Goal: Task Accomplishment & Management: Use online tool/utility

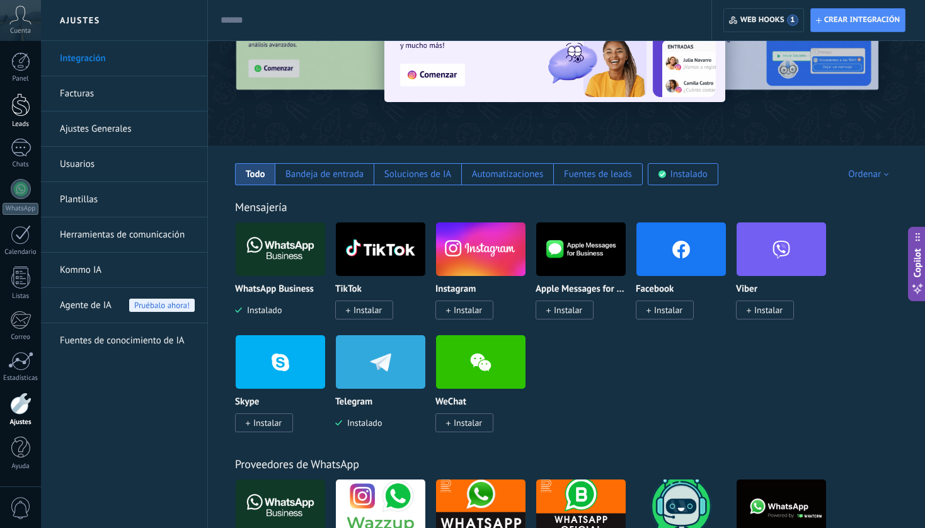
click at [13, 110] on div at bounding box center [20, 104] width 19 height 23
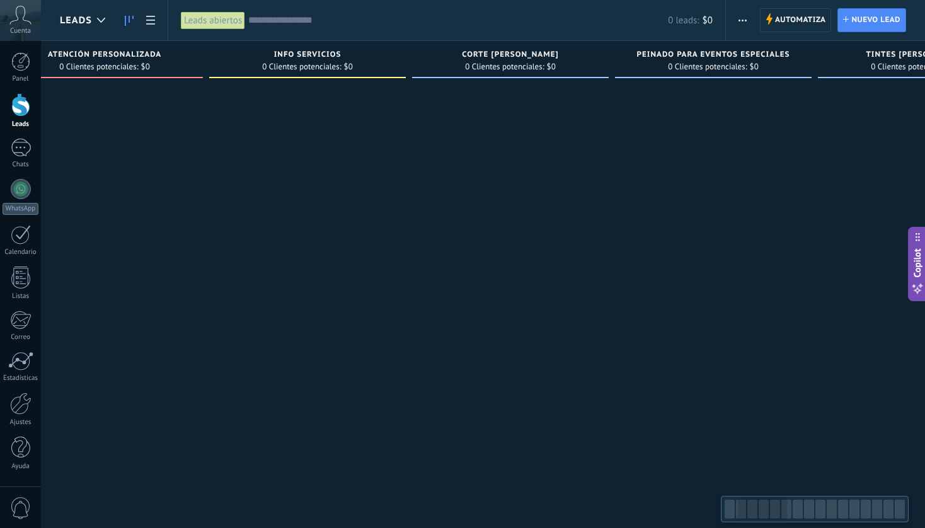
scroll to position [0, 258]
click at [802, 16] on span "Automatiza" at bounding box center [800, 20] width 51 height 23
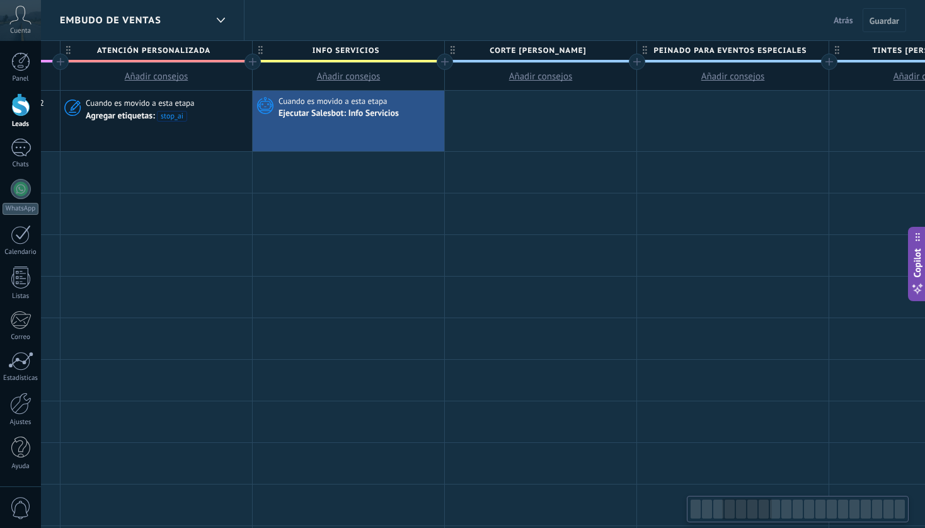
scroll to position [0, 573]
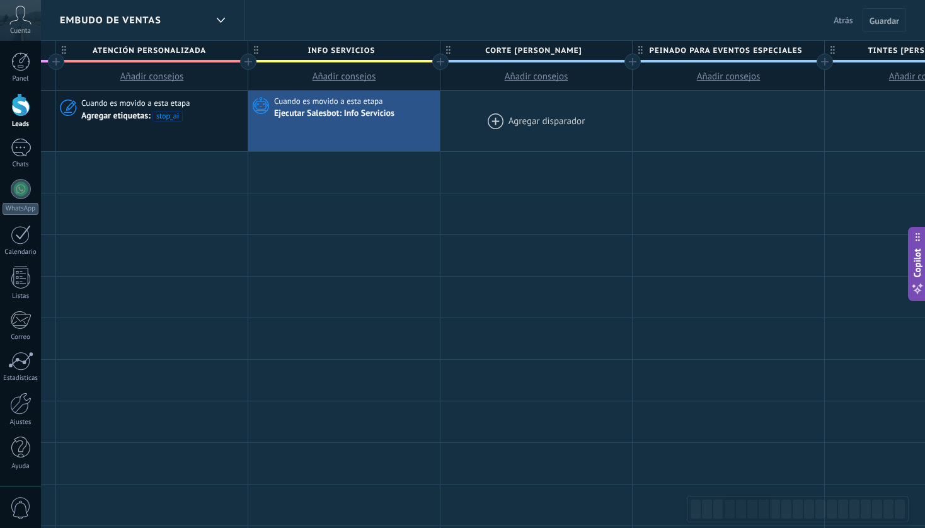
click at [531, 117] on div at bounding box center [537, 121] width 192 height 61
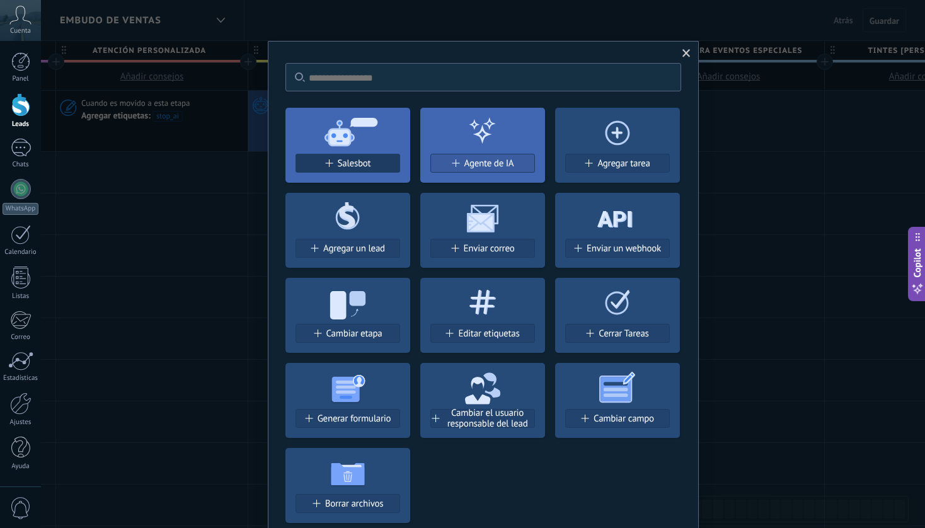
click at [367, 168] on span "Salesbot" at bounding box center [354, 163] width 33 height 11
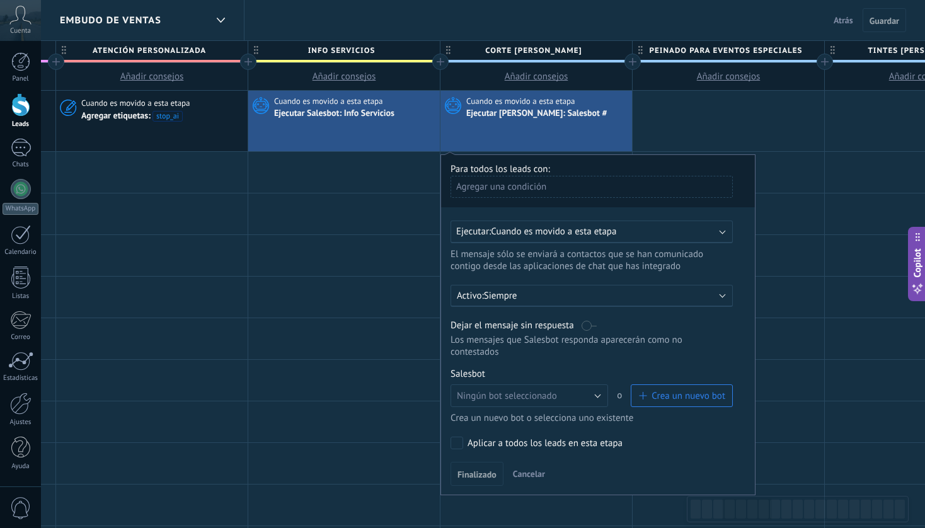
click at [686, 396] on span "Crea un nuevo bot" at bounding box center [689, 396] width 74 height 12
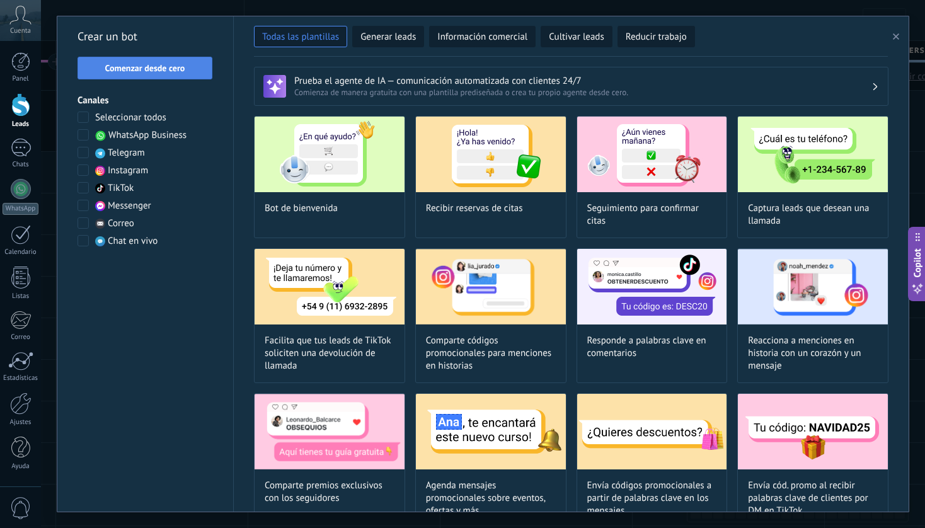
click at [175, 65] on span "Comenzar desde cero" at bounding box center [145, 68] width 80 height 9
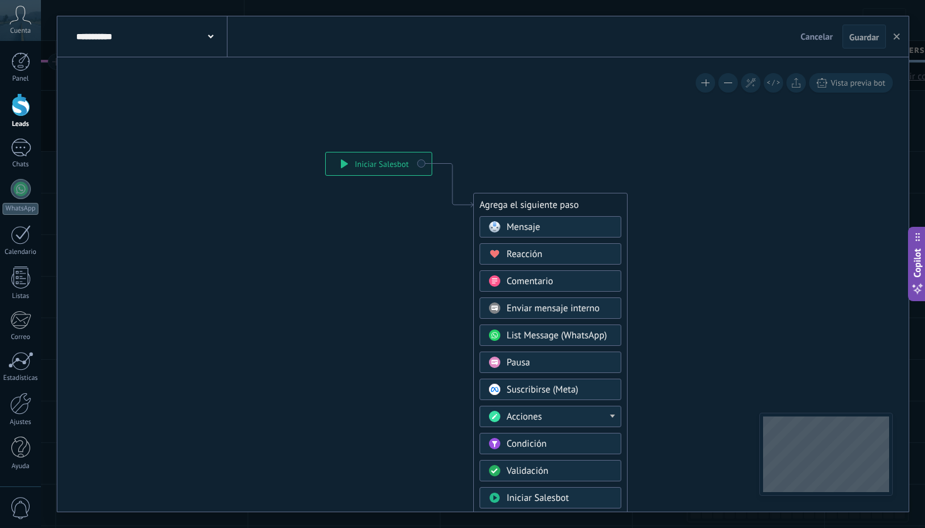
click at [549, 231] on div "Mensaje" at bounding box center [560, 227] width 106 height 13
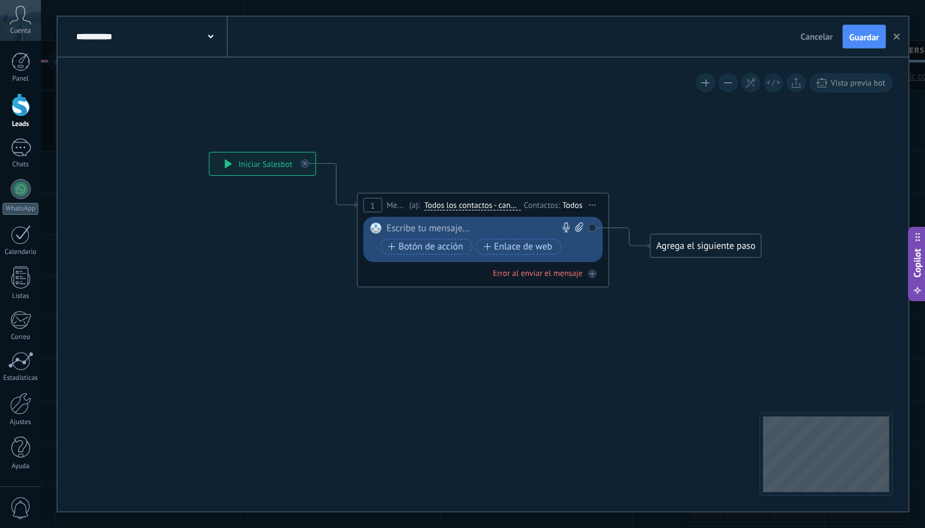
click at [577, 227] on icon at bounding box center [579, 226] width 8 height 9
click input "Subir" at bounding box center [0, 0] width 0 height 0
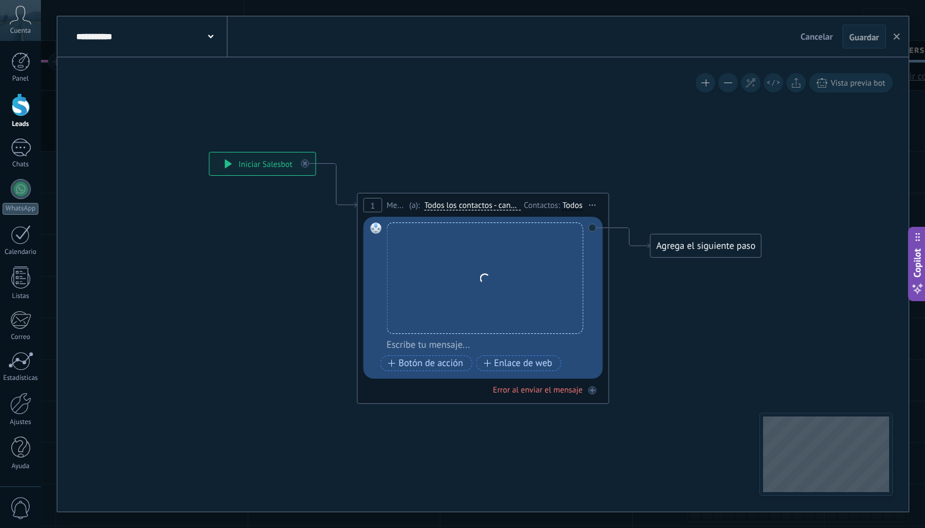
click at [453, 346] on div at bounding box center [491, 345] width 209 height 13
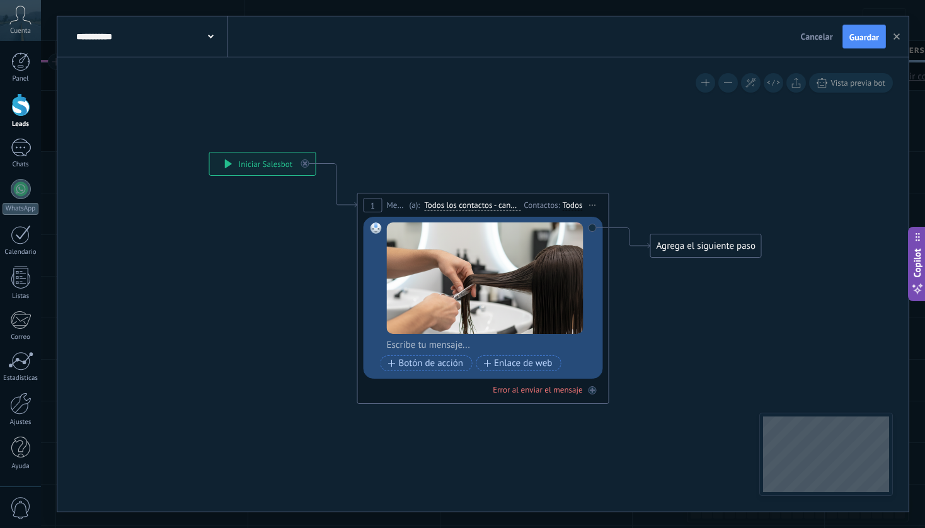
click at [463, 349] on div at bounding box center [491, 345] width 209 height 13
paste div
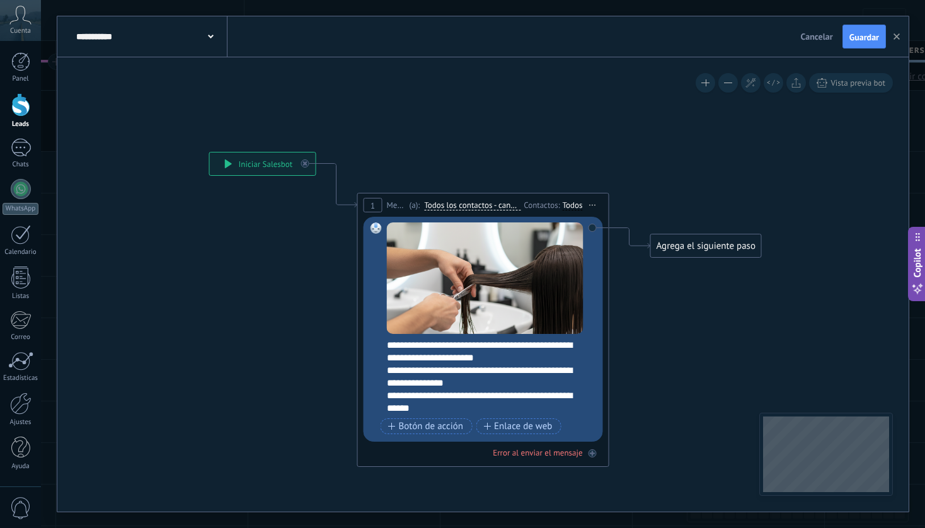
scroll to position [0, 0]
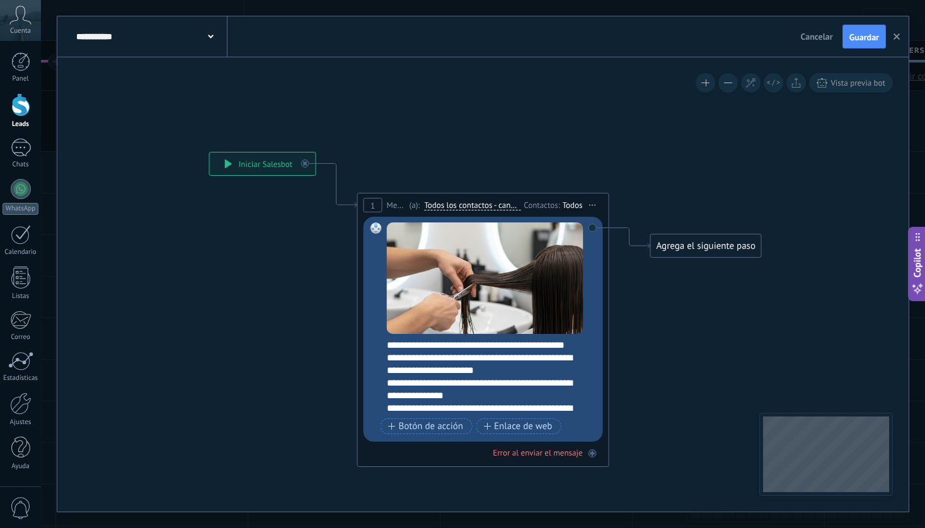
click at [718, 253] on div "Agrega el siguiente paso" at bounding box center [706, 246] width 110 height 21
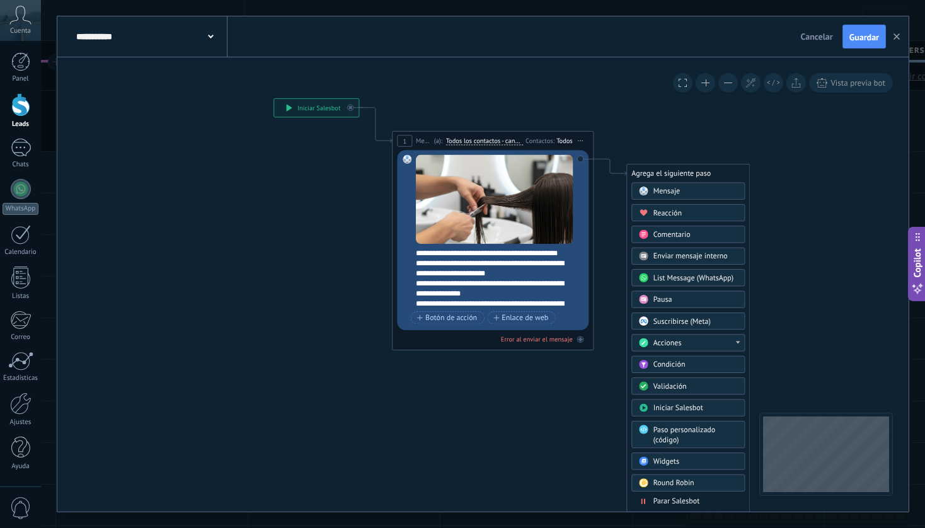
click at [682, 499] on span "Parar Salesbot" at bounding box center [677, 501] width 47 height 9
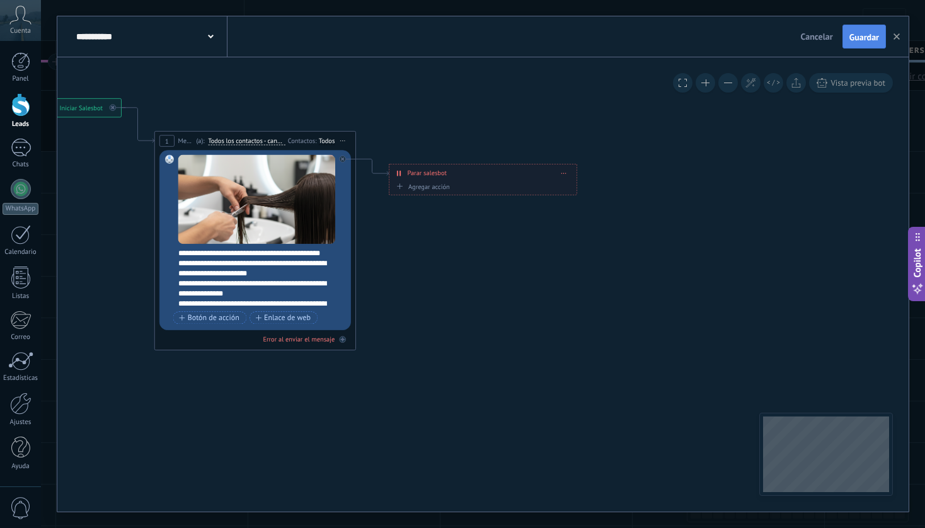
click at [864, 40] on span "Guardar" at bounding box center [865, 37] width 30 height 9
click at [899, 36] on icon "button" at bounding box center [897, 36] width 6 height 6
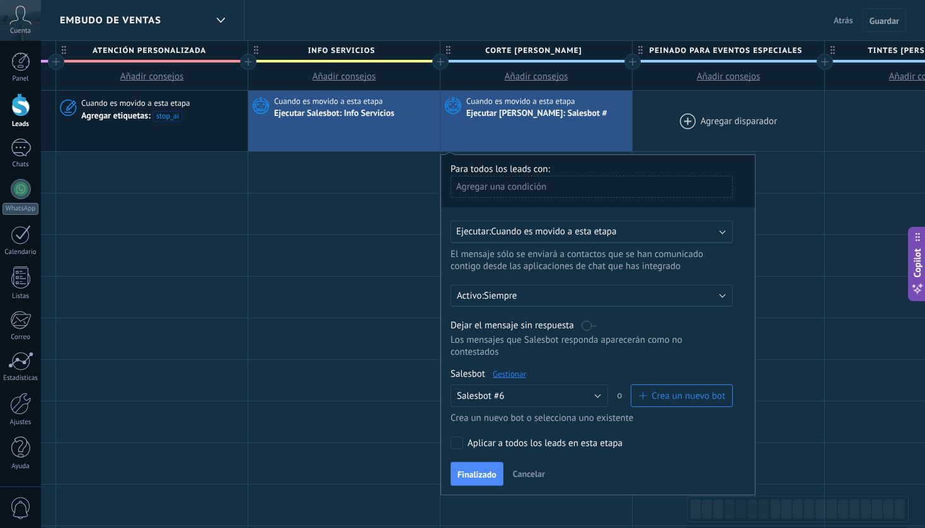
click at [725, 123] on div at bounding box center [729, 121] width 192 height 61
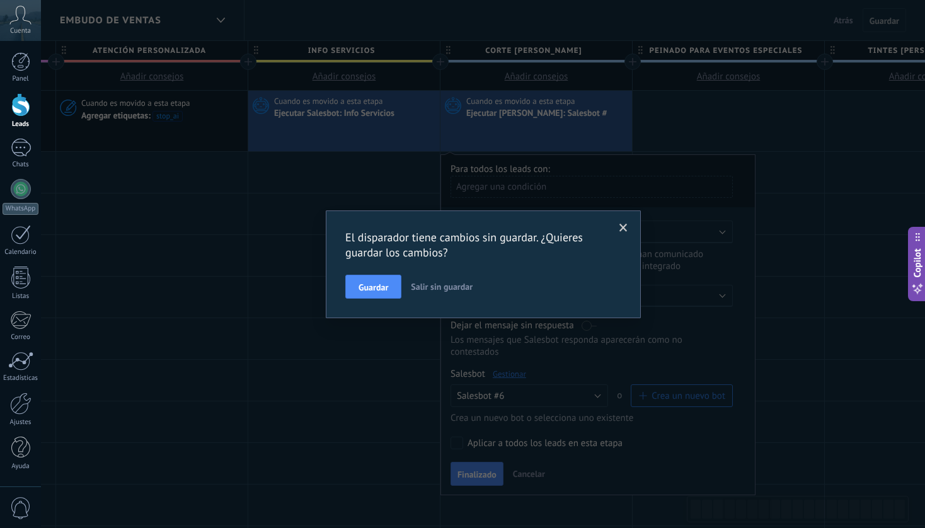
click at [621, 224] on span at bounding box center [624, 228] width 8 height 9
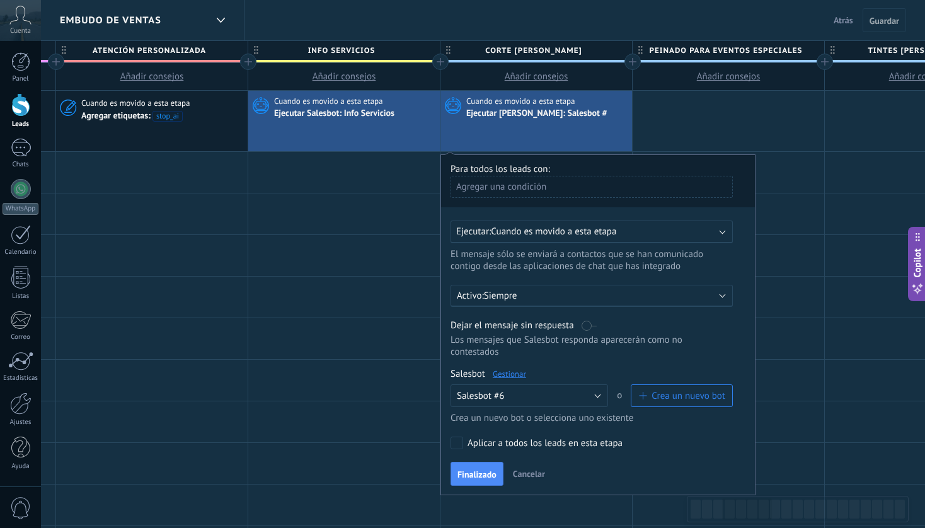
click at [585, 326] on label at bounding box center [589, 326] width 15 height 12
click at [474, 479] on span "Finalizado" at bounding box center [477, 474] width 39 height 9
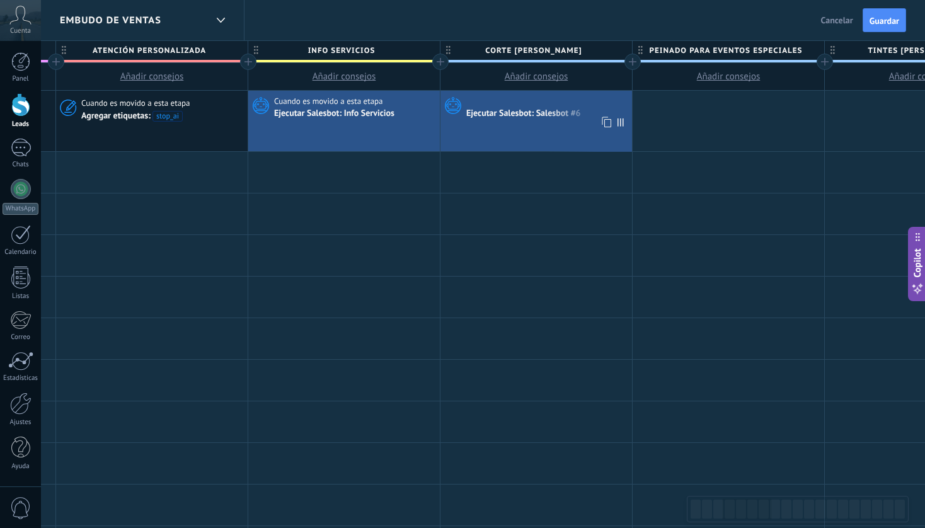
click at [513, 118] on div "Ejecutar Salesbot: Salesbot #6" at bounding box center [524, 113] width 117 height 11
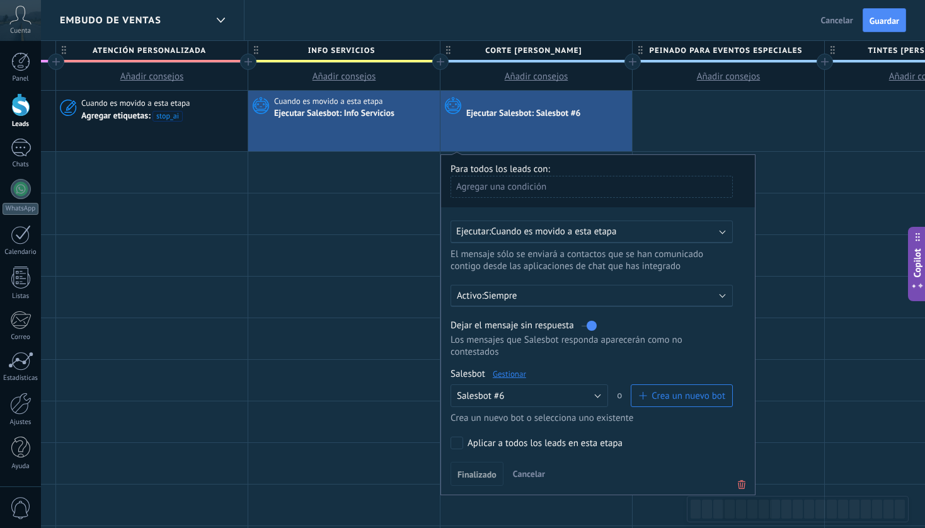
click at [513, 377] on link "Gestionar" at bounding box center [509, 374] width 33 height 11
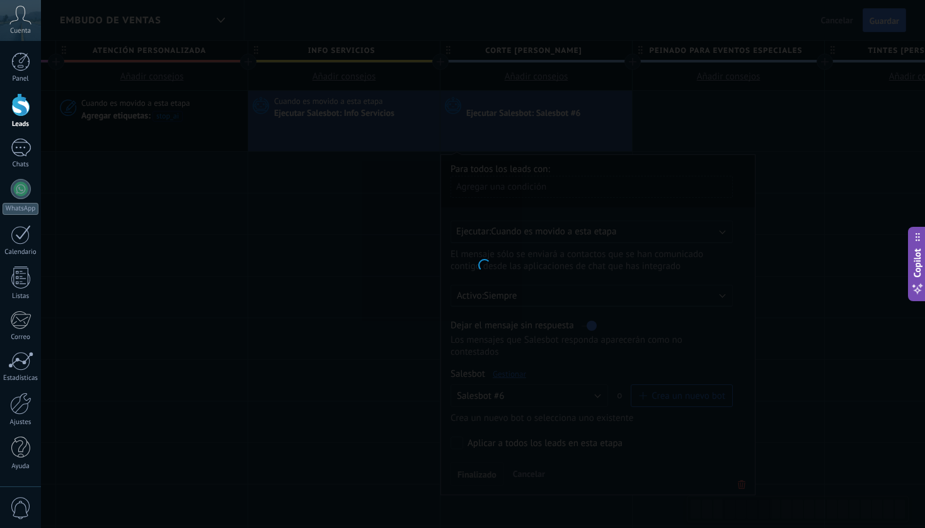
type input "**********"
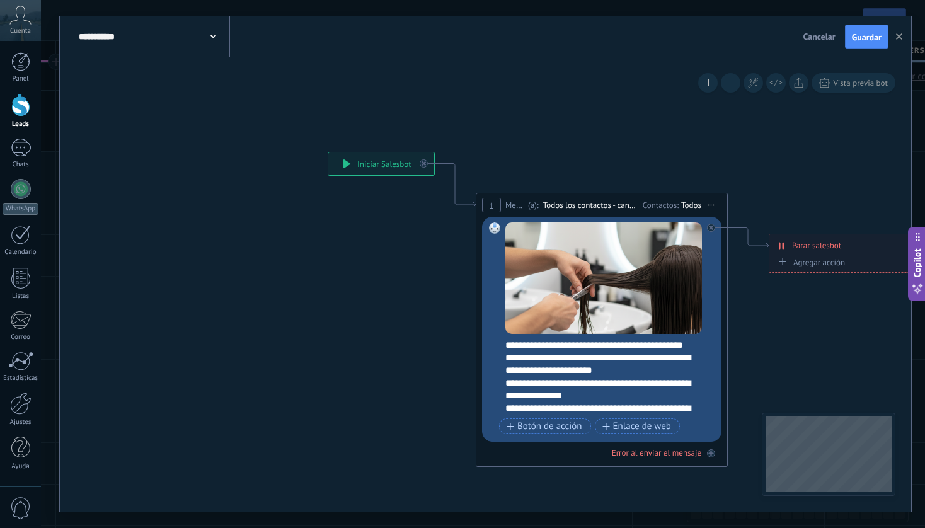
click at [211, 37] on use at bounding box center [213, 37] width 6 height 4
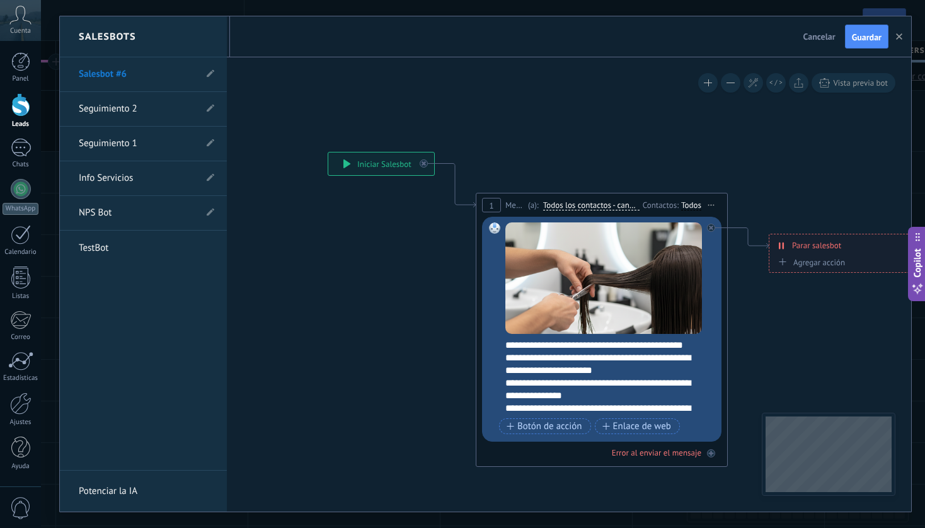
click at [214, 75] on li "Salesbot #6" at bounding box center [143, 74] width 167 height 35
click at [210, 72] on use at bounding box center [211, 74] width 8 height 8
drag, startPoint x: 140, startPoint y: 74, endPoint x: 75, endPoint y: 74, distance: 64.9
click at [74, 74] on li "**********" at bounding box center [143, 74] width 167 height 35
type input "**********"
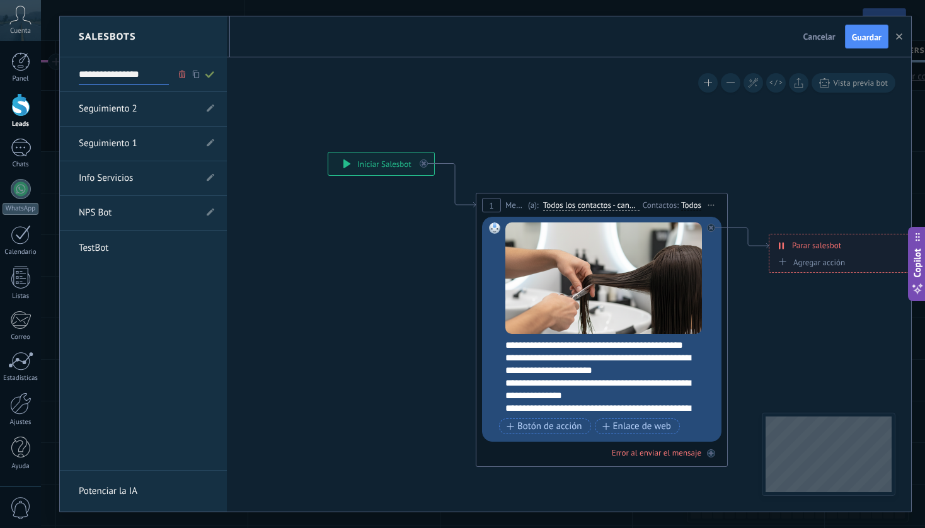
click at [207, 69] on span at bounding box center [210, 75] width 14 height 16
type input "**********"
click at [879, 43] on div at bounding box center [485, 263] width 851 height 495
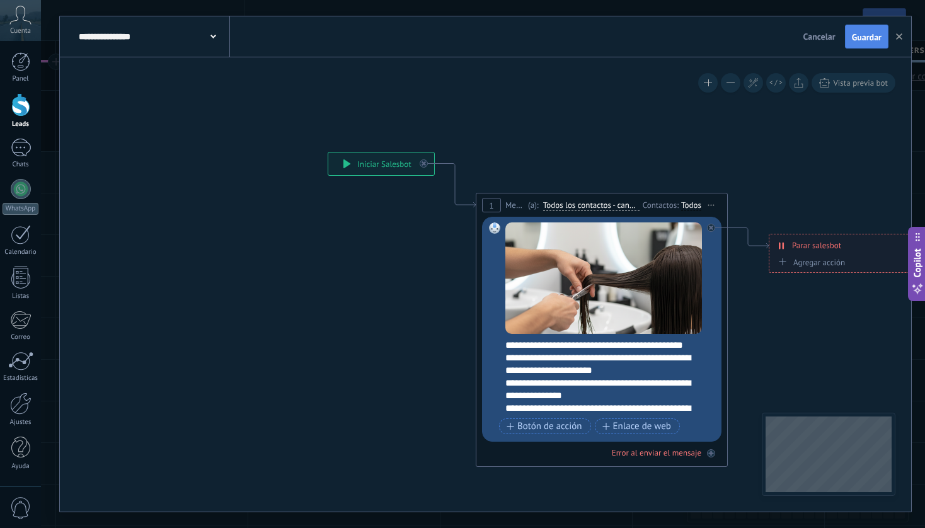
click at [872, 36] on span "Guardar" at bounding box center [867, 37] width 30 height 9
click at [902, 40] on button "button" at bounding box center [899, 37] width 19 height 24
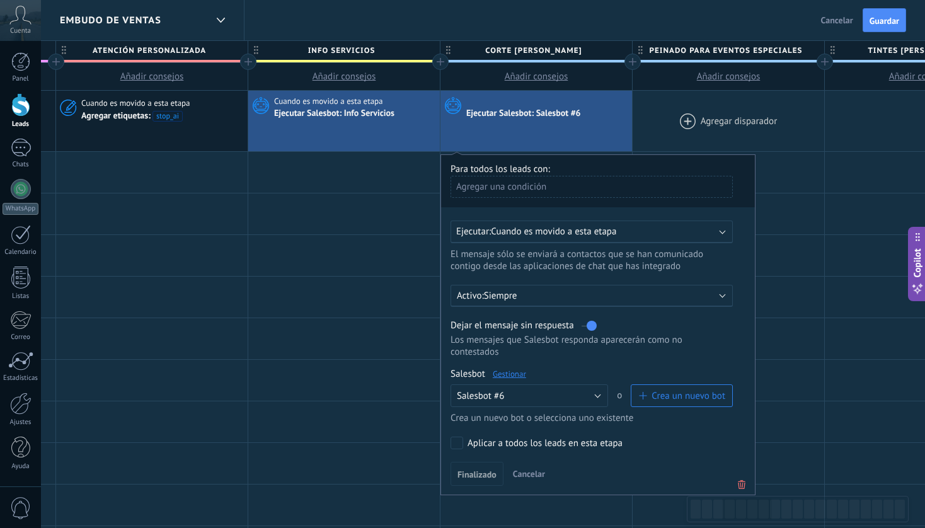
click at [724, 116] on div at bounding box center [729, 121] width 192 height 61
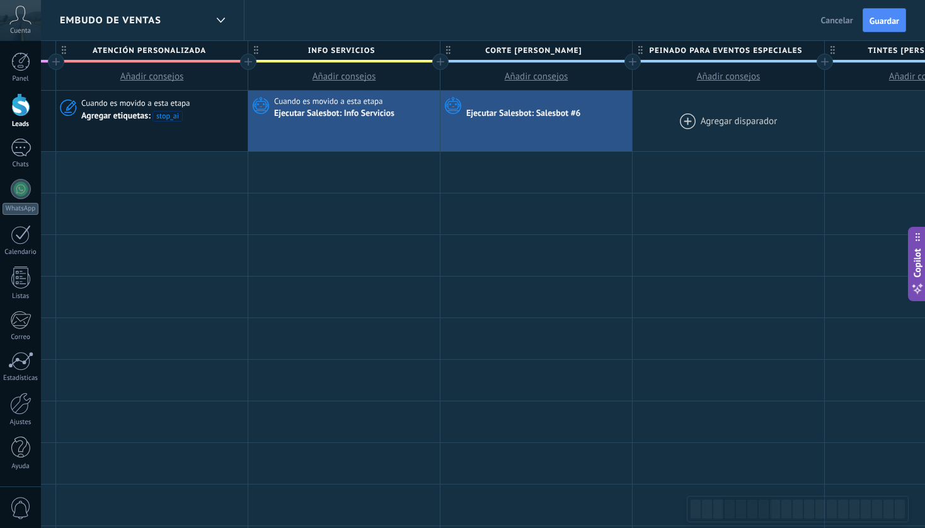
click at [714, 118] on div at bounding box center [729, 121] width 192 height 61
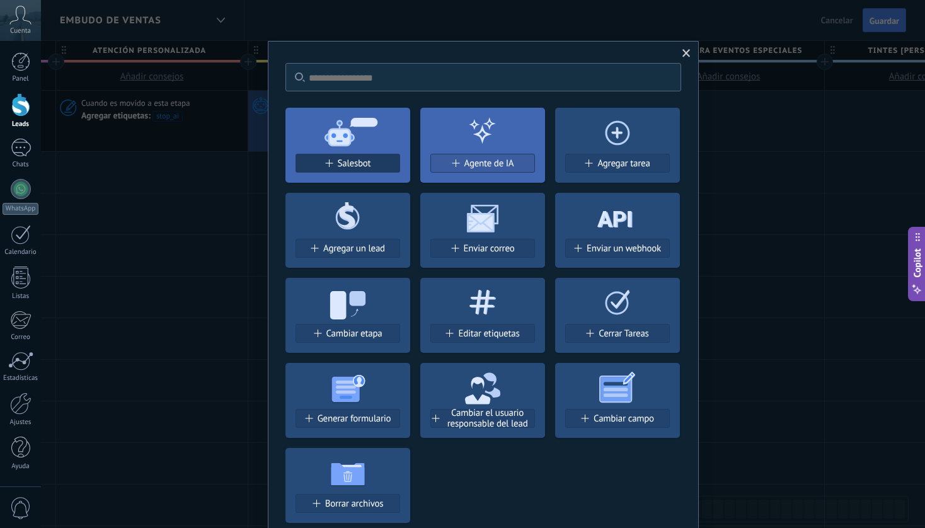
click at [350, 159] on span "Salesbot" at bounding box center [354, 163] width 33 height 11
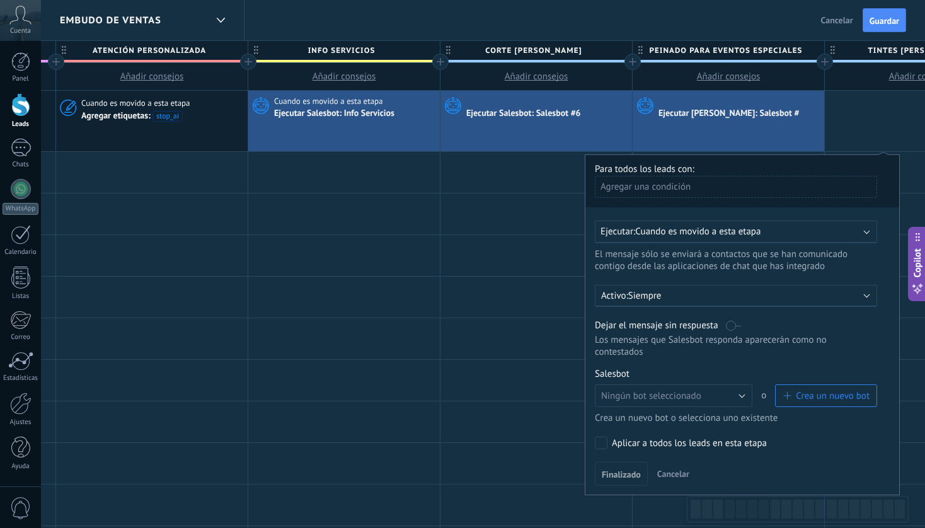
click at [730, 326] on label at bounding box center [733, 326] width 15 height 12
click at [838, 398] on span "Crea un nuevo bot" at bounding box center [833, 396] width 74 height 12
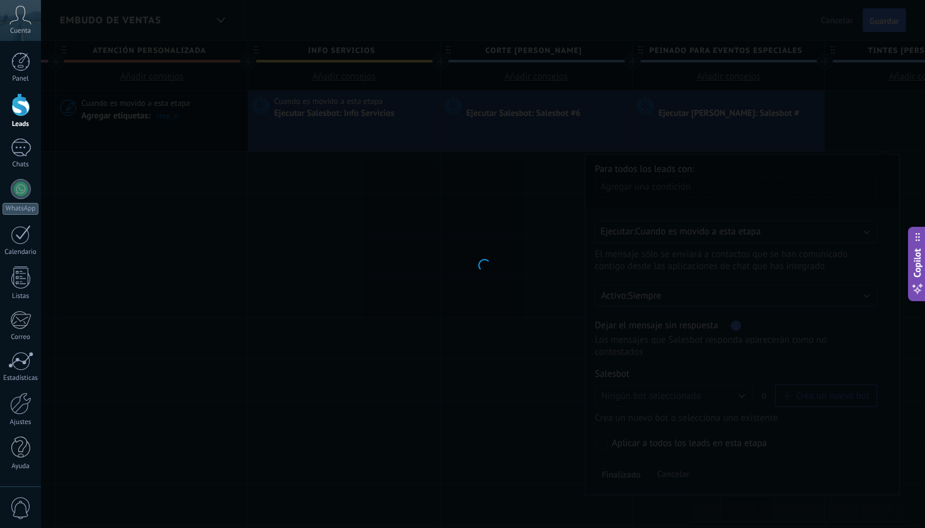
type input "**********"
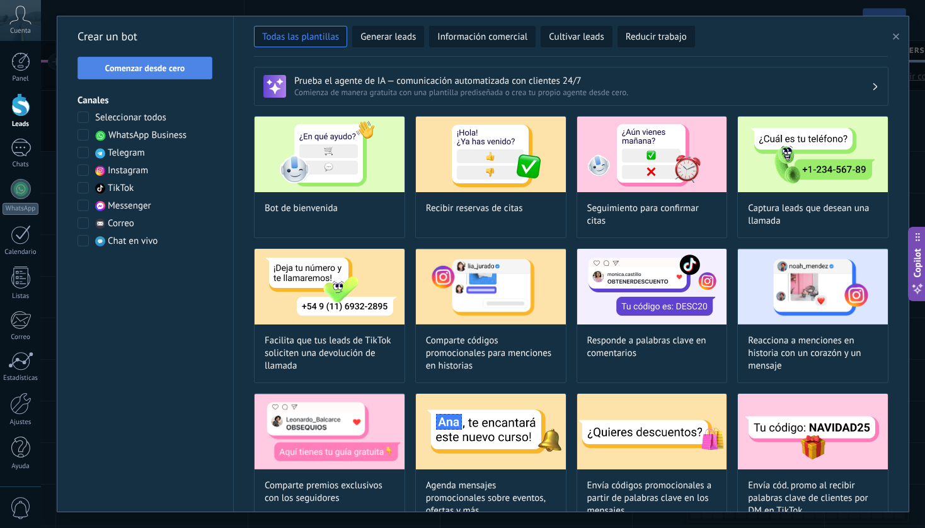
click at [173, 72] on span "Comenzar desde cero" at bounding box center [145, 68] width 80 height 9
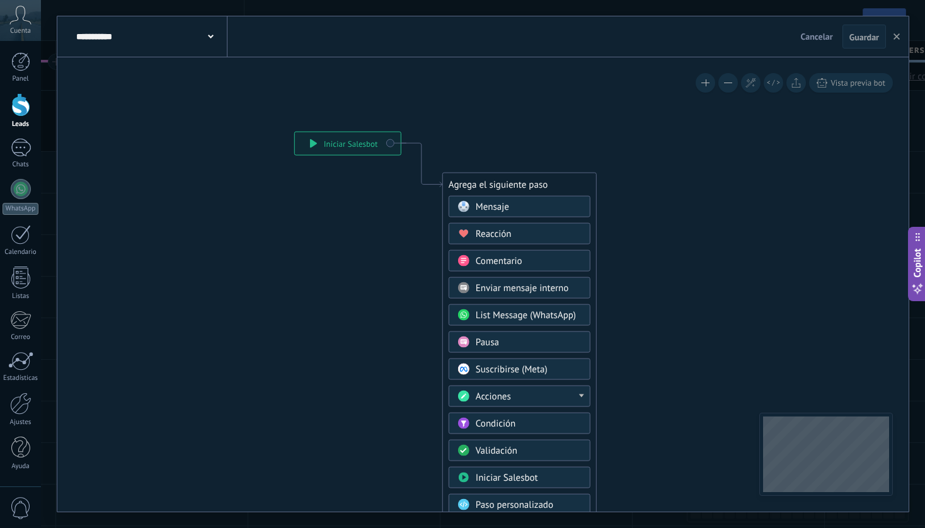
click at [517, 210] on div "Mensaje" at bounding box center [529, 207] width 106 height 13
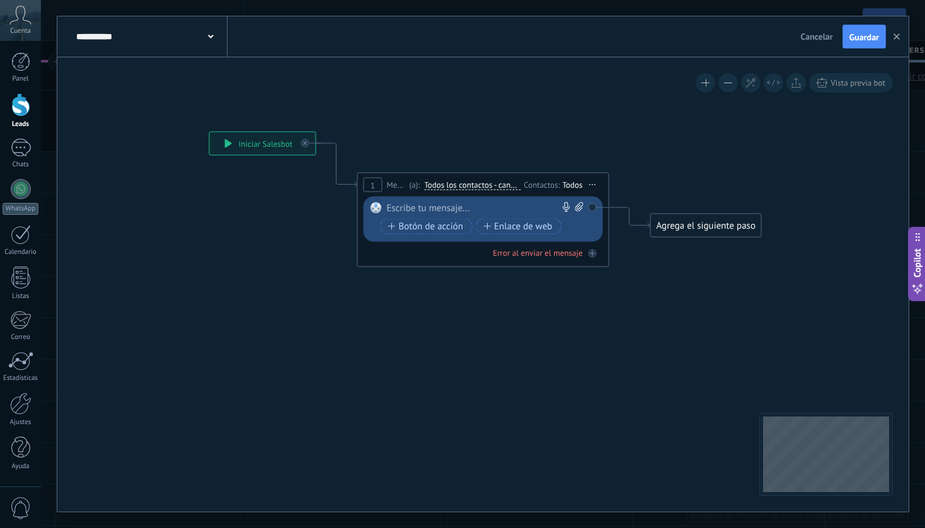
click at [492, 210] on div at bounding box center [480, 208] width 187 height 13
paste div
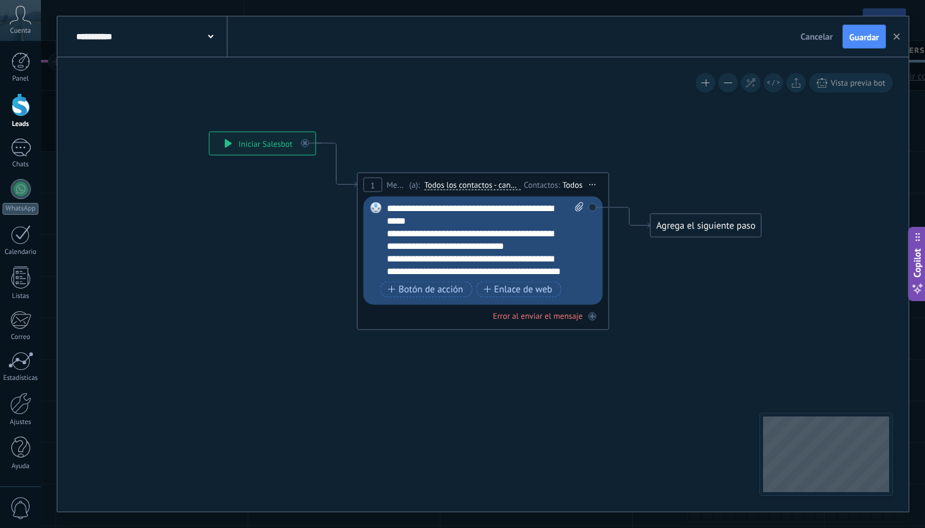
click at [575, 205] on icon at bounding box center [579, 206] width 8 height 9
click input "Subir" at bounding box center [0, 0] width 0 height 0
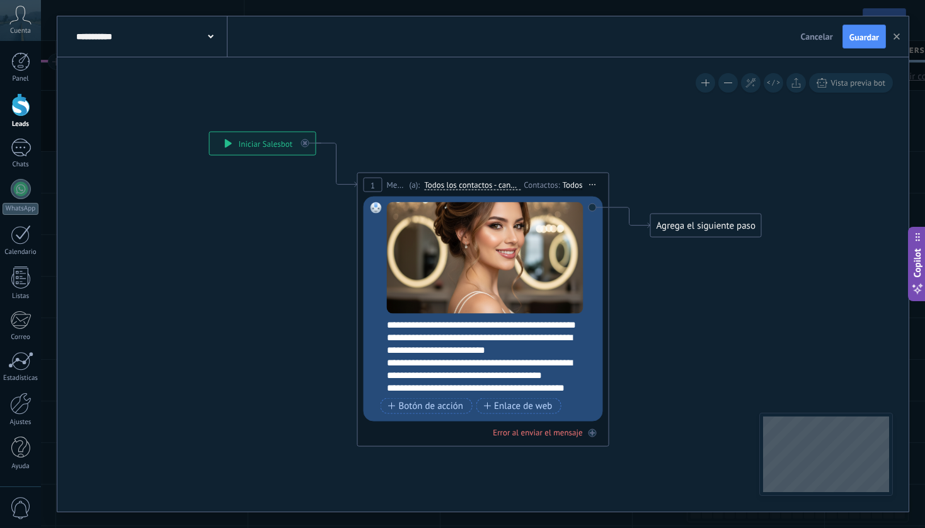
click at [720, 229] on div "Agrega el siguiente paso" at bounding box center [706, 226] width 110 height 21
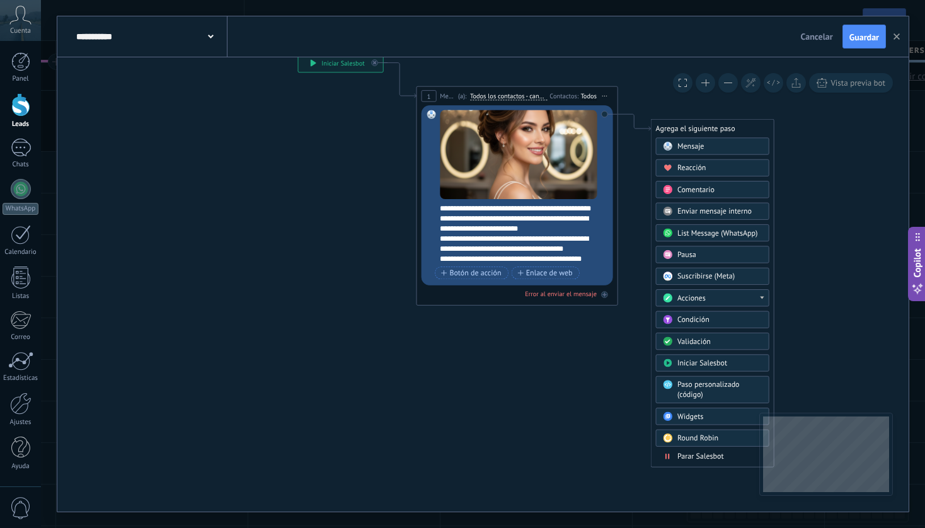
click at [698, 456] on span "Parar Salesbot" at bounding box center [700, 456] width 47 height 9
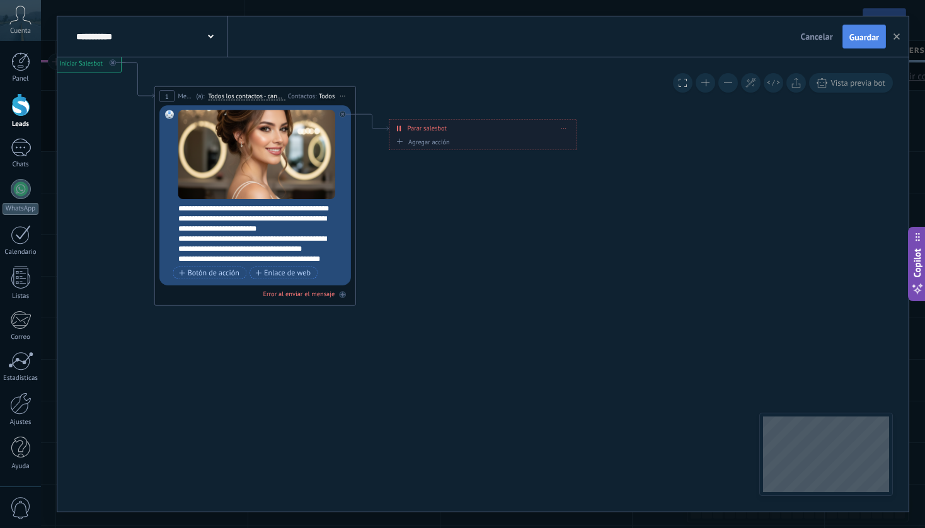
click at [872, 40] on span "Guardar" at bounding box center [865, 37] width 30 height 9
click at [212, 35] on icon at bounding box center [211, 37] width 6 height 4
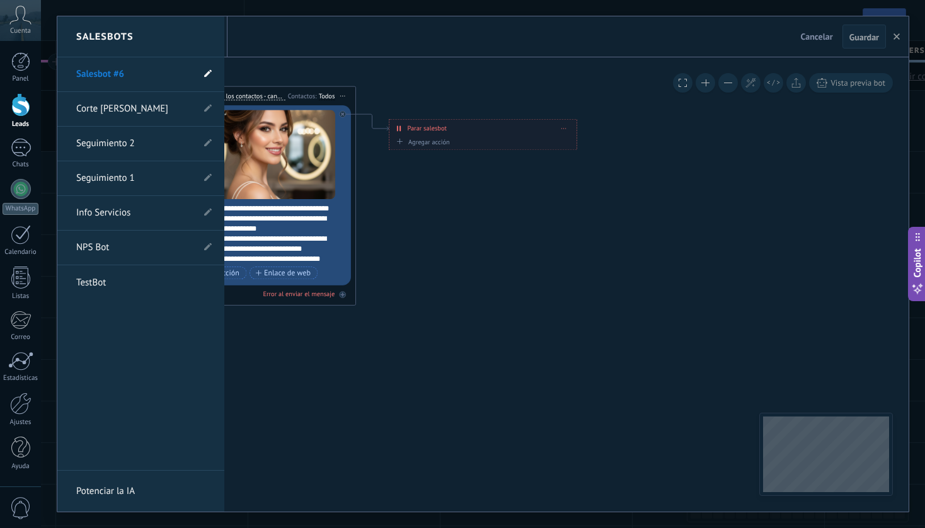
click at [210, 74] on icon at bounding box center [208, 74] width 8 height 8
drag, startPoint x: 148, startPoint y: 78, endPoint x: 64, endPoint y: 78, distance: 83.8
click at [64, 78] on li "**********" at bounding box center [140, 74] width 167 height 35
type input "**********"
click at [208, 74] on use at bounding box center [206, 74] width 9 height 7
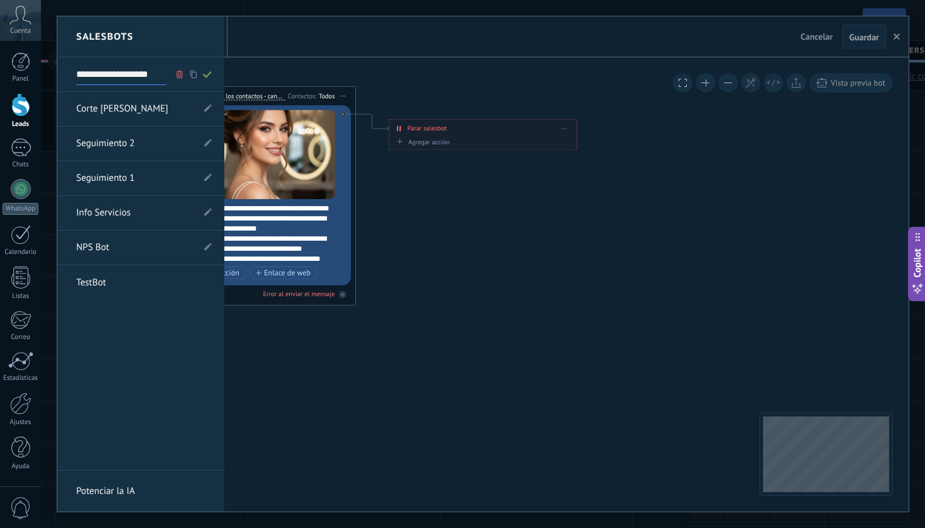
type input "**********"
click at [804, 185] on div at bounding box center [482, 263] width 851 height 495
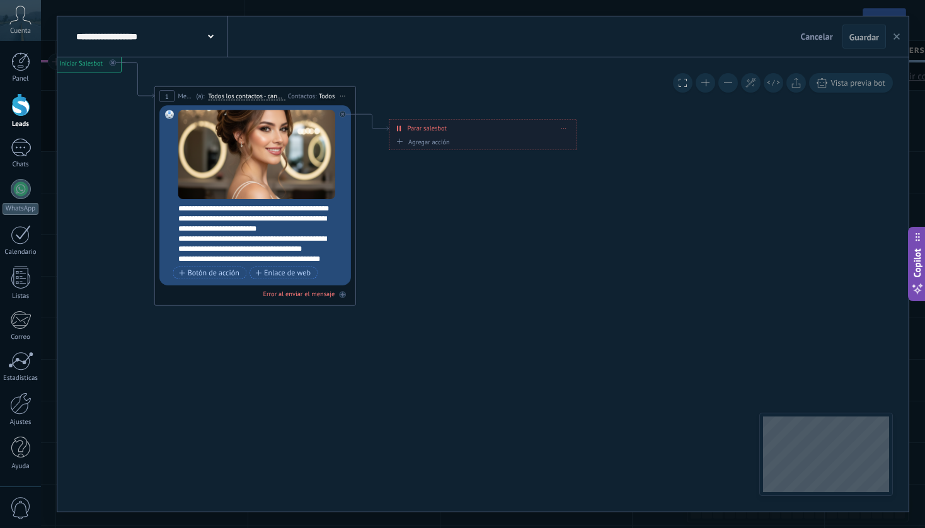
click at [898, 39] on use "button" at bounding box center [897, 36] width 6 height 6
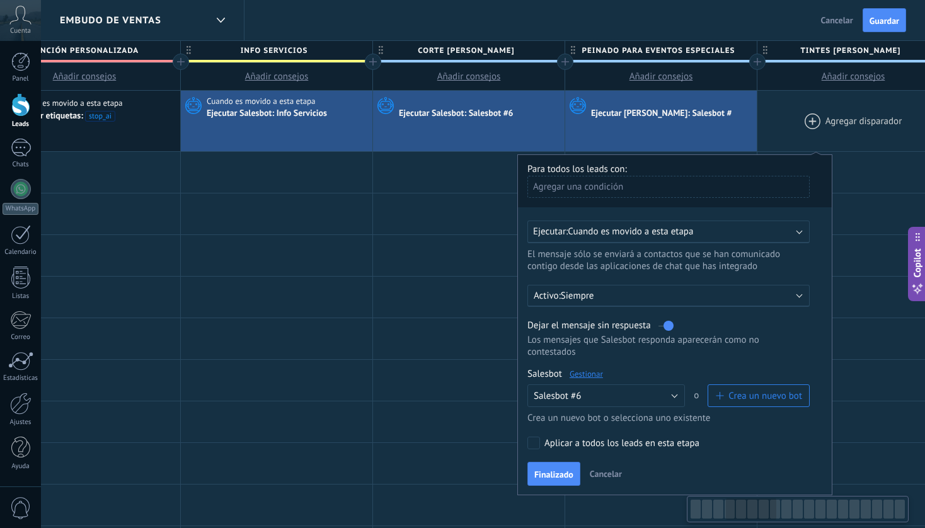
scroll to position [0, 644]
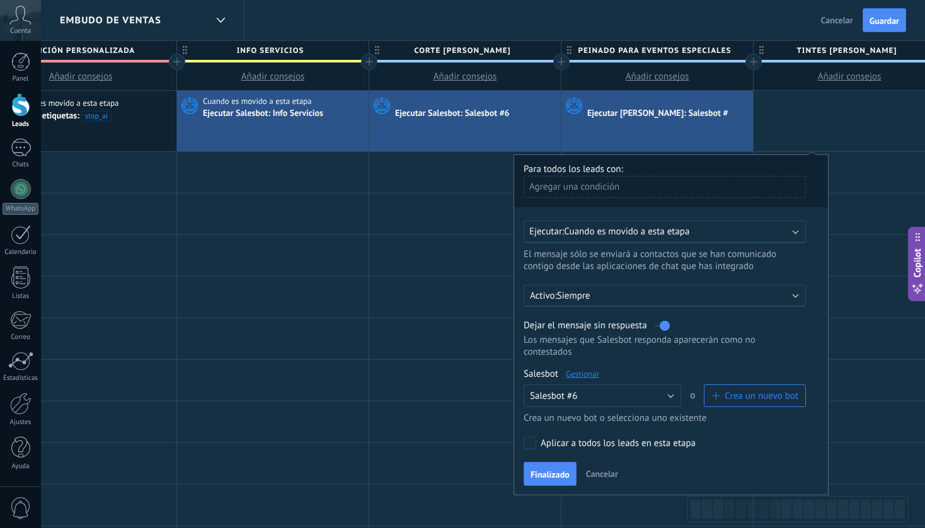
click at [488, 113] on div "Ejecutar Salesbot: Salesbot #6" at bounding box center [453, 113] width 117 height 11
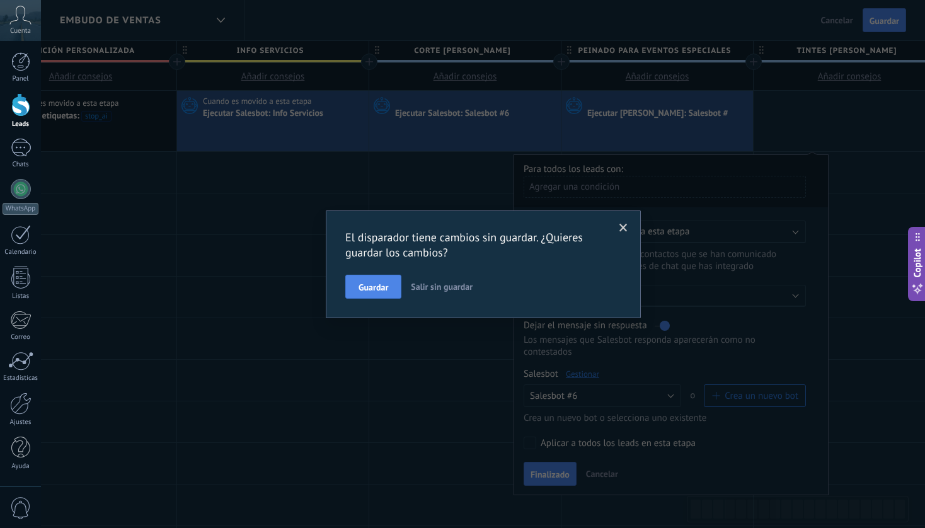
click at [385, 285] on span "Guardar" at bounding box center [374, 287] width 30 height 9
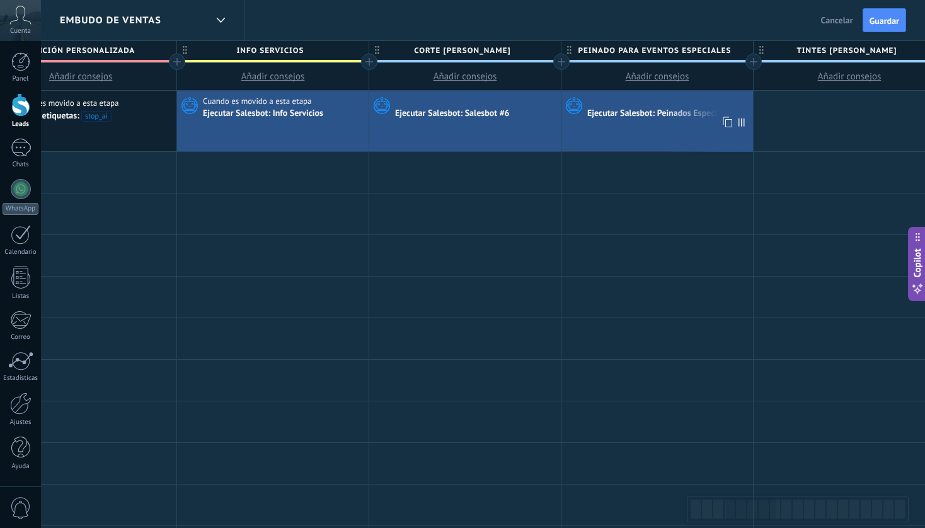
click at [657, 119] on div "Ejecutar Salesbot: Peinados Especiales" at bounding box center [660, 113] width 147 height 11
click at [652, 112] on div "Ejecutar Salesbot: Peinados Especiales" at bounding box center [660, 113] width 147 height 11
click at [492, 115] on div "Ejecutar Salesbot: Salesbot #6" at bounding box center [453, 113] width 117 height 11
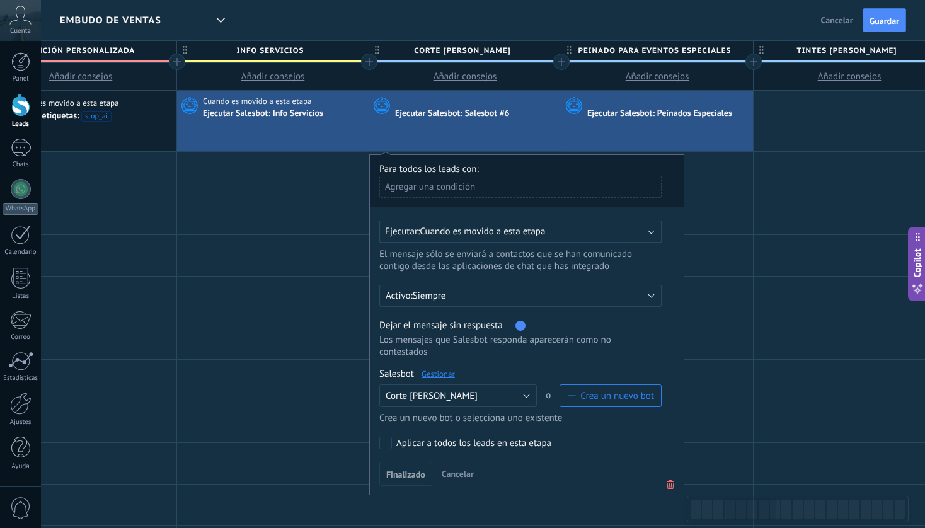
click at [442, 376] on link "Gestionar" at bounding box center [438, 374] width 33 height 11
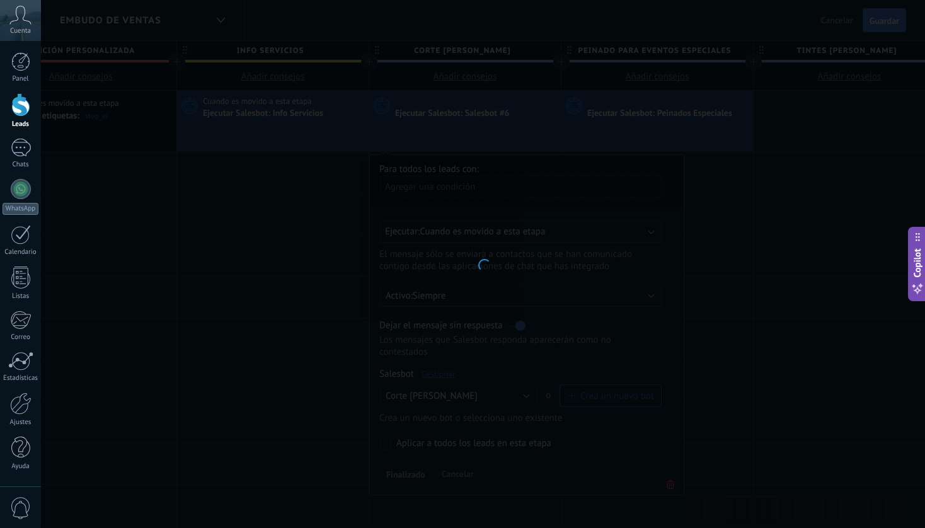
type input "**********"
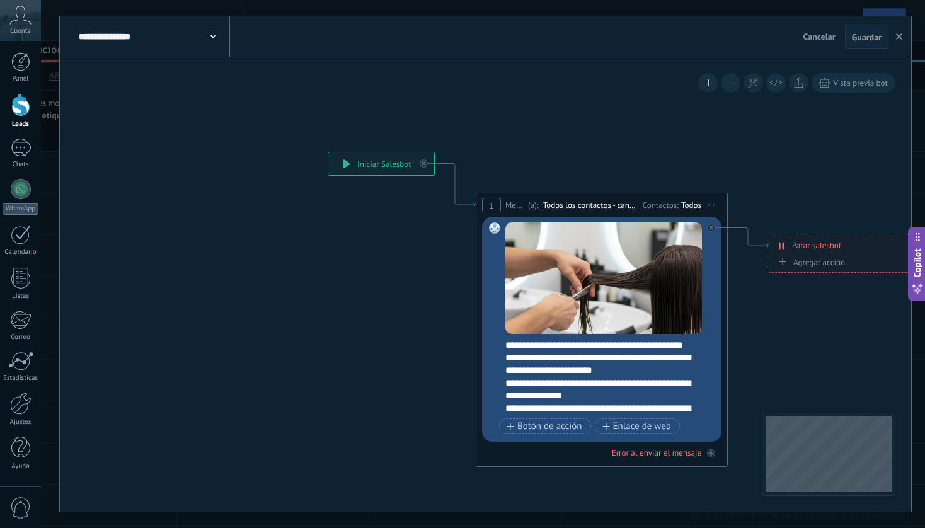
click at [217, 33] on div "**********" at bounding box center [153, 36] width 154 height 40
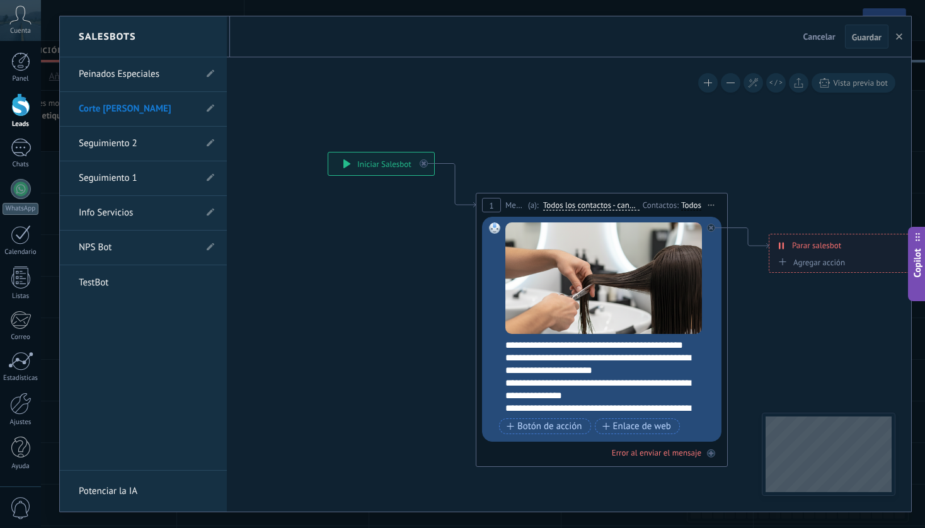
click at [583, 44] on div at bounding box center [485, 263] width 851 height 495
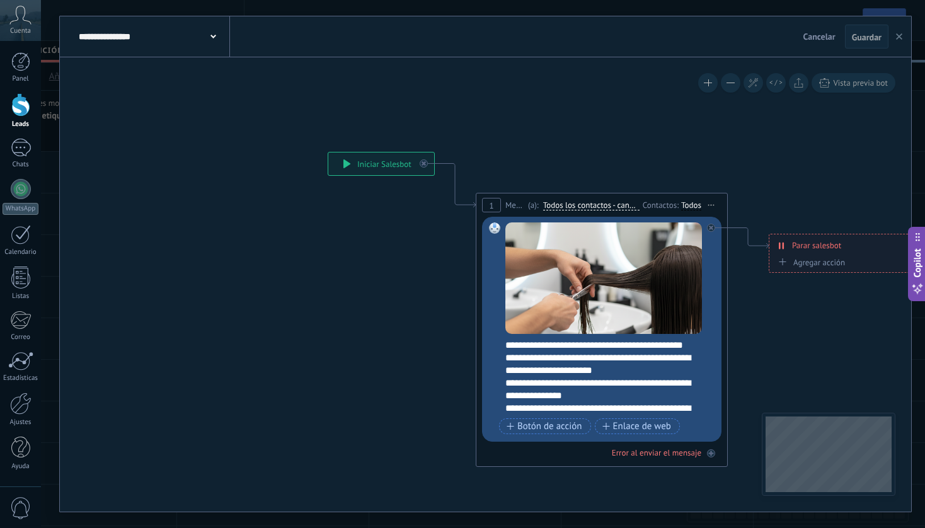
click at [899, 40] on icon "button" at bounding box center [899, 36] width 6 height 6
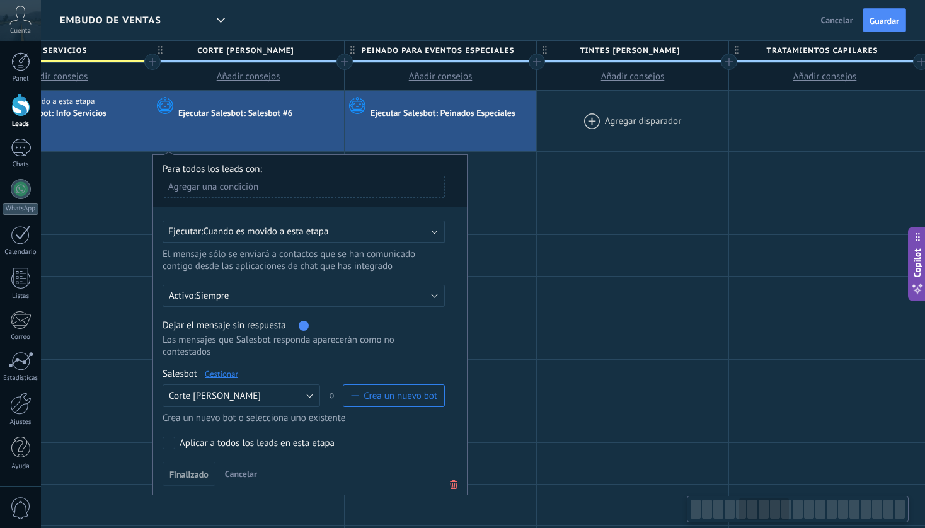
scroll to position [0, 910]
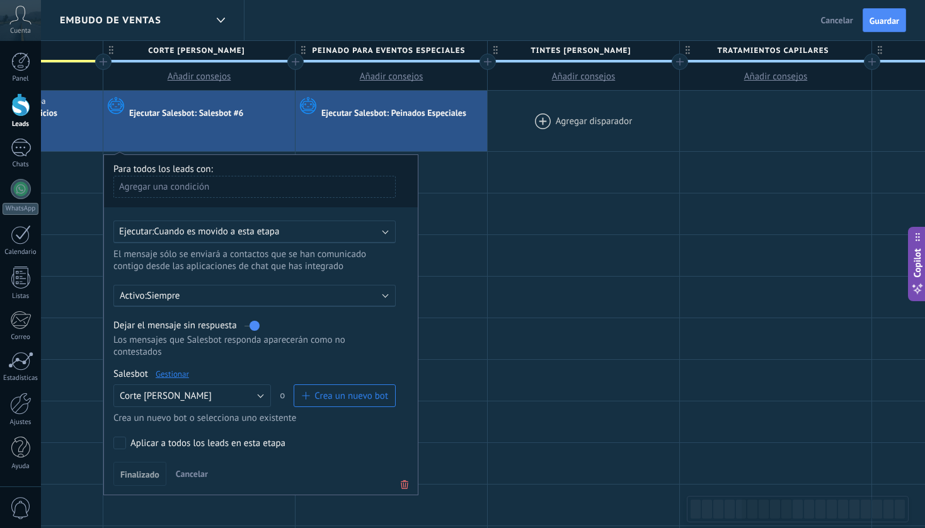
click at [564, 118] on div at bounding box center [584, 121] width 192 height 61
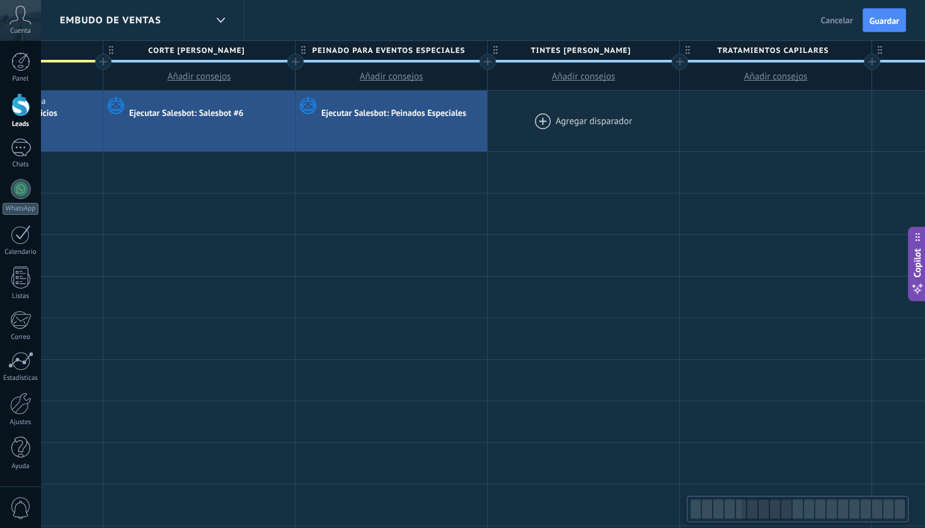
click at [570, 115] on div at bounding box center [584, 121] width 192 height 61
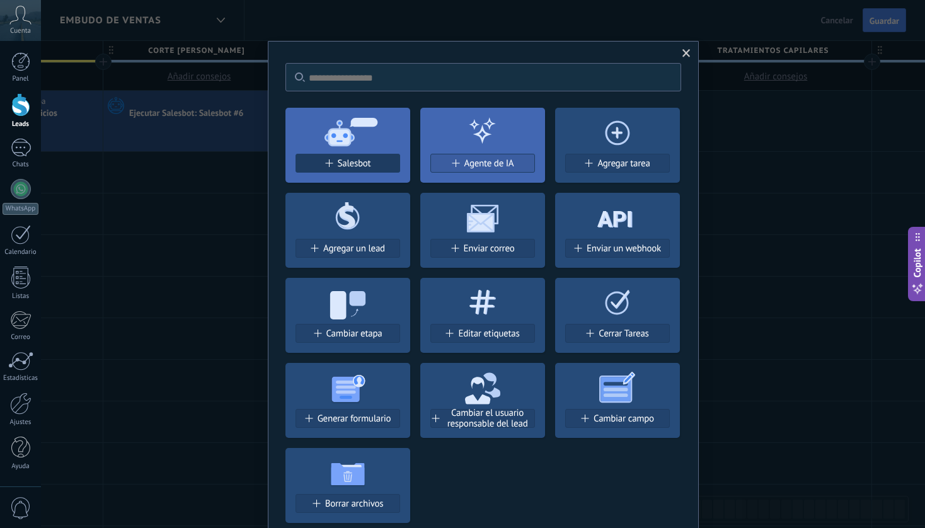
click at [369, 159] on div "Salesbot" at bounding box center [347, 163] width 103 height 11
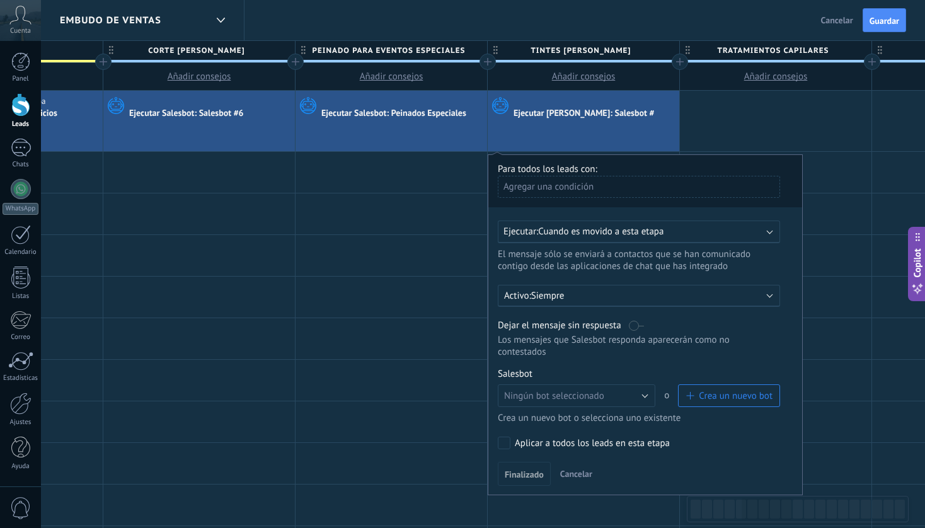
click at [720, 397] on span "Crea un nuevo bot" at bounding box center [736, 396] width 74 height 12
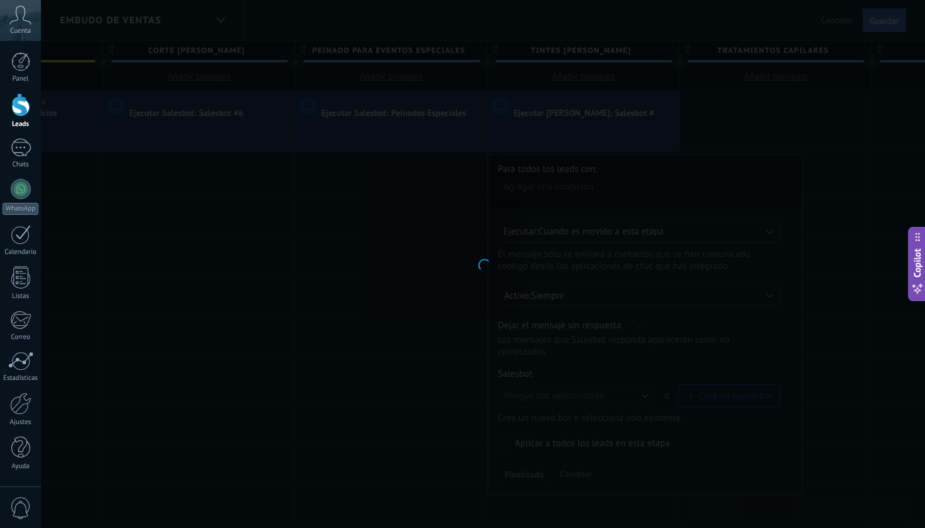
type input "**********"
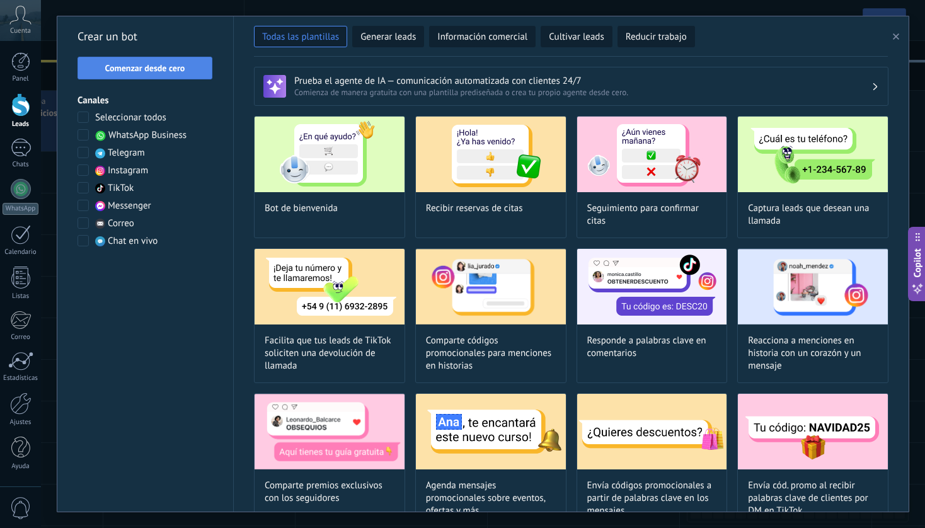
click at [163, 69] on span "Comenzar desde cero" at bounding box center [145, 68] width 80 height 9
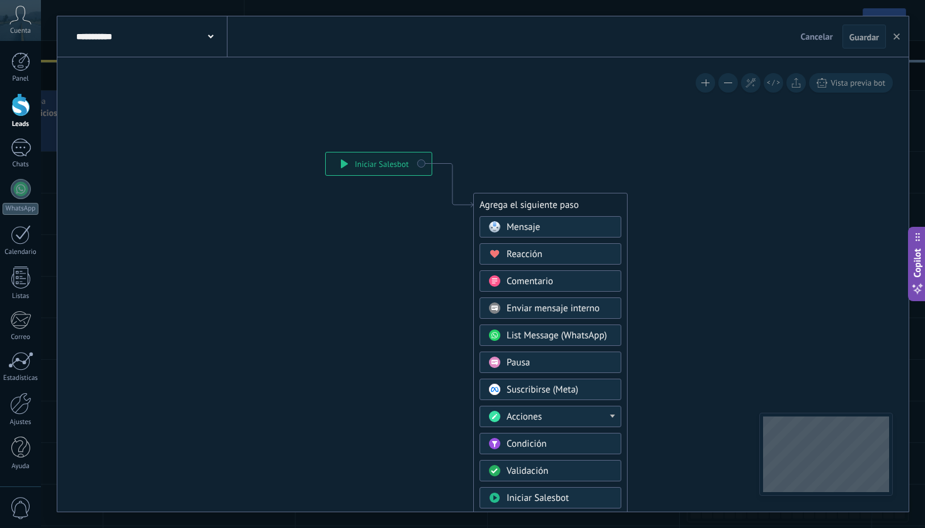
click at [554, 226] on div "Mensaje" at bounding box center [560, 227] width 106 height 13
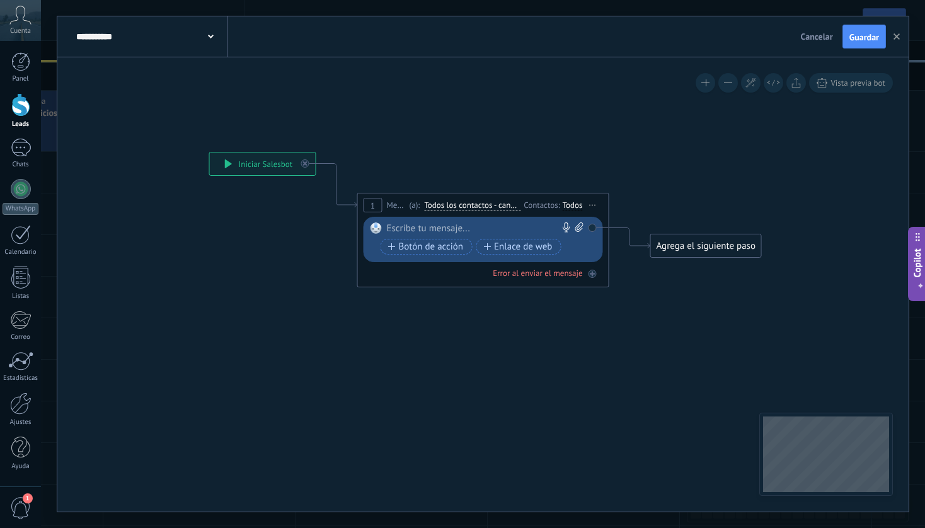
click at [468, 227] on div at bounding box center [480, 228] width 187 height 13
paste div
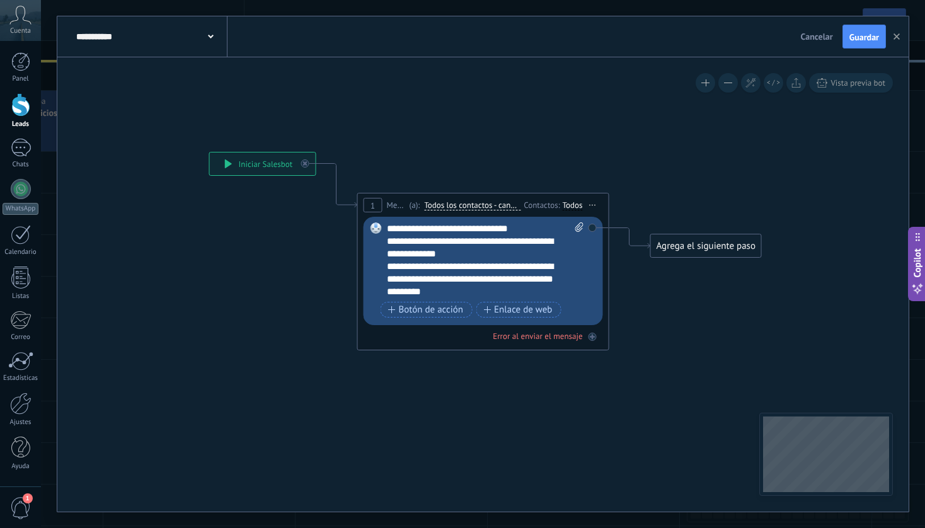
click at [581, 229] on icon at bounding box center [579, 226] width 8 height 9
click input "Subir" at bounding box center [0, 0] width 0 height 0
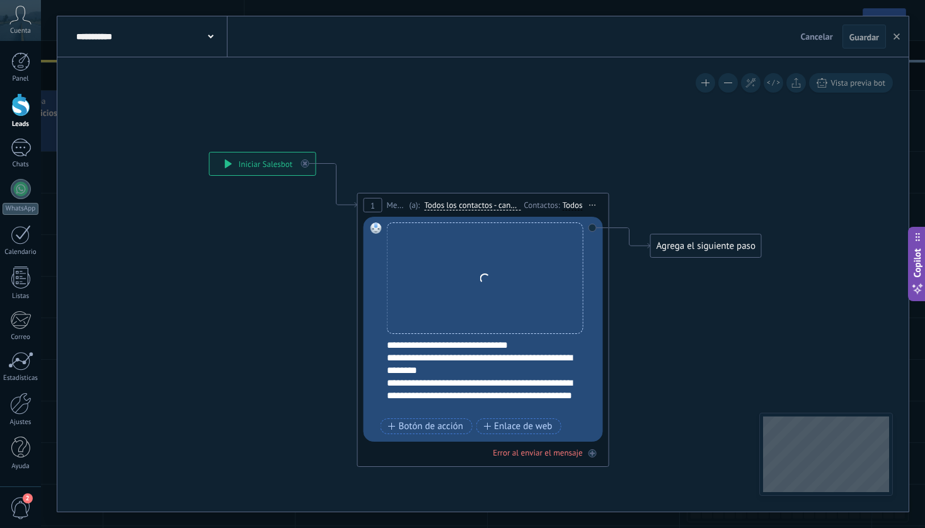
click at [692, 250] on div "Agrega el siguiente paso" at bounding box center [706, 246] width 110 height 21
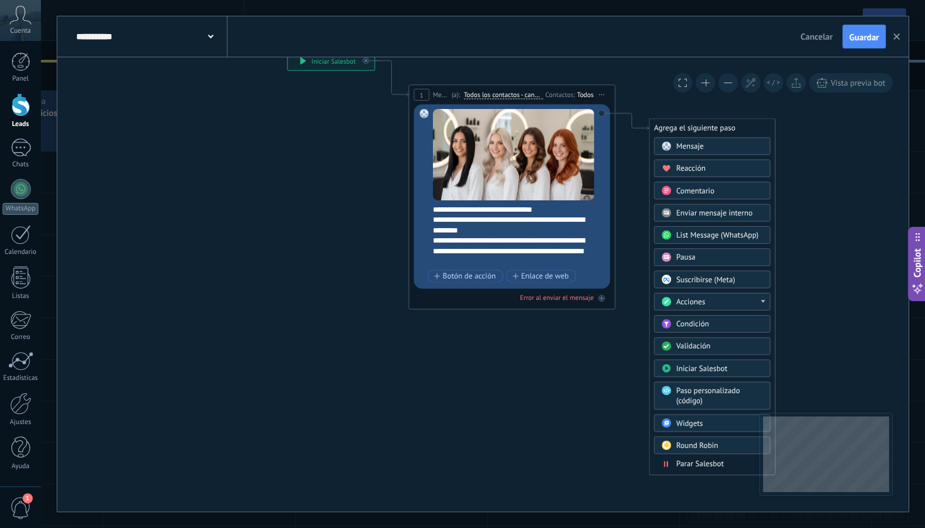
click at [696, 466] on span "Parar Salesbot" at bounding box center [699, 464] width 47 height 10
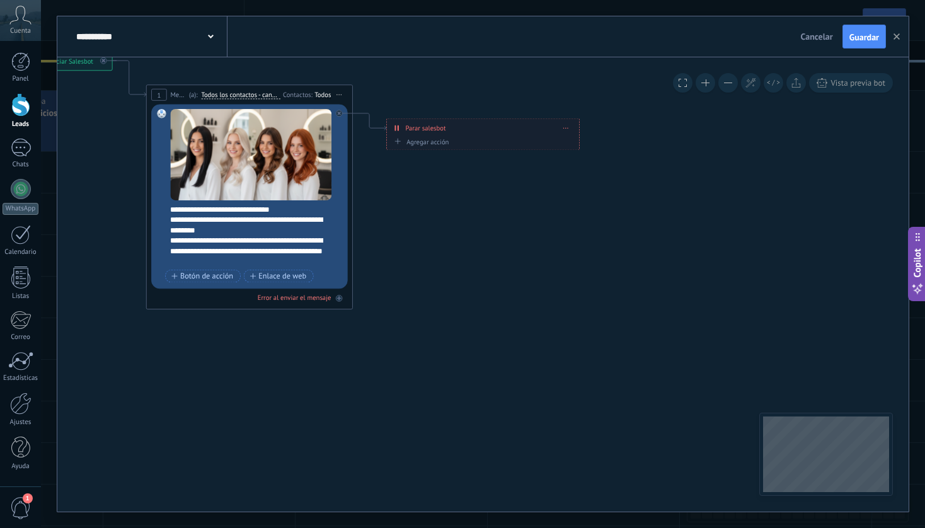
click at [210, 37] on use at bounding box center [211, 37] width 6 height 4
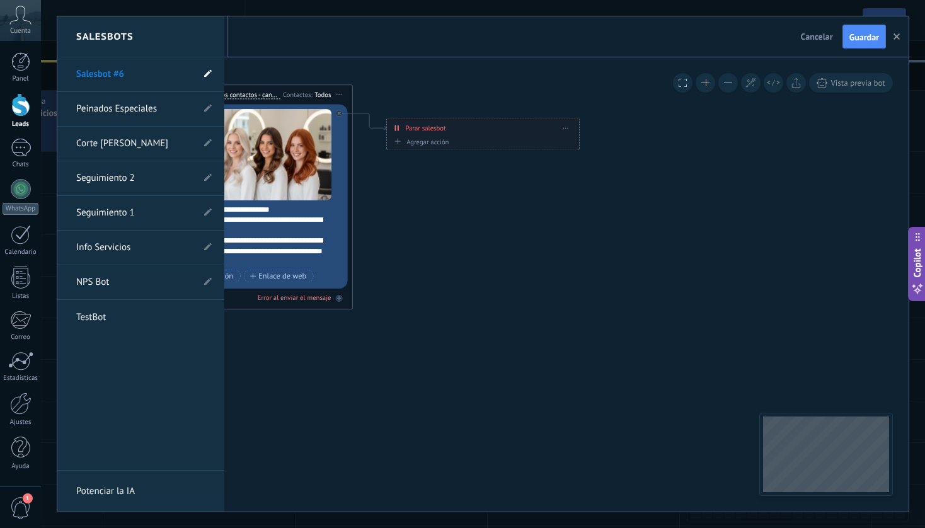
click at [207, 75] on use at bounding box center [208, 74] width 8 height 8
drag, startPoint x: 142, startPoint y: 71, endPoint x: 83, endPoint y: 71, distance: 59.9
click at [82, 71] on input "**********" at bounding box center [121, 75] width 90 height 20
type input "*"
type input "**********"
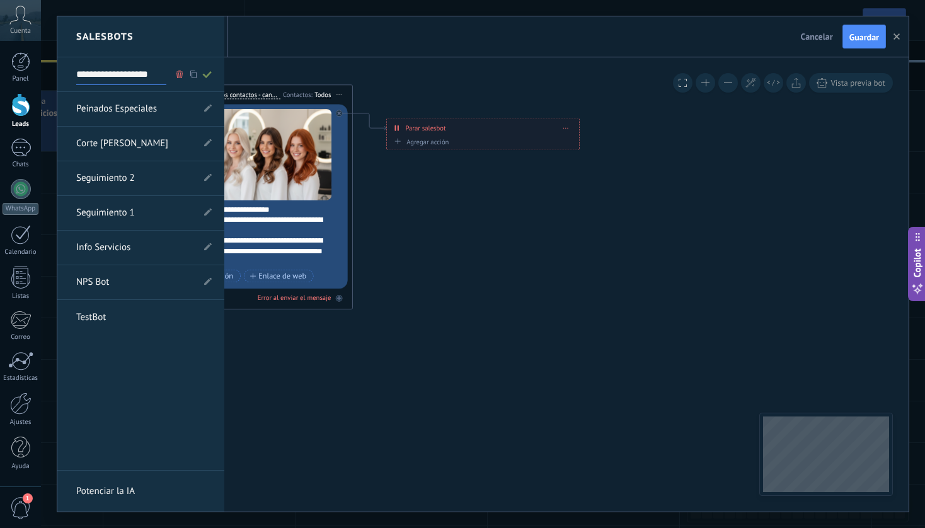
click at [210, 73] on use at bounding box center [206, 74] width 9 height 7
type input "**********"
click at [497, 250] on div at bounding box center [482, 263] width 851 height 495
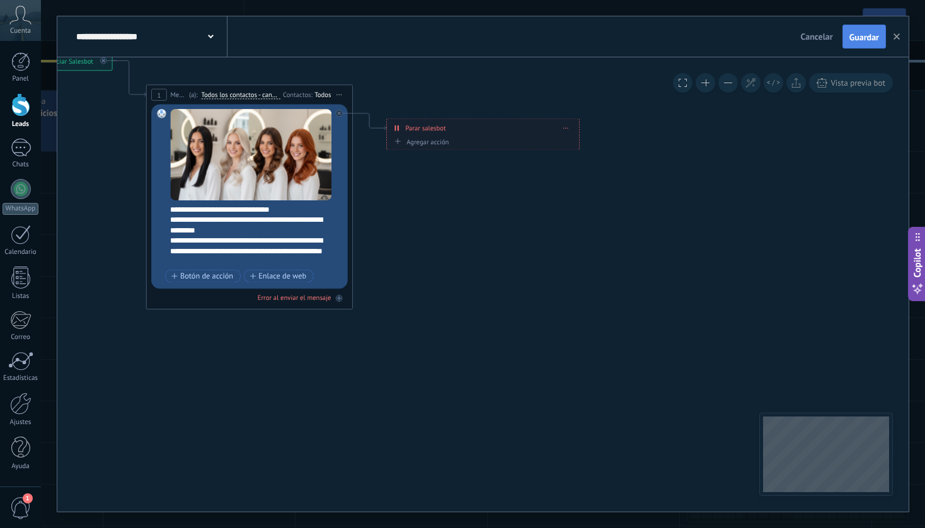
click at [868, 40] on span "Guardar" at bounding box center [865, 37] width 30 height 9
click at [900, 38] on button "button" at bounding box center [896, 37] width 19 height 24
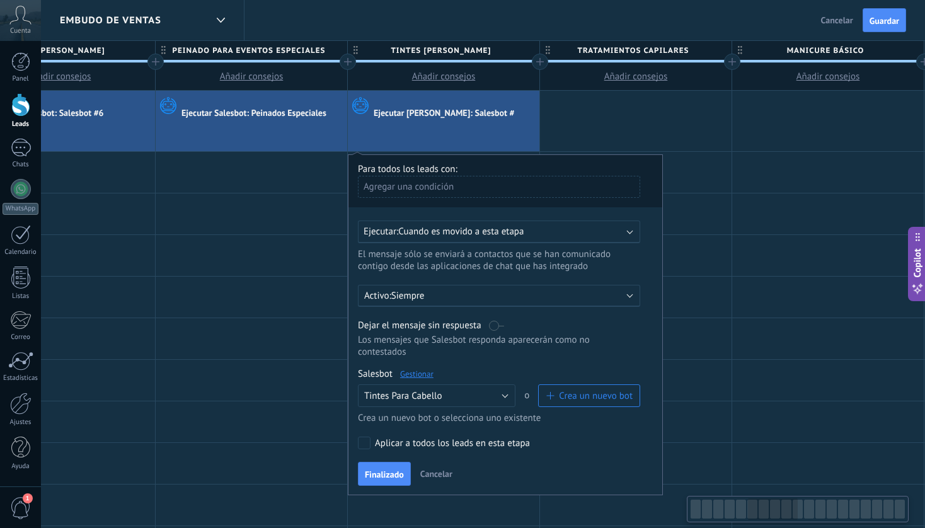
scroll to position [0, 1052]
click at [493, 326] on label at bounding box center [494, 326] width 15 height 12
click at [393, 475] on span "Finalizado" at bounding box center [382, 474] width 39 height 9
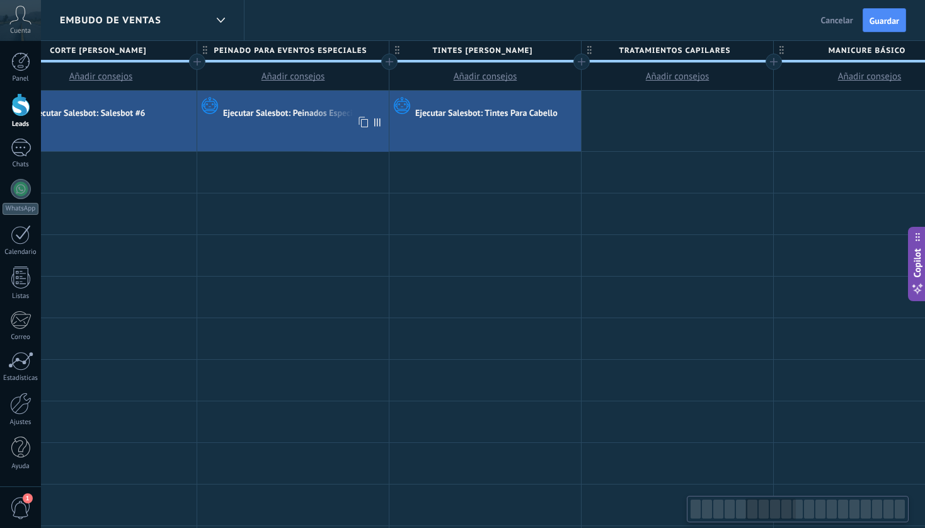
scroll to position [0, 1006]
click at [171, 126] on use at bounding box center [173, 122] width 9 height 11
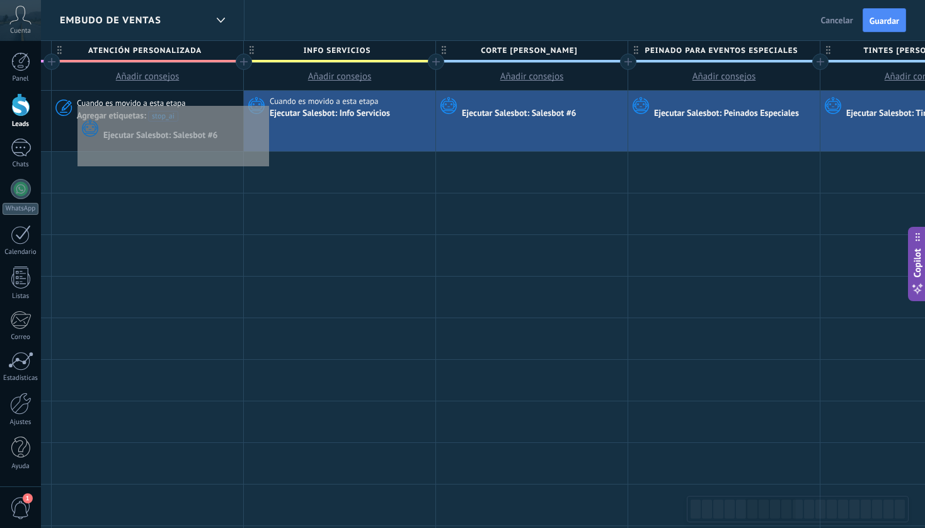
scroll to position [0, 527]
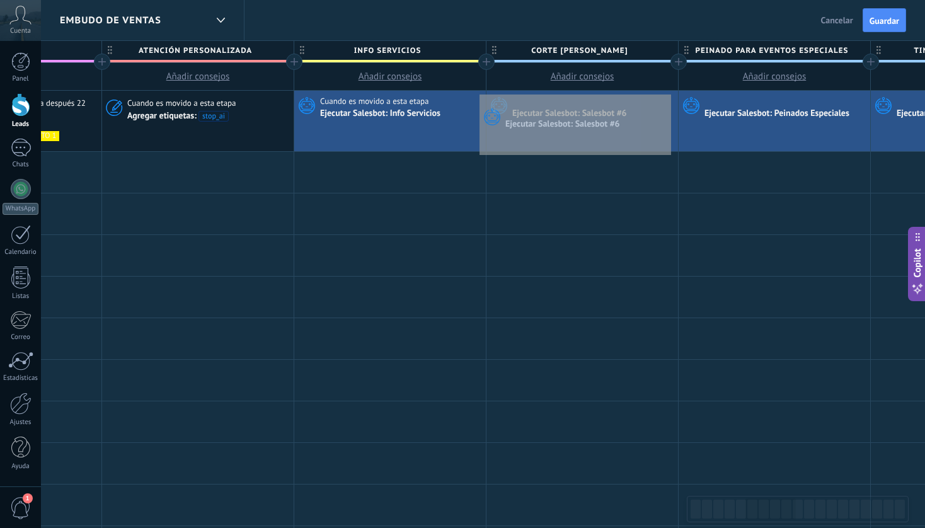
click at [668, 91] on div "Ejecutar Salesbot: Salesbot #6" at bounding box center [583, 121] width 192 height 61
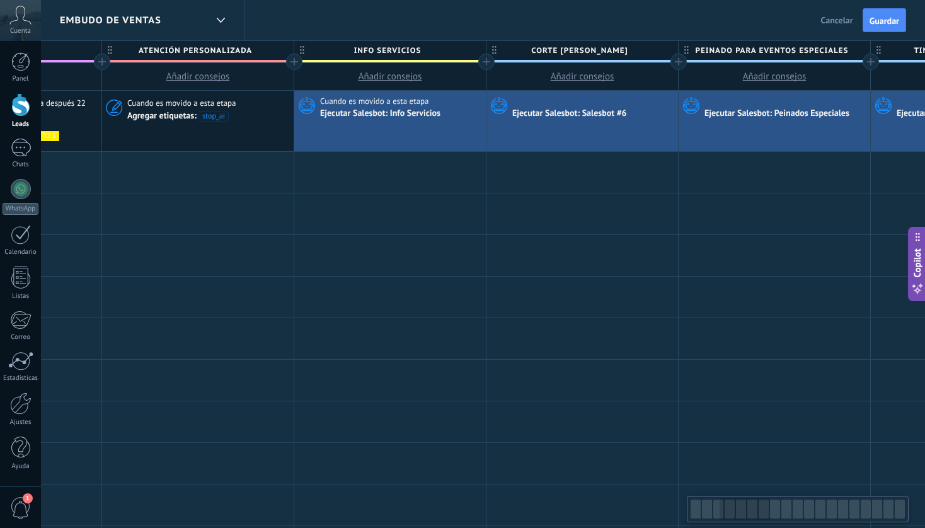
click at [575, 117] on div "Ejecutar Salesbot: Salesbot #6" at bounding box center [570, 113] width 117 height 11
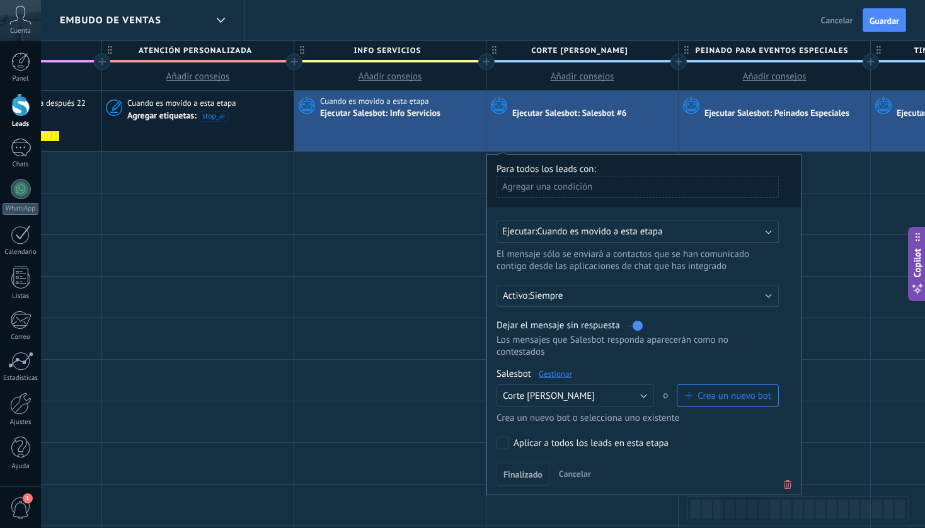
click at [638, 331] on label at bounding box center [635, 326] width 15 height 12
click at [637, 331] on label at bounding box center [635, 326] width 15 height 12
click at [522, 477] on span "Finalizado" at bounding box center [523, 474] width 39 height 9
click at [413, 391] on div at bounding box center [390, 380] width 192 height 41
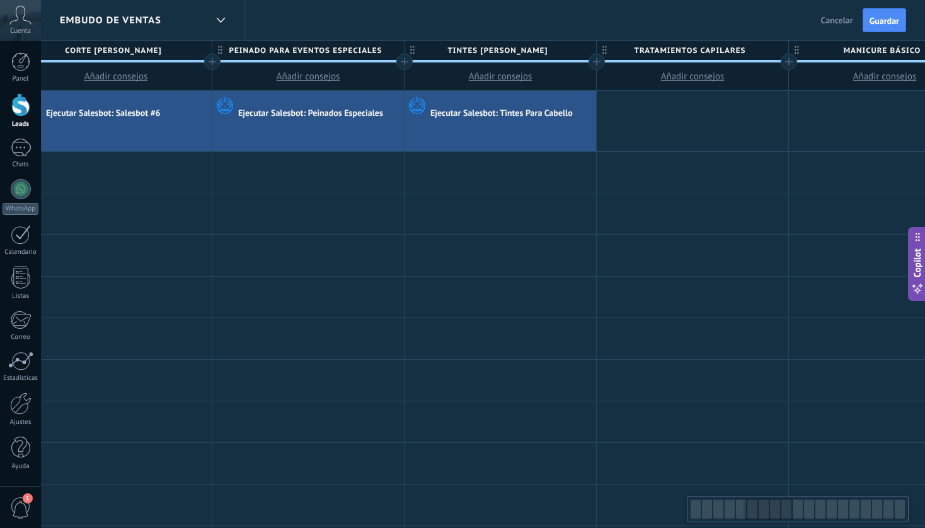
scroll to position [0, 1080]
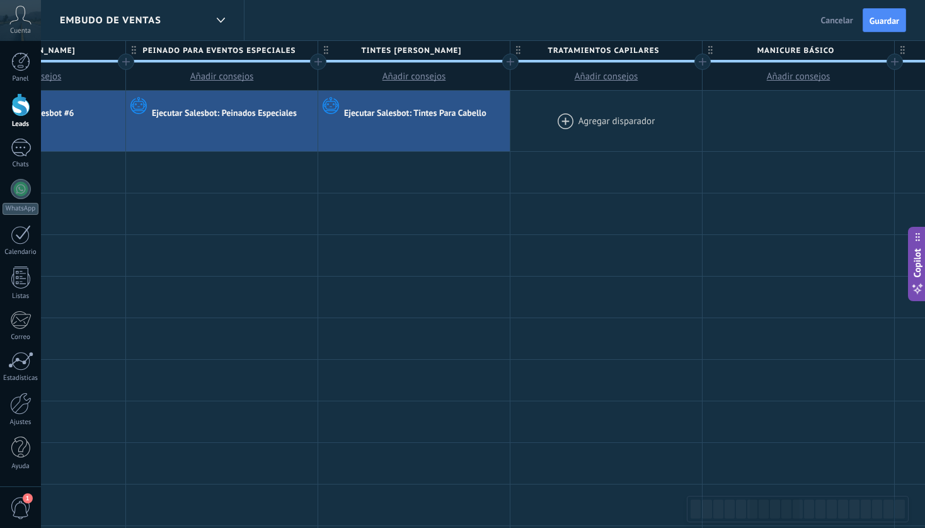
click at [594, 115] on div at bounding box center [606, 121] width 192 height 61
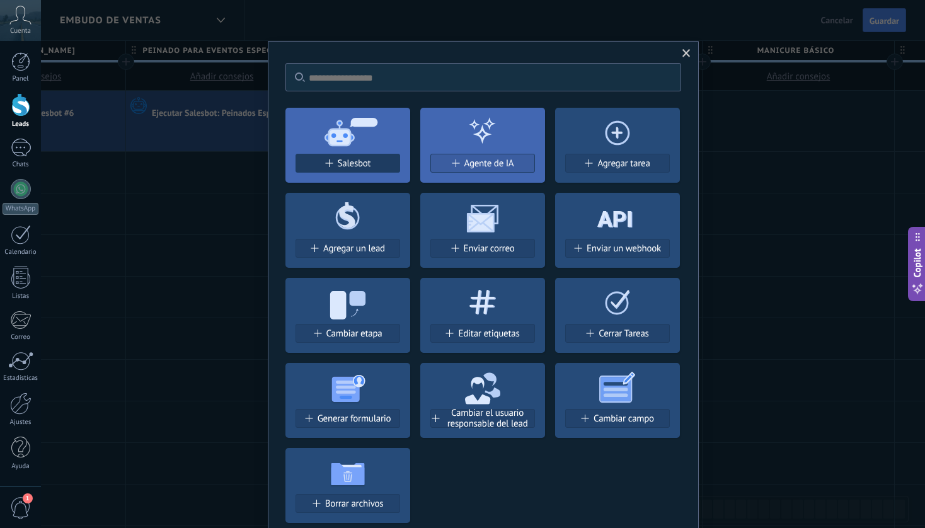
click at [354, 163] on span "Salesbot" at bounding box center [354, 163] width 33 height 11
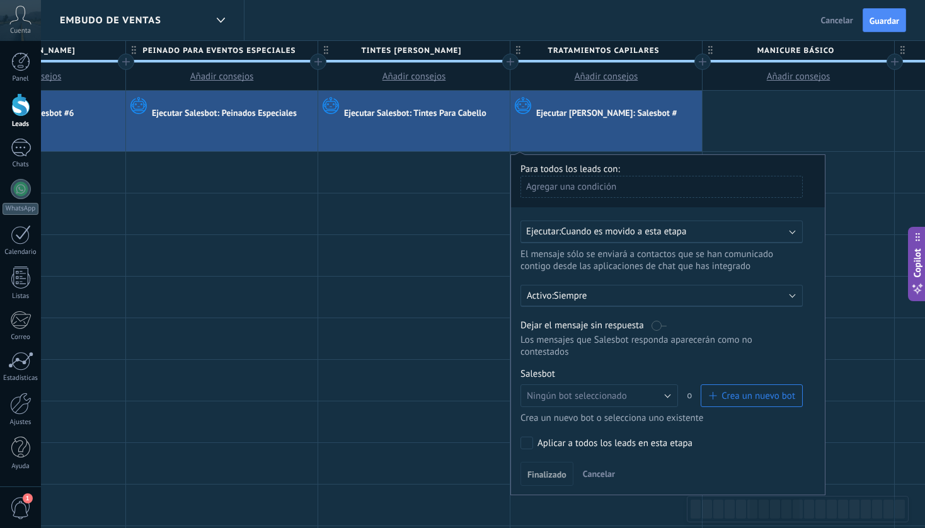
click at [659, 327] on label at bounding box center [659, 326] width 15 height 12
click at [752, 402] on span "Crea un nuevo bot" at bounding box center [759, 396] width 74 height 12
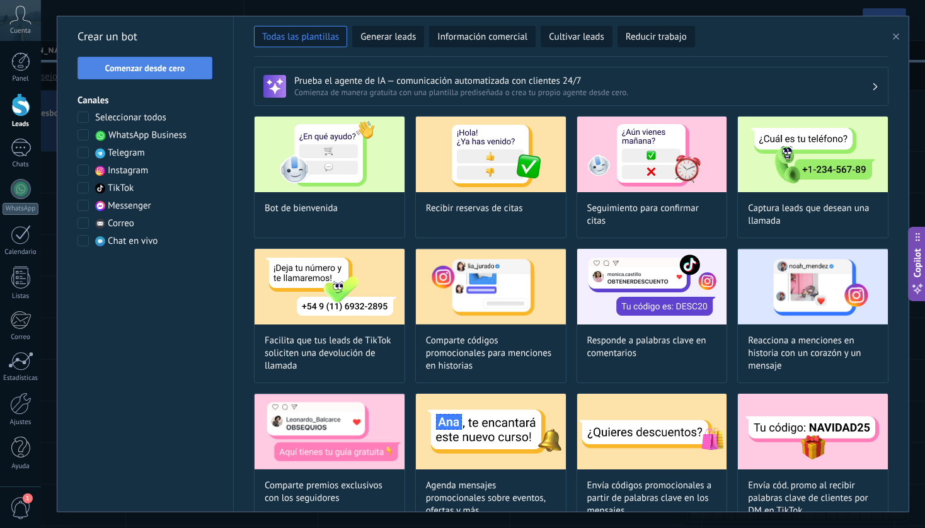
click at [176, 67] on span "Comenzar desde cero" at bounding box center [145, 68] width 80 height 9
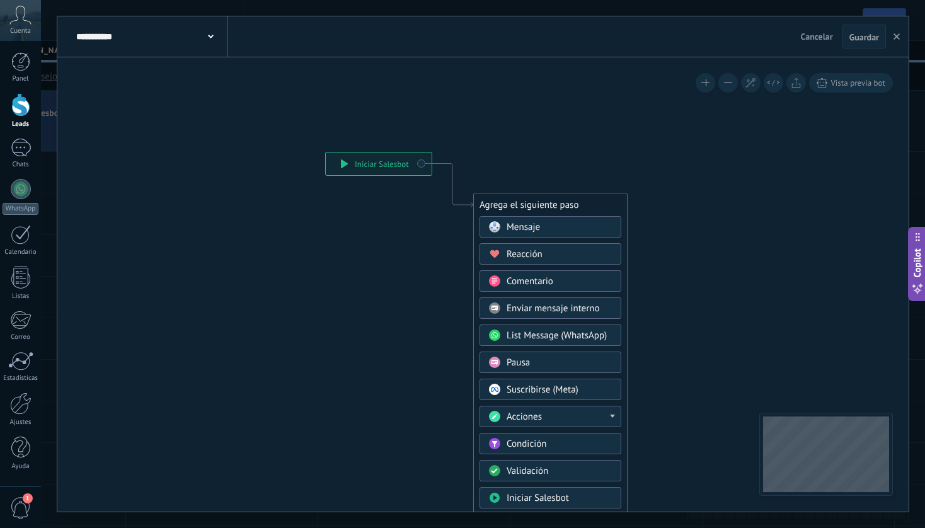
click at [541, 230] on div "Mensaje" at bounding box center [560, 227] width 106 height 13
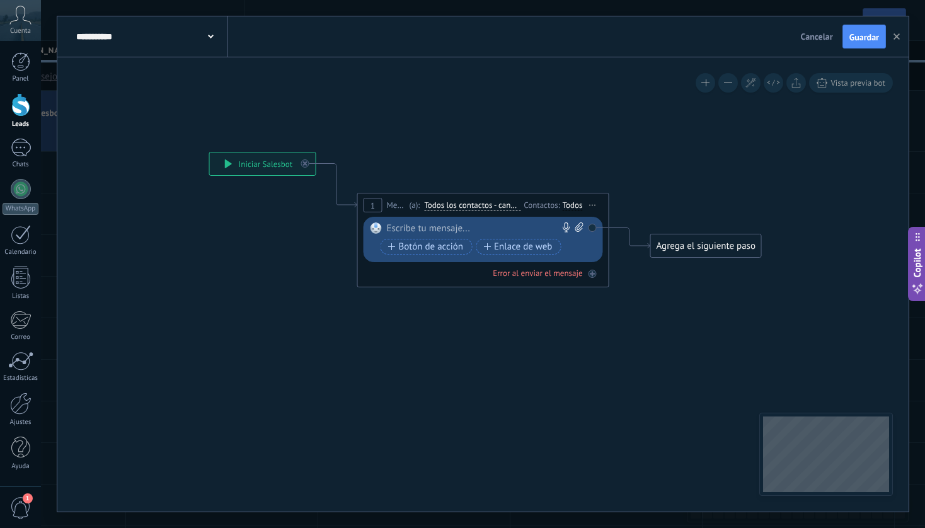
click at [452, 227] on div at bounding box center [480, 228] width 187 height 13
paste div
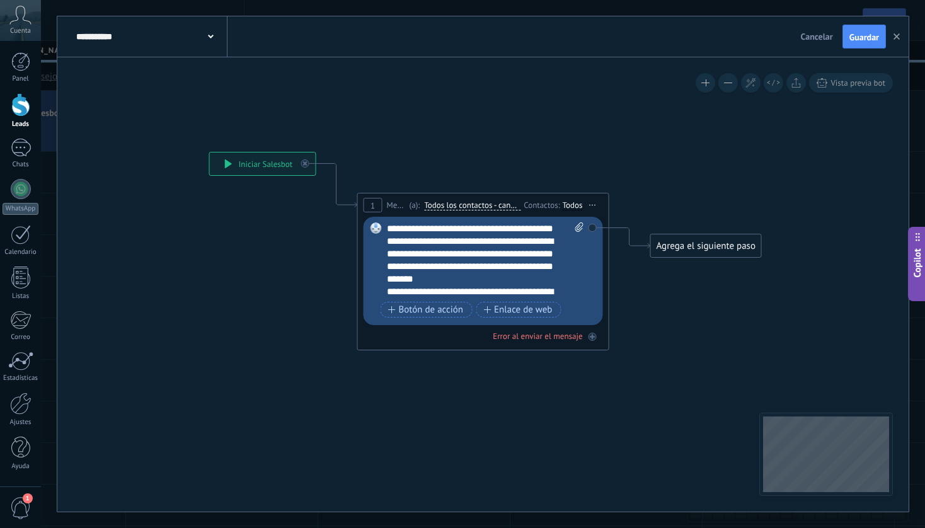
click at [583, 229] on icon at bounding box center [579, 226] width 8 height 9
click input "Subir" at bounding box center [0, 0] width 0 height 0
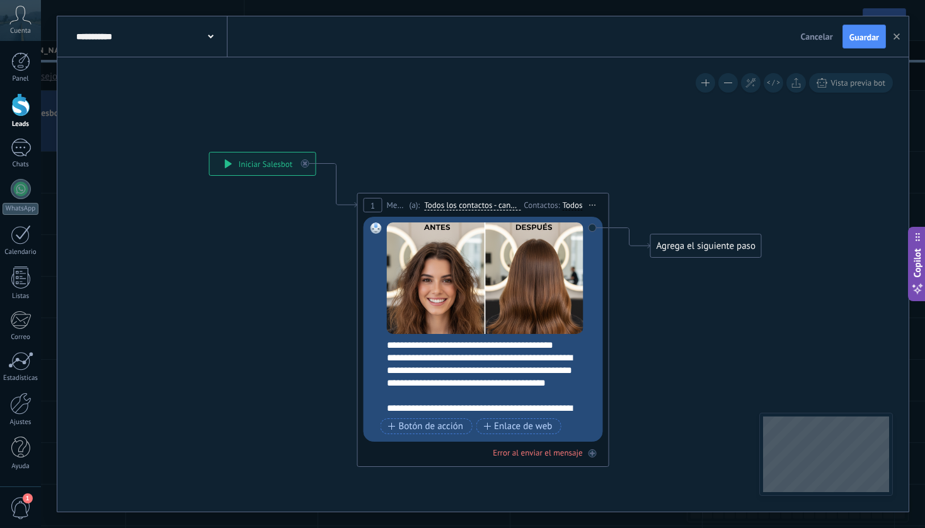
click at [710, 249] on div "Agrega el siguiente paso" at bounding box center [706, 246] width 110 height 21
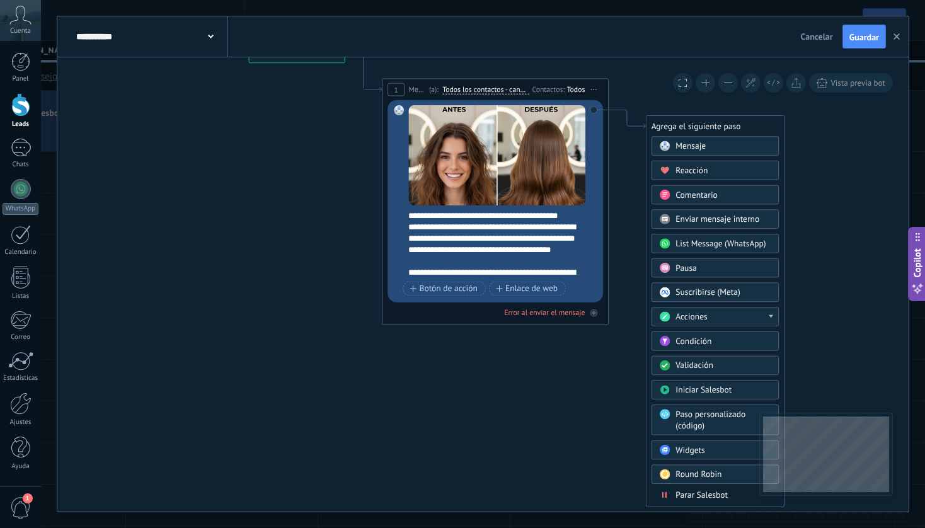
click at [689, 499] on span "Parar Salesbot" at bounding box center [702, 495] width 52 height 11
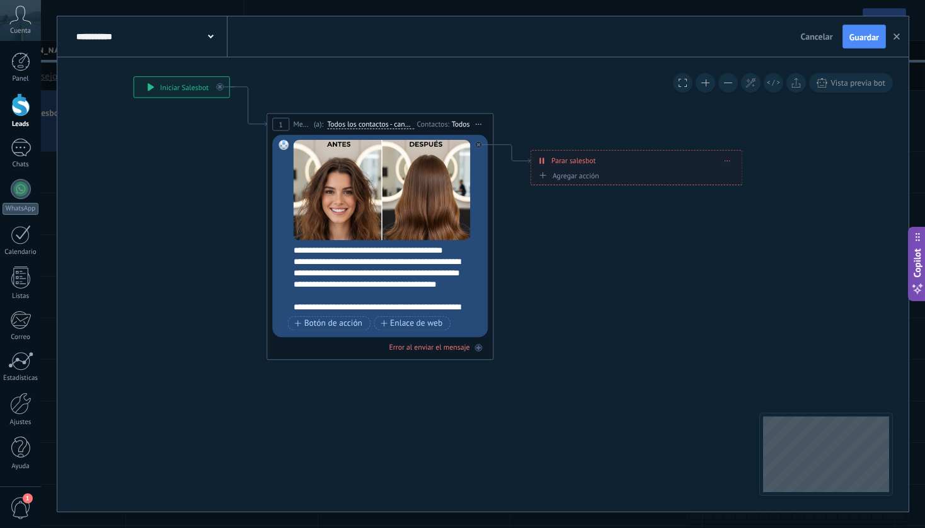
click at [210, 42] on div "**********" at bounding box center [150, 36] width 154 height 40
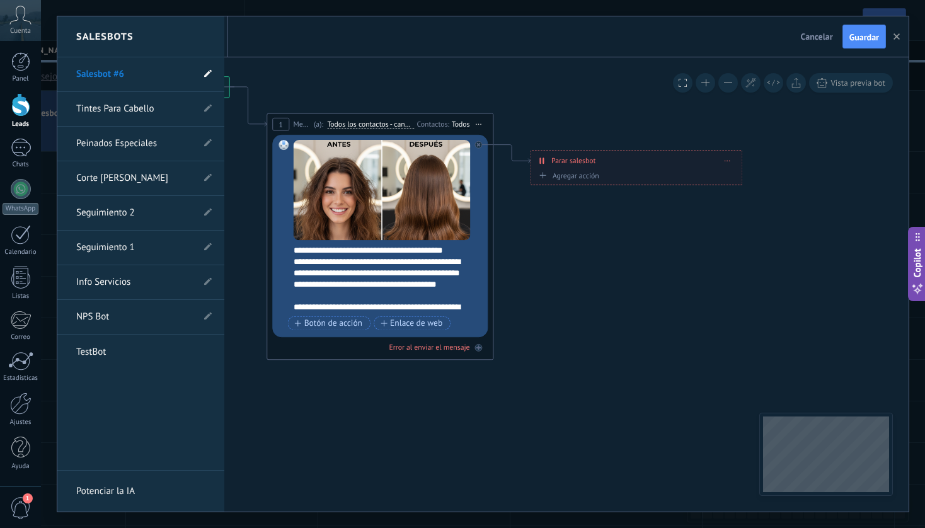
click at [210, 78] on icon at bounding box center [208, 74] width 8 height 8
click at [144, 78] on input "**********" at bounding box center [121, 75] width 90 height 20
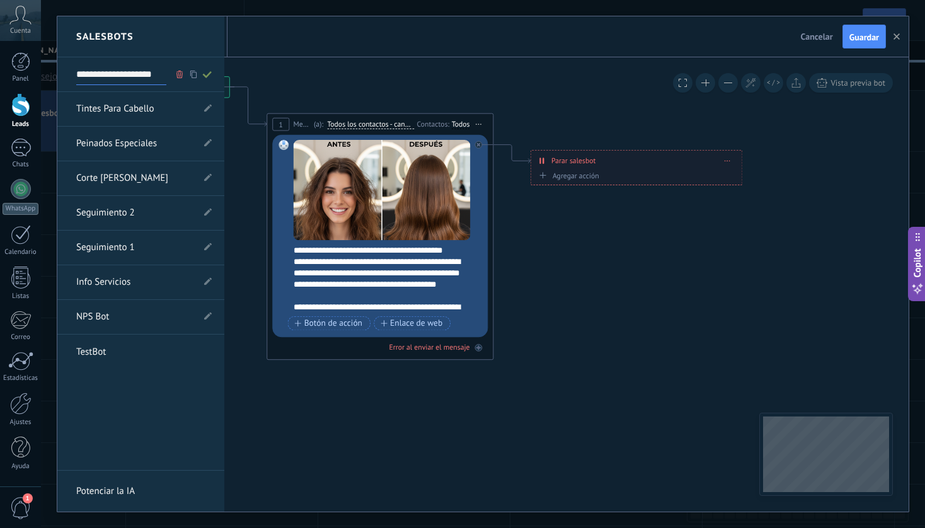
type input "**********"
click at [209, 75] on icon at bounding box center [207, 75] width 14 height 8
type input "**********"
click at [596, 275] on div at bounding box center [482, 263] width 851 height 495
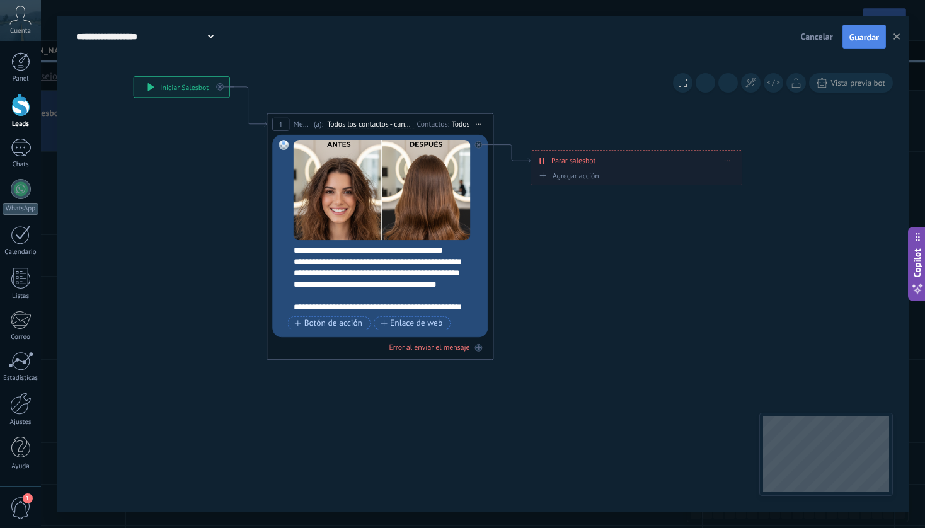
click at [862, 38] on span "Guardar" at bounding box center [865, 37] width 30 height 9
click at [899, 37] on icon "button" at bounding box center [897, 36] width 6 height 6
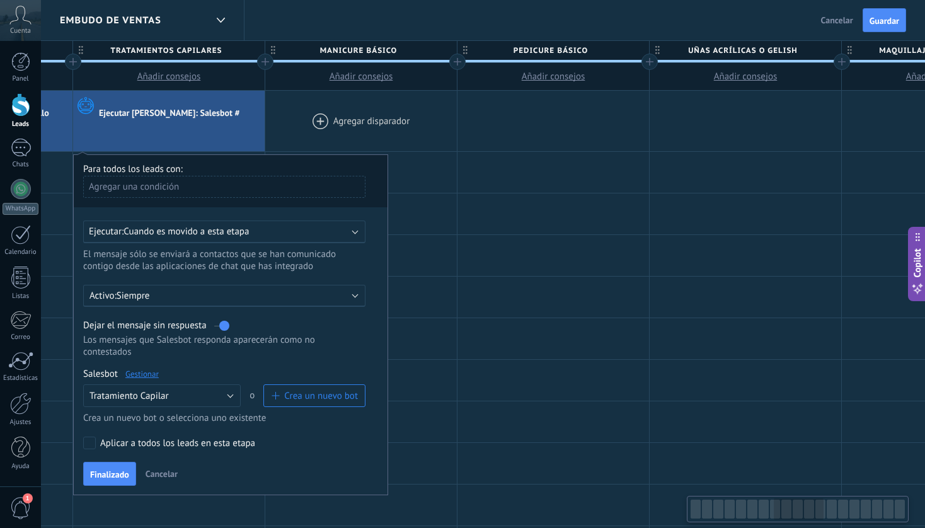
scroll to position [0, 1518]
click at [370, 117] on div at bounding box center [361, 121] width 192 height 61
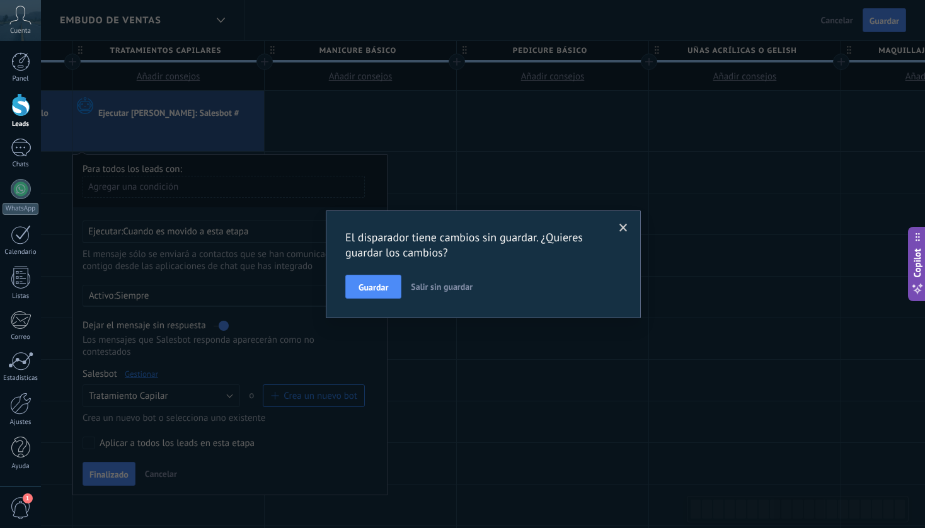
click at [624, 227] on span at bounding box center [624, 228] width 8 height 9
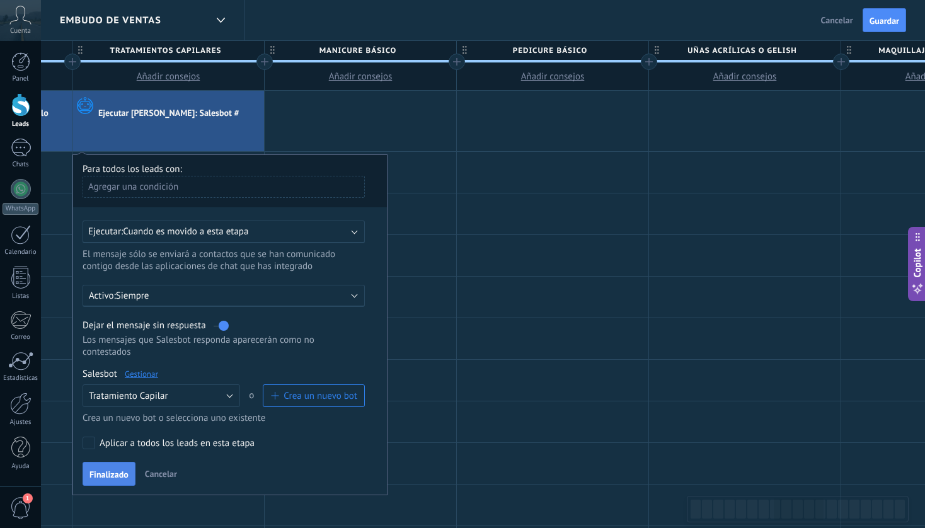
click at [107, 478] on span "Finalizado" at bounding box center [108, 474] width 39 height 9
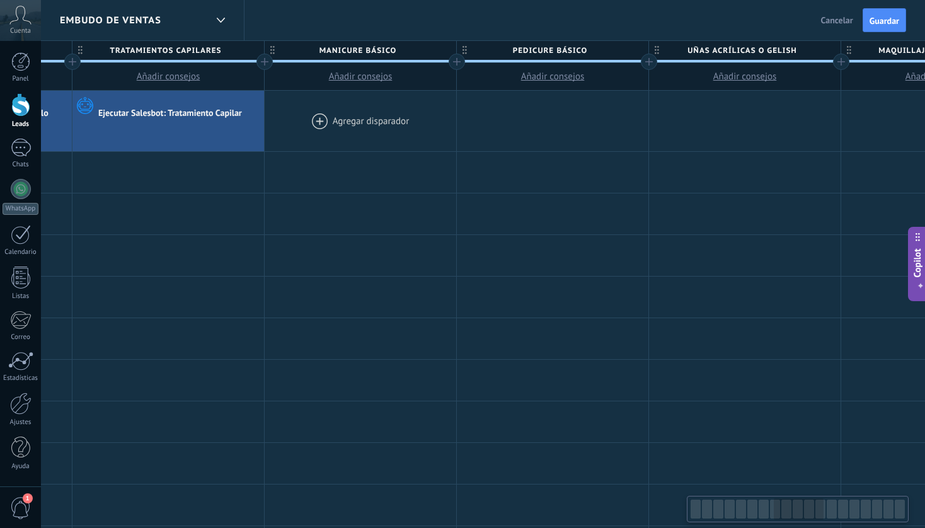
click at [361, 118] on div at bounding box center [361, 121] width 192 height 61
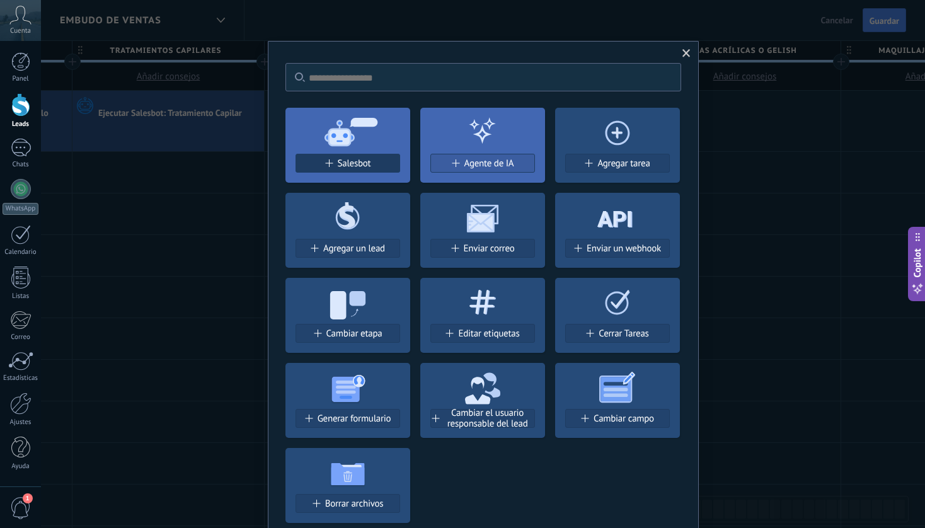
click at [354, 162] on span "Salesbot" at bounding box center [354, 163] width 33 height 11
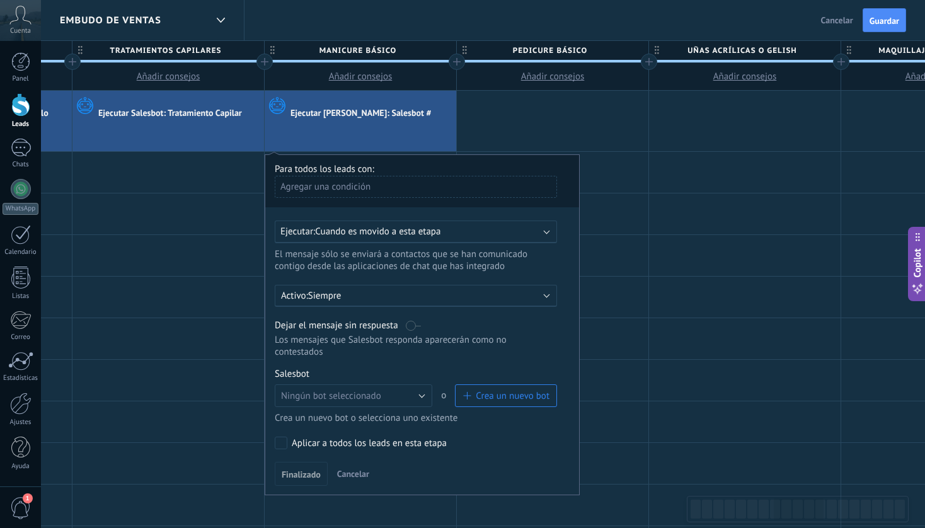
click at [413, 328] on label at bounding box center [413, 326] width 15 height 12
click at [502, 391] on button "Crea un nuevo bot" at bounding box center [506, 395] width 102 height 23
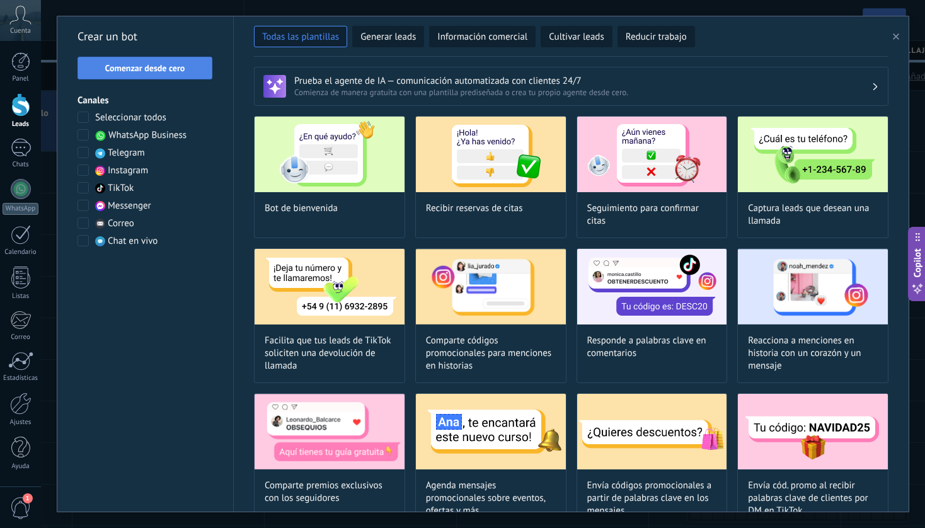
click at [194, 71] on span "Comenzar desde cero" at bounding box center [144, 68] width 121 height 9
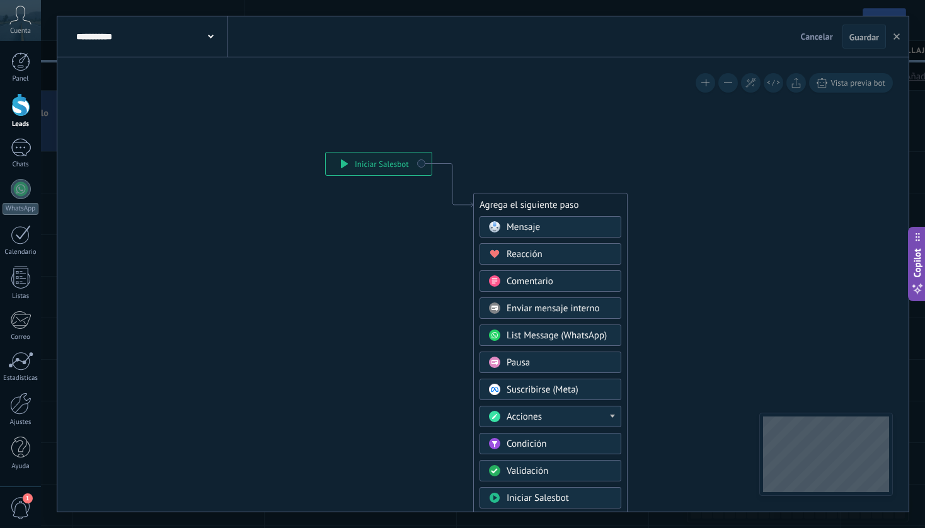
click at [521, 221] on span "Mensaje" at bounding box center [523, 227] width 33 height 12
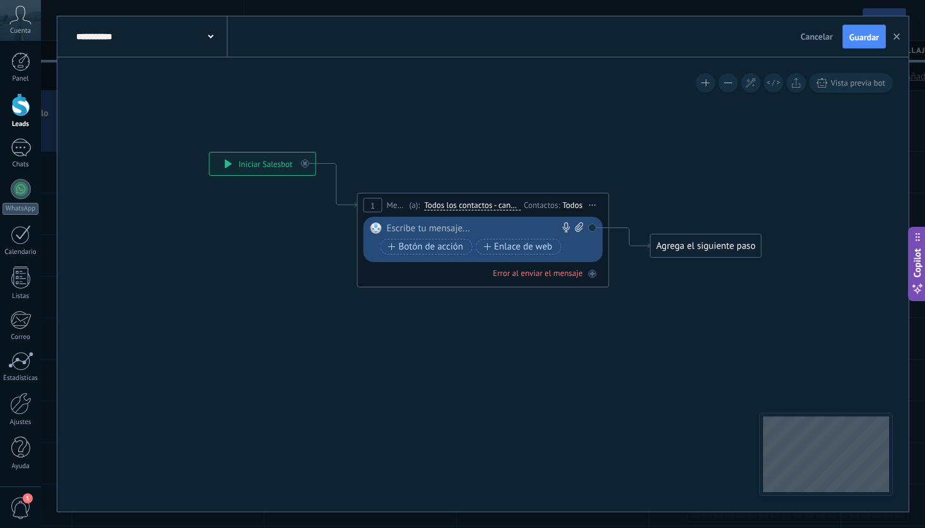
click at [488, 229] on div at bounding box center [480, 228] width 187 height 13
paste div
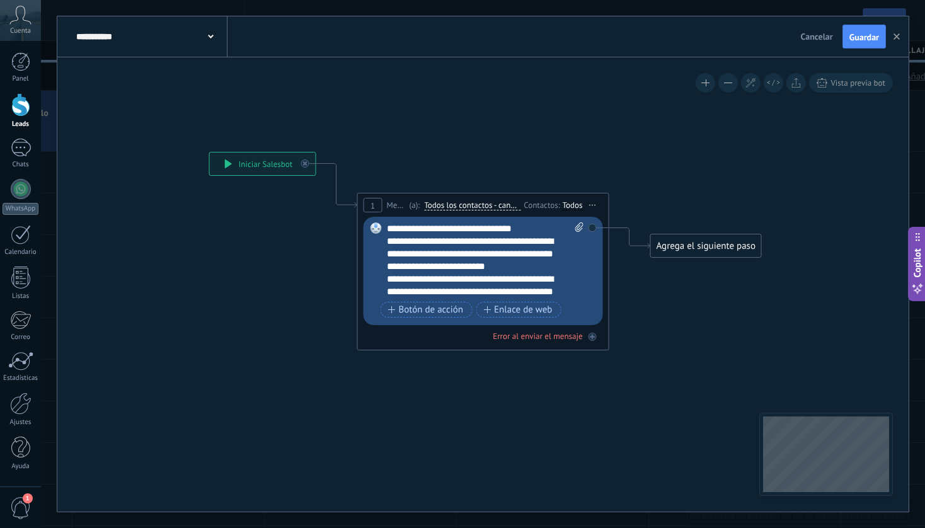
click at [578, 229] on icon at bounding box center [579, 226] width 8 height 9
click input "Subir" at bounding box center [0, 0] width 0 height 0
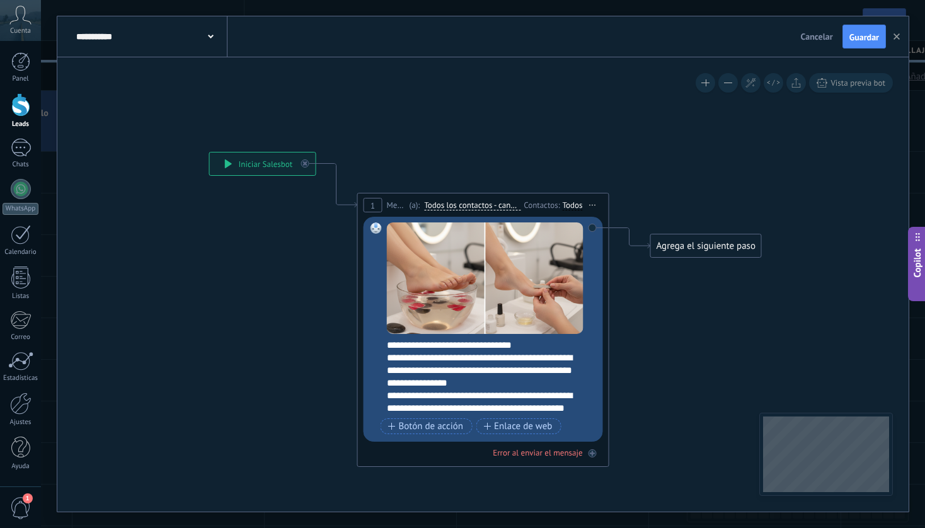
click at [708, 245] on div "Agrega el siguiente paso" at bounding box center [706, 246] width 110 height 21
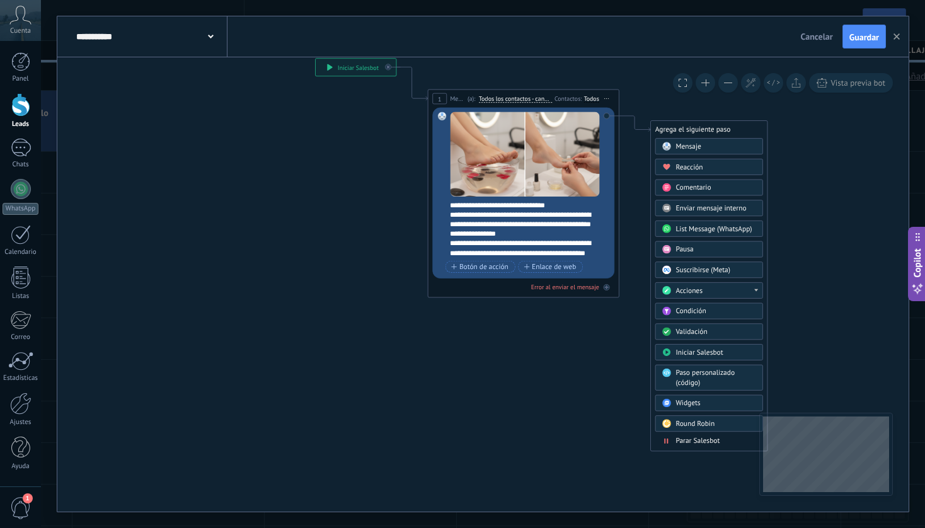
click at [687, 439] on span "Parar Salesbot" at bounding box center [698, 441] width 44 height 9
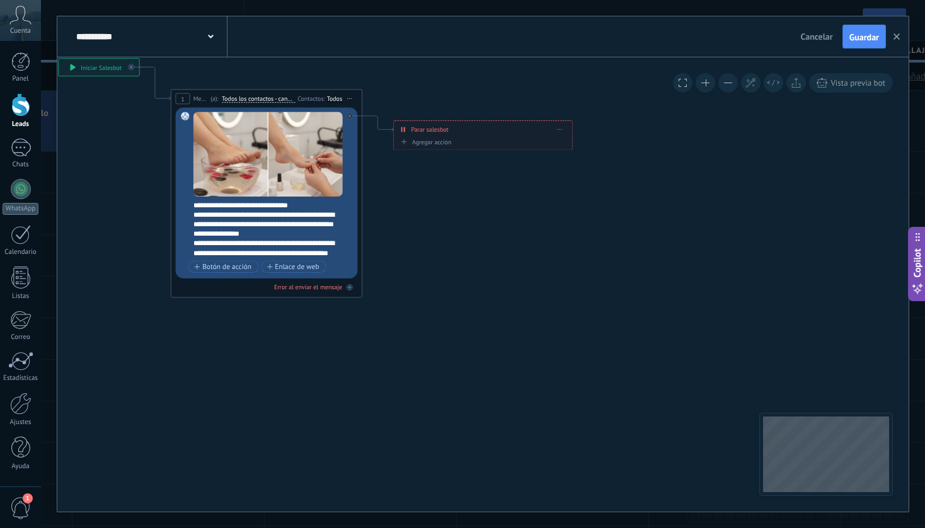
click at [216, 33] on div "**********" at bounding box center [150, 36] width 154 height 40
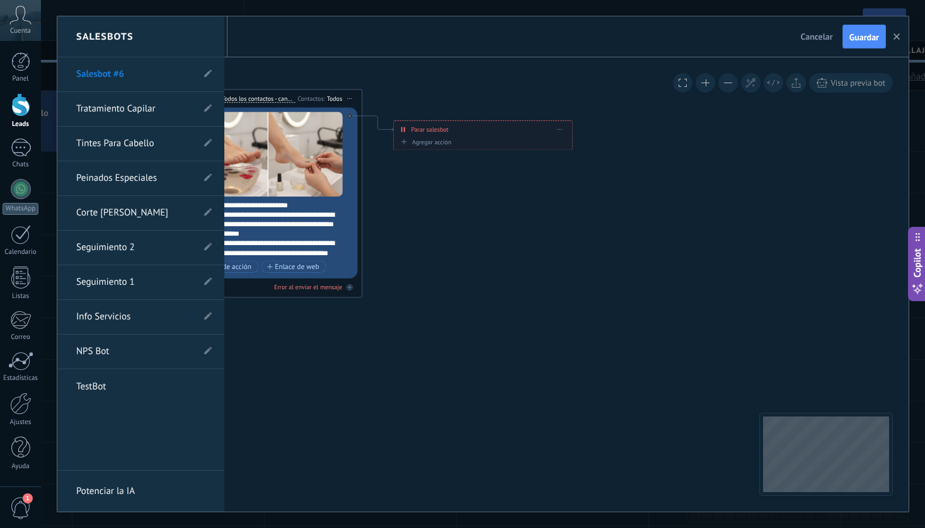
click at [213, 74] on li "Salesbot #6" at bounding box center [140, 74] width 167 height 35
click at [209, 71] on use at bounding box center [208, 74] width 8 height 8
click at [142, 74] on input "**********" at bounding box center [121, 75] width 90 height 20
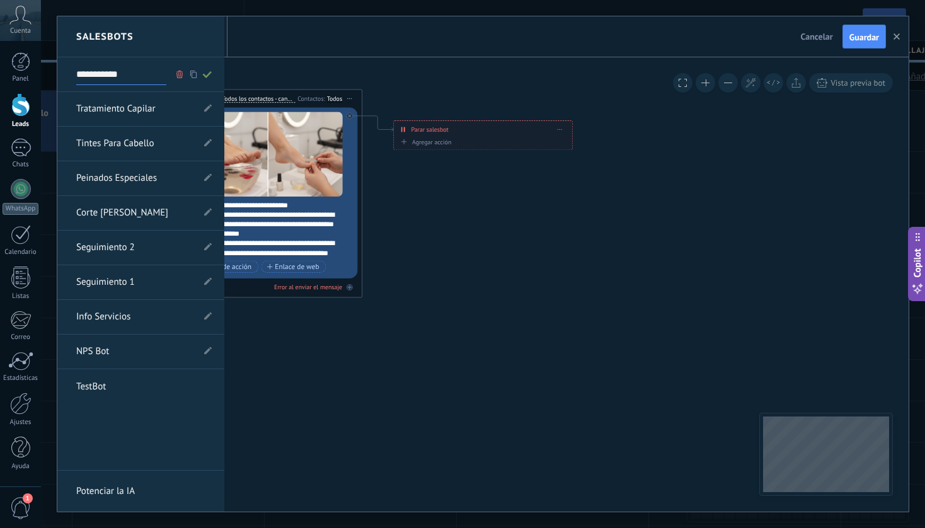
click at [142, 74] on input "**********" at bounding box center [121, 75] width 90 height 20
type input "********"
click at [205, 74] on icon at bounding box center [207, 75] width 14 height 8
type input "********"
click at [445, 275] on div at bounding box center [482, 263] width 851 height 495
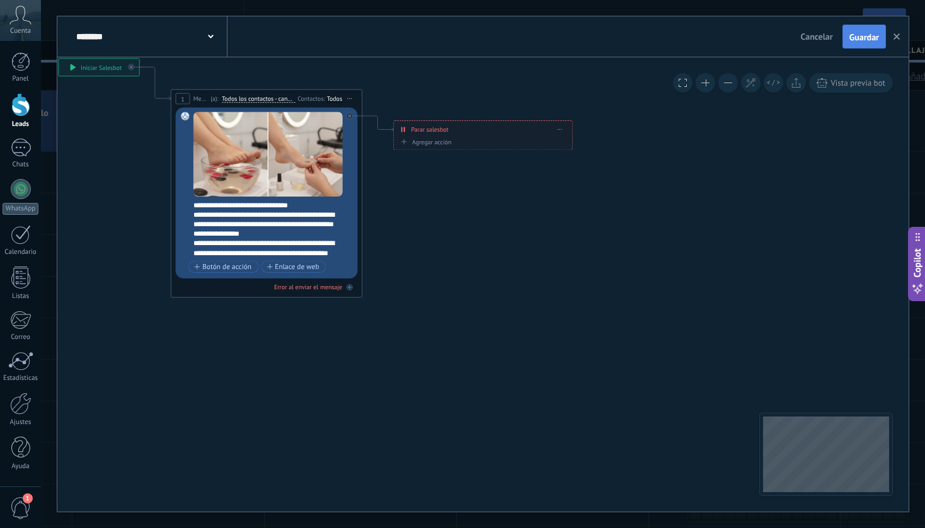
click at [865, 40] on span "Guardar" at bounding box center [865, 37] width 30 height 9
click at [898, 39] on icon "button" at bounding box center [897, 36] width 6 height 6
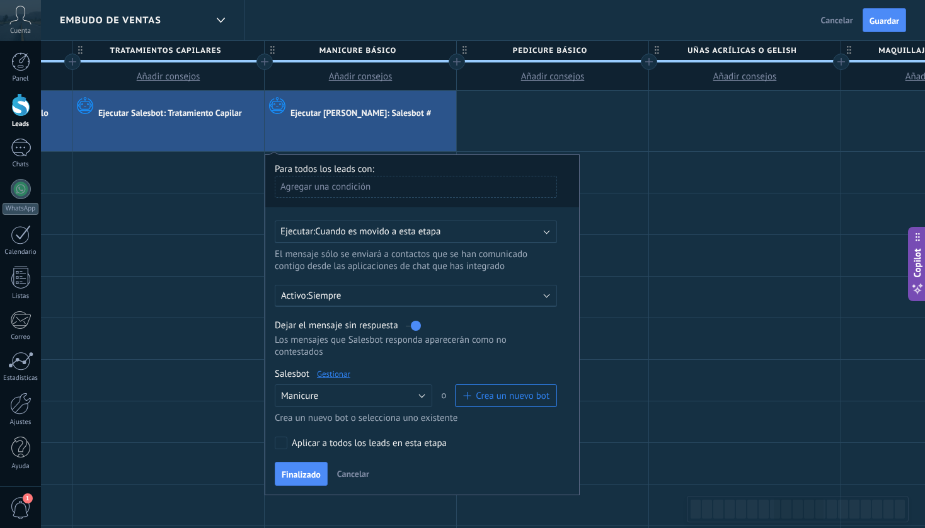
click at [335, 376] on link "Gestionar" at bounding box center [333, 374] width 33 height 11
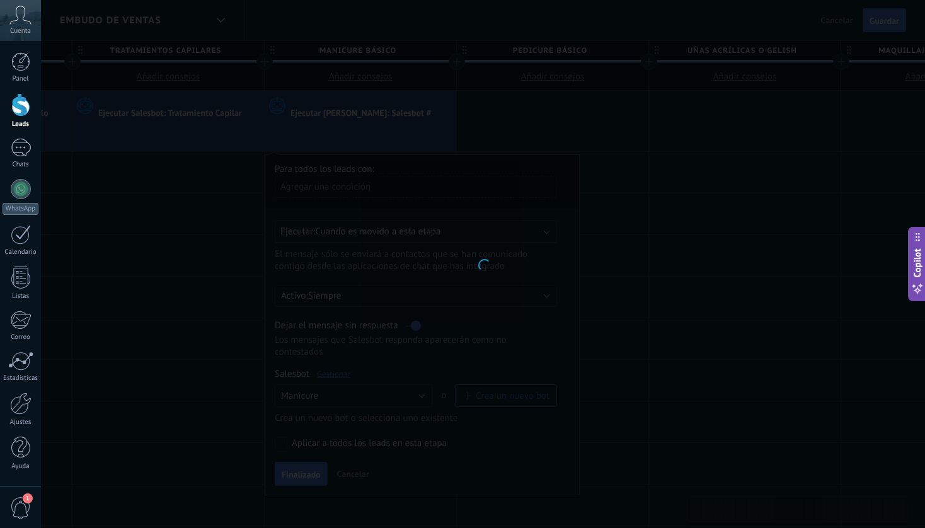
type input "********"
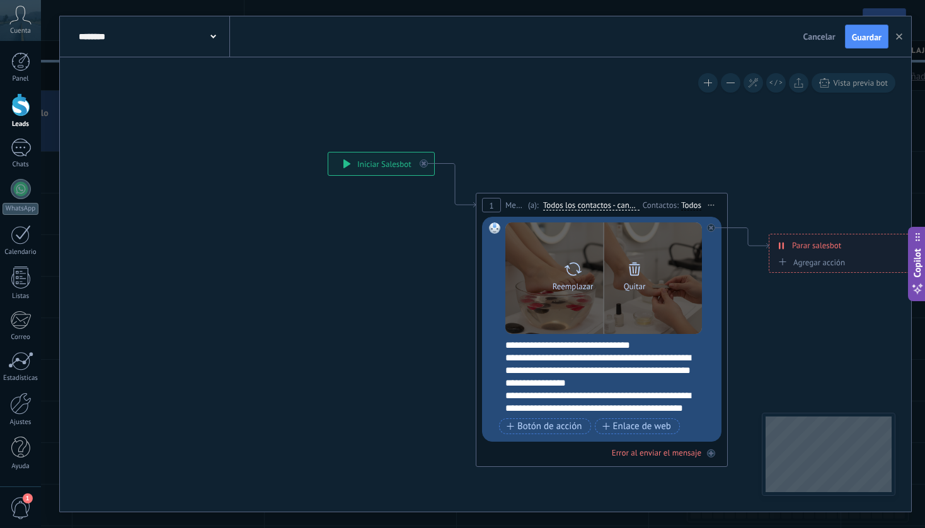
click at [573, 282] on div "Reemplazar" at bounding box center [573, 286] width 41 height 9
click input "Subir" at bounding box center [0, 0] width 0 height 0
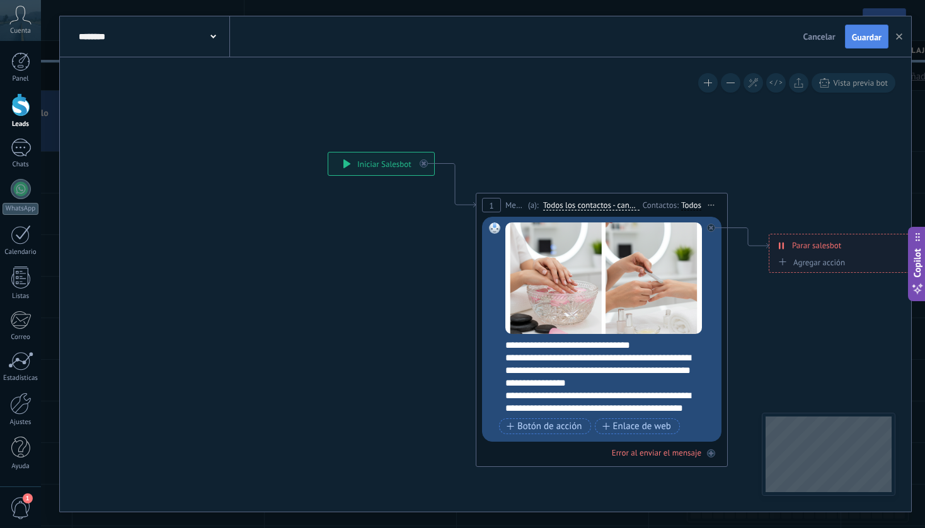
click at [869, 37] on span "Guardar" at bounding box center [867, 37] width 30 height 9
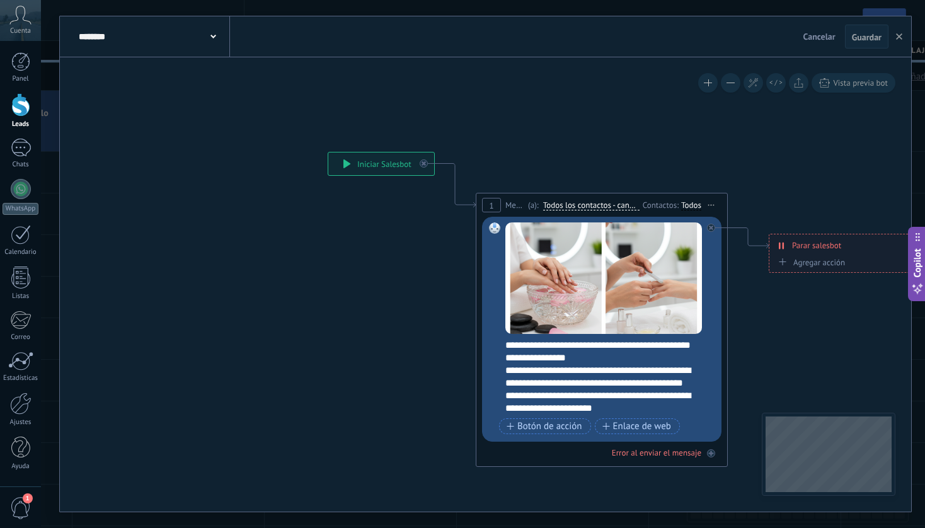
scroll to position [0, 0]
click at [904, 38] on button "button" at bounding box center [899, 37] width 19 height 24
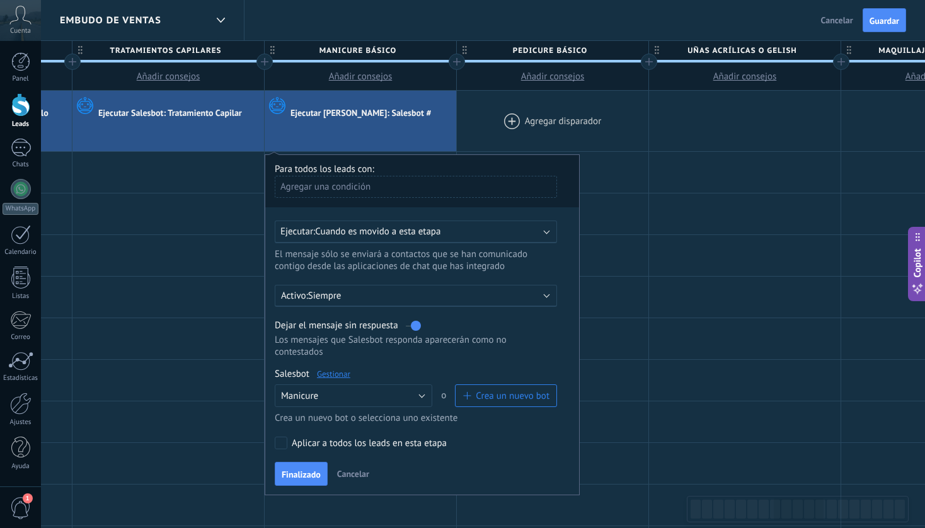
click at [543, 114] on div at bounding box center [553, 121] width 192 height 61
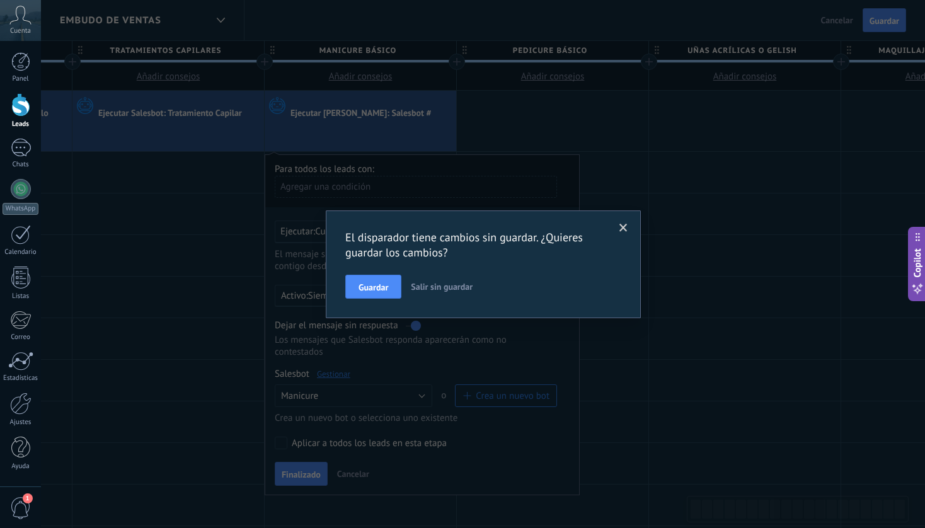
click at [626, 225] on span at bounding box center [624, 228] width 8 height 9
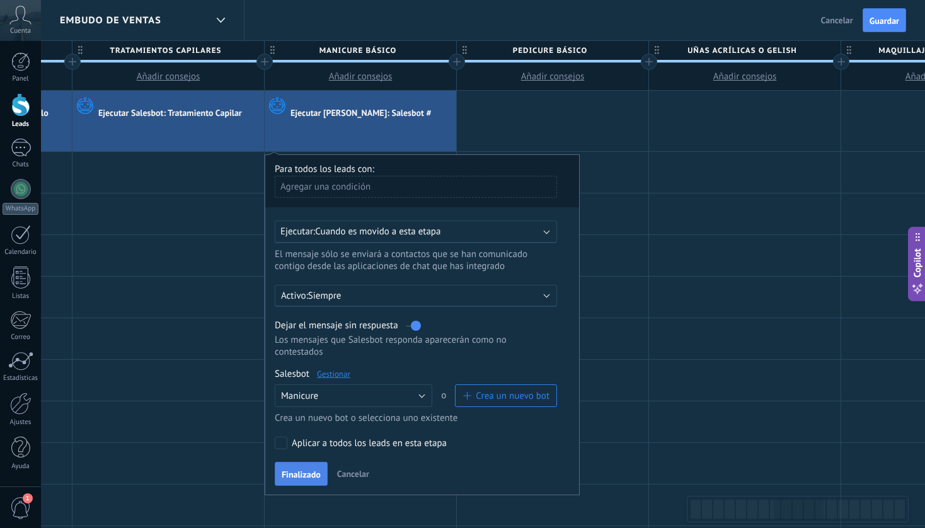
click at [304, 479] on span "Finalizado" at bounding box center [301, 474] width 39 height 9
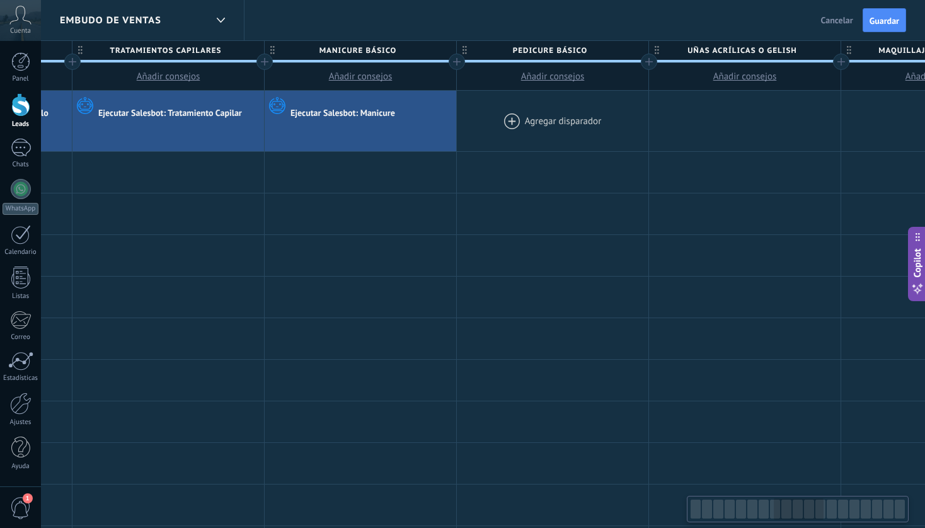
click at [537, 118] on div at bounding box center [553, 121] width 192 height 61
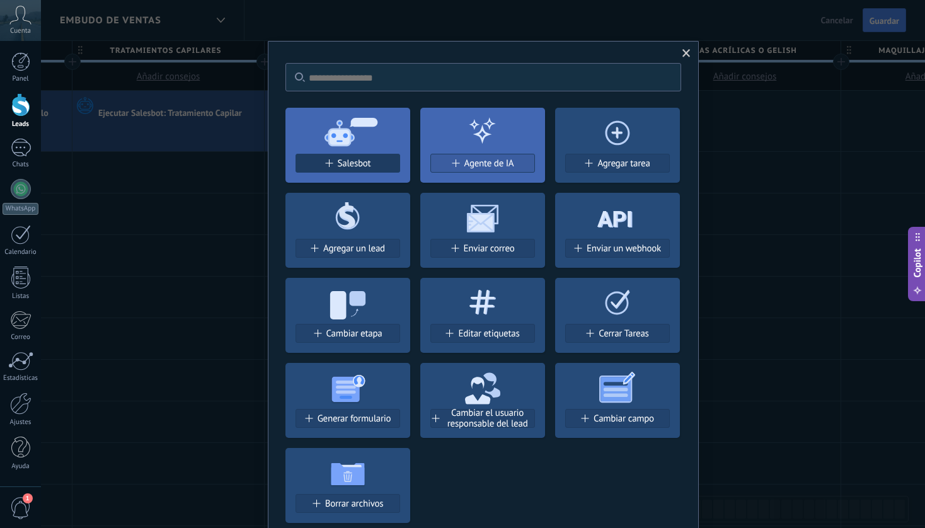
click at [363, 158] on span "Salesbot" at bounding box center [354, 163] width 33 height 11
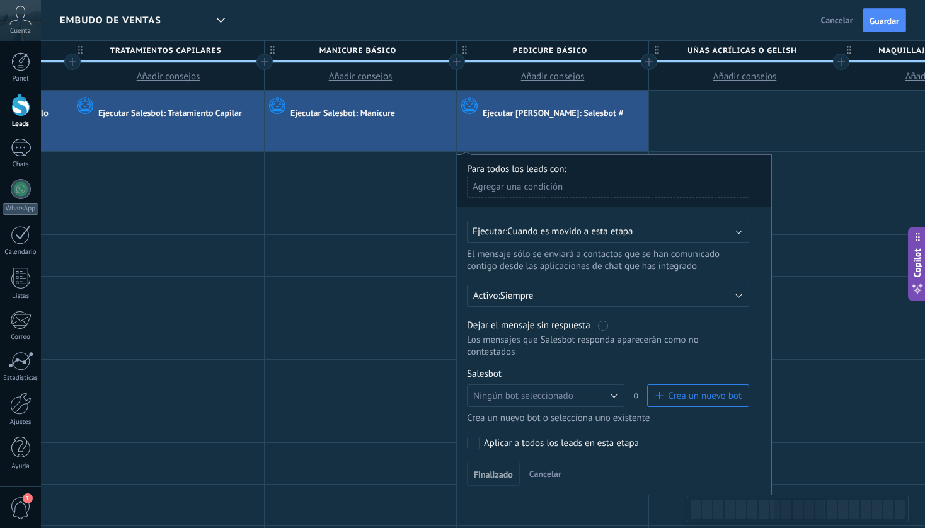
click at [601, 326] on label at bounding box center [605, 326] width 15 height 12
click at [682, 400] on span "Crea un nuevo bot" at bounding box center [705, 396] width 74 height 12
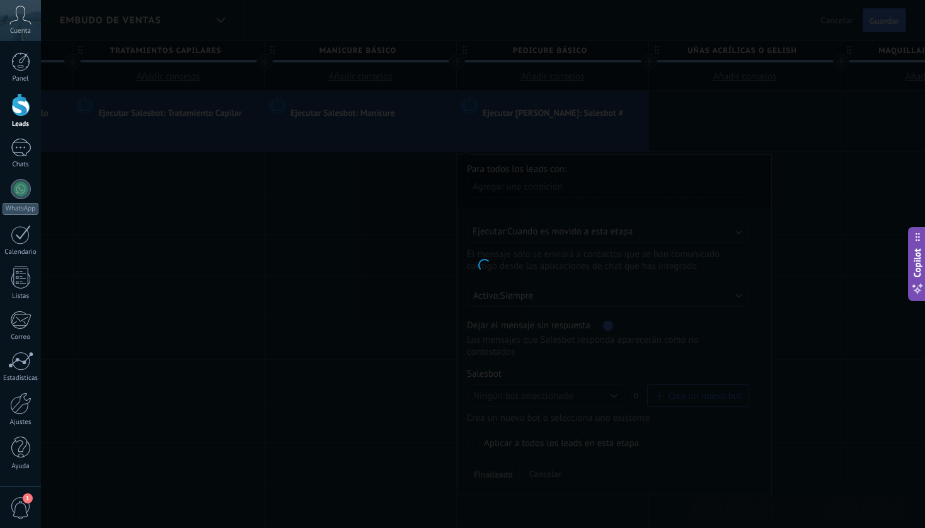
type input "**********"
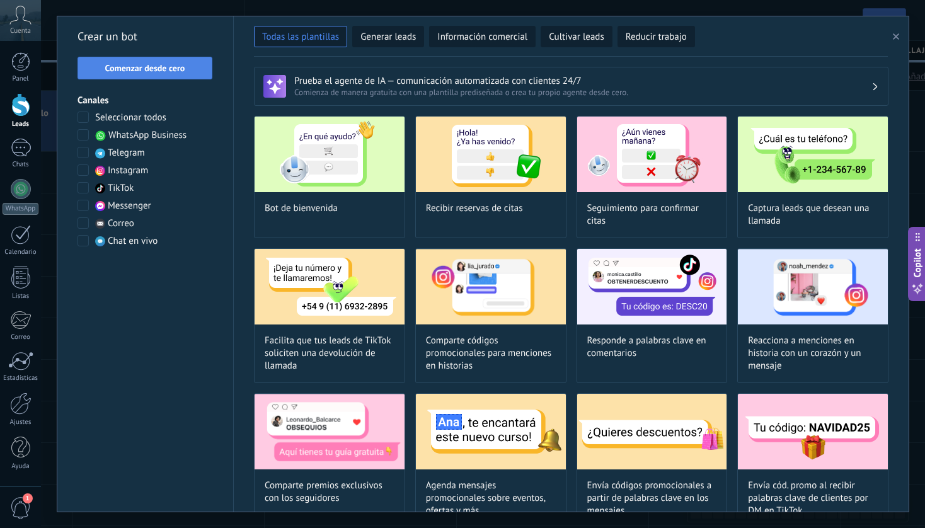
click at [181, 67] on span "Comenzar desde cero" at bounding box center [145, 68] width 80 height 9
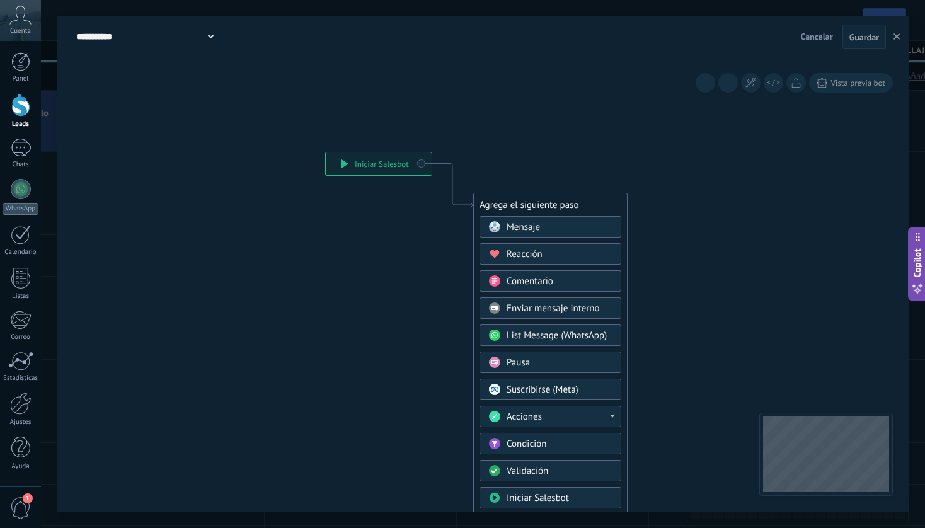
click at [544, 226] on div "Mensaje" at bounding box center [560, 227] width 106 height 13
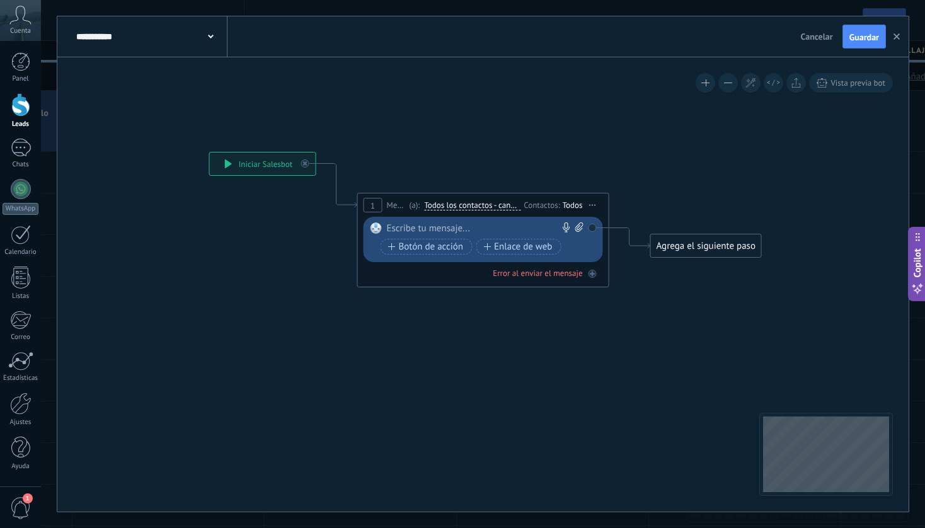
click at [458, 228] on div at bounding box center [480, 228] width 187 height 13
paste div
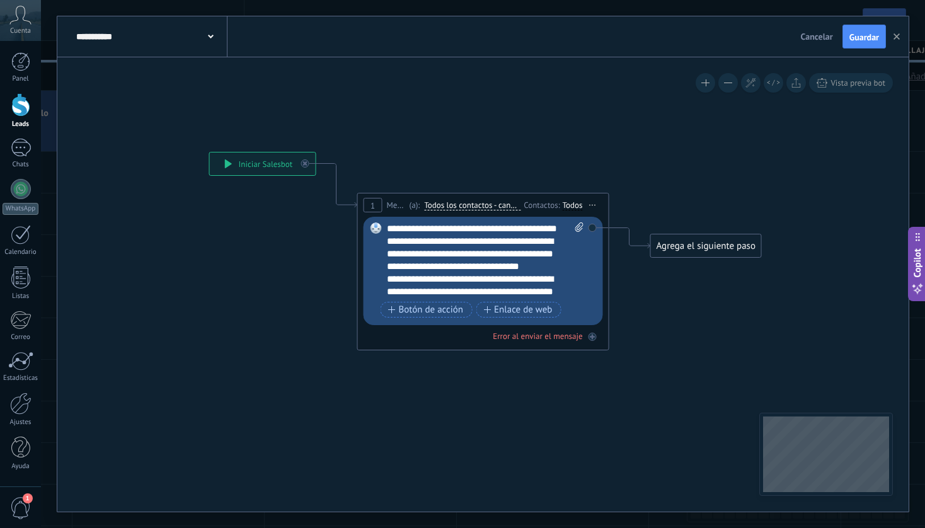
click at [579, 228] on icon at bounding box center [579, 226] width 8 height 9
click input "Subir" at bounding box center [0, 0] width 0 height 0
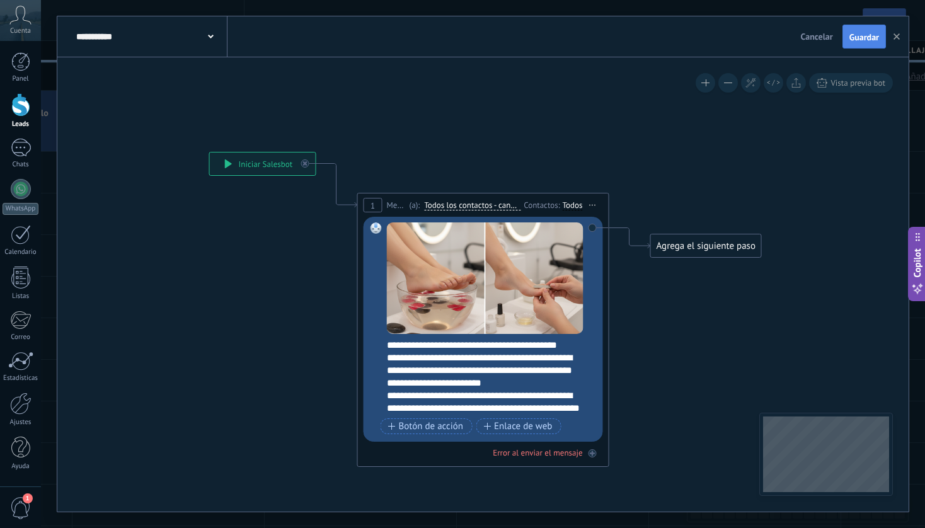
click at [860, 42] on span "Guardar" at bounding box center [865, 37] width 30 height 9
click at [901, 39] on button "button" at bounding box center [896, 37] width 19 height 24
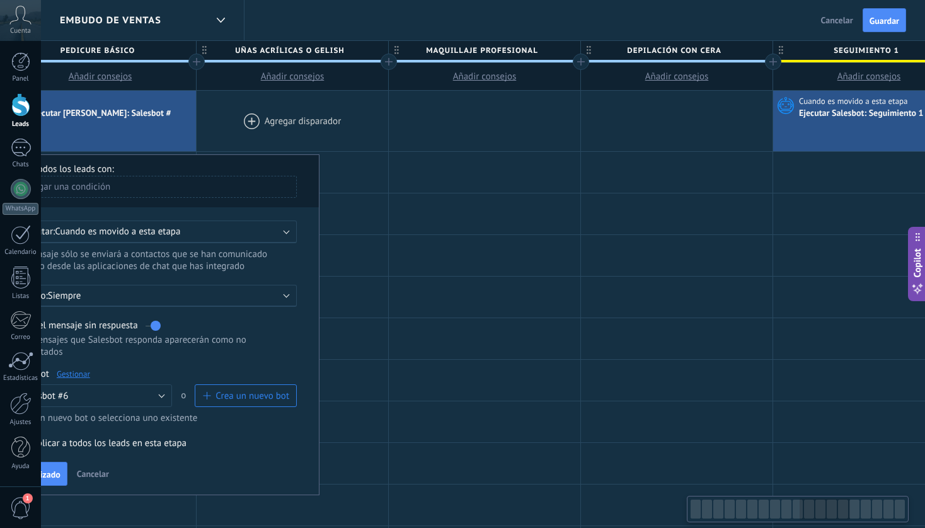
scroll to position [0, 1968]
click at [321, 110] on div at bounding box center [295, 121] width 192 height 61
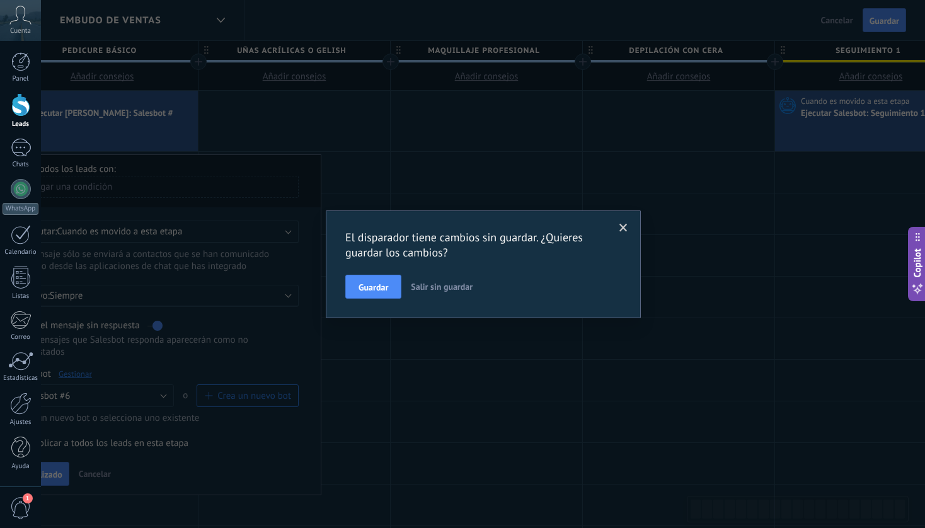
click at [624, 229] on span at bounding box center [624, 228] width 8 height 9
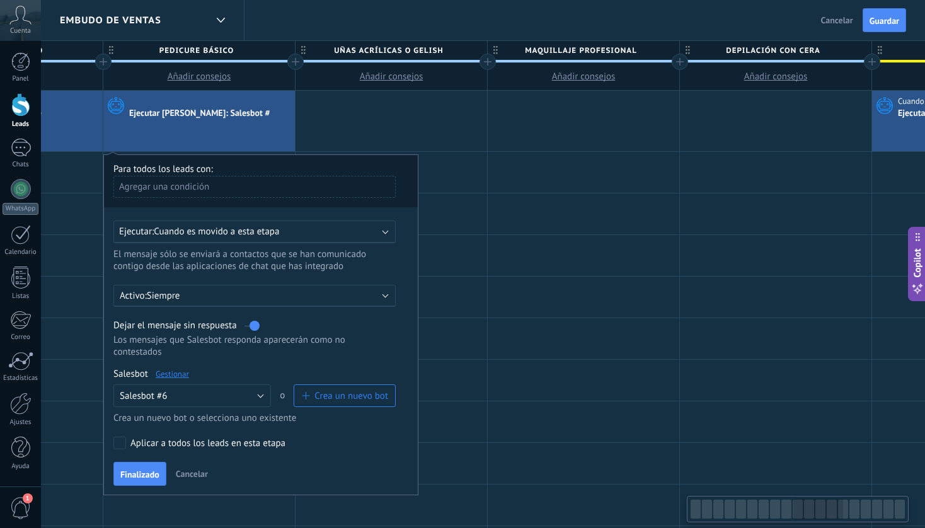
scroll to position [0, 1869]
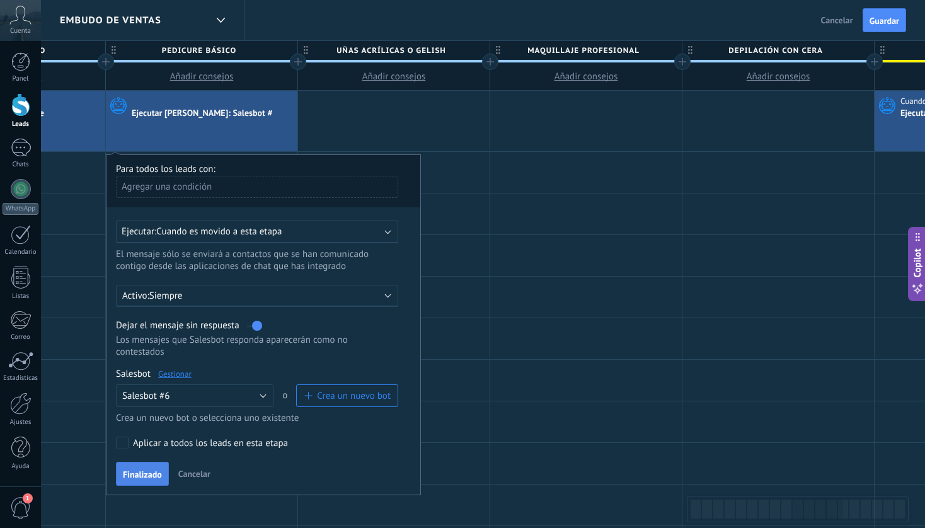
click at [144, 478] on span "Finalizado" at bounding box center [142, 474] width 39 height 9
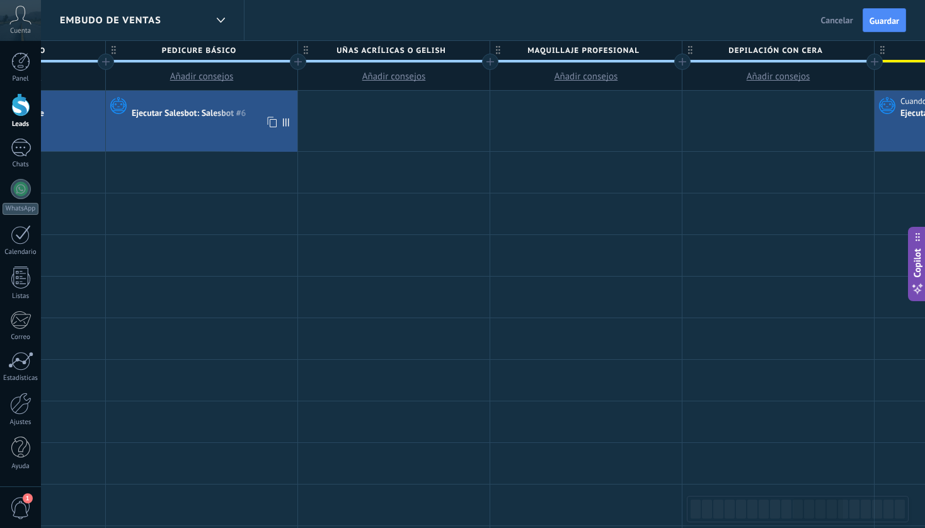
click at [224, 112] on div "Ejecutar Salesbot: Salesbot #6" at bounding box center [190, 113] width 117 height 11
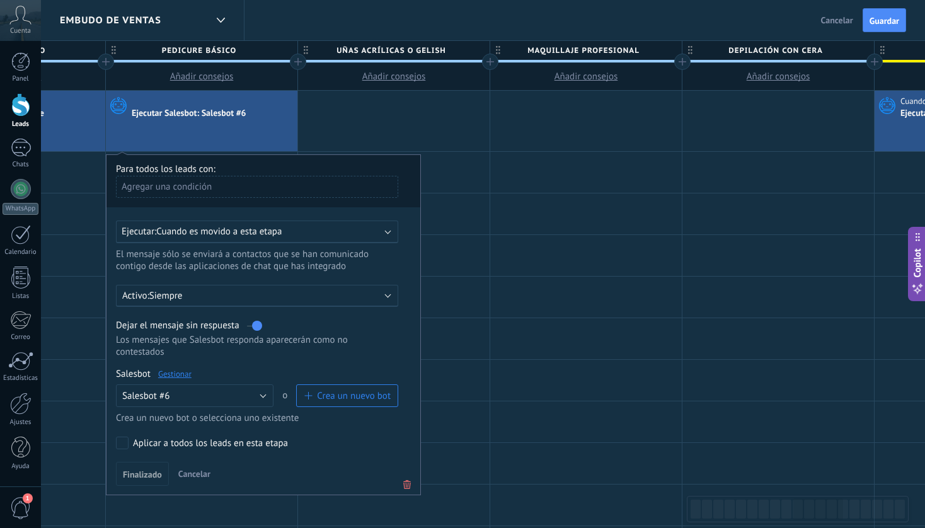
click at [180, 376] on link "Gestionar" at bounding box center [174, 374] width 33 height 11
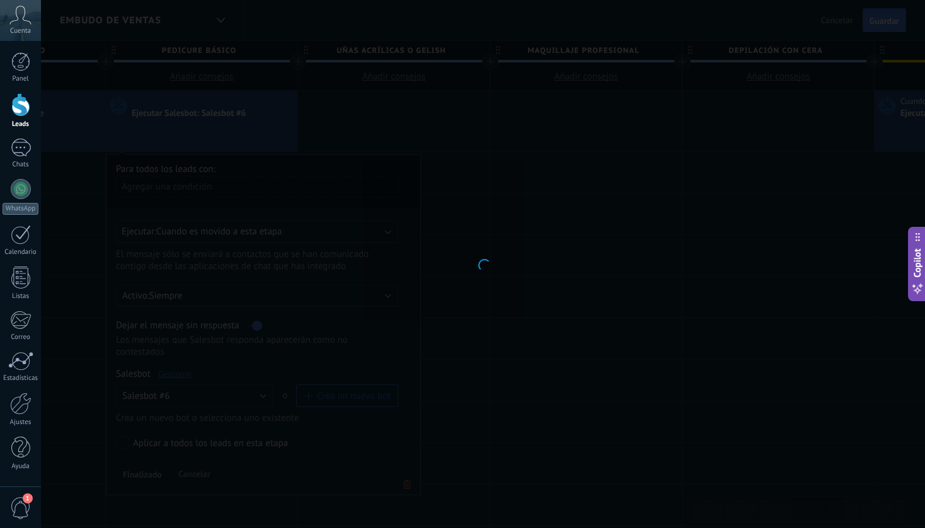
type input "**********"
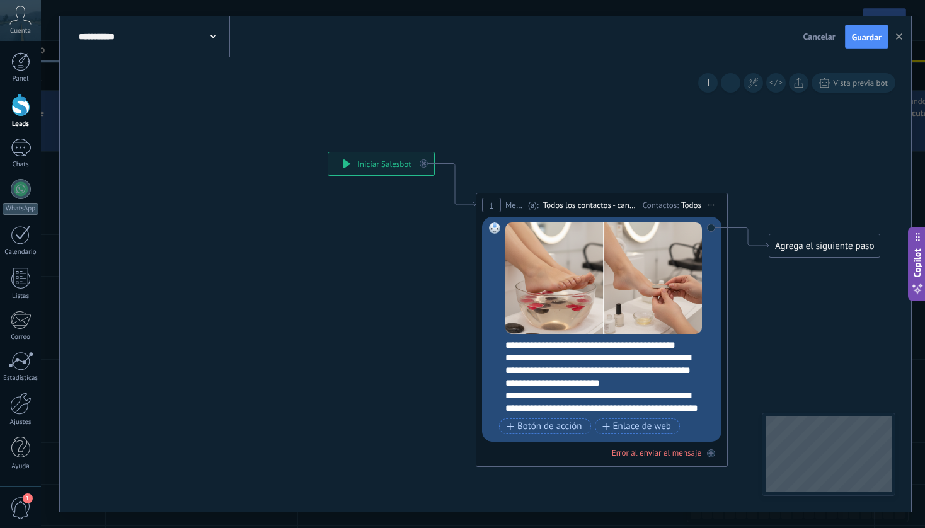
click at [221, 34] on div "**********" at bounding box center [153, 36] width 154 height 40
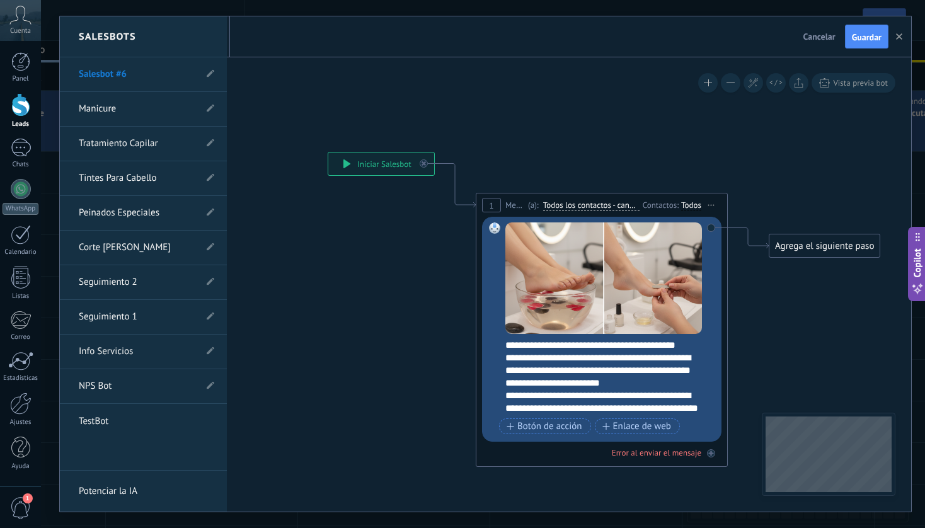
click at [136, 71] on link "Salesbot #6" at bounding box center [137, 74] width 117 height 35
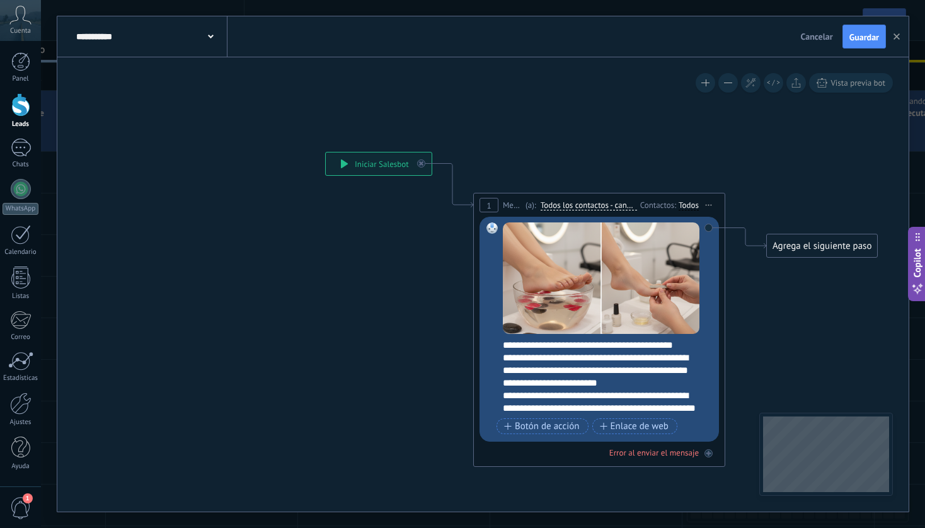
click at [213, 37] on icon at bounding box center [211, 37] width 6 height 4
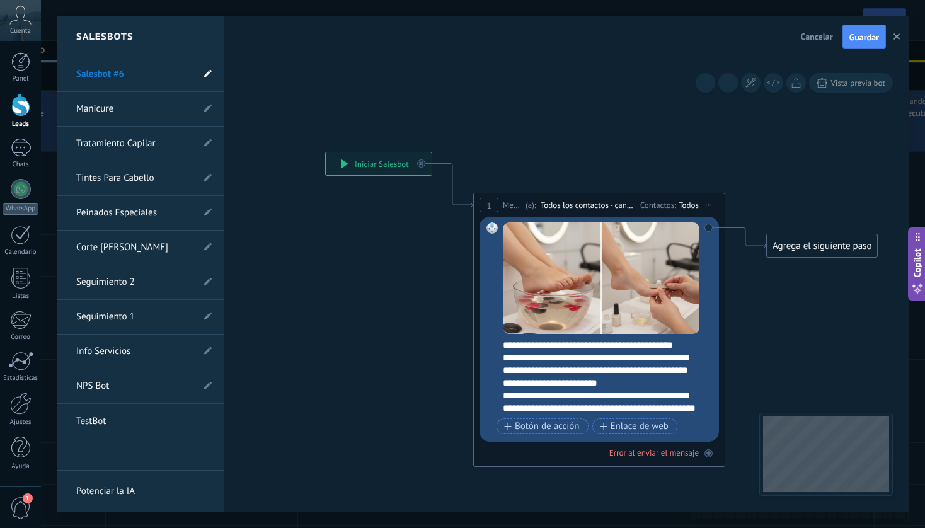
click at [209, 74] on icon at bounding box center [208, 74] width 8 height 8
click at [140, 83] on input "**********" at bounding box center [121, 75] width 90 height 20
click at [141, 78] on input "**********" at bounding box center [121, 75] width 90 height 20
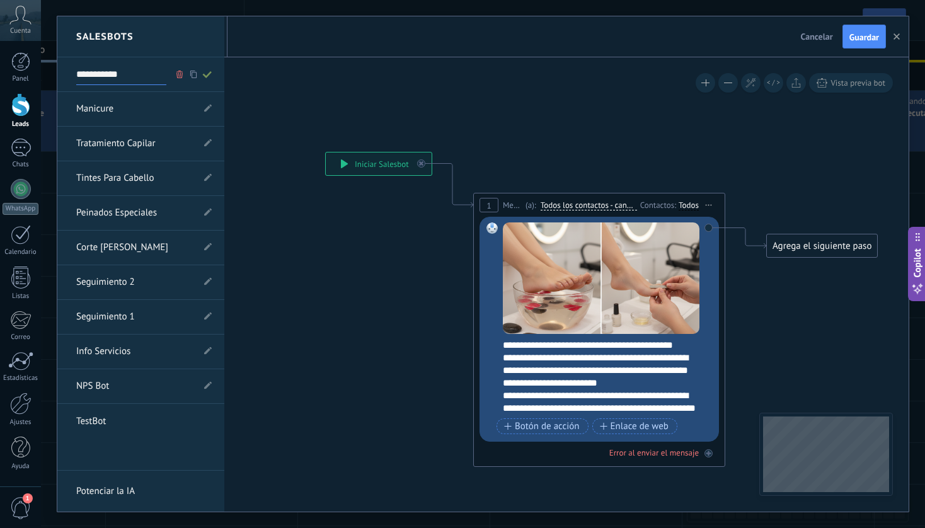
click at [141, 78] on input "**********" at bounding box center [121, 75] width 90 height 20
type input "********"
click at [206, 72] on icon at bounding box center [207, 75] width 14 height 8
type input "********"
click at [855, 32] on div at bounding box center [482, 263] width 851 height 495
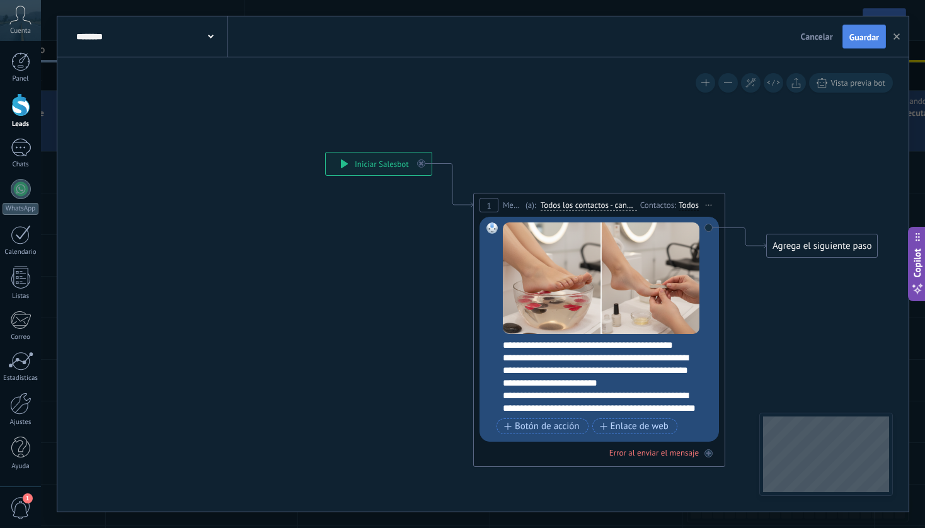
click at [859, 35] on span "Guardar" at bounding box center [865, 37] width 30 height 9
click at [901, 38] on button "button" at bounding box center [896, 37] width 19 height 24
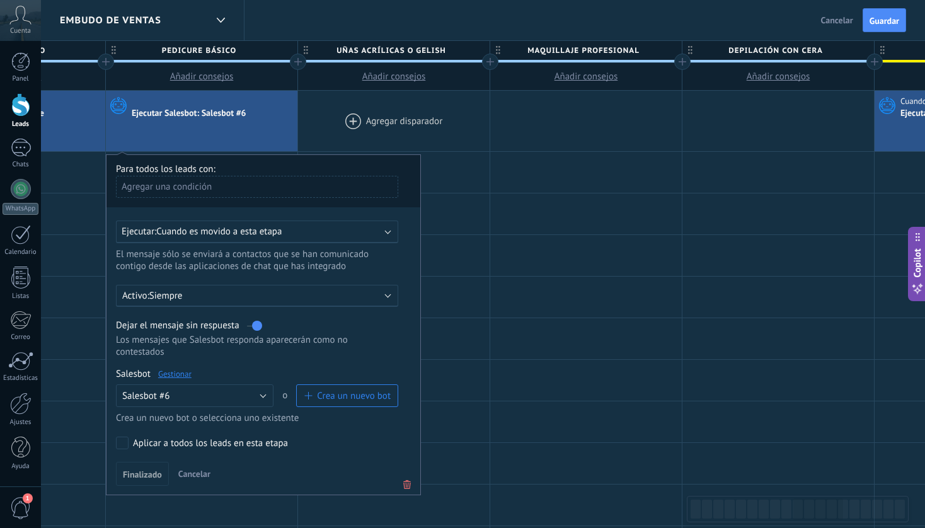
click at [399, 114] on div at bounding box center [394, 121] width 192 height 61
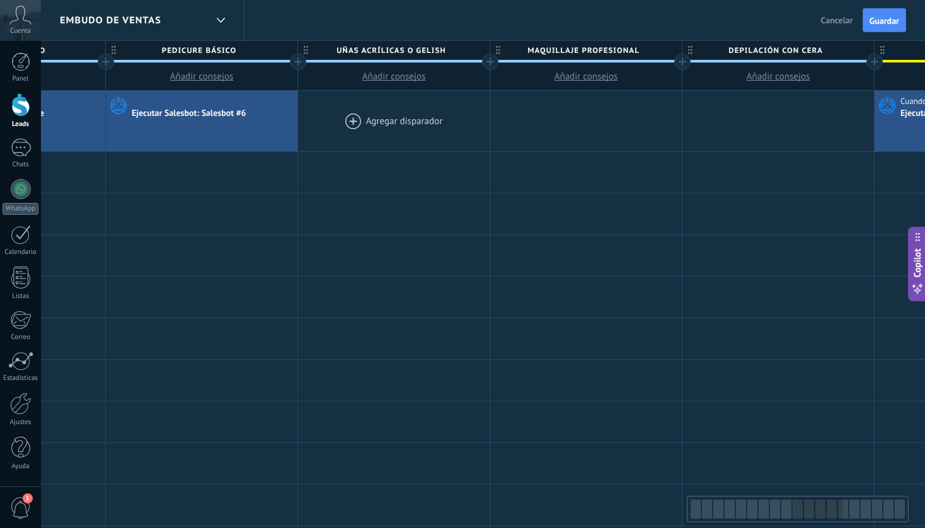
click at [382, 116] on div at bounding box center [394, 121] width 192 height 61
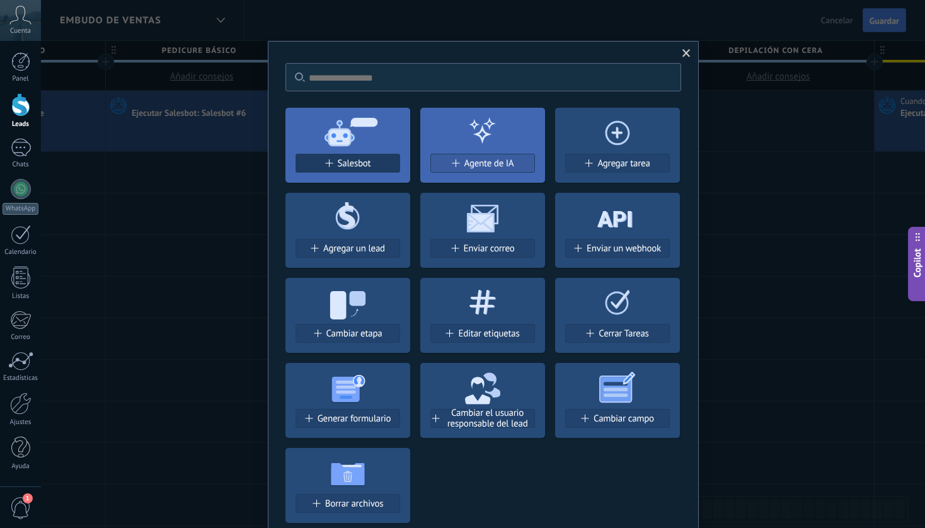
click at [338, 164] on span "Salesbot" at bounding box center [354, 163] width 33 height 11
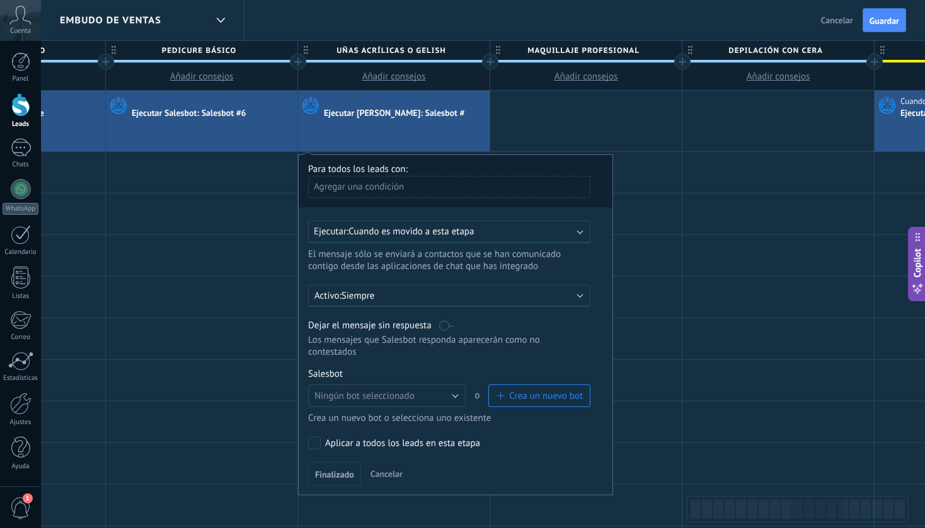
click at [553, 401] on span "Crea un nuevo bot" at bounding box center [546, 396] width 74 height 12
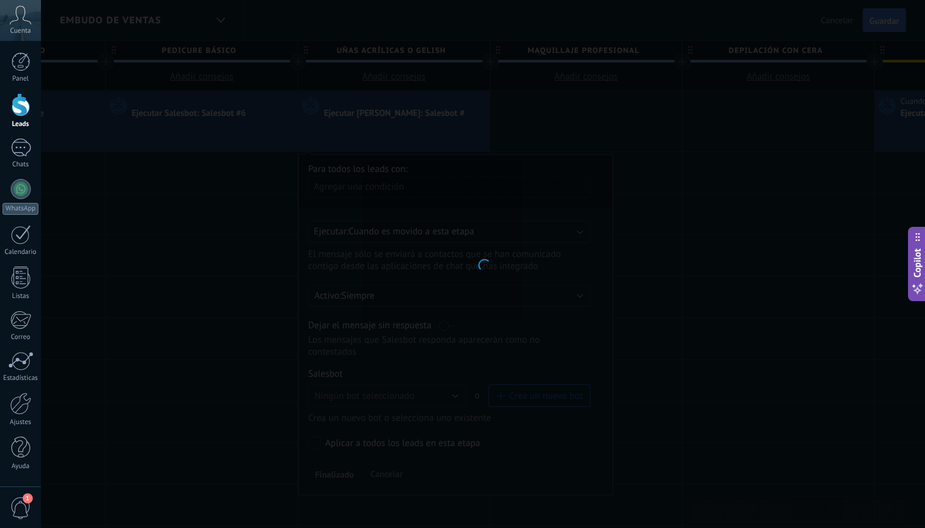
type input "**********"
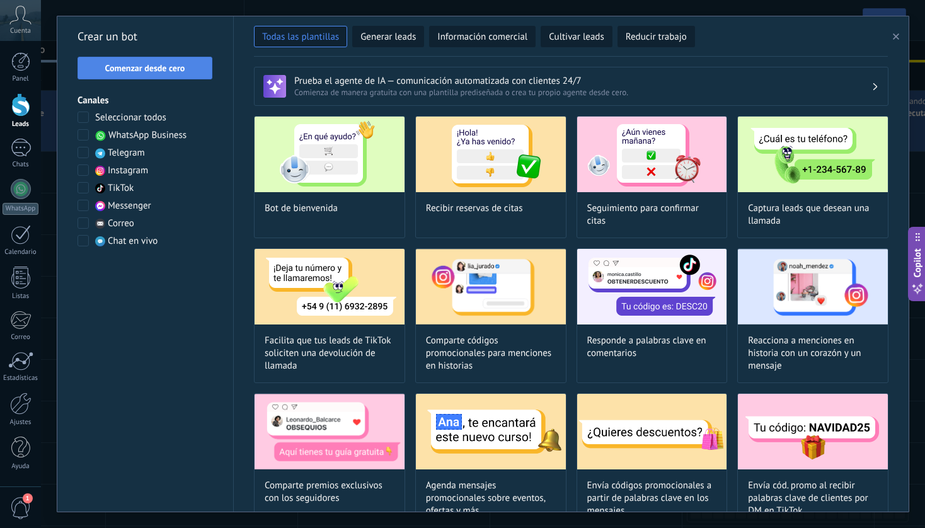
click at [186, 70] on span "Comenzar desde cero" at bounding box center [144, 68] width 121 height 9
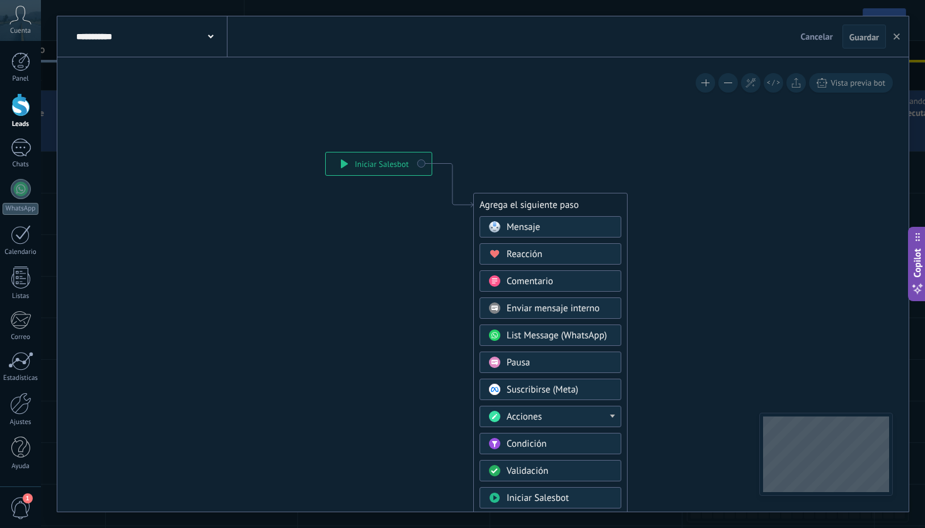
click at [529, 227] on span "Mensaje" at bounding box center [523, 227] width 33 height 12
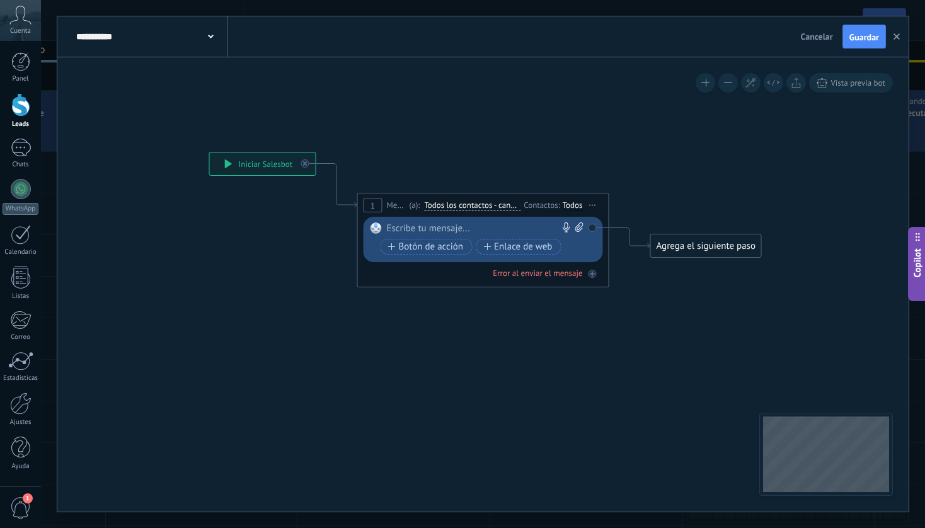
click at [485, 228] on div at bounding box center [480, 228] width 187 height 13
paste div
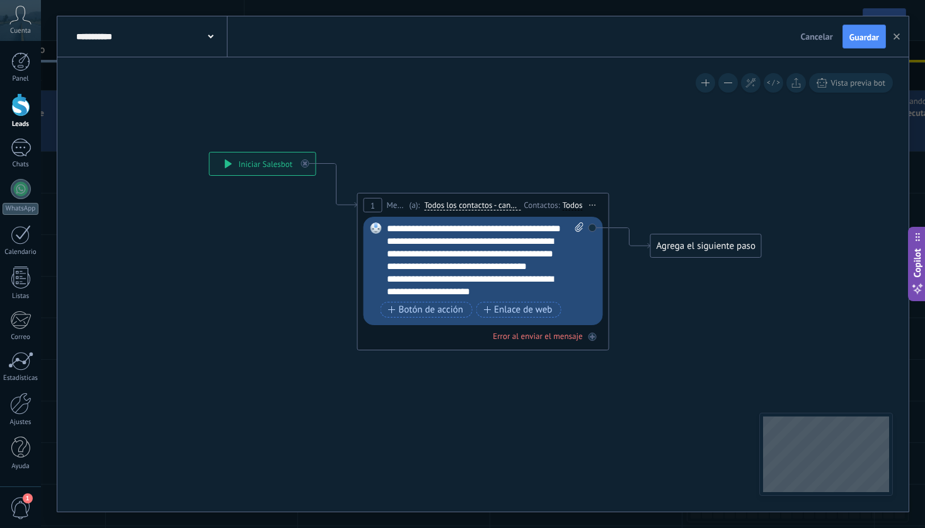
click at [577, 230] on icon at bounding box center [579, 226] width 8 height 9
click input "Subir" at bounding box center [0, 0] width 0 height 0
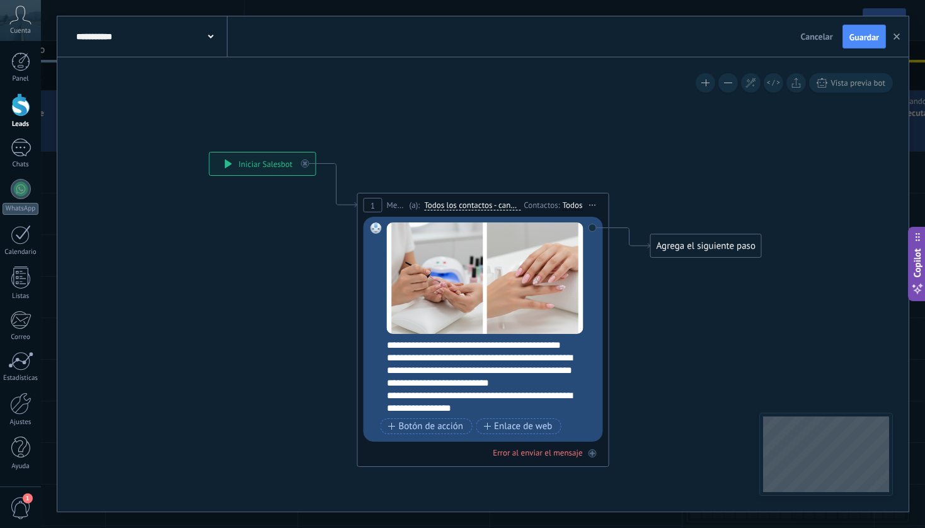
click at [695, 247] on div "Agrega el siguiente paso" at bounding box center [706, 246] width 110 height 21
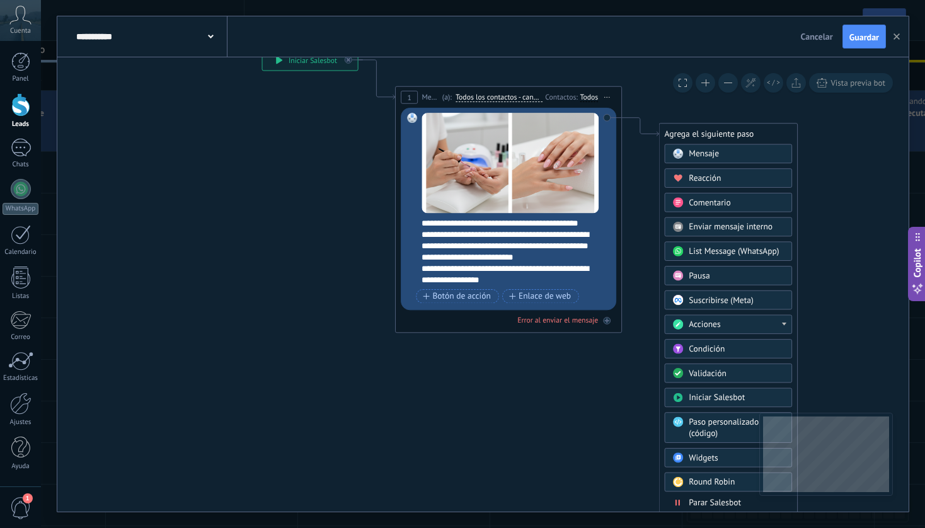
click at [705, 503] on span "Parar Salesbot" at bounding box center [715, 502] width 52 height 11
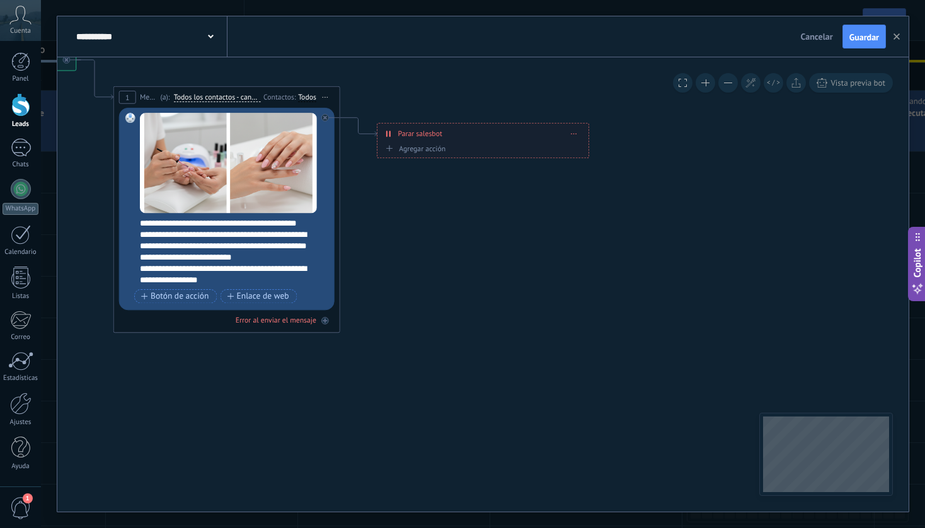
click at [209, 36] on use at bounding box center [211, 37] width 6 height 4
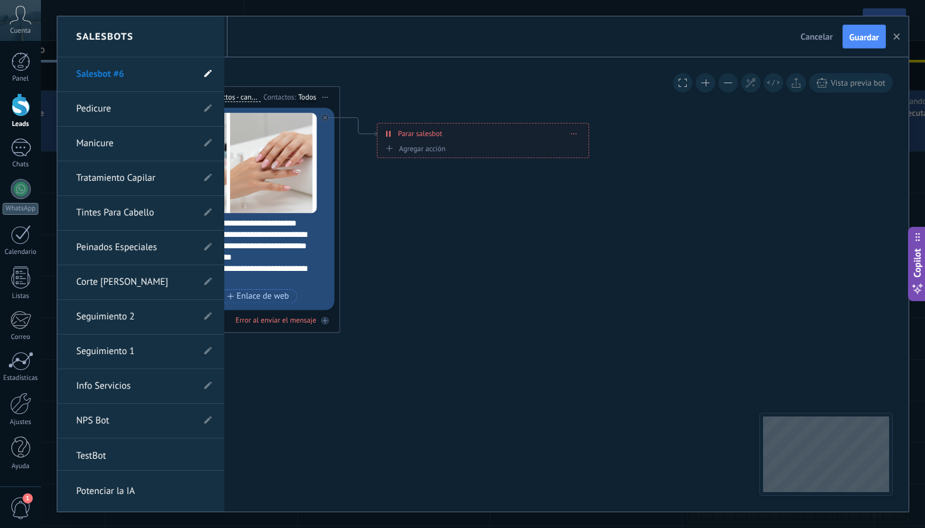
click at [204, 69] on span at bounding box center [208, 75] width 8 height 12
click at [143, 73] on input "**********" at bounding box center [121, 75] width 90 height 20
type input "******"
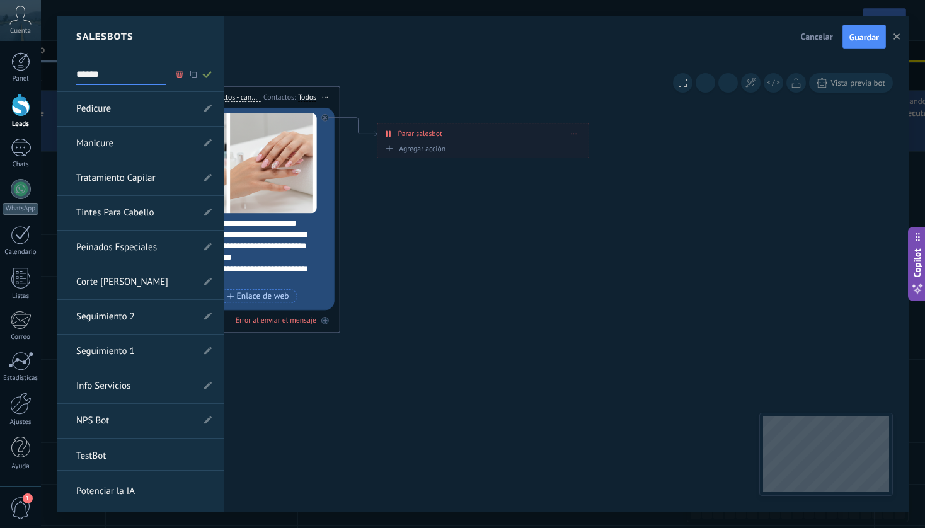
click at [204, 71] on icon at bounding box center [207, 75] width 14 height 8
type input "******"
click at [860, 39] on div at bounding box center [482, 263] width 851 height 495
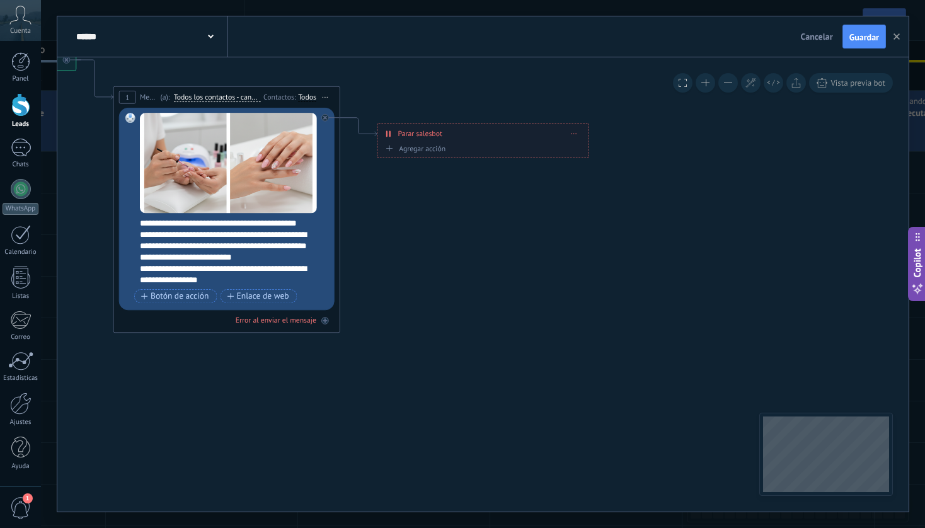
click at [860, 39] on span "Guardar" at bounding box center [865, 37] width 30 height 9
click at [897, 40] on button "button" at bounding box center [896, 37] width 19 height 24
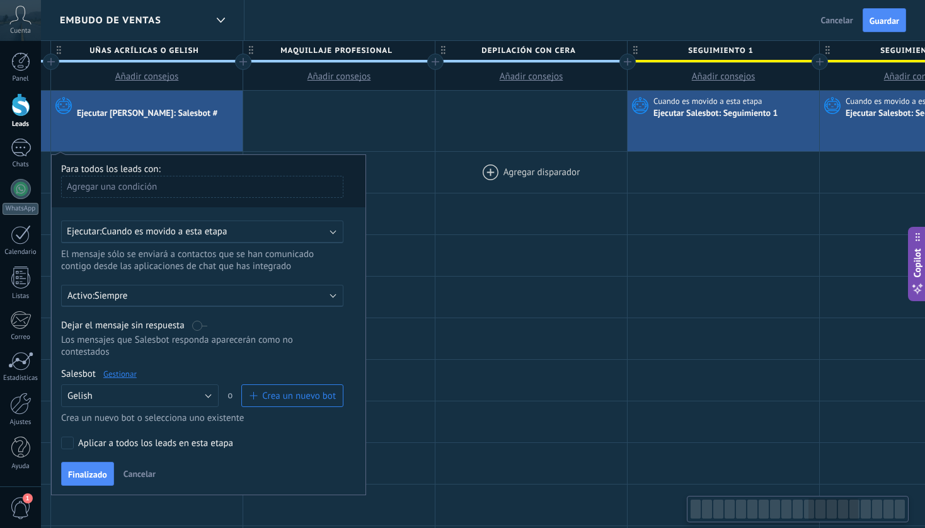
scroll to position [0, 2092]
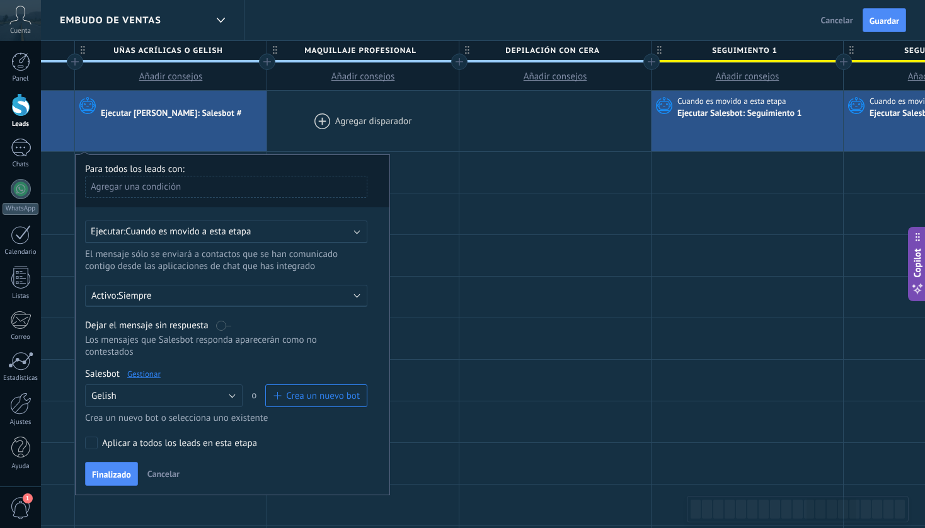
click at [387, 120] on div at bounding box center [363, 121] width 192 height 61
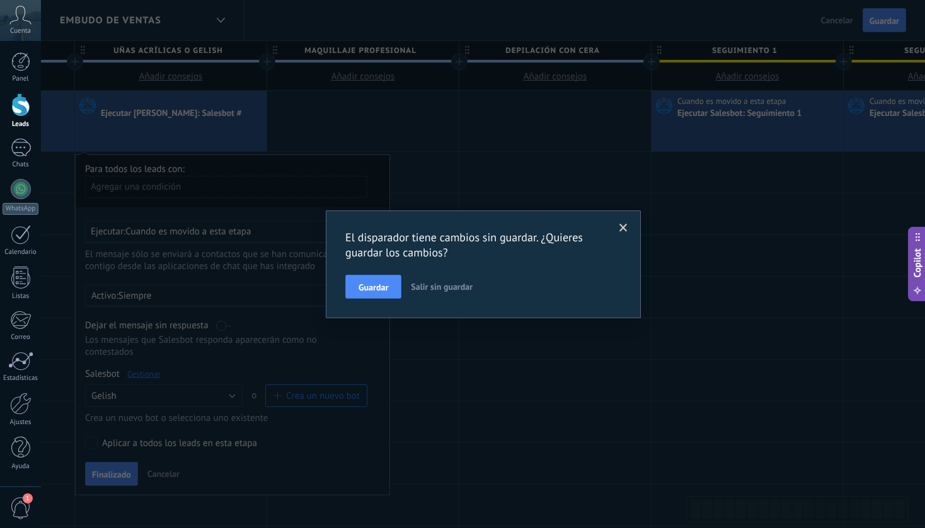
click at [629, 226] on span at bounding box center [623, 227] width 21 height 21
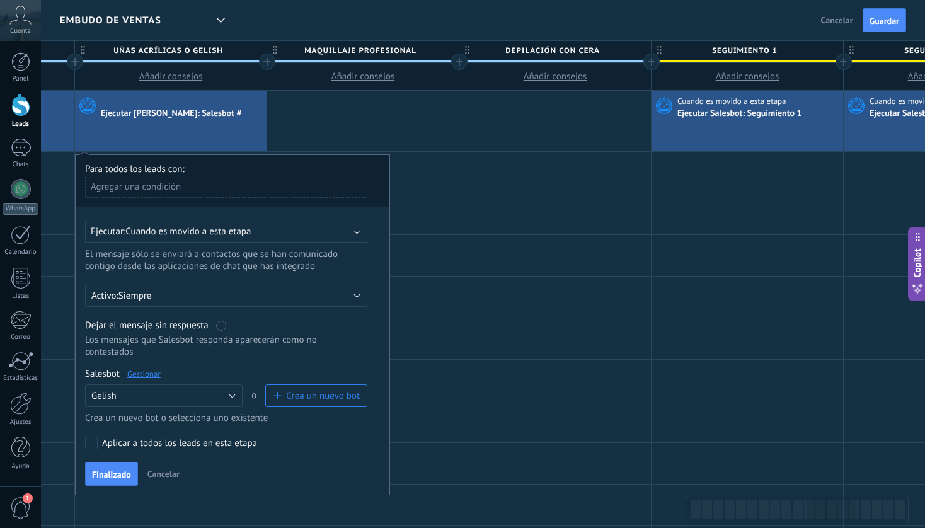
click at [219, 327] on label at bounding box center [223, 326] width 15 height 12
click at [112, 472] on span "Finalizado" at bounding box center [111, 474] width 39 height 9
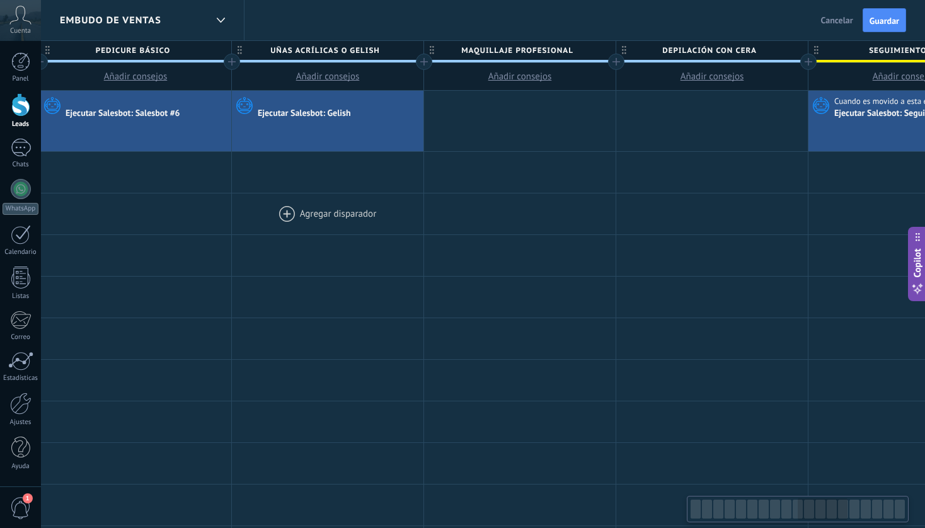
scroll to position [0, 1931]
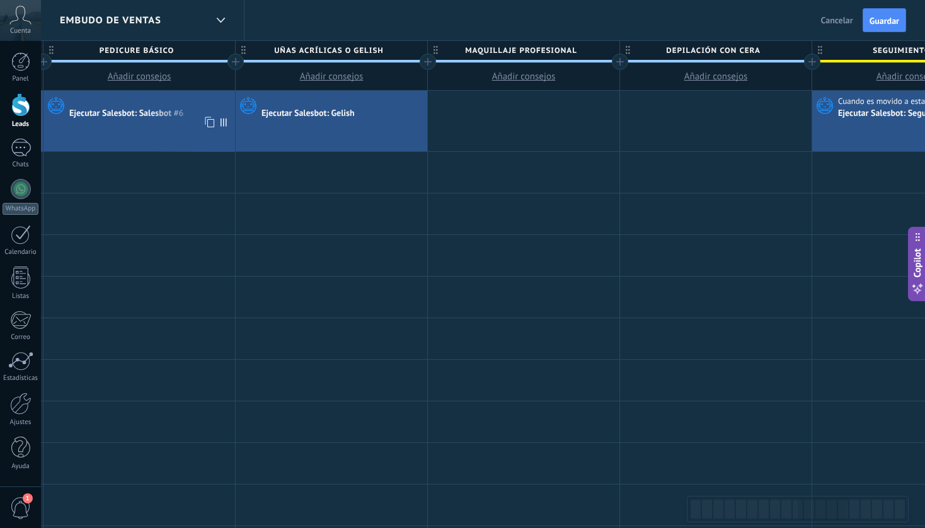
click at [176, 122] on div "Ejecutar Salesbot: Salesbot #6" at bounding box center [139, 121] width 192 height 61
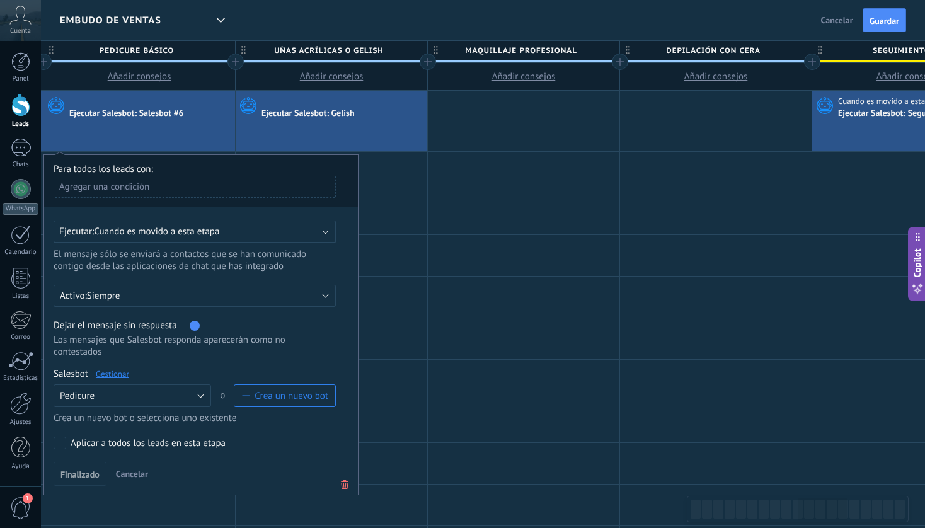
click at [197, 331] on label at bounding box center [192, 326] width 15 height 12
click at [192, 331] on label at bounding box center [192, 326] width 15 height 12
click at [96, 474] on span "Finalizado" at bounding box center [80, 474] width 39 height 9
click at [522, 111] on div at bounding box center [524, 121] width 192 height 61
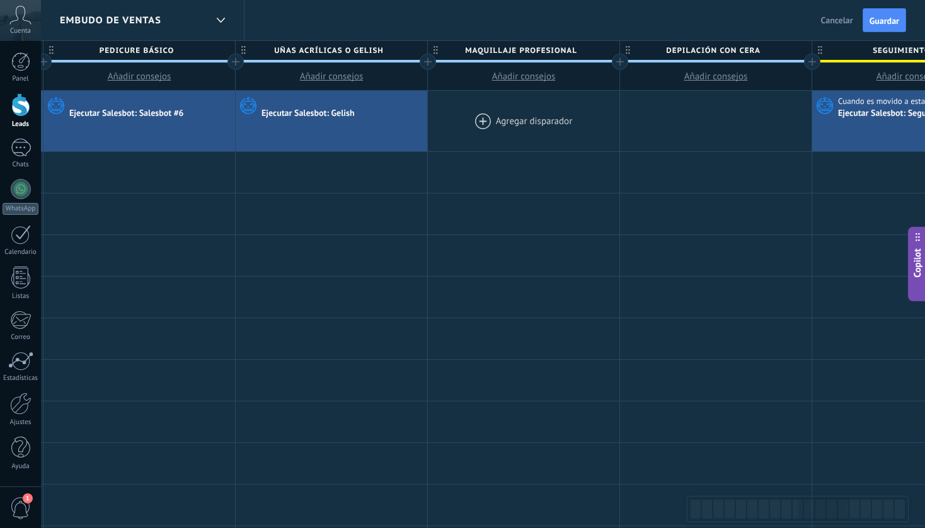
click at [523, 113] on div at bounding box center [524, 121] width 192 height 61
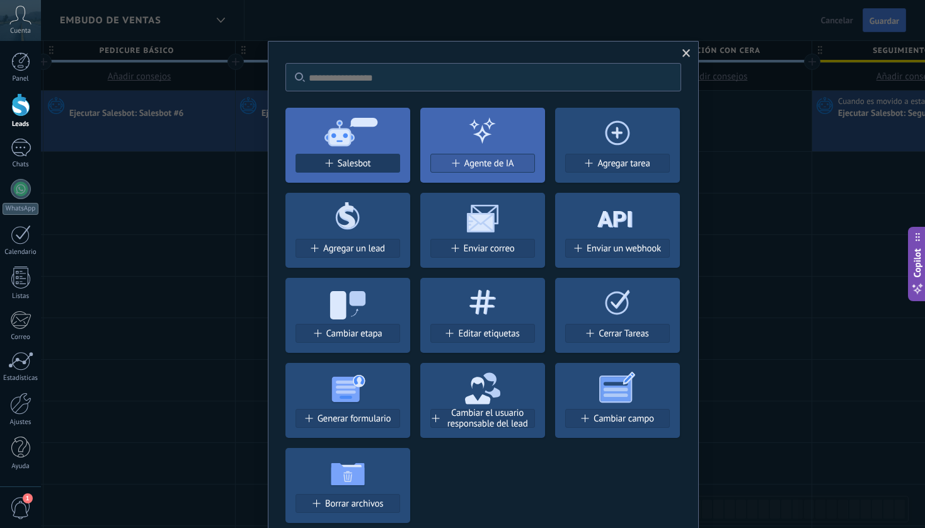
click at [370, 162] on div "Salesbot" at bounding box center [347, 163] width 103 height 11
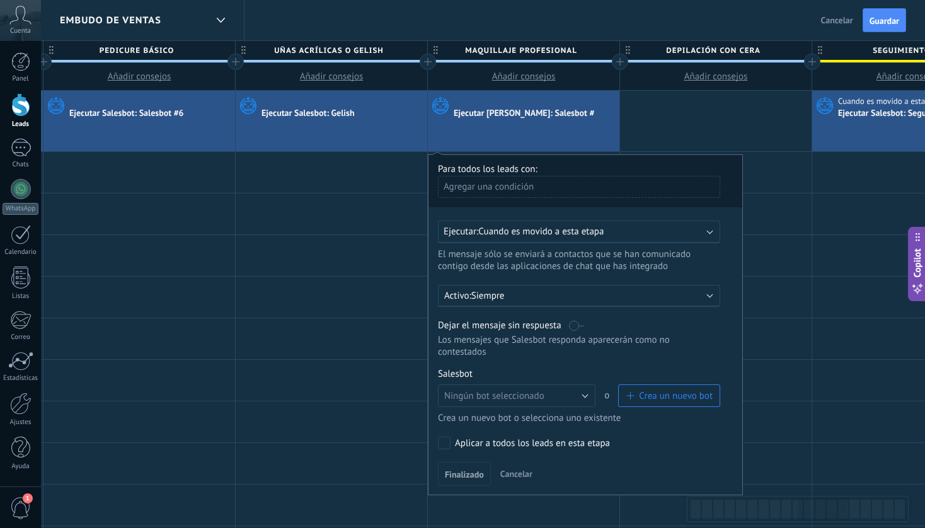
click at [572, 325] on label at bounding box center [576, 326] width 15 height 12
click at [576, 403] on button "Ningún bot seleccionado" at bounding box center [517, 395] width 158 height 23
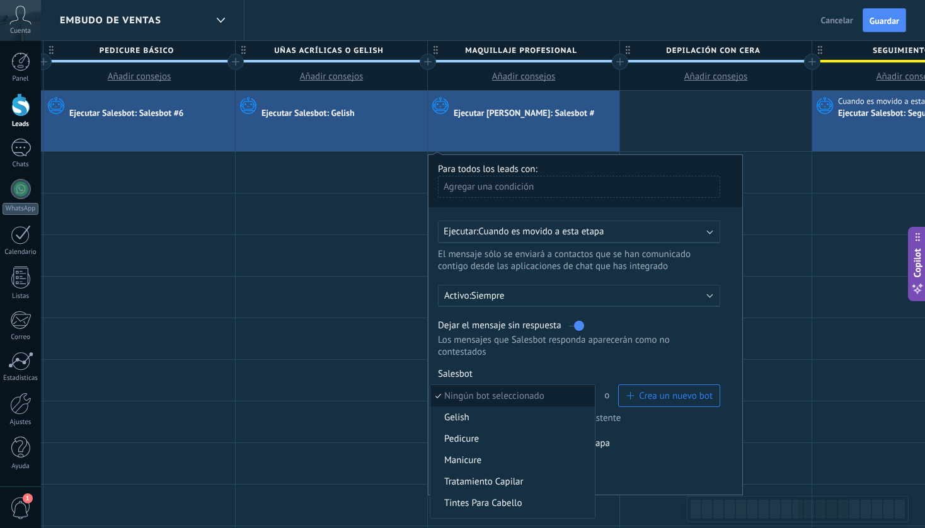
click at [655, 397] on span "Crea un nuevo bot" at bounding box center [676, 396] width 74 height 12
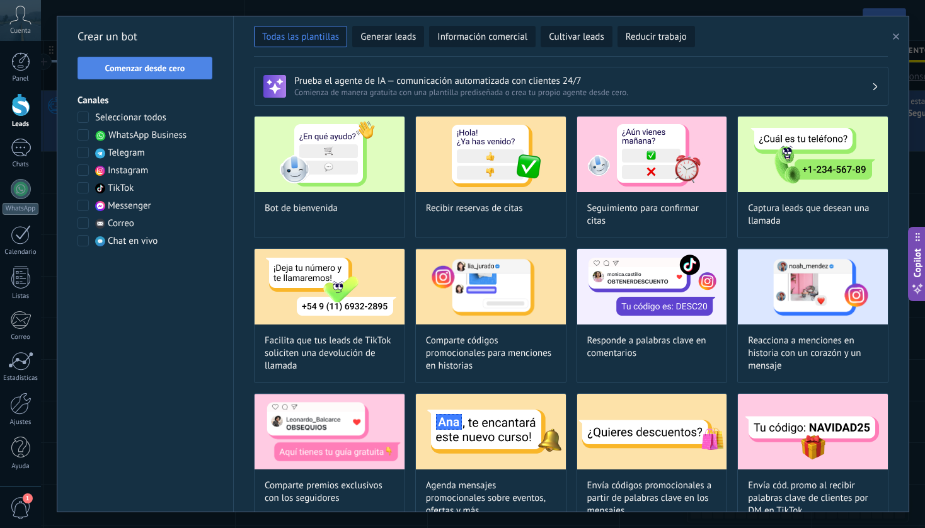
click at [173, 67] on span "Comenzar desde cero" at bounding box center [145, 68] width 80 height 9
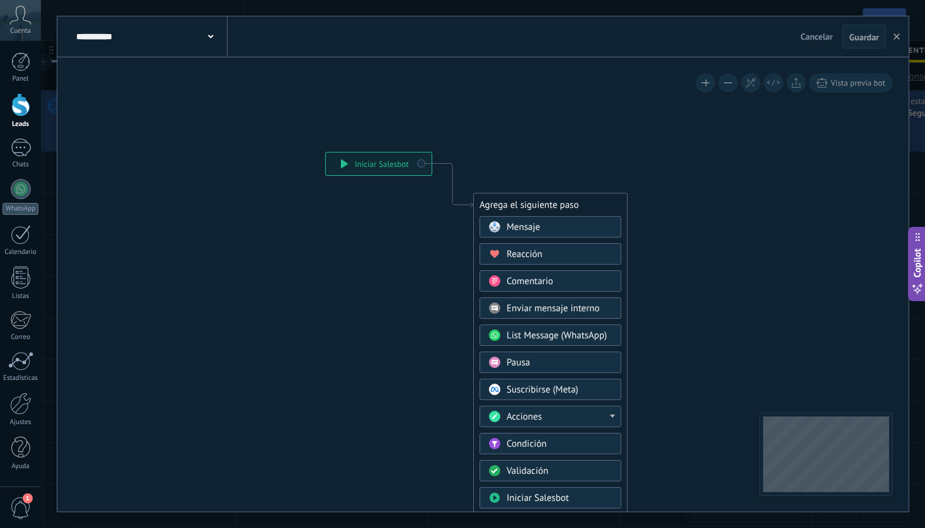
click at [220, 37] on div "**********" at bounding box center [150, 36] width 154 height 40
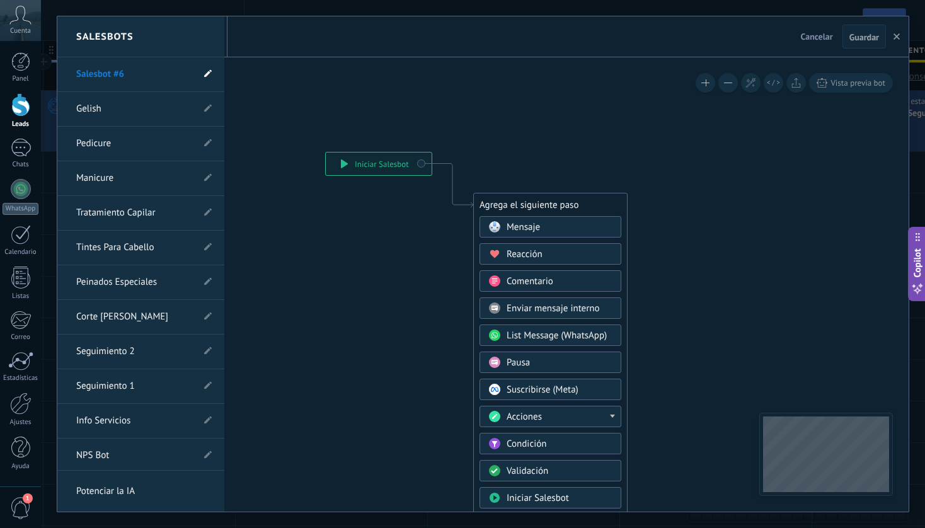
click at [205, 76] on icon at bounding box center [208, 74] width 8 height 8
click at [146, 74] on input "**********" at bounding box center [121, 75] width 90 height 20
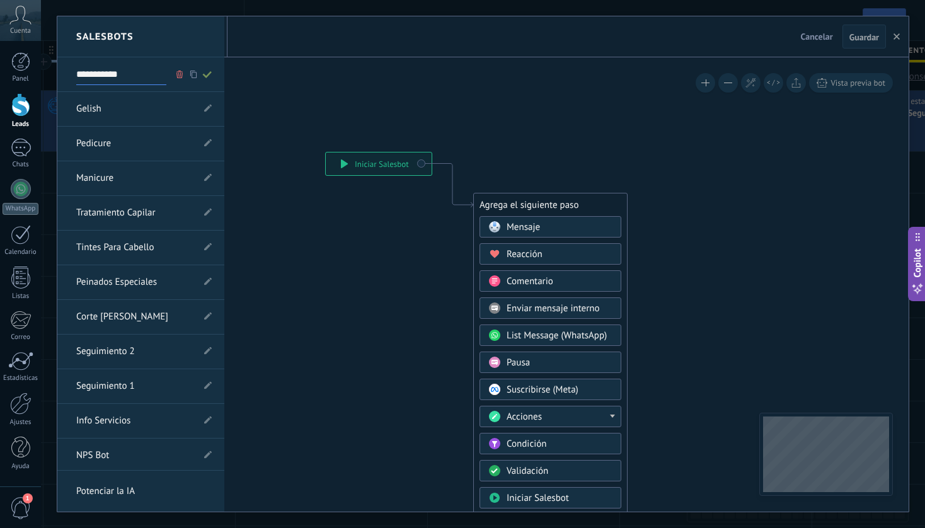
type input "**********"
click at [208, 76] on icon at bounding box center [207, 75] width 14 height 8
type input "**********"
click at [527, 224] on div at bounding box center [482, 263] width 851 height 495
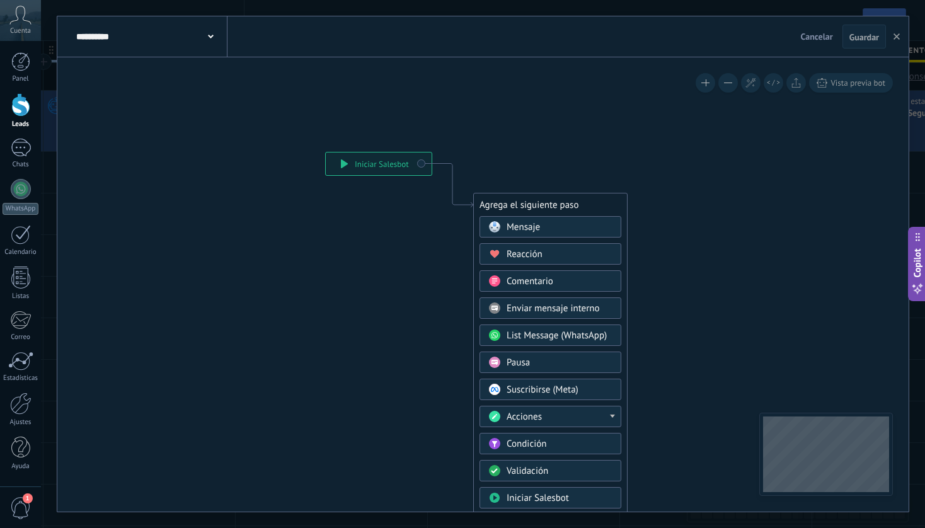
click at [530, 228] on span "Mensaje" at bounding box center [523, 227] width 33 height 12
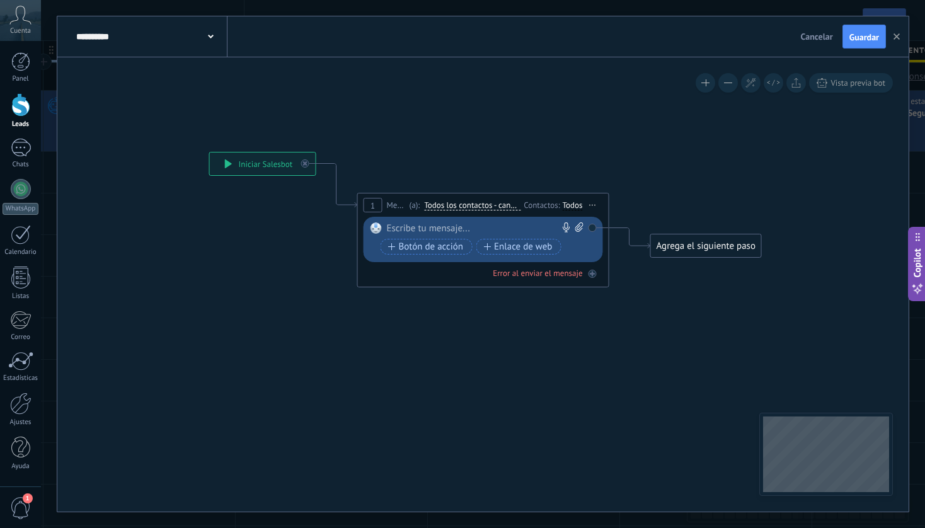
click at [490, 237] on div "Reemplazar Quitar Convertir a mensaje de voz Arrastre la imagen aquí para adjun…" at bounding box center [485, 239] width 197 height 35
click at [480, 229] on div at bounding box center [480, 228] width 187 height 13
paste div
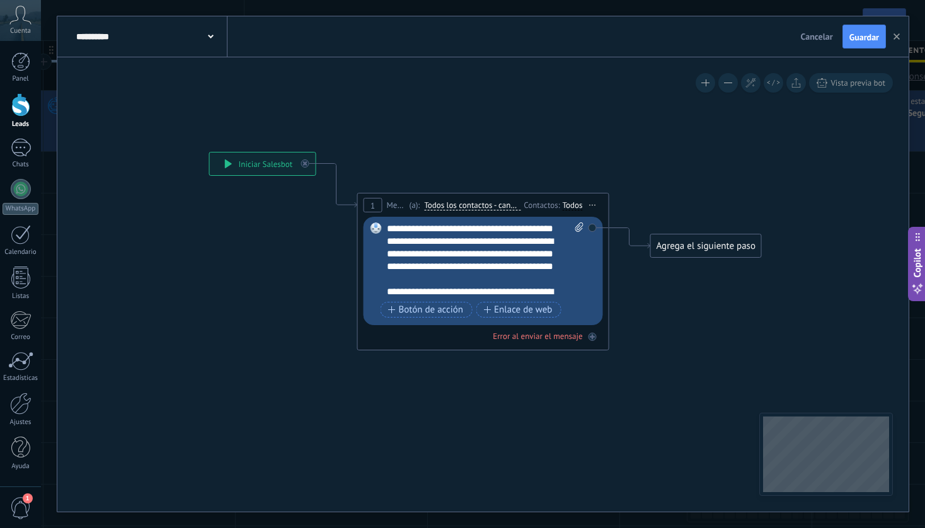
click at [577, 229] on icon at bounding box center [579, 226] width 8 height 9
click input "Subir" at bounding box center [0, 0] width 0 height 0
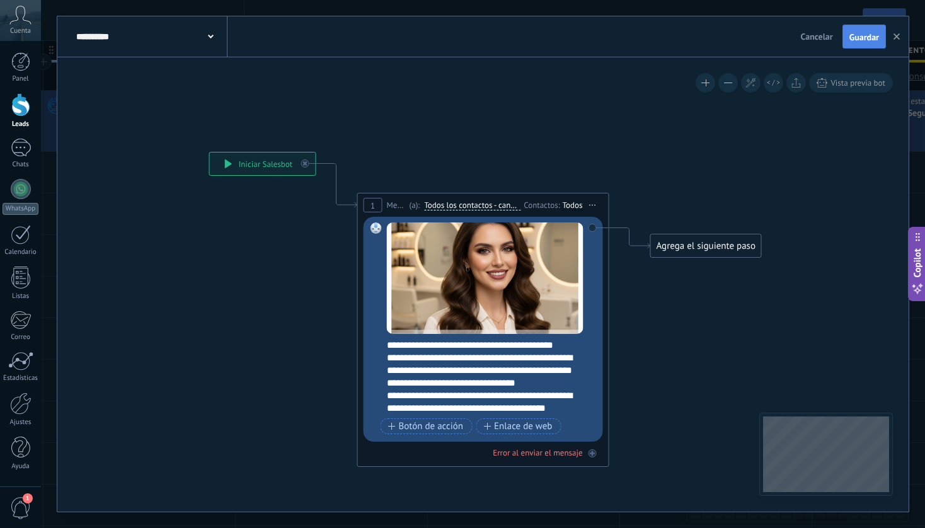
click at [859, 34] on span "Guardar" at bounding box center [865, 37] width 30 height 9
click at [725, 245] on div "Agrega el siguiente paso" at bounding box center [706, 246] width 110 height 21
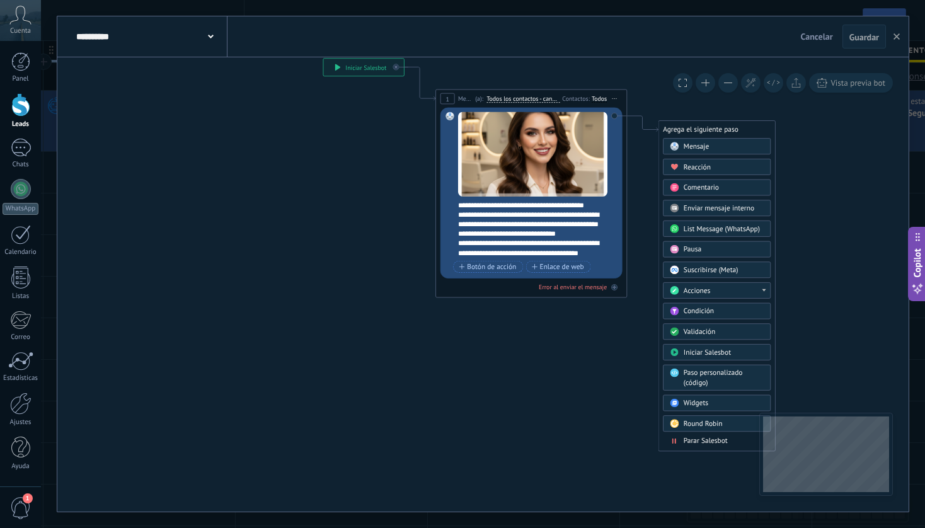
click at [699, 441] on span "Parar Salesbot" at bounding box center [706, 441] width 44 height 9
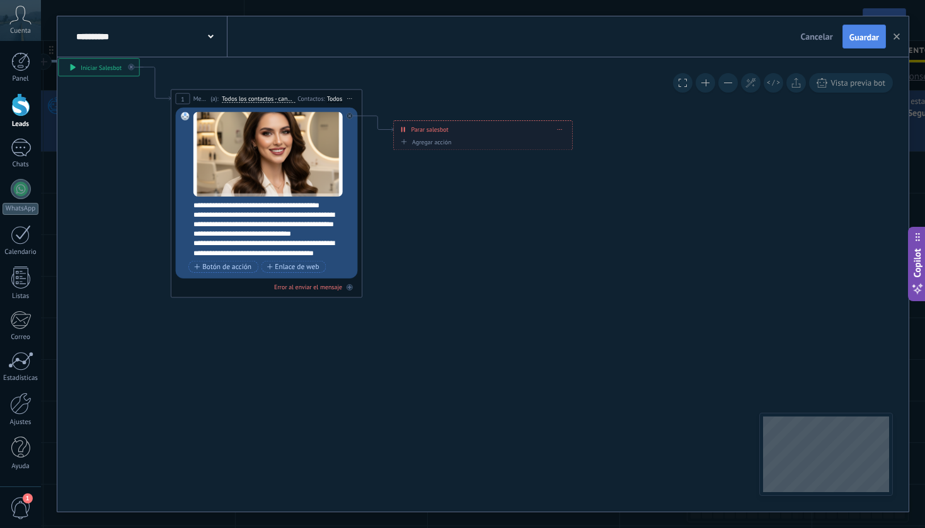
click at [859, 45] on button "Guardar" at bounding box center [864, 37] width 43 height 24
click at [896, 40] on button "button" at bounding box center [896, 37] width 19 height 24
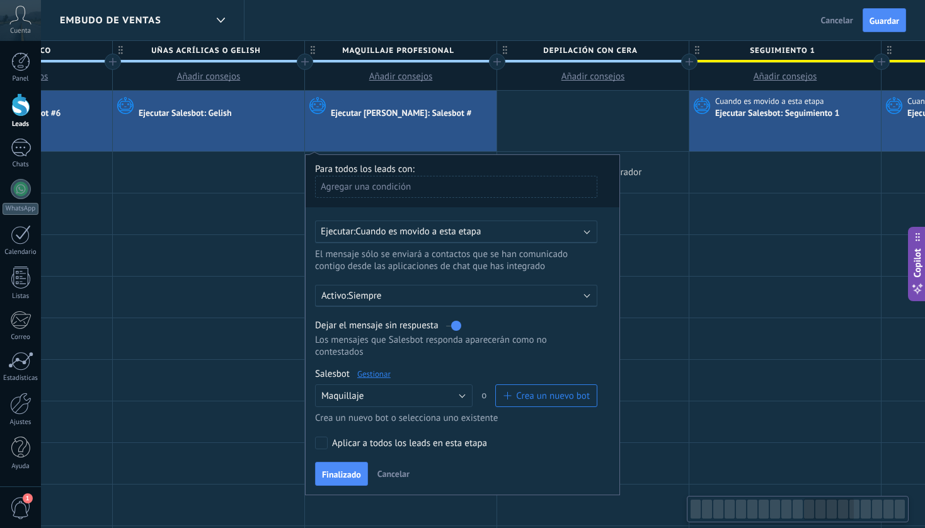
scroll to position [0, 2055]
click at [594, 123] on div at bounding box center [593, 121] width 192 height 61
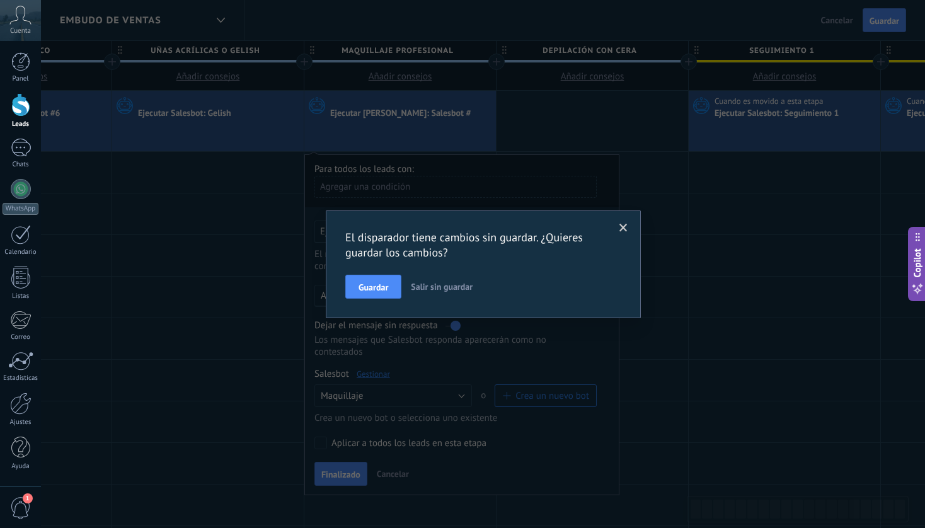
click at [624, 231] on span at bounding box center [624, 228] width 8 height 9
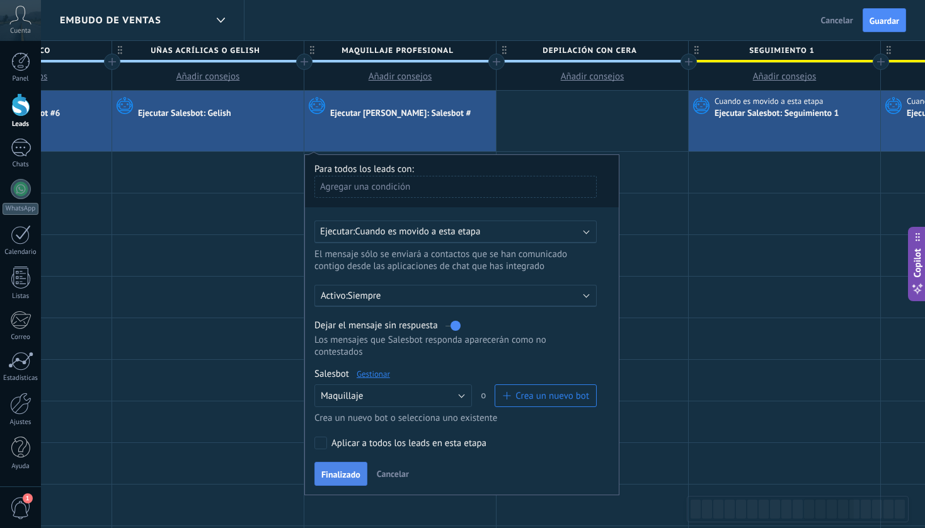
click at [340, 479] on span "Finalizado" at bounding box center [340, 474] width 39 height 9
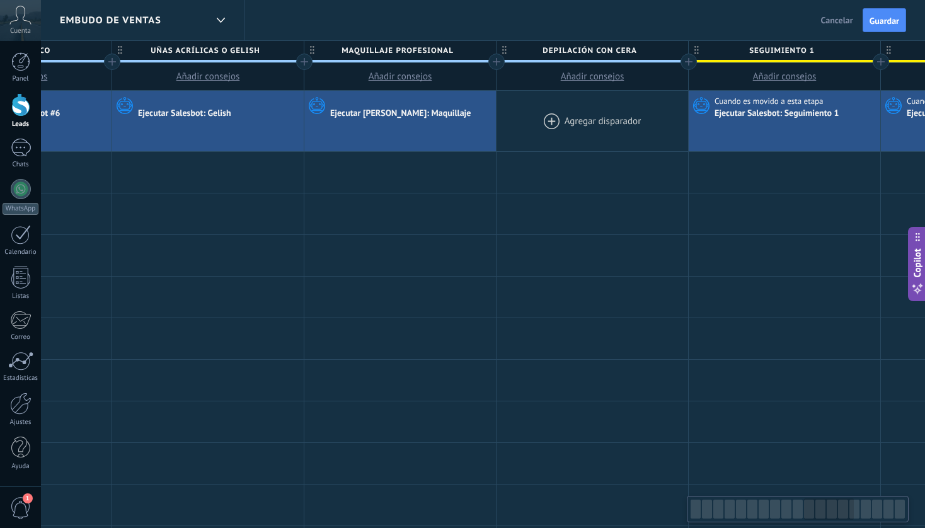
click at [568, 135] on div at bounding box center [593, 121] width 192 height 61
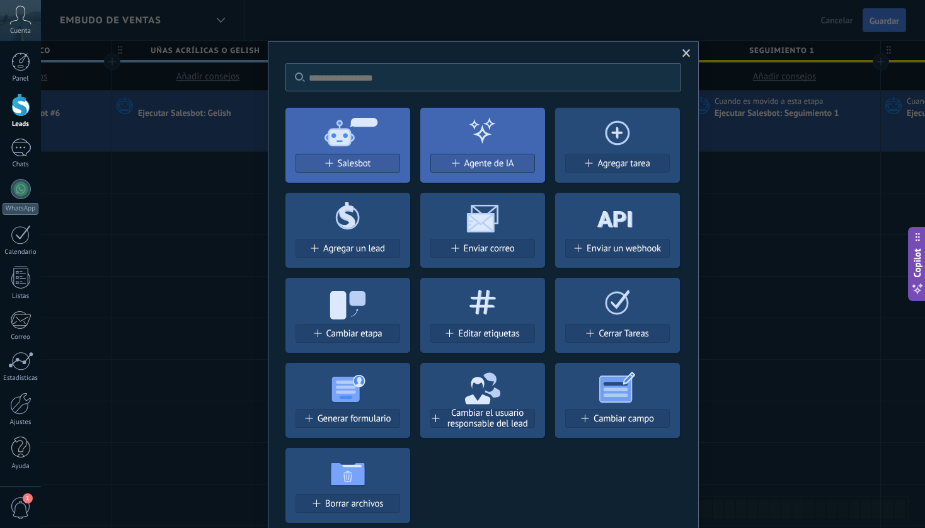
click at [355, 141] on icon at bounding box center [347, 130] width 125 height 45
click at [358, 156] on button "Salesbot" at bounding box center [348, 163] width 105 height 19
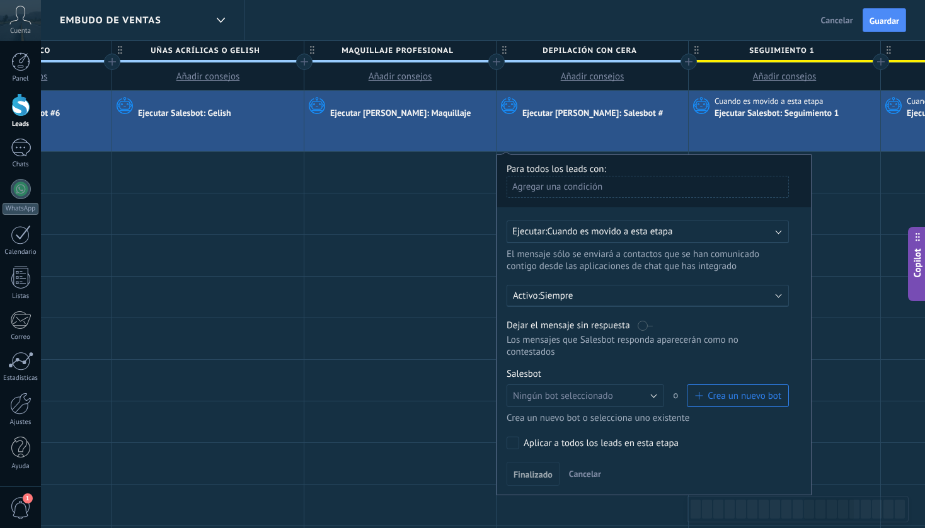
click at [760, 402] on span "Crea un nuevo bot" at bounding box center [745, 396] width 74 height 12
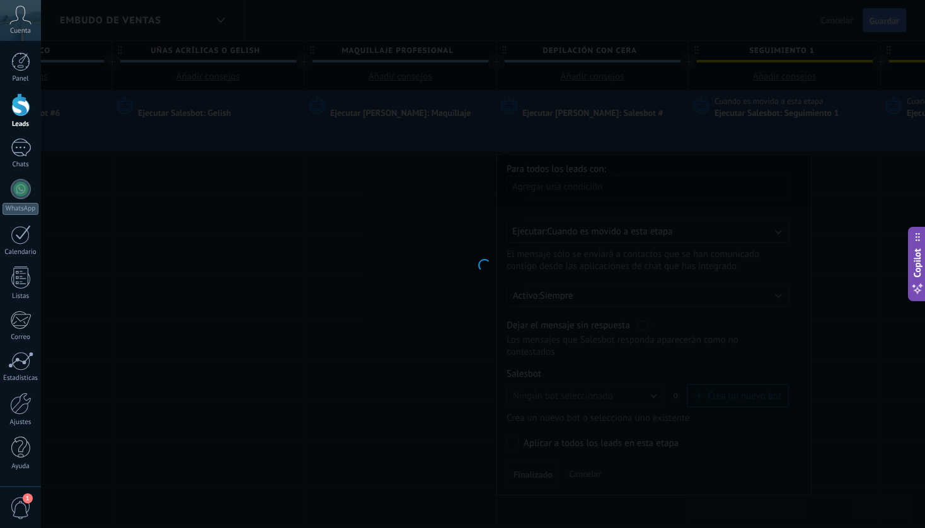
type input "**********"
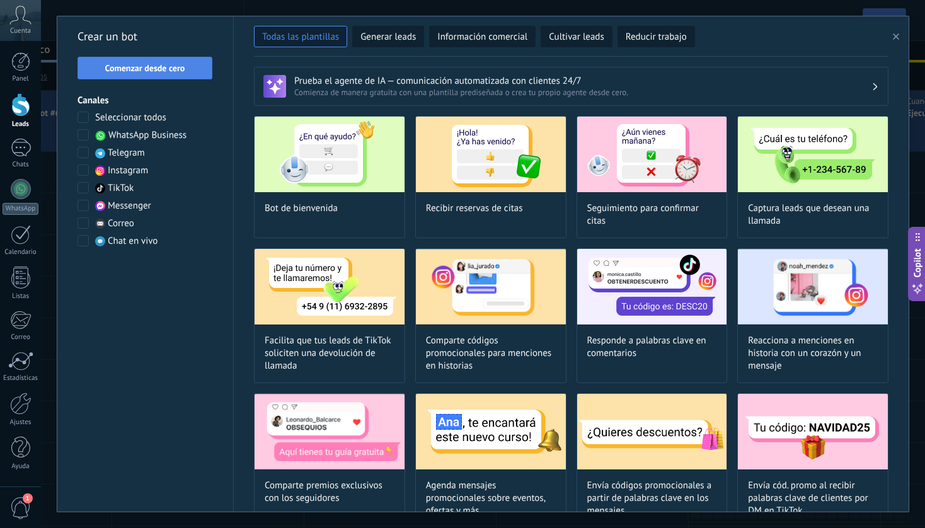
click at [158, 66] on span "Comenzar desde cero" at bounding box center [145, 68] width 80 height 9
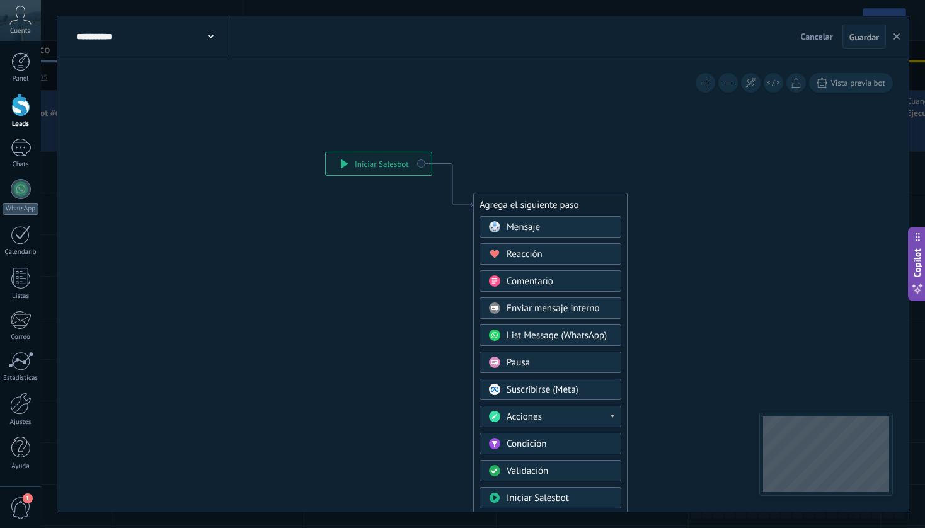
click at [530, 226] on span "Mensaje" at bounding box center [523, 227] width 33 height 12
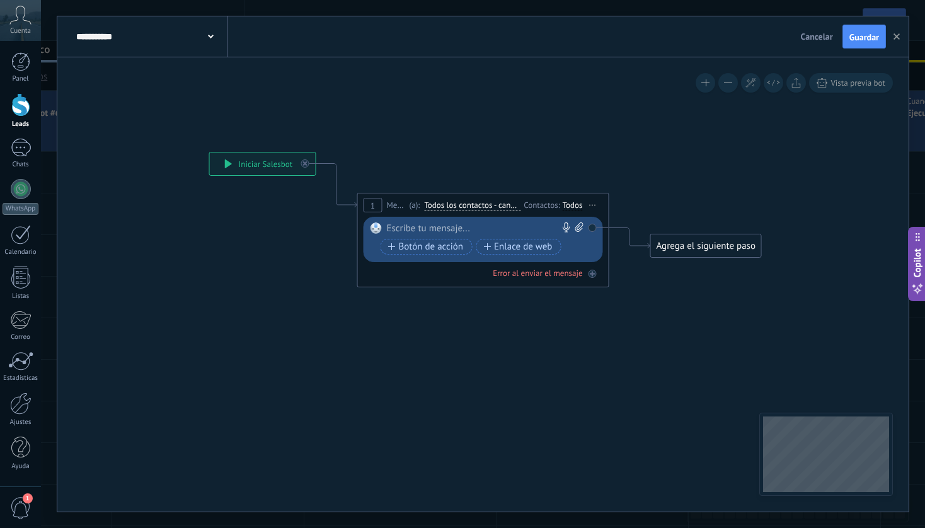
click at [464, 231] on div at bounding box center [480, 228] width 187 height 13
paste div
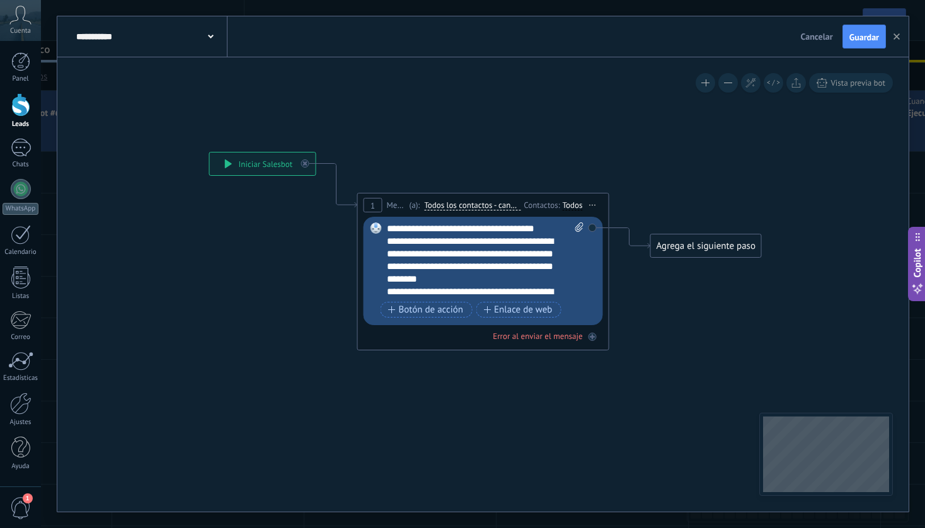
click at [578, 232] on span at bounding box center [578, 260] width 12 height 76
click input "Subir" at bounding box center [0, 0] width 0 height 0
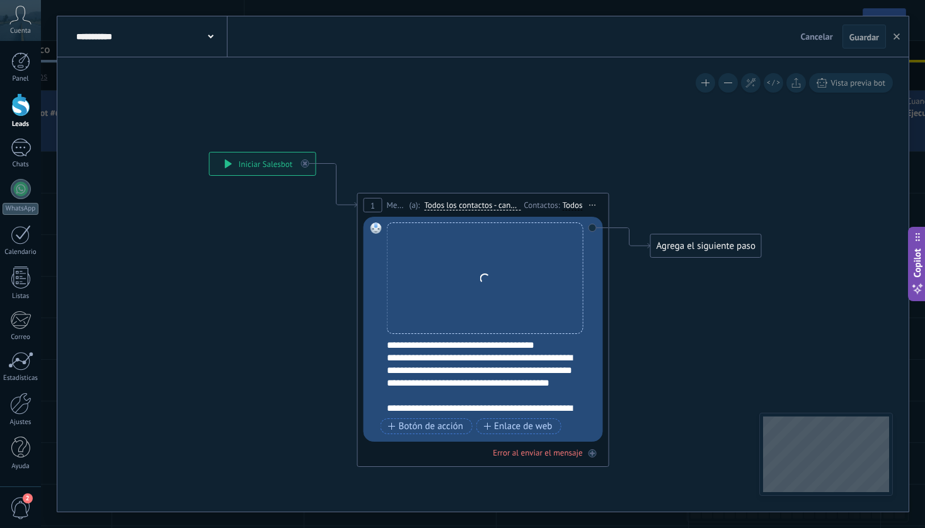
click at [722, 248] on div "Agrega el siguiente paso" at bounding box center [706, 246] width 110 height 21
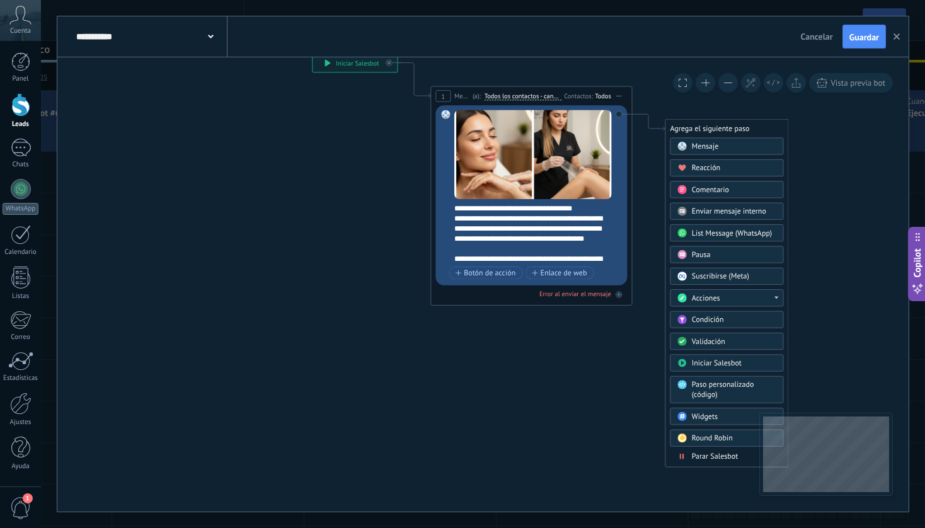
click at [696, 453] on span "Parar Salesbot" at bounding box center [715, 456] width 47 height 9
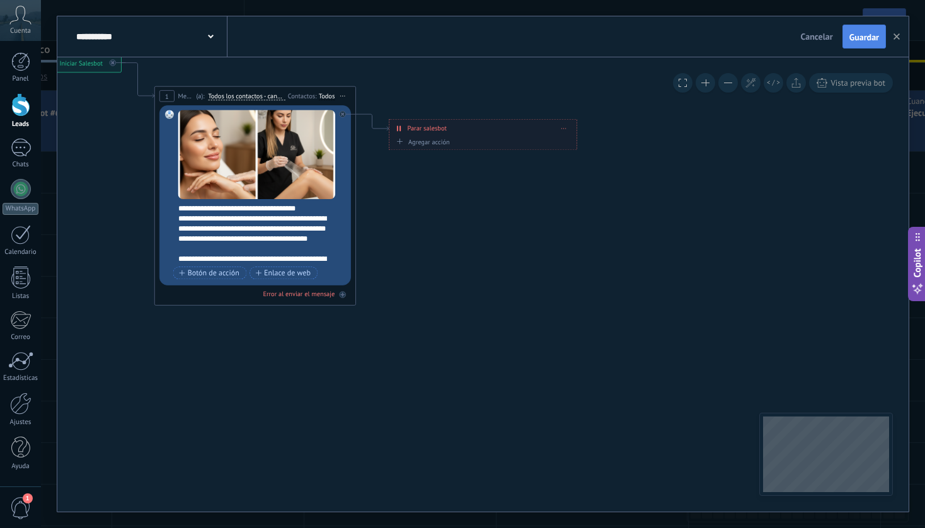
click at [857, 36] on span "Guardar" at bounding box center [865, 37] width 30 height 9
click at [212, 35] on span at bounding box center [211, 36] width 6 height 12
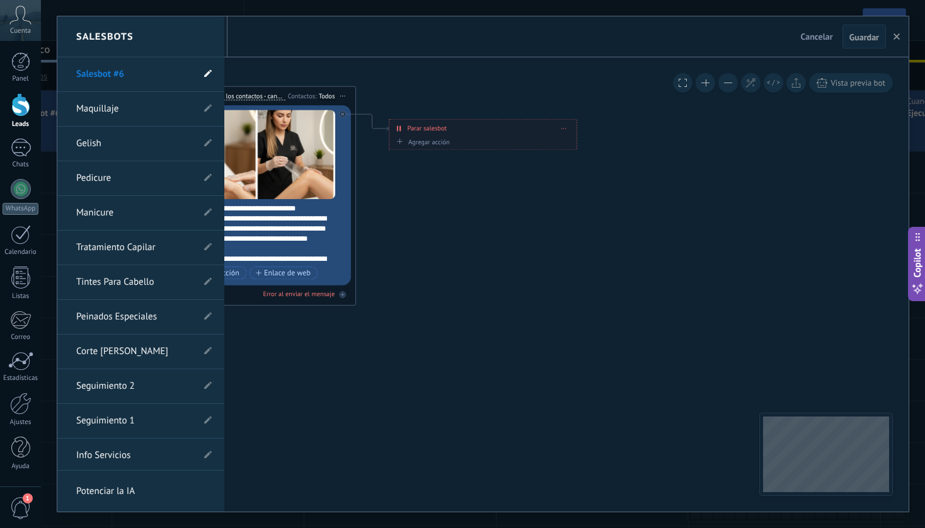
click at [204, 73] on icon at bounding box center [208, 74] width 8 height 8
click at [139, 76] on input "**********" at bounding box center [121, 75] width 90 height 20
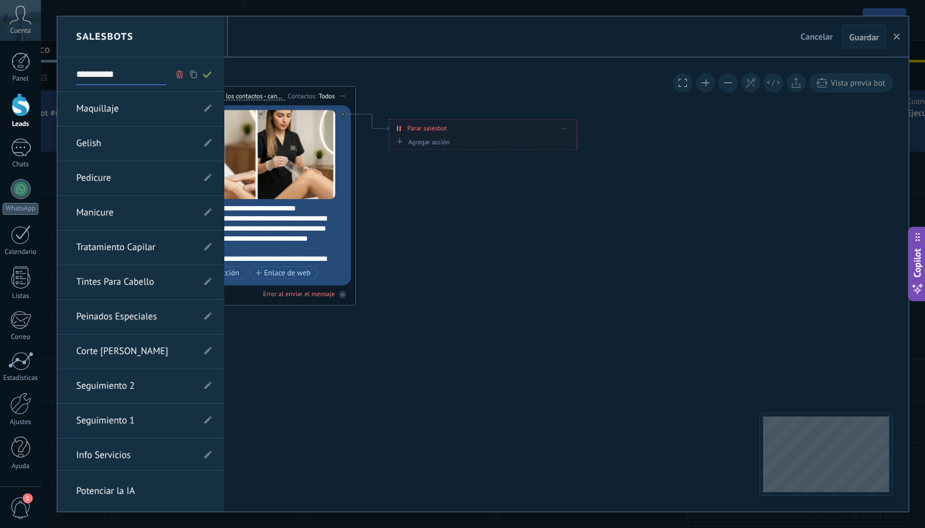
type input "**********"
click at [204, 71] on icon at bounding box center [207, 75] width 14 height 8
type input "**********"
click at [488, 233] on div at bounding box center [482, 263] width 851 height 495
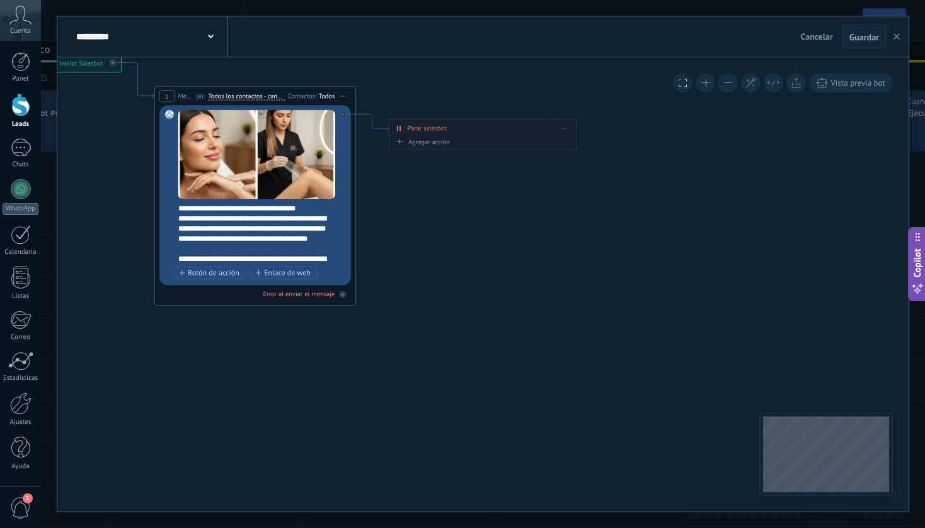
click at [898, 38] on use "button" at bounding box center [897, 36] width 6 height 6
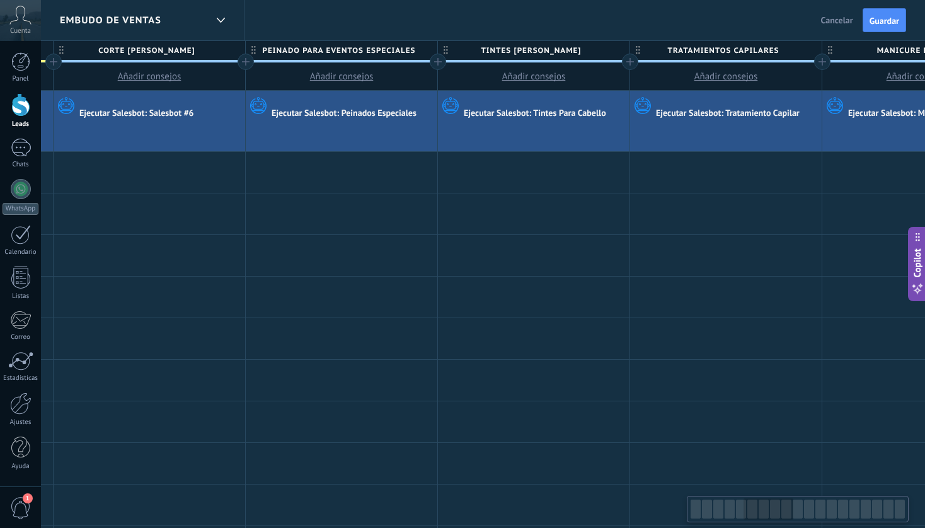
scroll to position [0, 943]
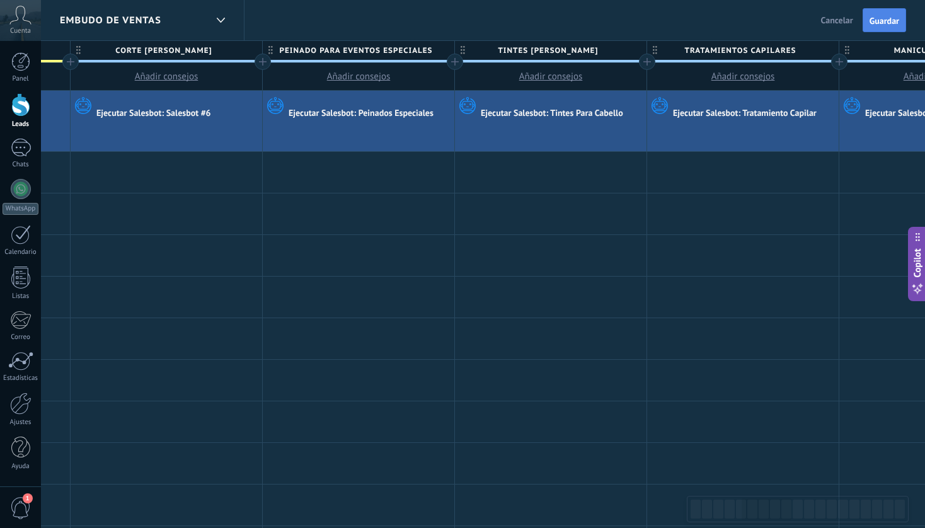
click at [883, 23] on span "Guardar" at bounding box center [885, 20] width 30 height 9
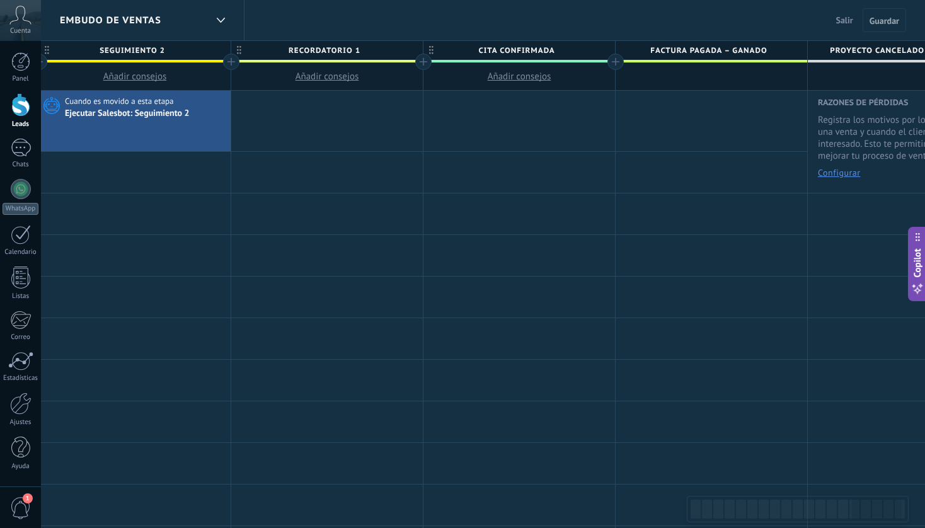
scroll to position [0, 2971]
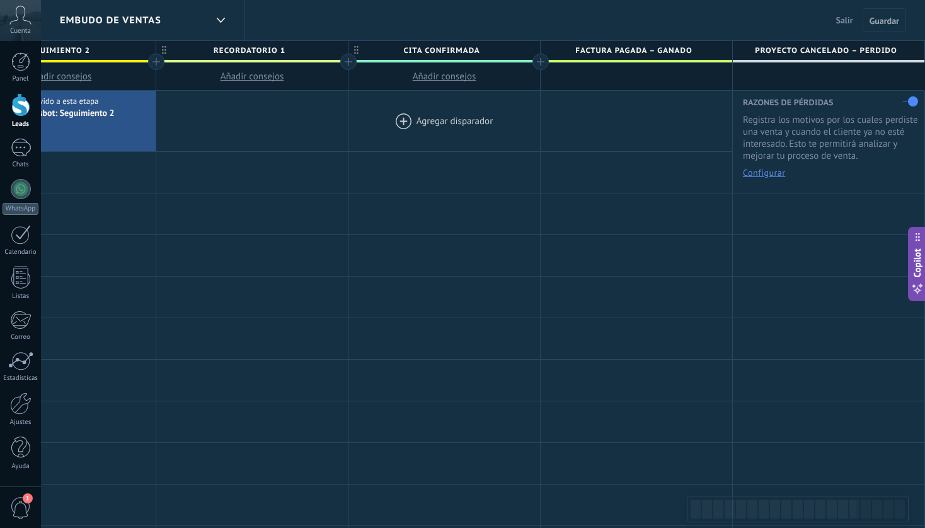
click at [451, 115] on div at bounding box center [445, 121] width 192 height 61
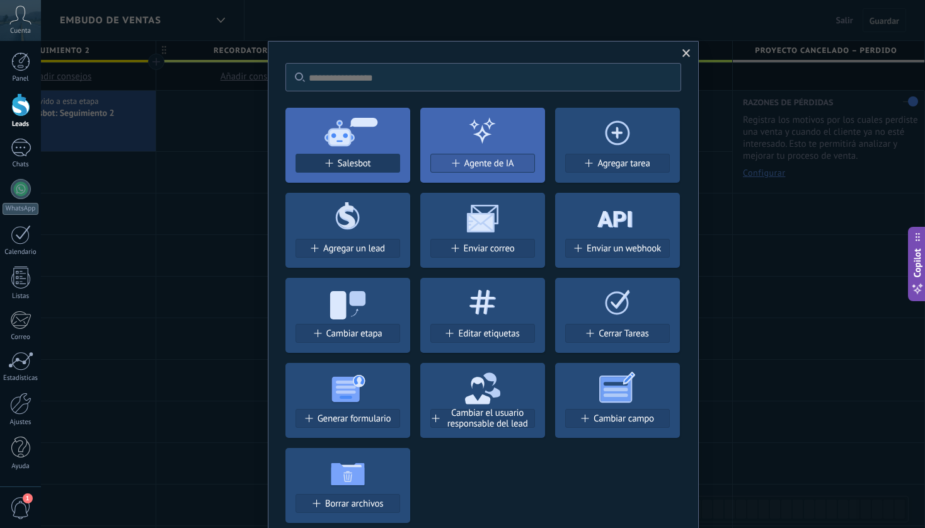
click at [353, 166] on span "Salesbot" at bounding box center [354, 163] width 33 height 11
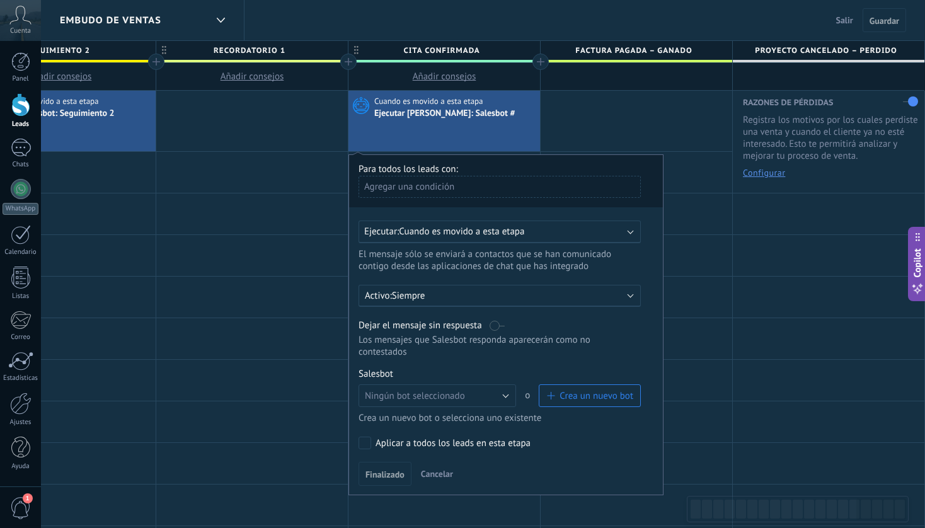
click at [579, 398] on span "Crea un nuevo bot" at bounding box center [597, 396] width 74 height 12
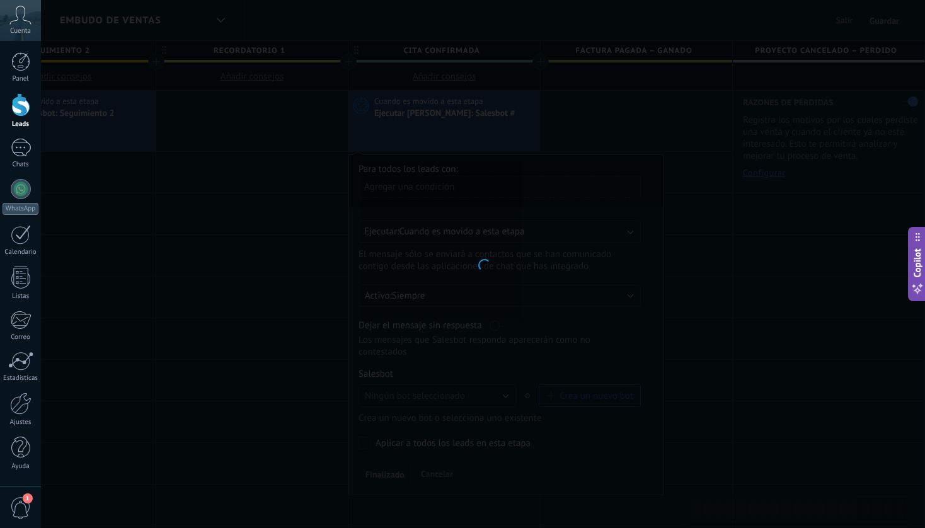
type input "**********"
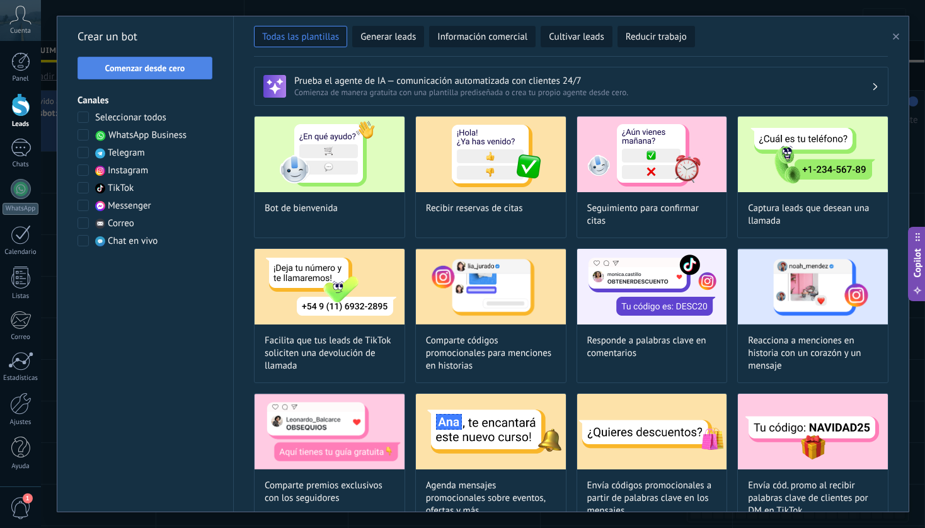
click at [173, 67] on span "Comenzar desde cero" at bounding box center [145, 68] width 80 height 9
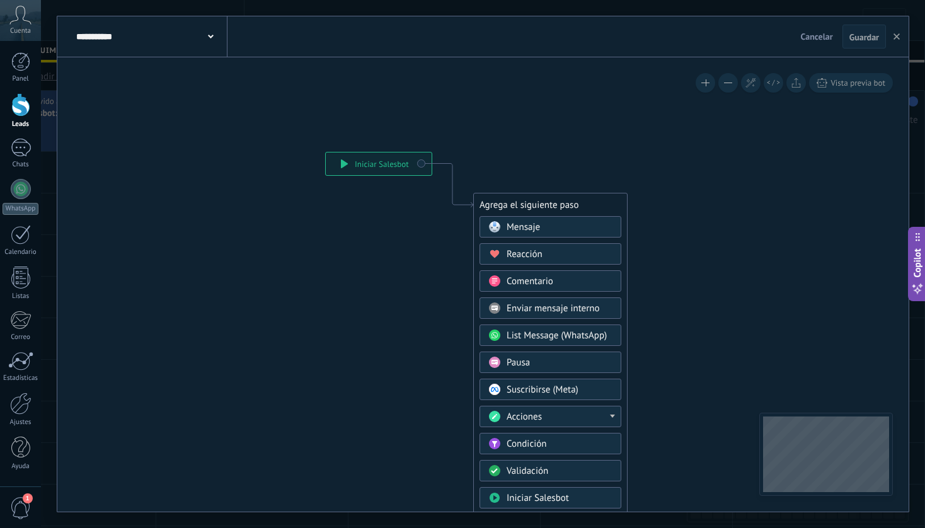
click at [539, 231] on span "Mensaje" at bounding box center [523, 227] width 33 height 12
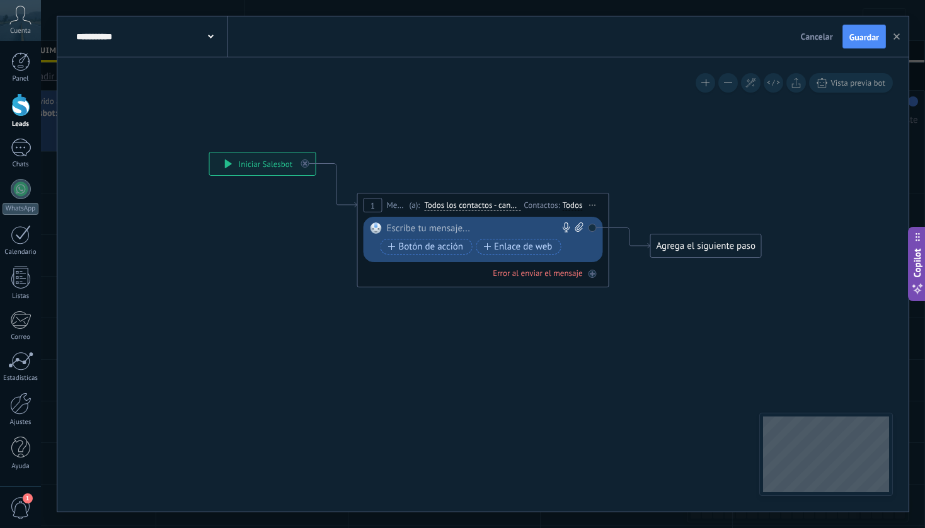
click at [500, 227] on div at bounding box center [480, 228] width 187 height 13
paste div
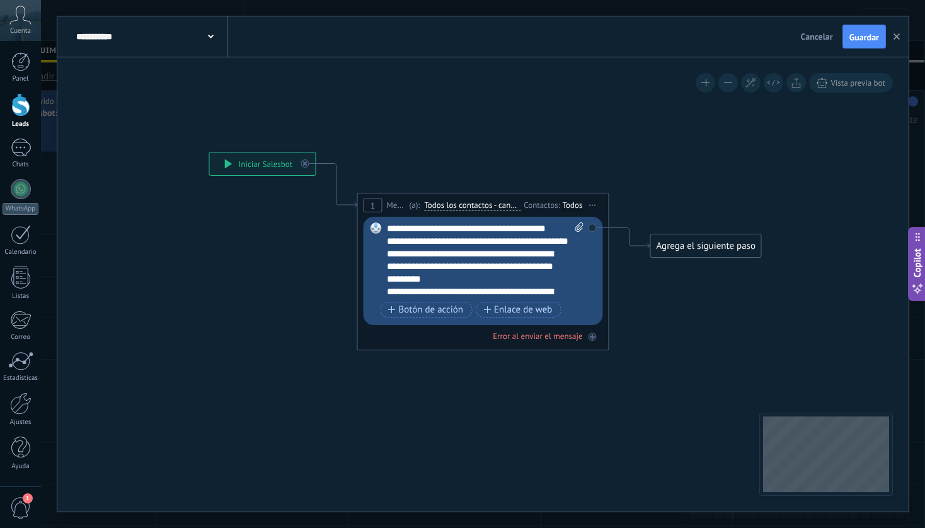
click at [578, 228] on icon at bounding box center [579, 226] width 8 height 9
click input "Subir" at bounding box center [0, 0] width 0 height 0
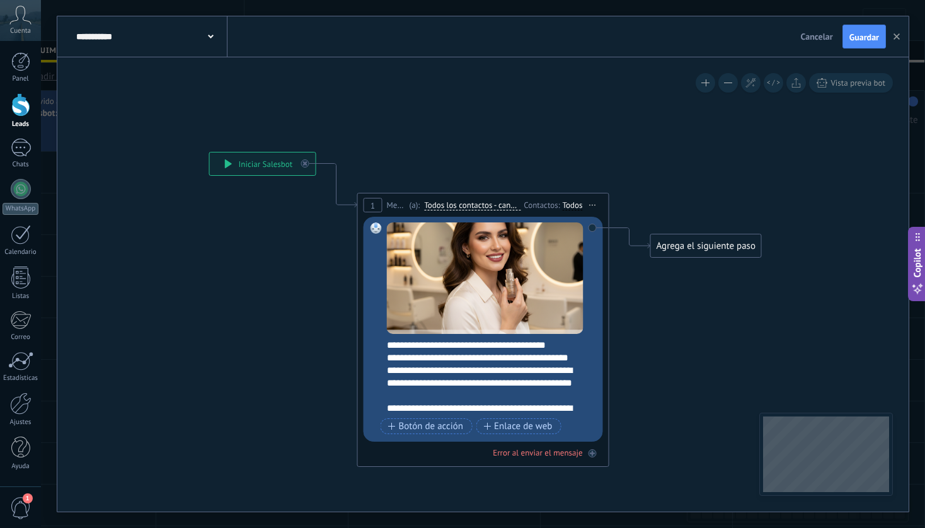
click at [714, 244] on div "Agrega el siguiente paso" at bounding box center [706, 246] width 110 height 21
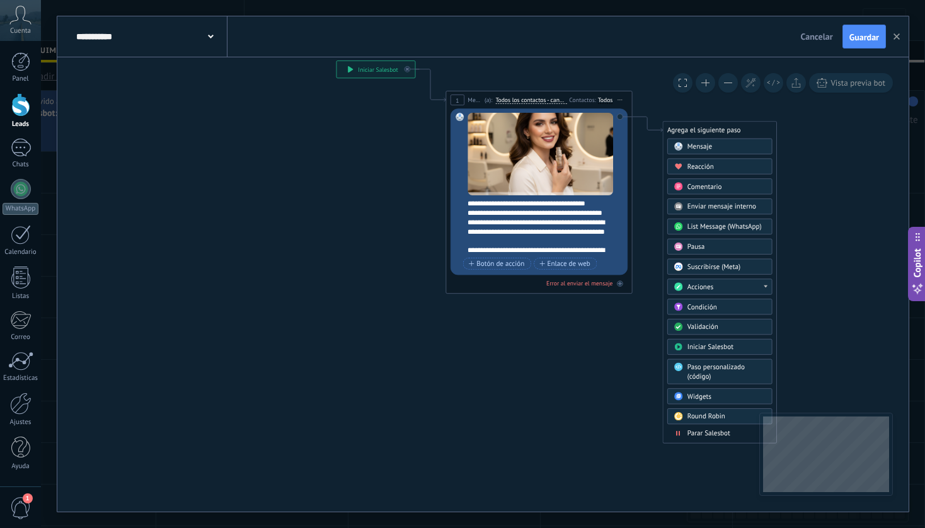
click at [701, 436] on span "Parar Salesbot" at bounding box center [709, 433] width 43 height 9
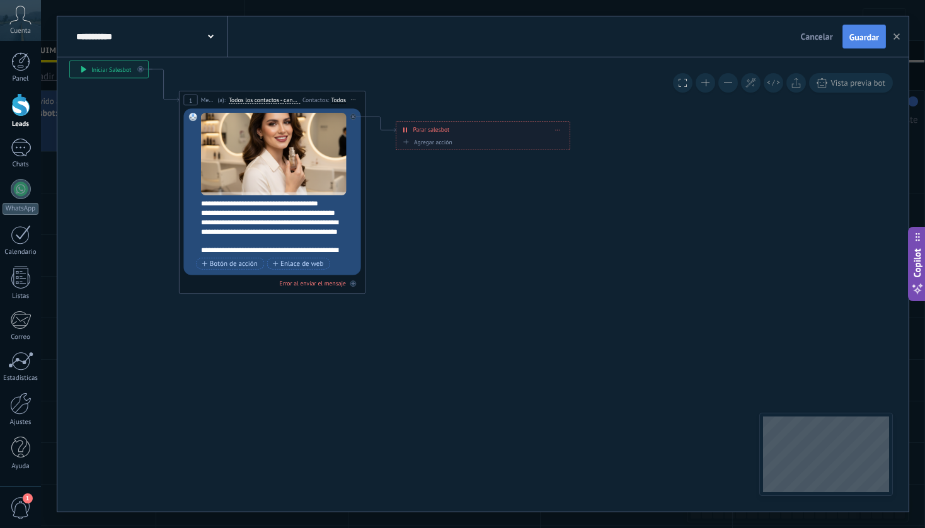
click at [862, 35] on span "Guardar" at bounding box center [865, 37] width 30 height 9
click at [210, 34] on span at bounding box center [211, 36] width 6 height 12
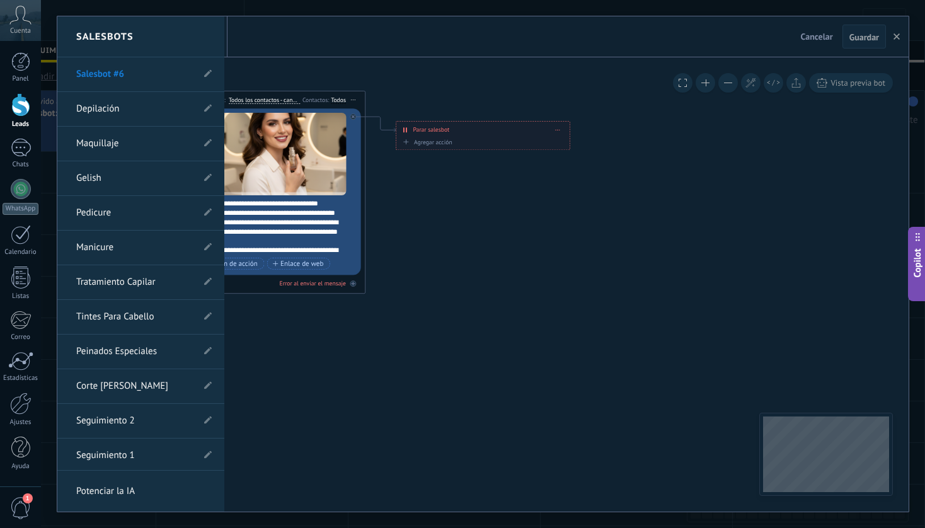
click at [139, 74] on link "Salesbot #6" at bounding box center [134, 74] width 117 height 35
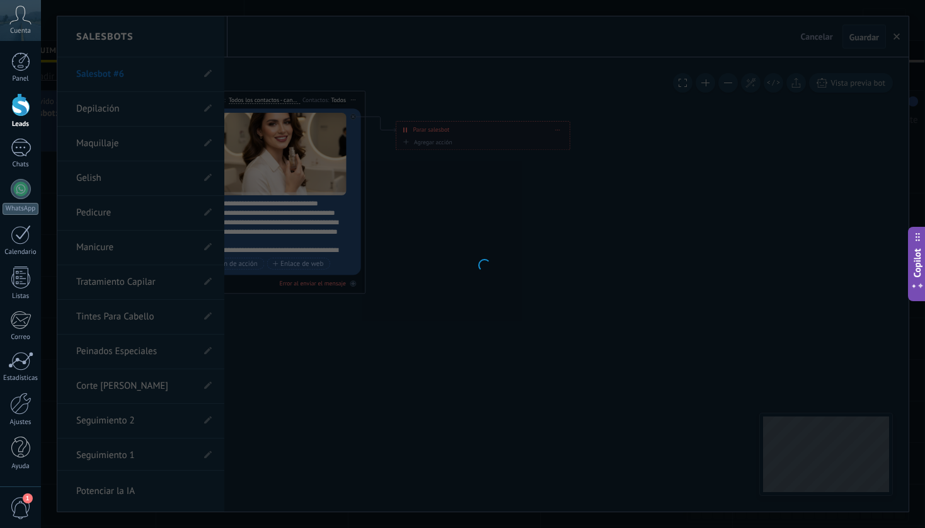
click at [139, 74] on div at bounding box center [483, 264] width 884 height 528
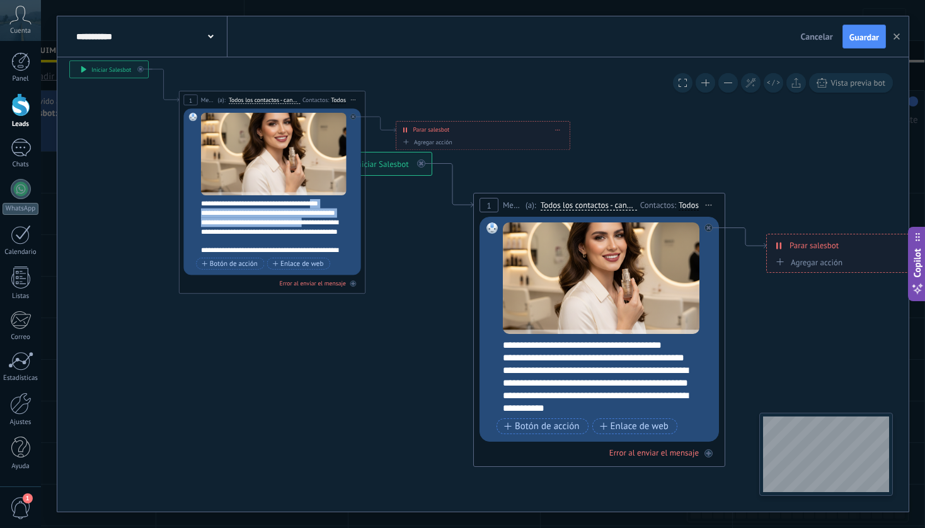
drag, startPoint x: 322, startPoint y: 205, endPoint x: 320, endPoint y: 228, distance: 22.8
click at [320, 228] on div "**********" at bounding box center [278, 227] width 155 height 56
click at [357, 101] on span "Iniciar vista previa aquí Cambiar nombre Duplicar [GEOGRAPHIC_DATA]" at bounding box center [353, 99] width 15 height 13
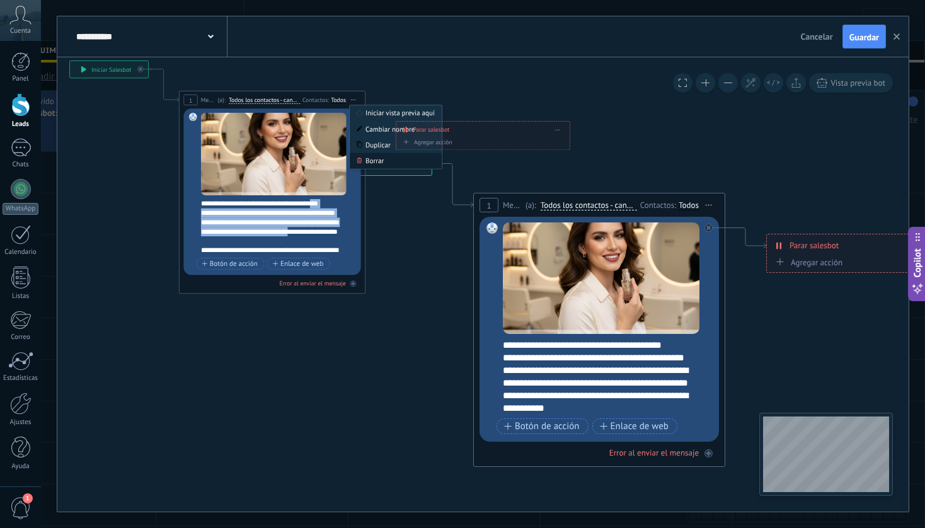
click at [372, 159] on div "Borrar" at bounding box center [396, 161] width 92 height 16
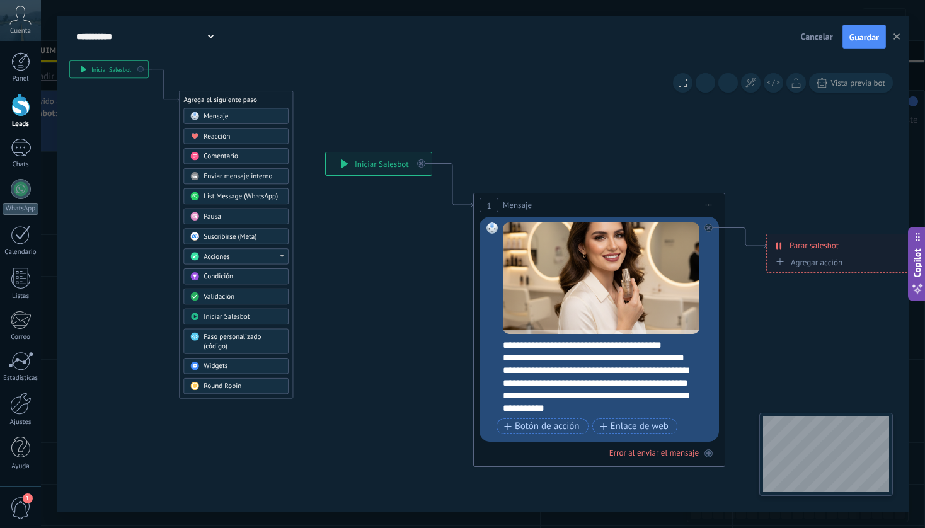
click at [270, 96] on div "Agrega el siguiente paso" at bounding box center [236, 99] width 113 height 15
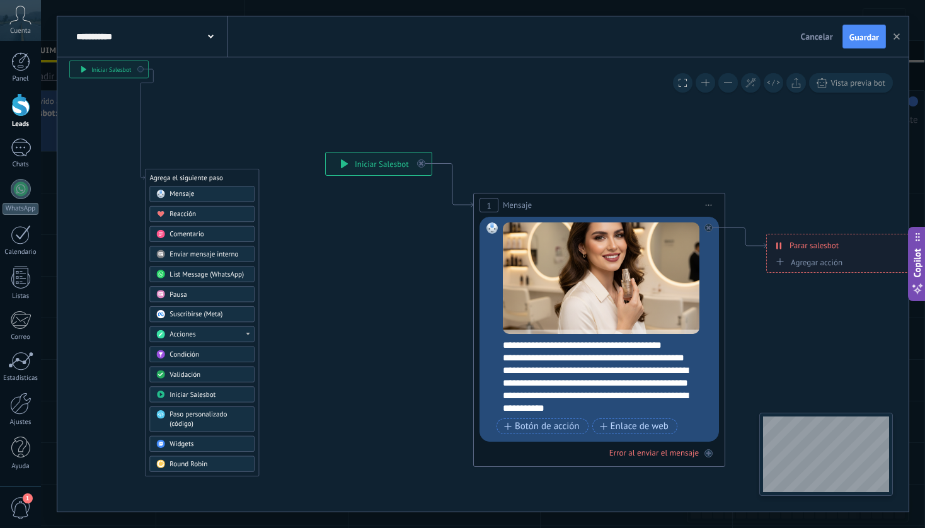
click at [236, 173] on div "Agrega el siguiente paso" at bounding box center [202, 177] width 113 height 15
click at [136, 74] on div "**********" at bounding box center [109, 69] width 78 height 17
click at [185, 105] on div "**********" at bounding box center [158, 100] width 78 height 17
click at [813, 42] on button "Cancelar" at bounding box center [817, 36] width 42 height 19
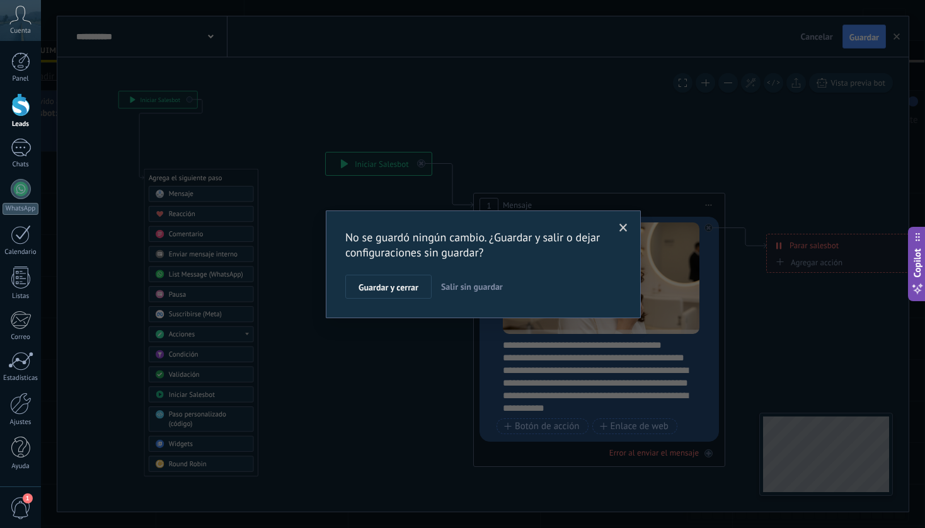
click at [479, 281] on span "Salir sin guardar" at bounding box center [472, 286] width 62 height 11
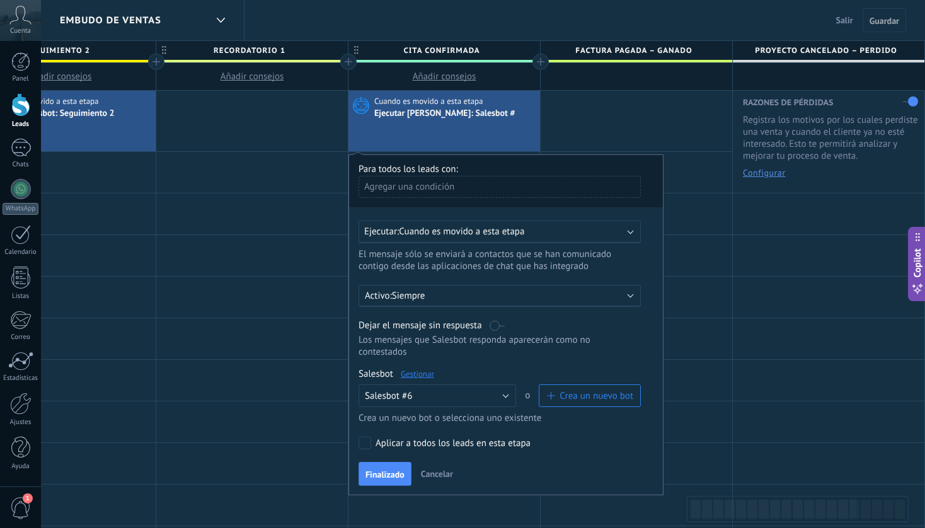
click at [451, 121] on div "Cuando es movido a esta etapa Ejecutar [PERSON_NAME]: Salesbot #" at bounding box center [445, 121] width 192 height 61
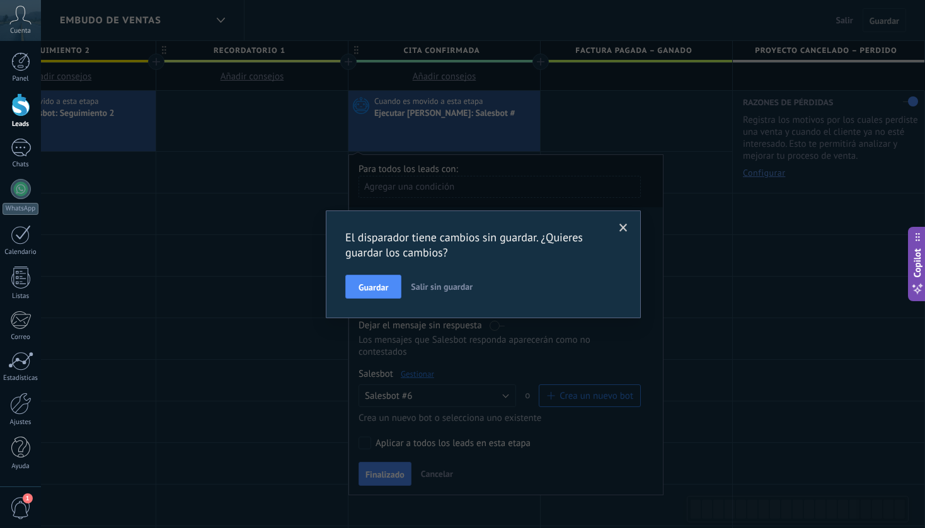
click at [621, 228] on span at bounding box center [624, 228] width 8 height 9
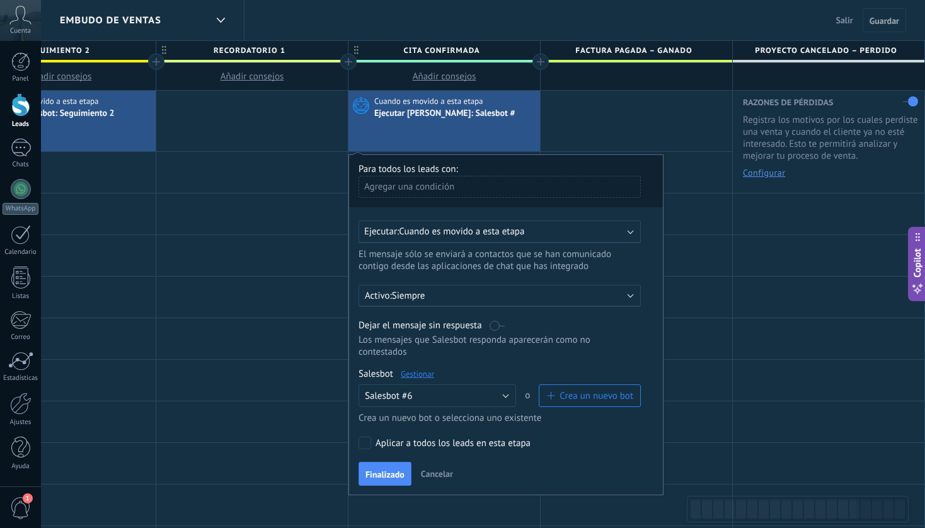
click at [424, 377] on link "Gestionar" at bounding box center [417, 374] width 33 height 11
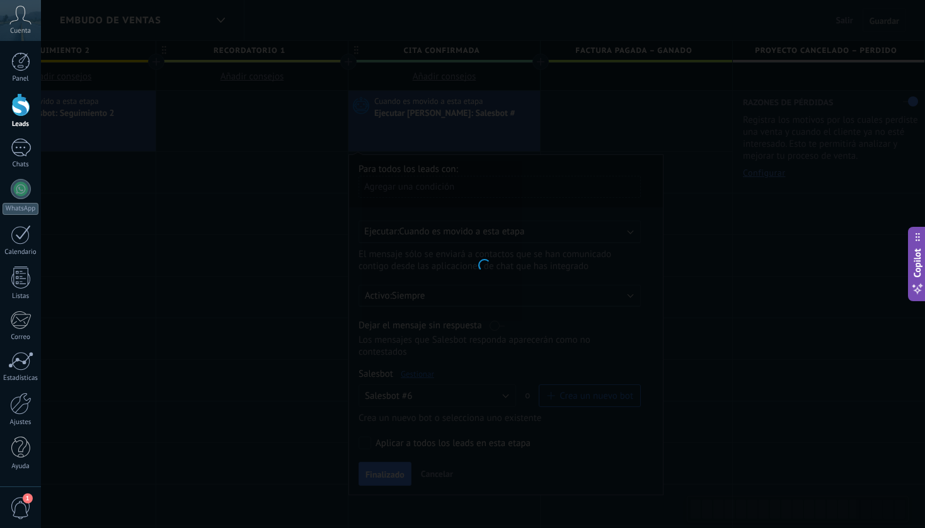
type input "**********"
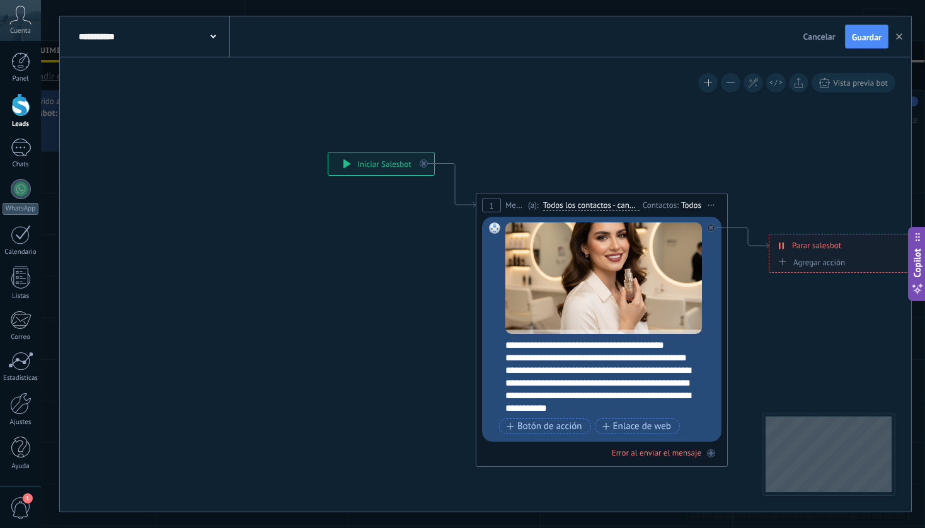
click at [218, 41] on div "**********" at bounding box center [153, 36] width 154 height 40
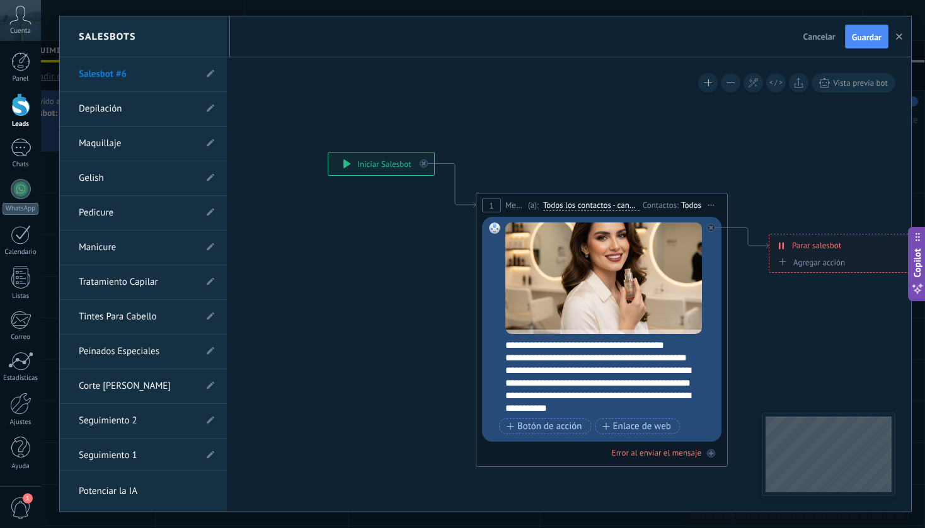
click at [211, 76] on li "Salesbot #6" at bounding box center [143, 74] width 167 height 35
click at [207, 72] on icon at bounding box center [211, 74] width 8 height 8
click at [154, 73] on input "**********" at bounding box center [124, 75] width 90 height 20
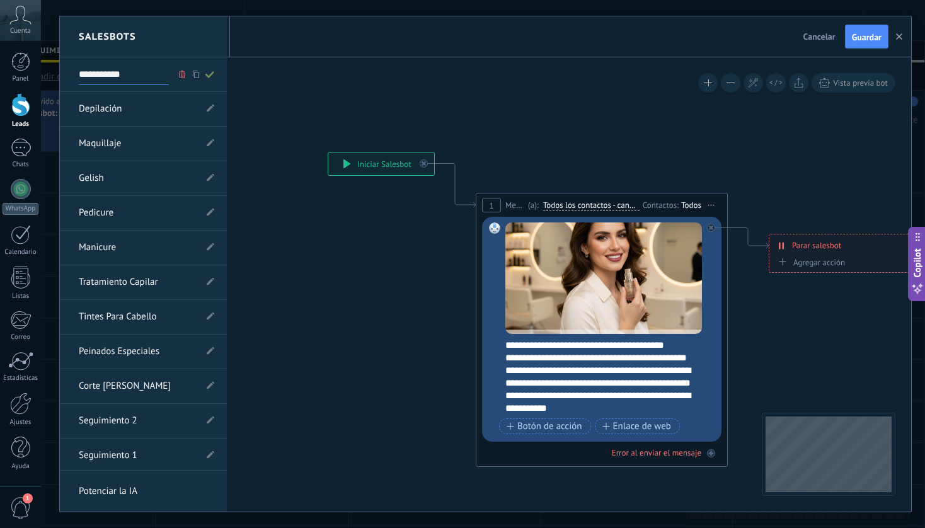
click at [154, 73] on input "**********" at bounding box center [124, 75] width 90 height 20
type input "**********"
click at [207, 74] on icon at bounding box center [210, 75] width 14 height 8
type input "**********"
click at [866, 41] on div at bounding box center [485, 263] width 851 height 495
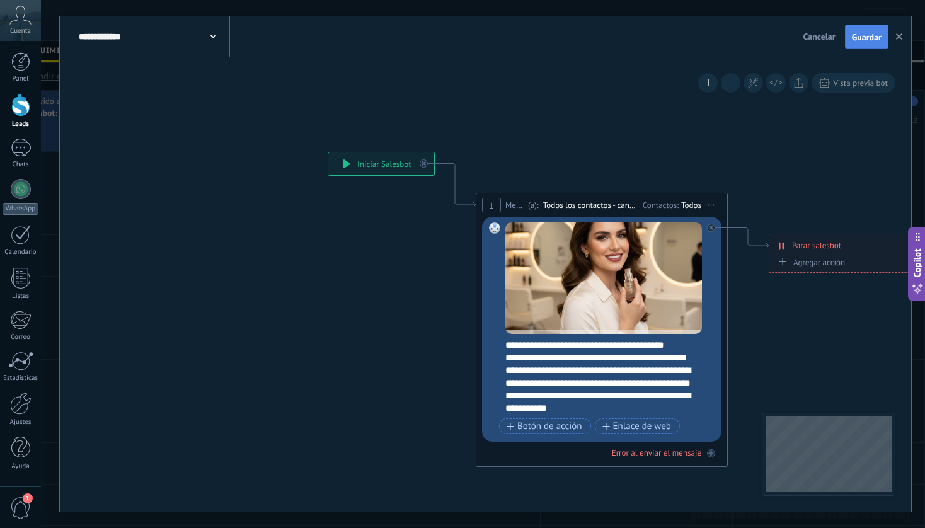
click at [864, 36] on span "Guardar" at bounding box center [867, 37] width 30 height 9
click at [902, 40] on button "button" at bounding box center [899, 37] width 19 height 24
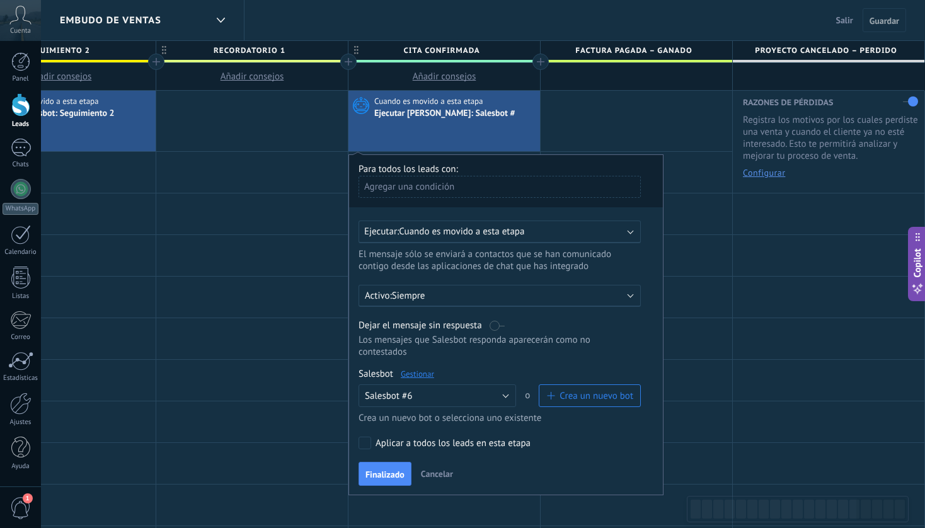
click at [493, 328] on label at bounding box center [497, 326] width 15 height 12
click at [390, 479] on span "Finalizado" at bounding box center [385, 474] width 39 height 9
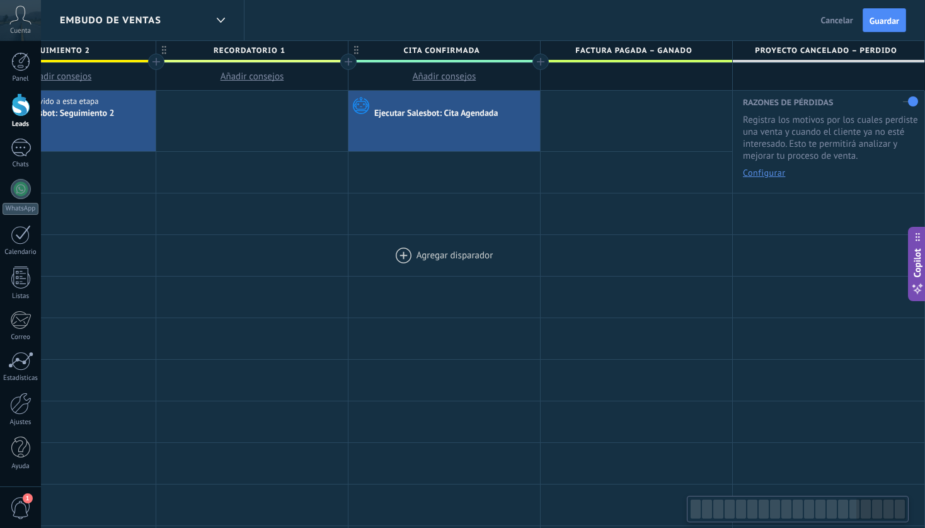
scroll to position [0, 2971]
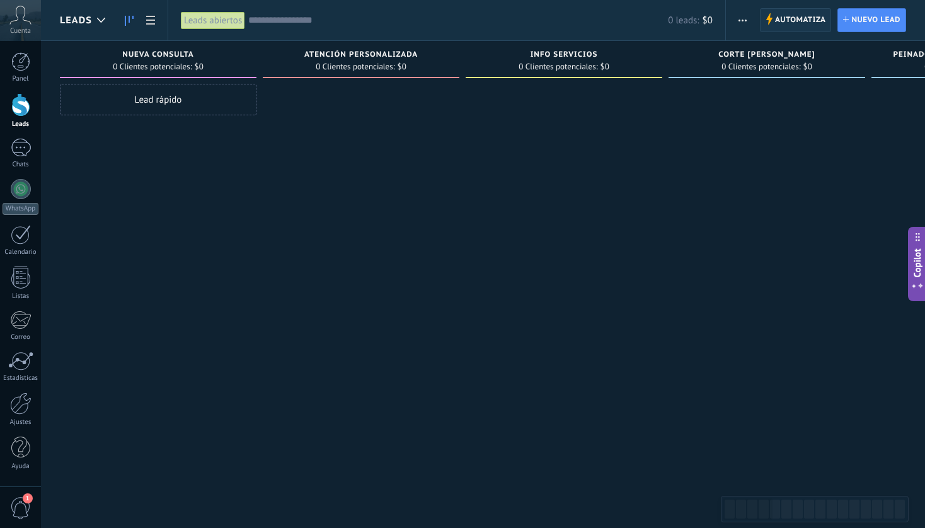
click at [795, 21] on span "Automatiza" at bounding box center [800, 20] width 51 height 23
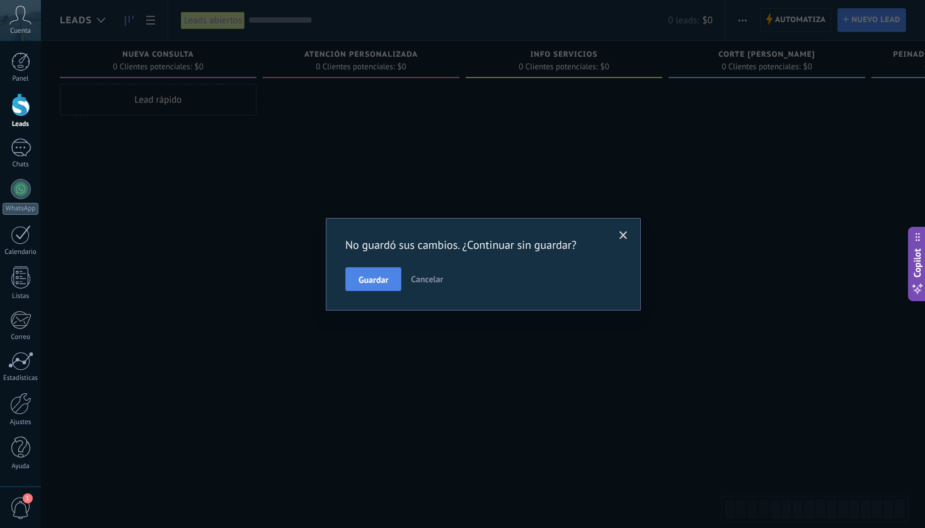
click at [384, 280] on span "Guardar" at bounding box center [374, 279] width 30 height 9
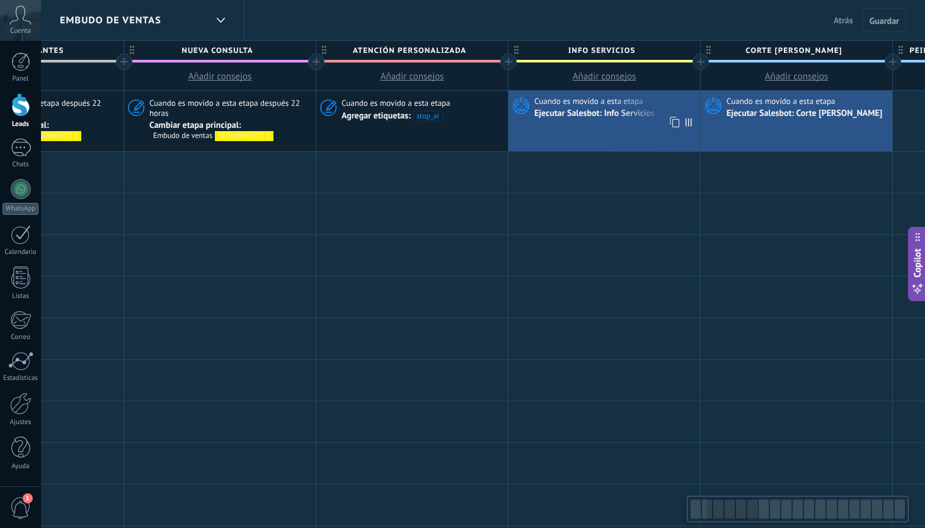
scroll to position [0, 320]
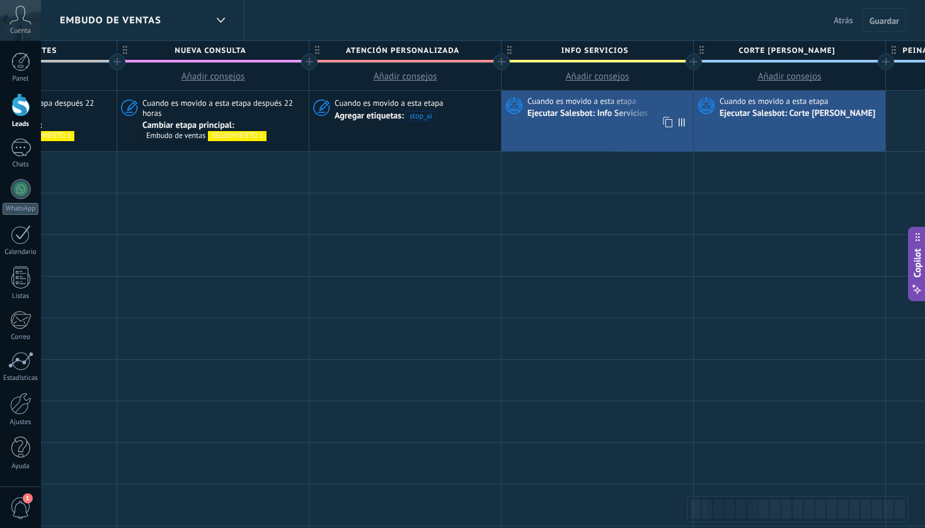
click at [613, 135] on div "Cuando es movido a esta etapa Ejecutar Salesbot: Info Servicios" at bounding box center [598, 121] width 192 height 61
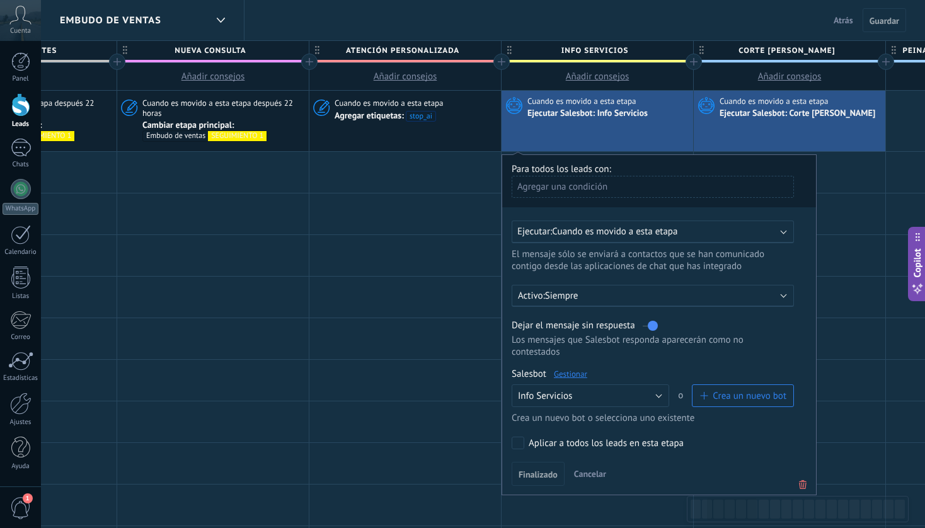
click at [575, 378] on link "Gestionar" at bounding box center [570, 374] width 33 height 11
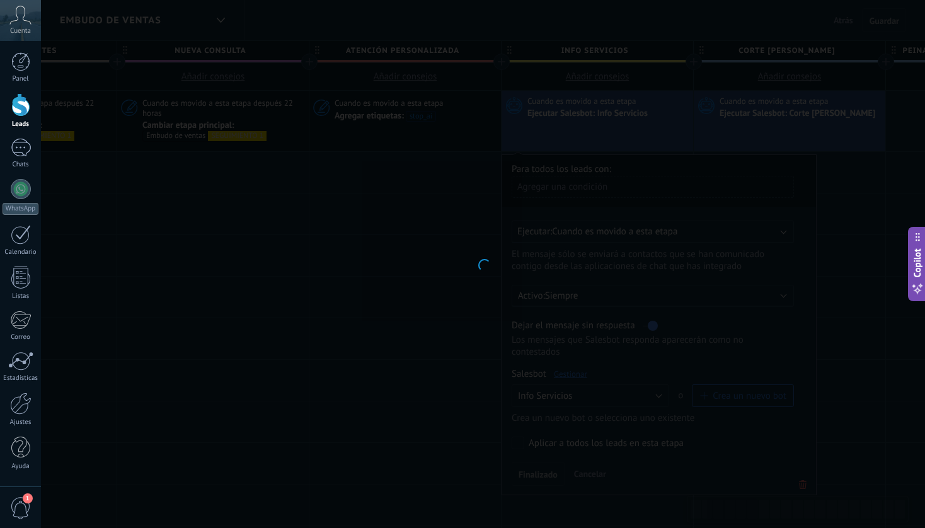
type input "**********"
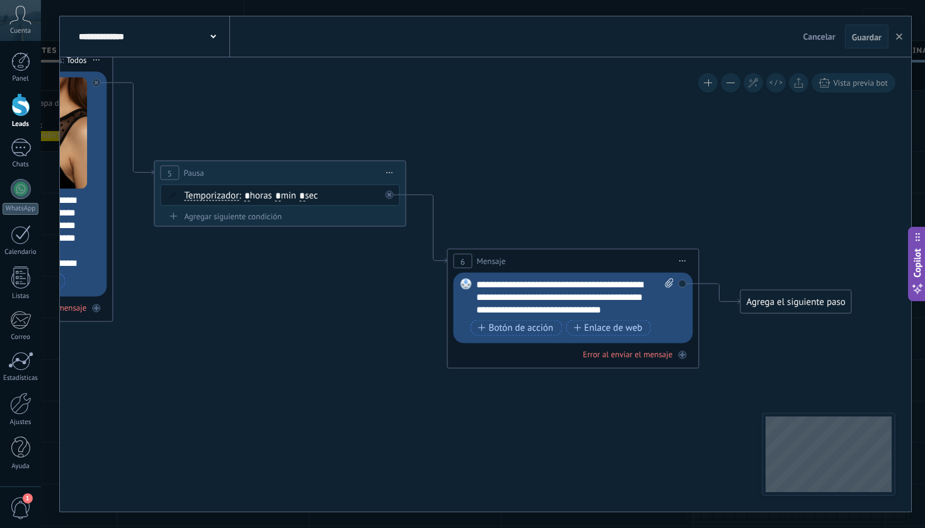
click at [785, 305] on div "Agrega el siguiente paso" at bounding box center [796, 302] width 110 height 21
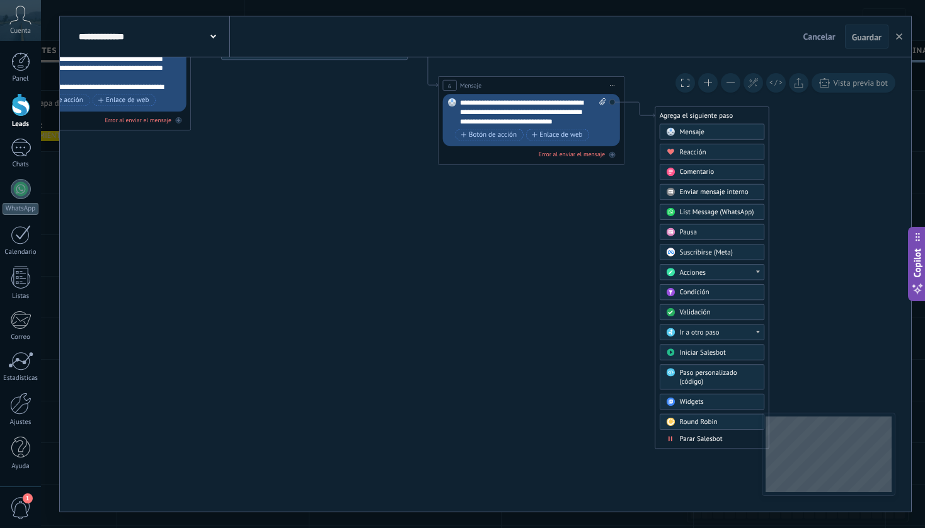
click at [693, 439] on span "Parar Salesbot" at bounding box center [701, 438] width 43 height 9
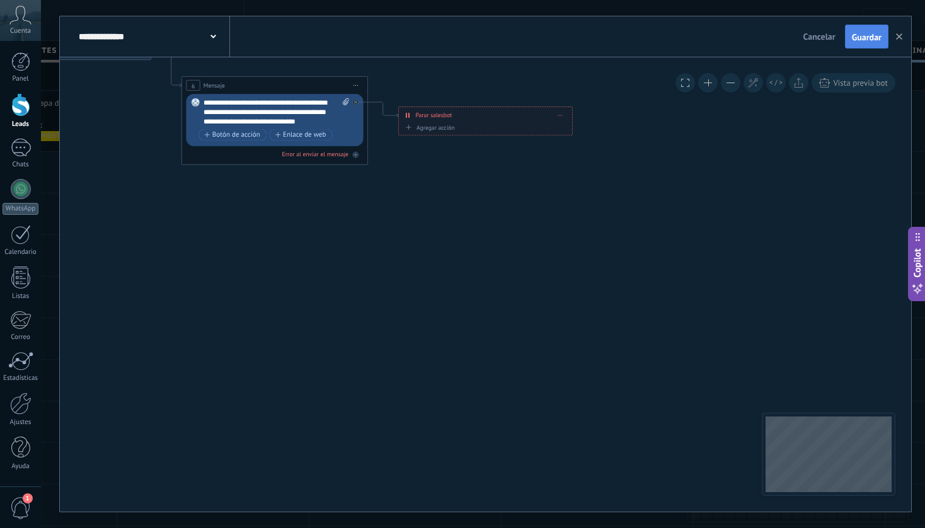
click at [872, 40] on span "Guardar" at bounding box center [867, 37] width 30 height 9
click at [902, 38] on button "button" at bounding box center [899, 37] width 19 height 24
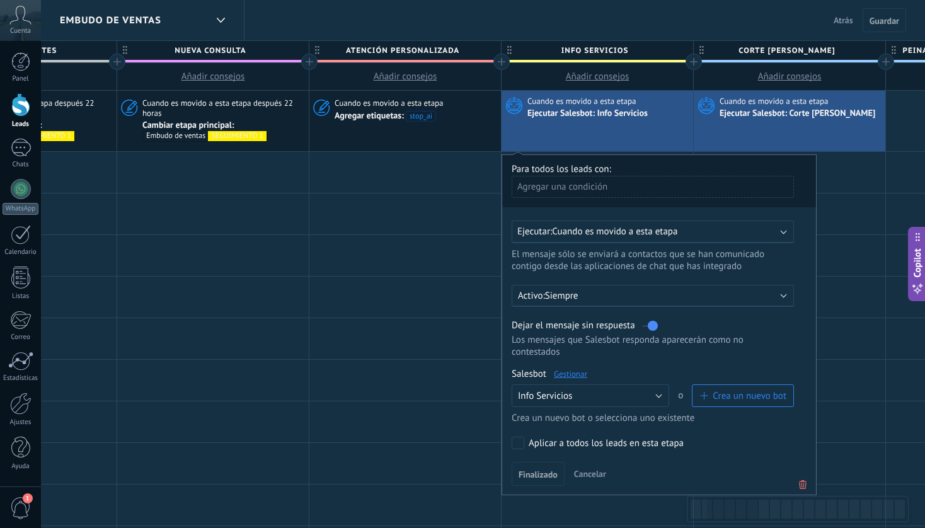
click at [779, 109] on div "Ejecutar Salesbot: Corte [PERSON_NAME]" at bounding box center [799, 113] width 158 height 11
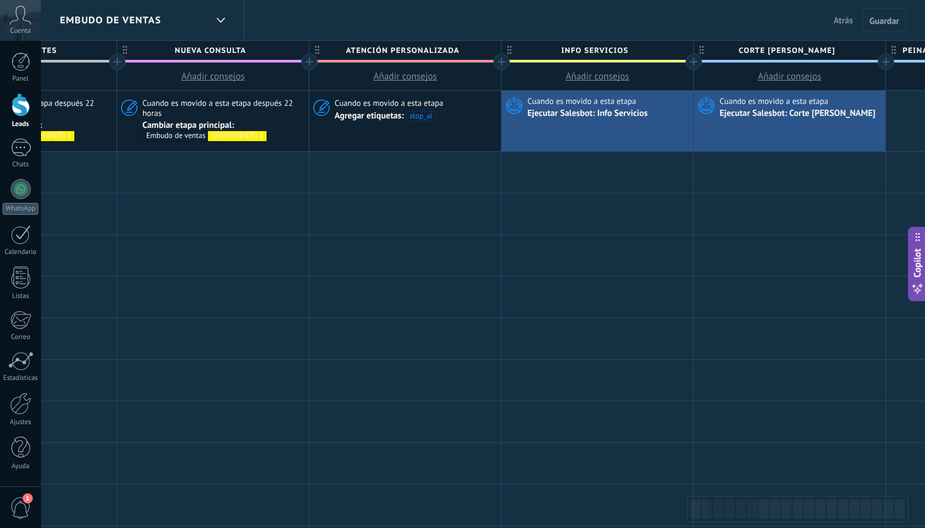
click at [779, 109] on div "Ejecutar Salesbot: Corte [PERSON_NAME]" at bounding box center [799, 113] width 158 height 11
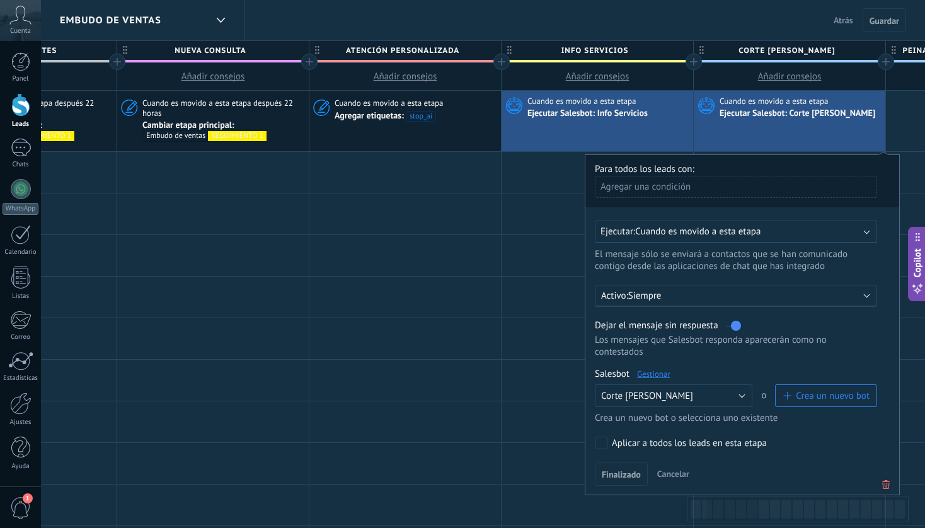
click at [779, 109] on div "Ejecutar Salesbot: Corte [PERSON_NAME]" at bounding box center [799, 113] width 158 height 11
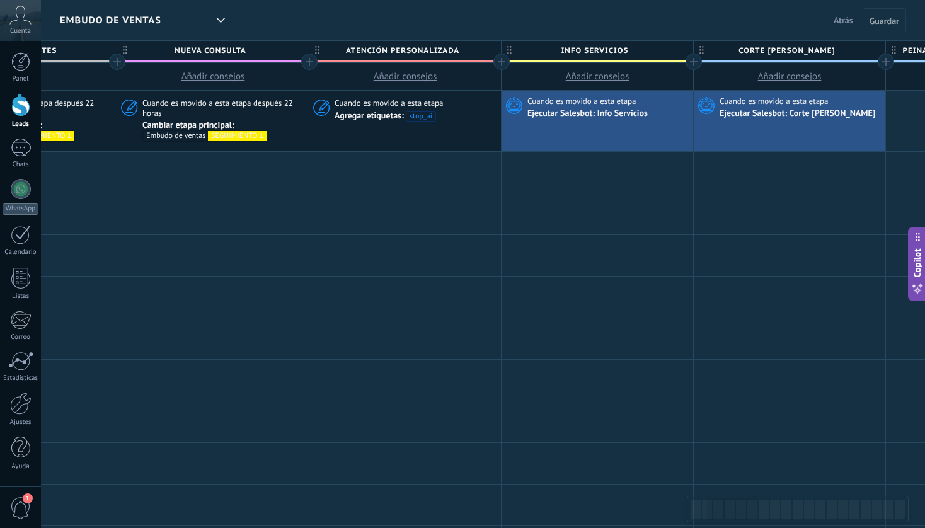
click at [779, 109] on div "Ejecutar Salesbot: Corte [PERSON_NAME]" at bounding box center [799, 113] width 158 height 11
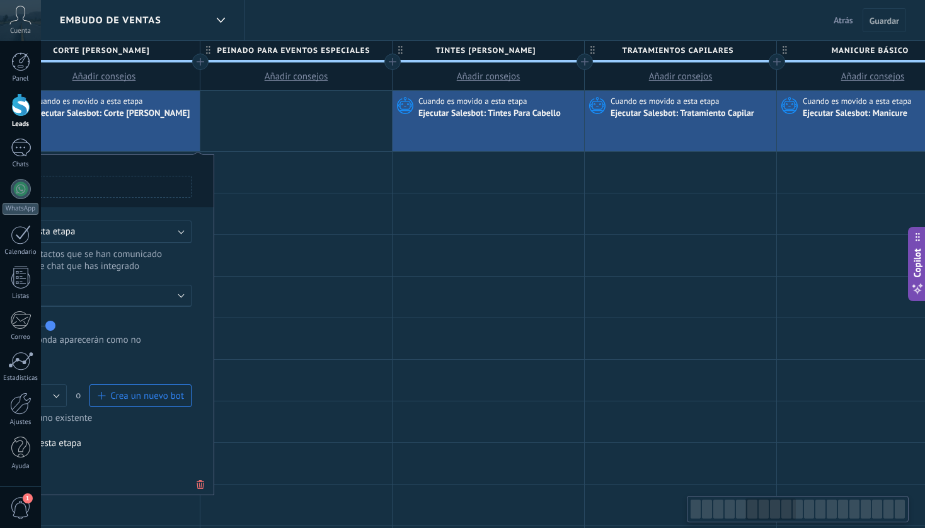
scroll to position [0, 914]
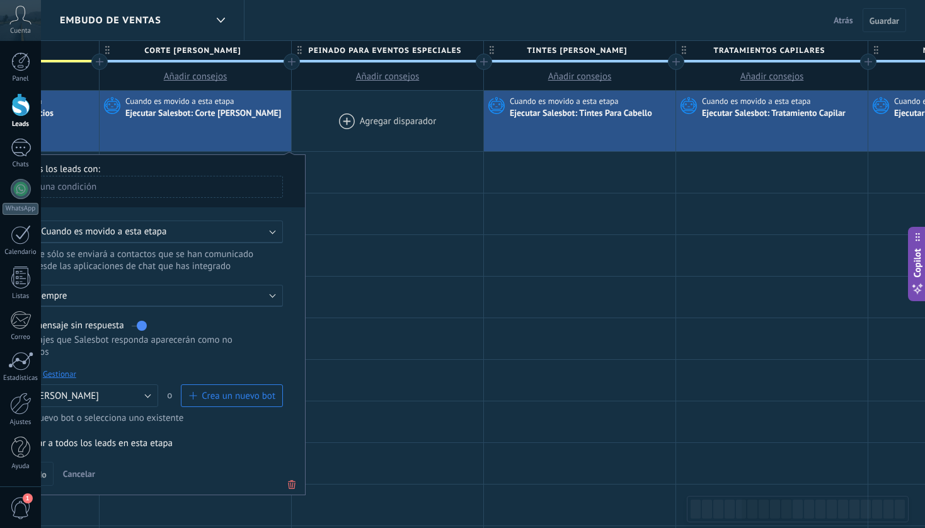
click at [389, 120] on div at bounding box center [388, 121] width 192 height 61
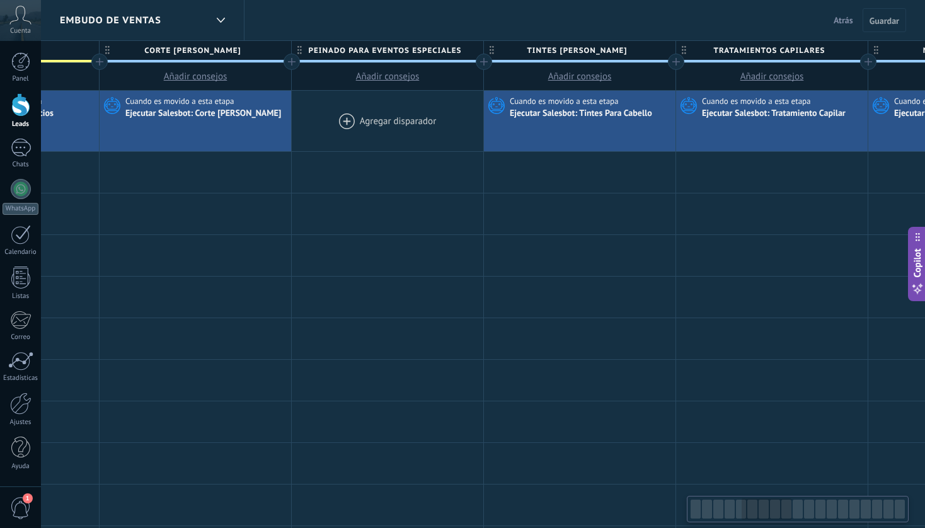
click at [394, 115] on div at bounding box center [388, 121] width 192 height 61
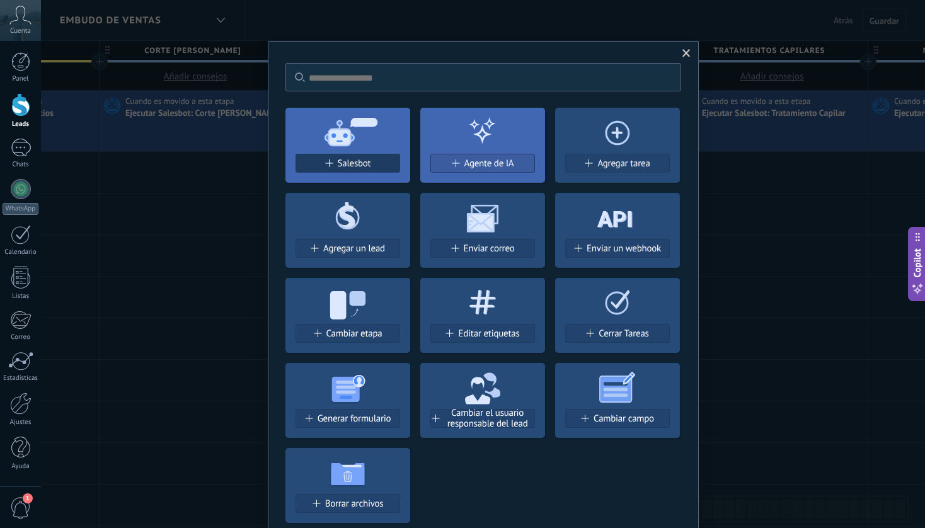
click at [360, 163] on span "Salesbot" at bounding box center [354, 163] width 33 height 11
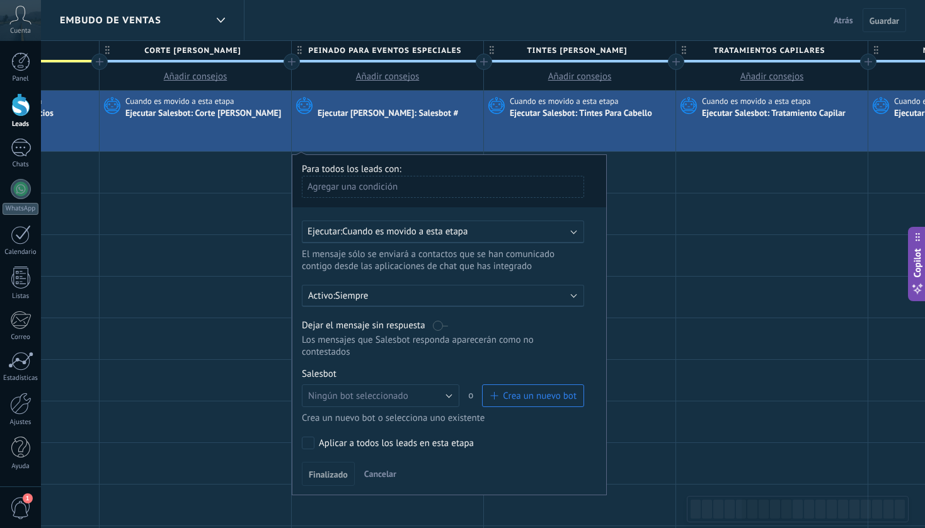
click at [435, 329] on label at bounding box center [440, 326] width 15 height 12
click at [451, 389] on button "Ningún bot seleccionado" at bounding box center [381, 395] width 158 height 23
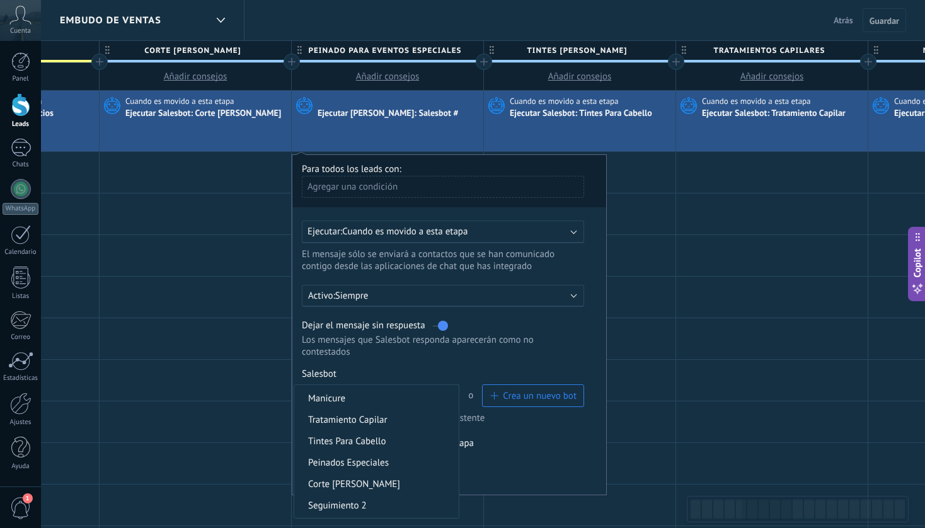
scroll to position [127, 0]
click at [377, 468] on span "Peinados Especiales" at bounding box center [374, 462] width 161 height 12
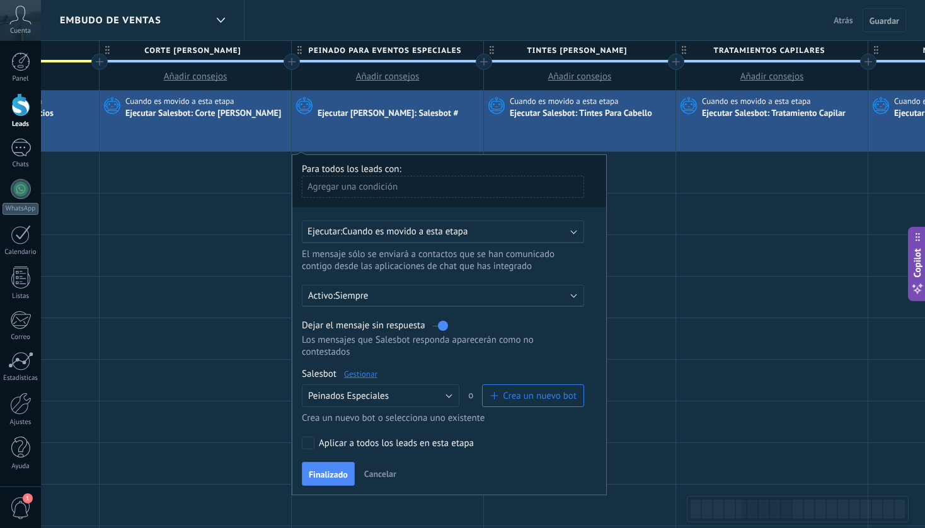
click at [365, 378] on link "Gestionar" at bounding box center [360, 374] width 33 height 11
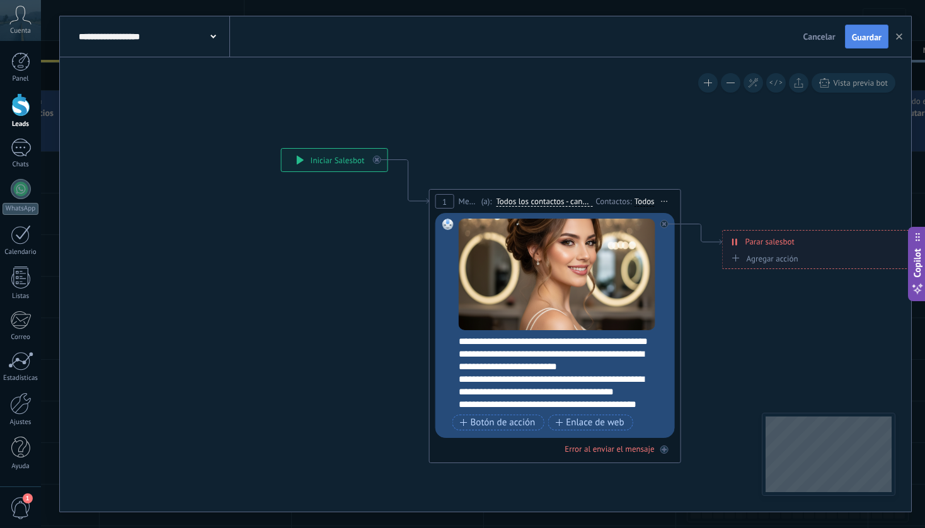
click at [862, 40] on span "Guardar" at bounding box center [867, 37] width 30 height 9
click at [901, 37] on icon "button" at bounding box center [899, 36] width 6 height 6
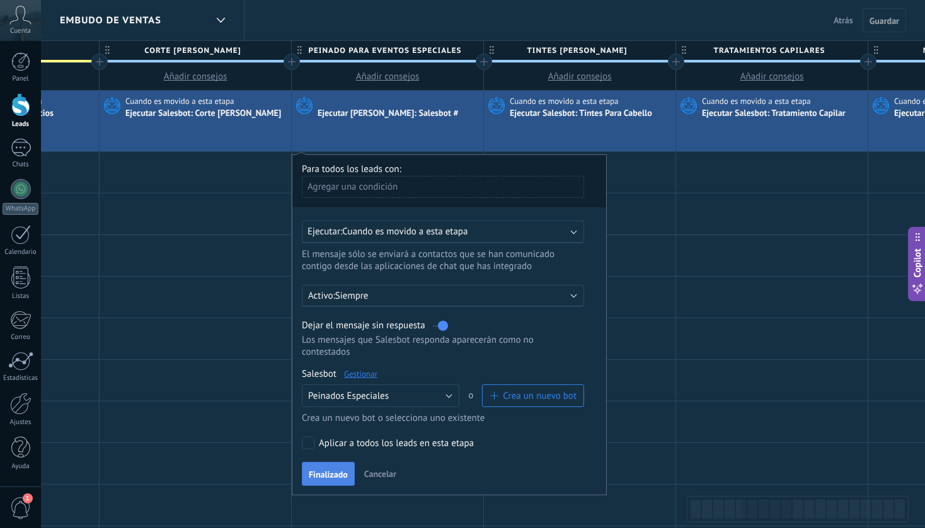
click at [328, 478] on span "Finalizado" at bounding box center [328, 474] width 39 height 9
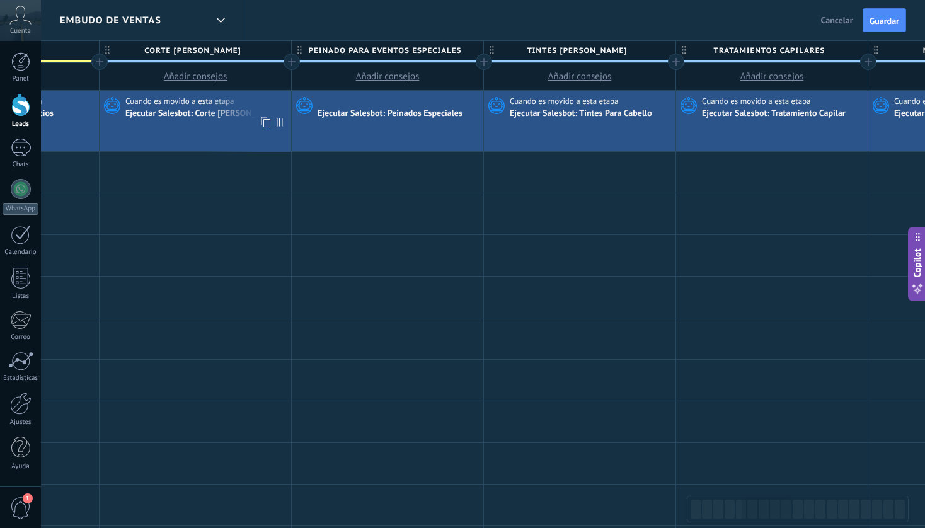
click at [219, 127] on div "Cuando es movido a esta etapa Ejecutar [PERSON_NAME]: Corte [PERSON_NAME]" at bounding box center [196, 121] width 192 height 61
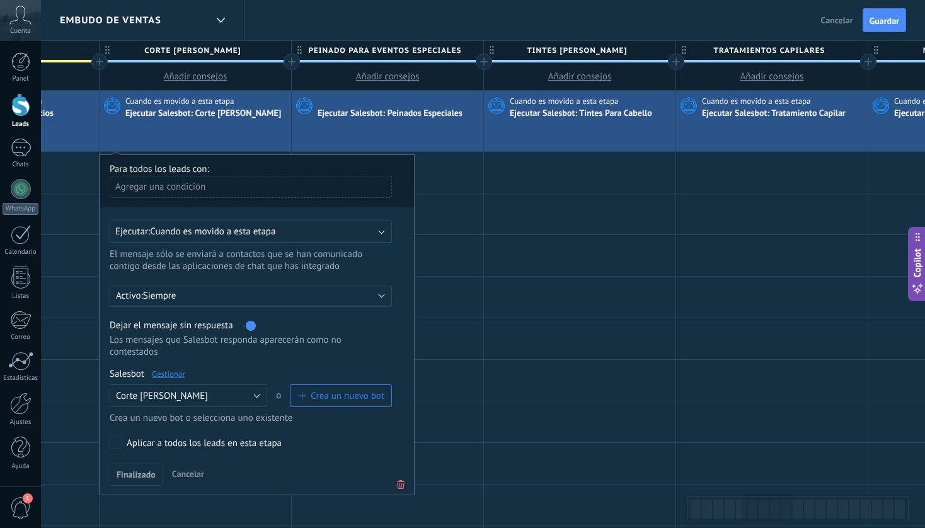
click at [172, 374] on link "Gestionar" at bounding box center [168, 374] width 33 height 11
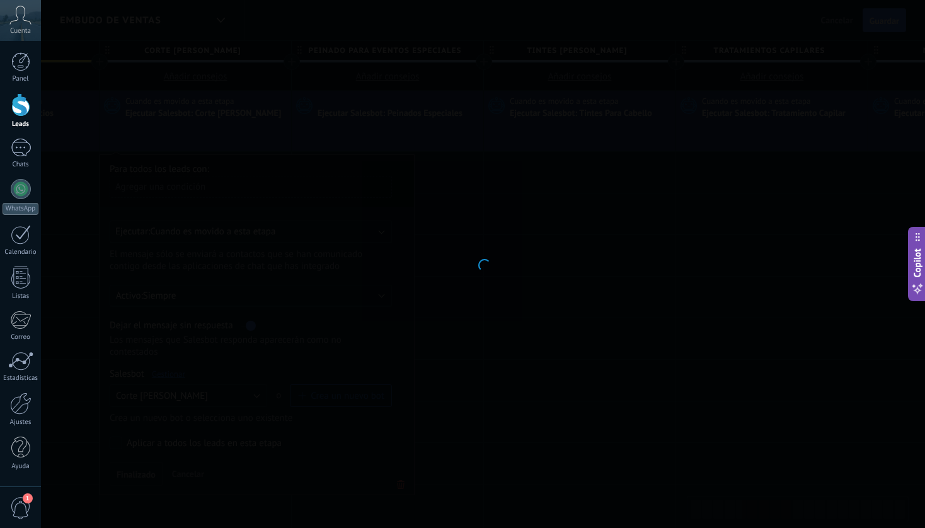
type input "**********"
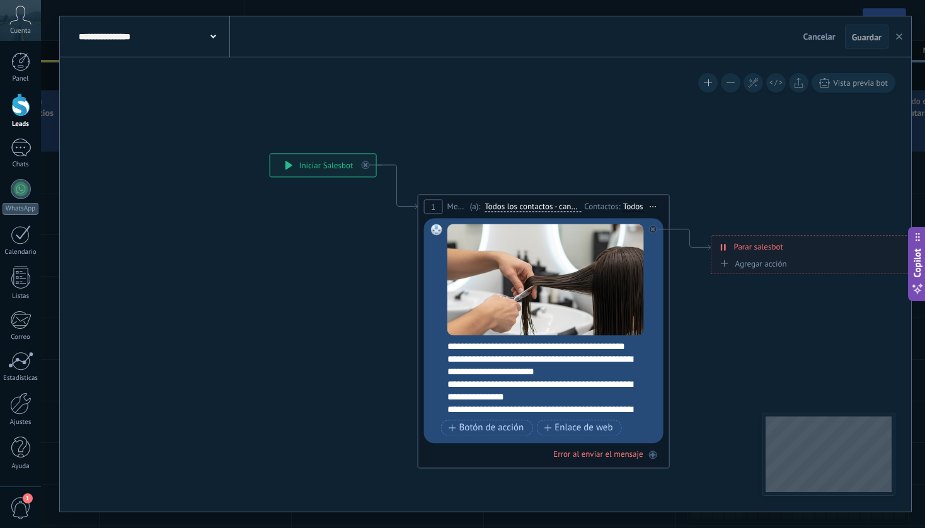
click at [901, 37] on icon "button" at bounding box center [899, 36] width 6 height 6
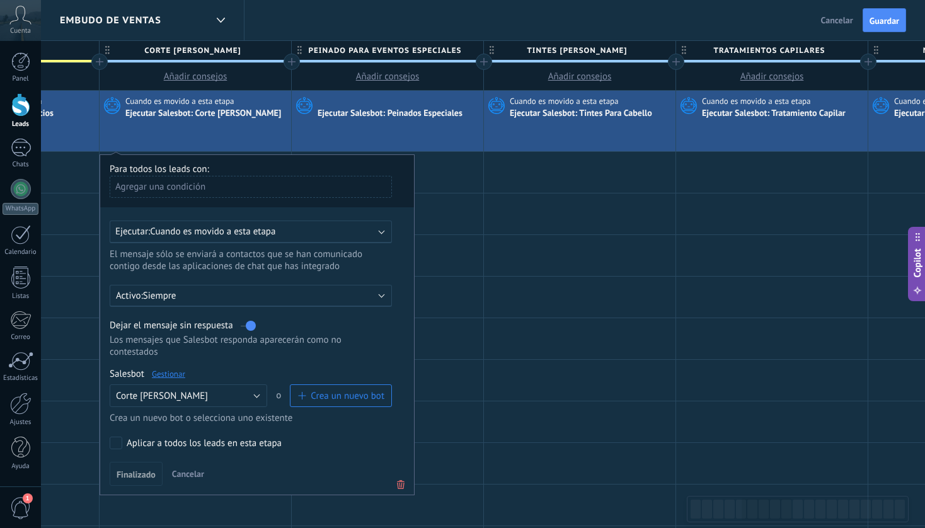
click at [581, 126] on div "Cuando es movido a esta etapa Ejecutar [PERSON_NAME]: Tintes Para [PERSON_NAME]" at bounding box center [580, 121] width 192 height 61
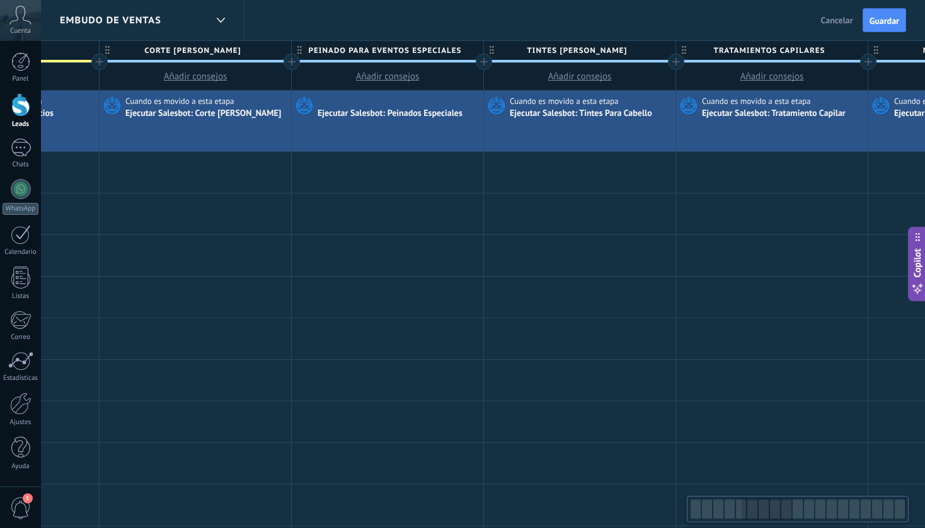
click at [567, 117] on div "Ejecutar Salesbot: Tintes Para Cabello" at bounding box center [582, 113] width 144 height 11
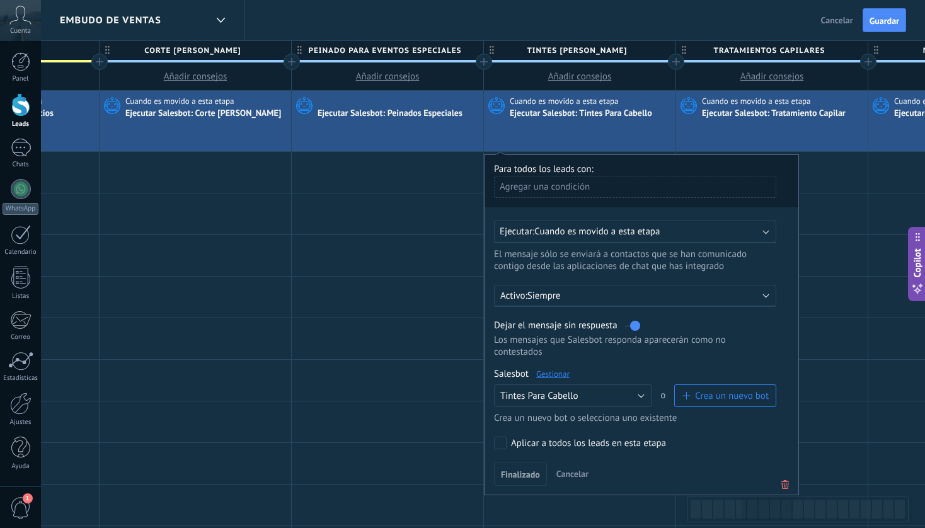
click at [551, 379] on link "Gestionar" at bounding box center [552, 374] width 33 height 11
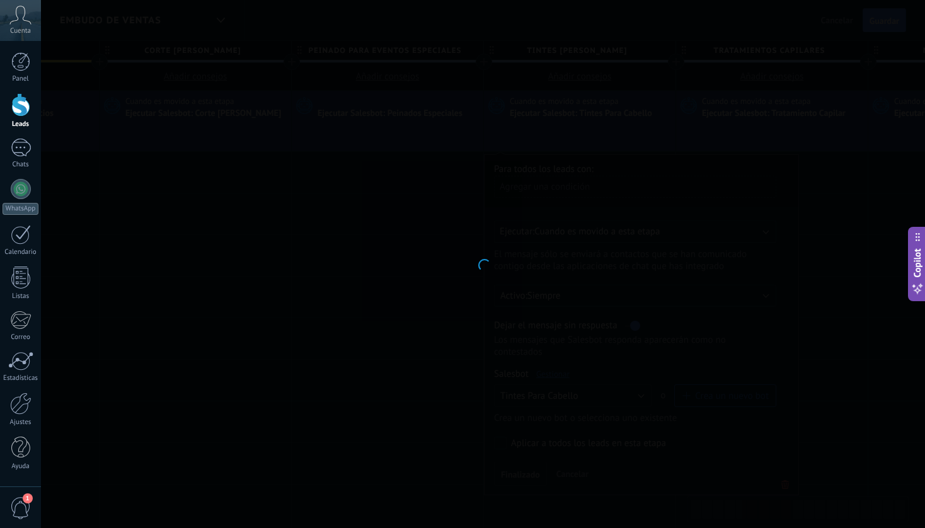
type input "**********"
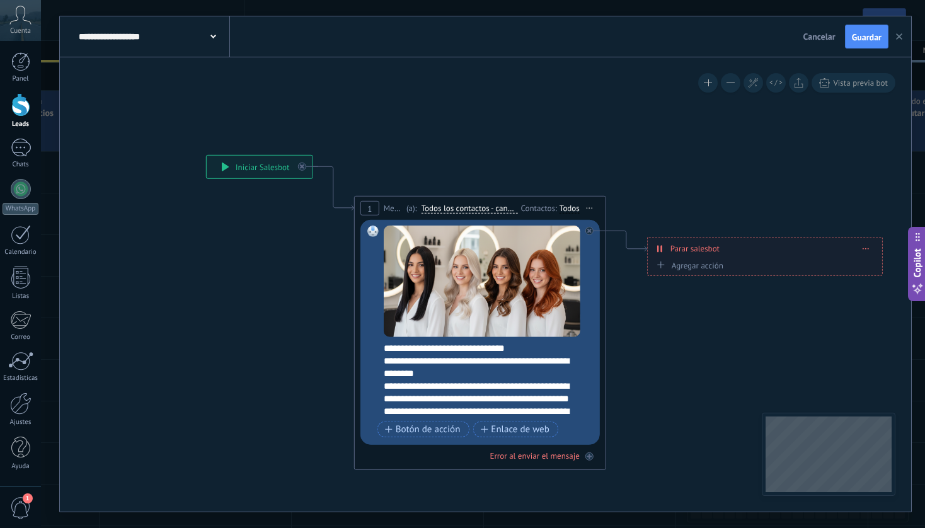
click at [901, 33] on button "button" at bounding box center [899, 37] width 19 height 24
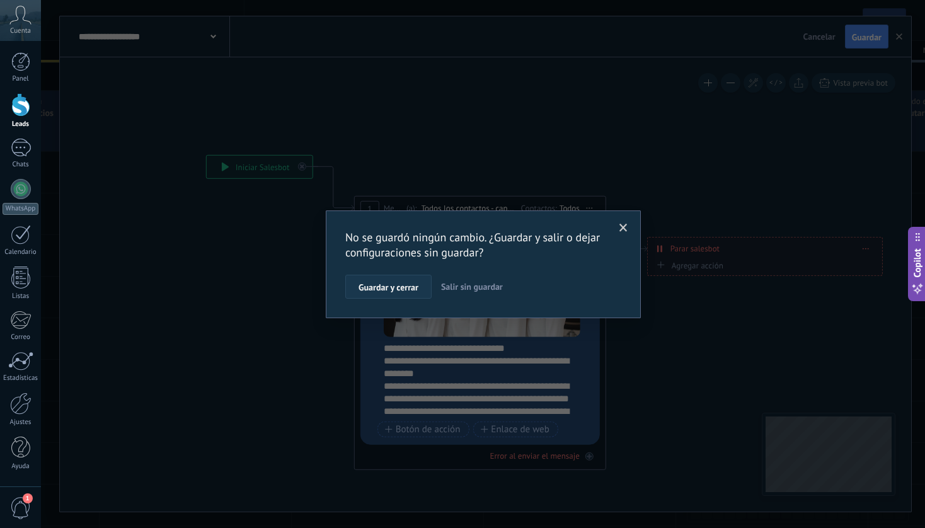
click at [403, 291] on span "Guardar y cerrar" at bounding box center [389, 287] width 60 height 9
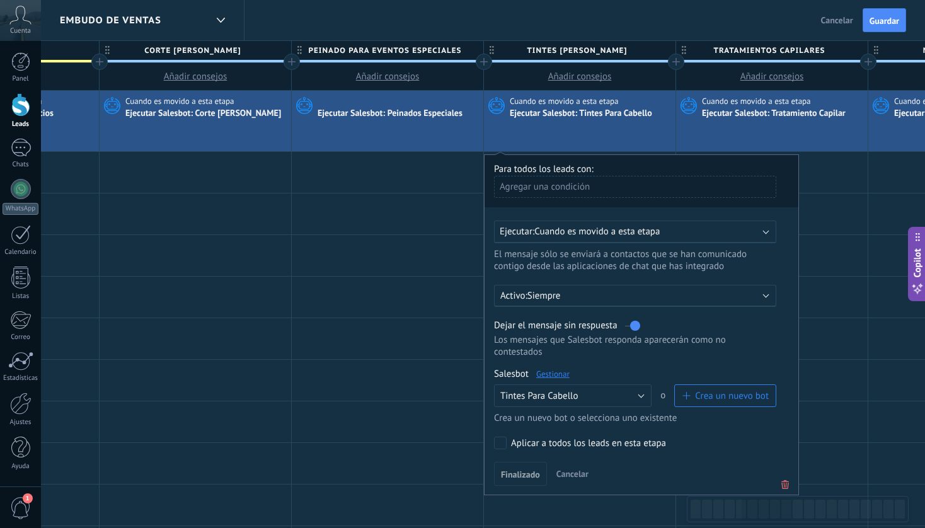
click at [403, 114] on div "Ejecutar Salesbot: Peinados Especiales" at bounding box center [391, 113] width 147 height 11
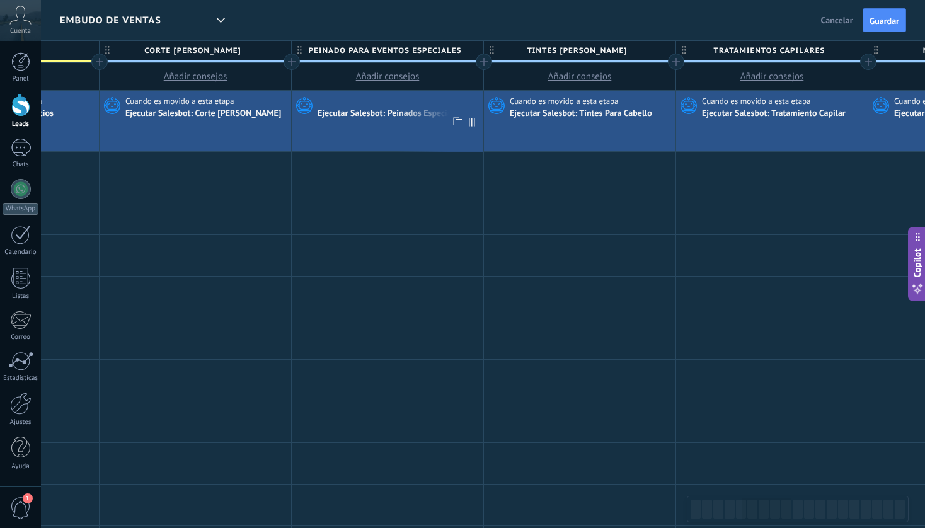
click at [414, 118] on div "Ejecutar Salesbot: Peinados Especiales" at bounding box center [391, 113] width 147 height 11
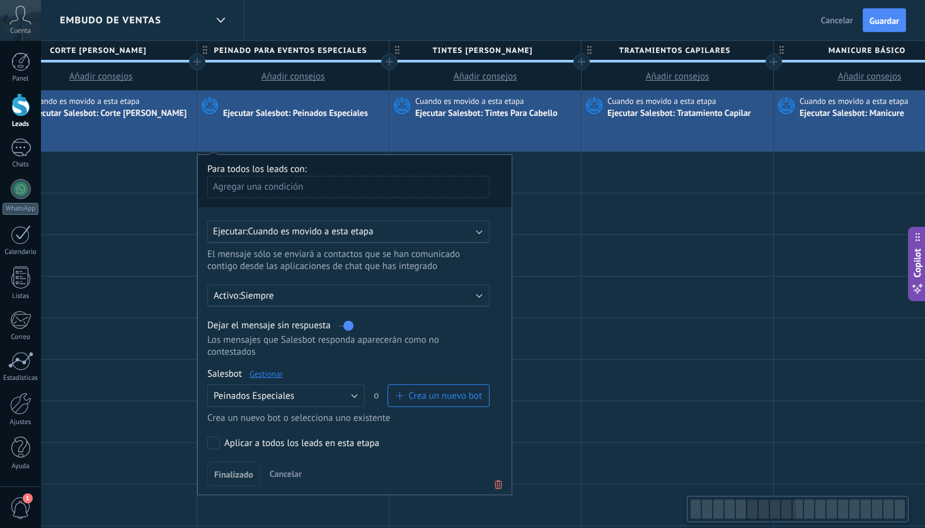
scroll to position [0, 1021]
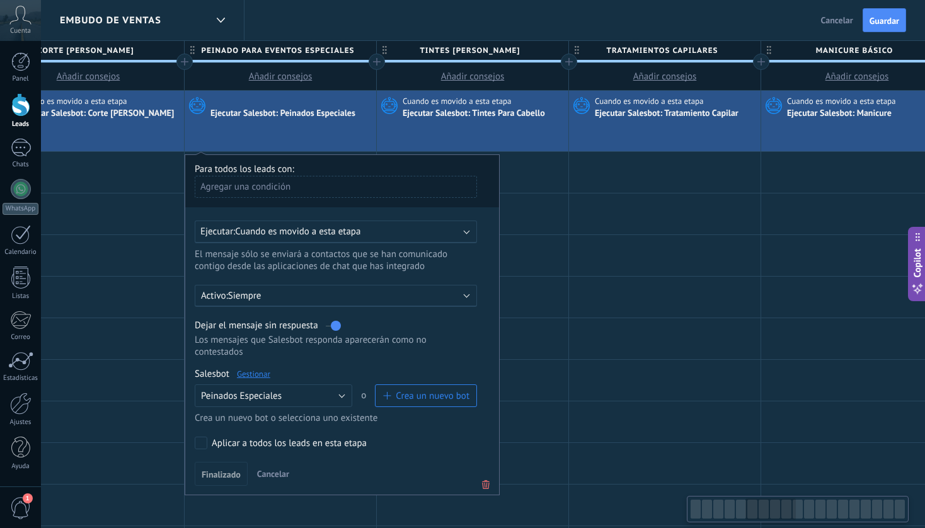
click at [671, 121] on div "Cuando es movido a esta etapa Ejecutar [PERSON_NAME]: Tratamiento Capilar" at bounding box center [665, 121] width 192 height 61
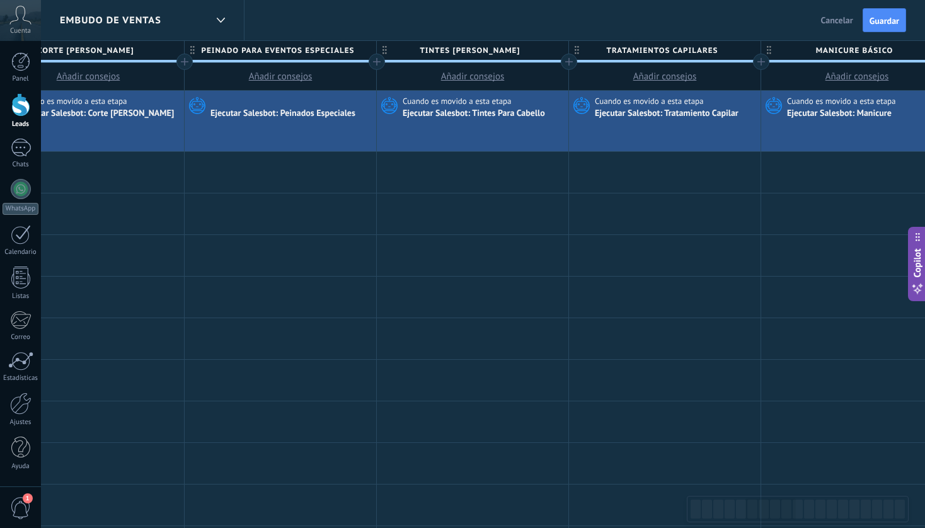
click at [671, 121] on div "Cuando es movido a esta etapa Ejecutar [PERSON_NAME]: Tratamiento Capilar" at bounding box center [665, 121] width 192 height 61
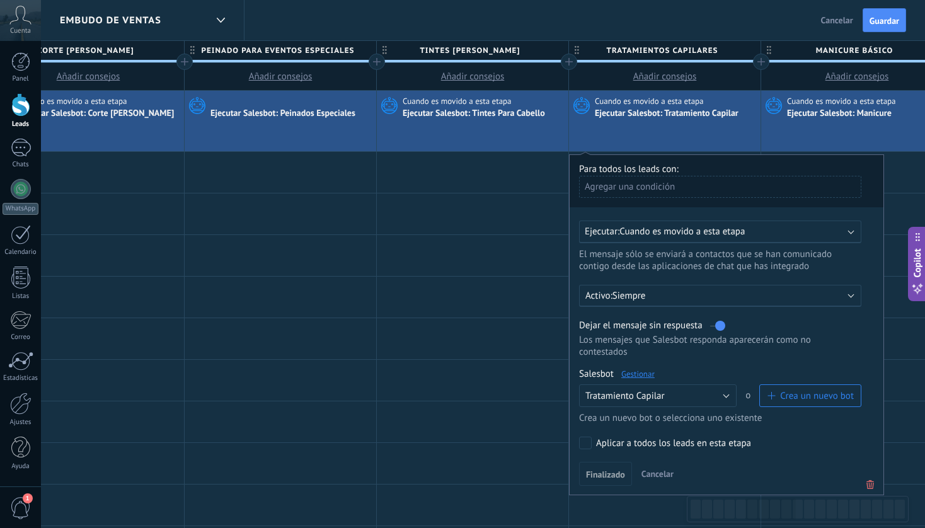
click at [641, 375] on link "Gestionar" at bounding box center [637, 374] width 33 height 11
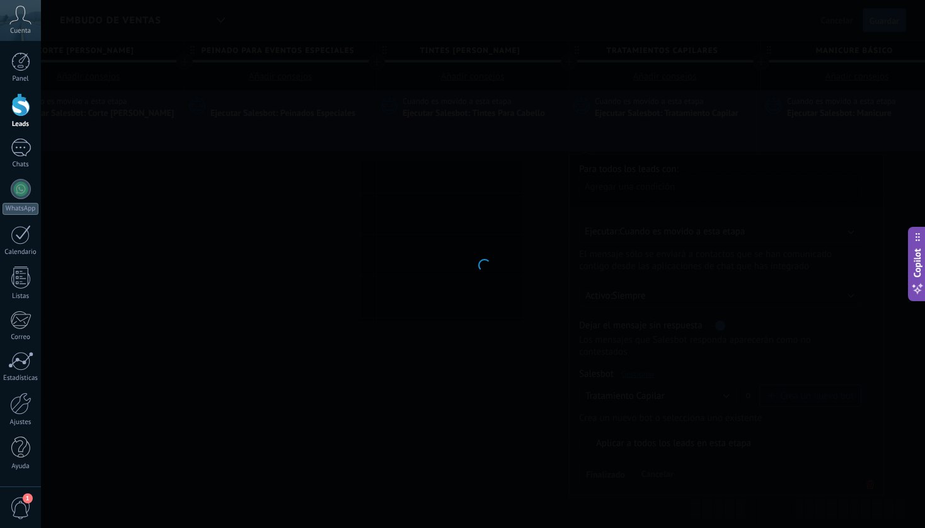
type input "**********"
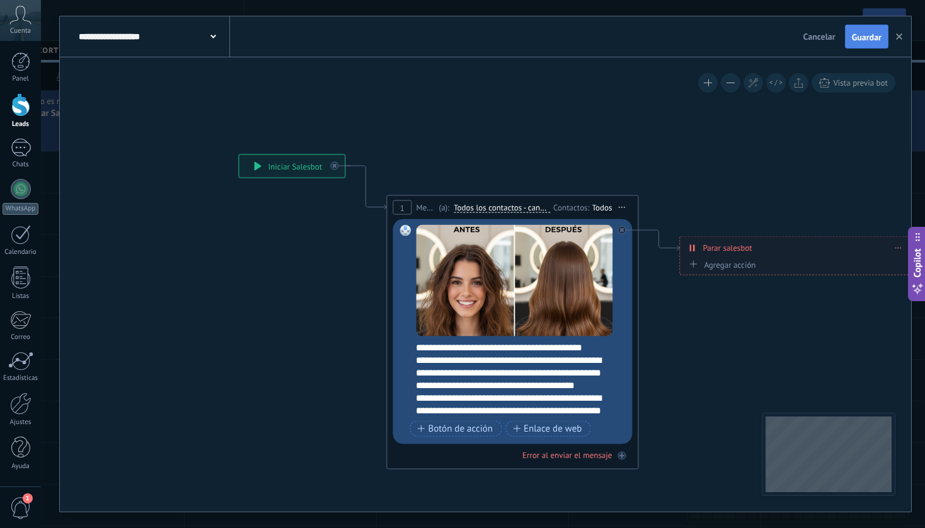
click at [873, 40] on span "Guardar" at bounding box center [867, 37] width 30 height 9
click at [902, 37] on button "button" at bounding box center [899, 37] width 19 height 24
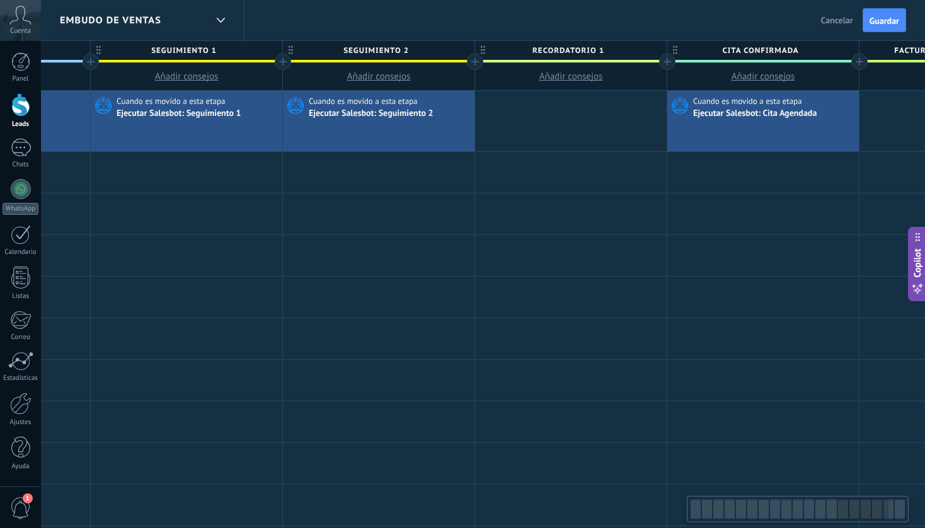
scroll to position [0, 2653]
click at [890, 23] on span "Guardar" at bounding box center [885, 20] width 30 height 9
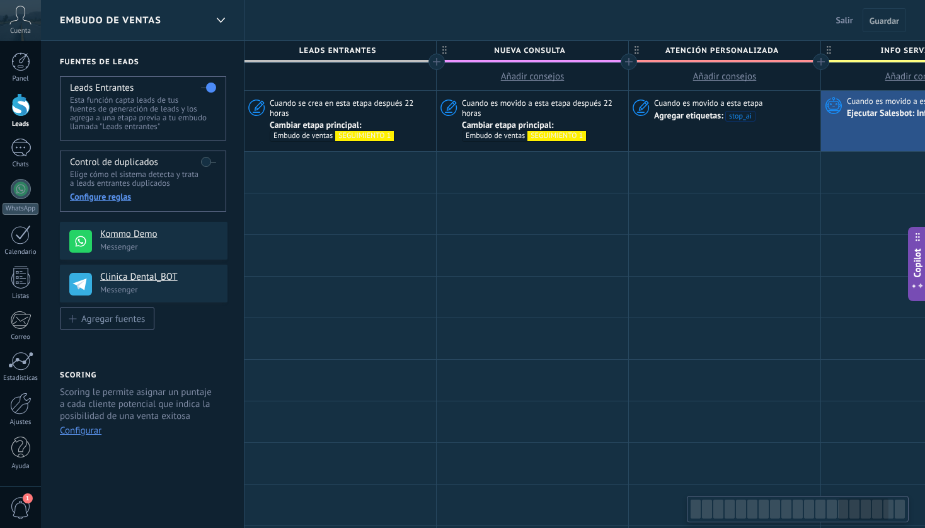
scroll to position [0, 2653]
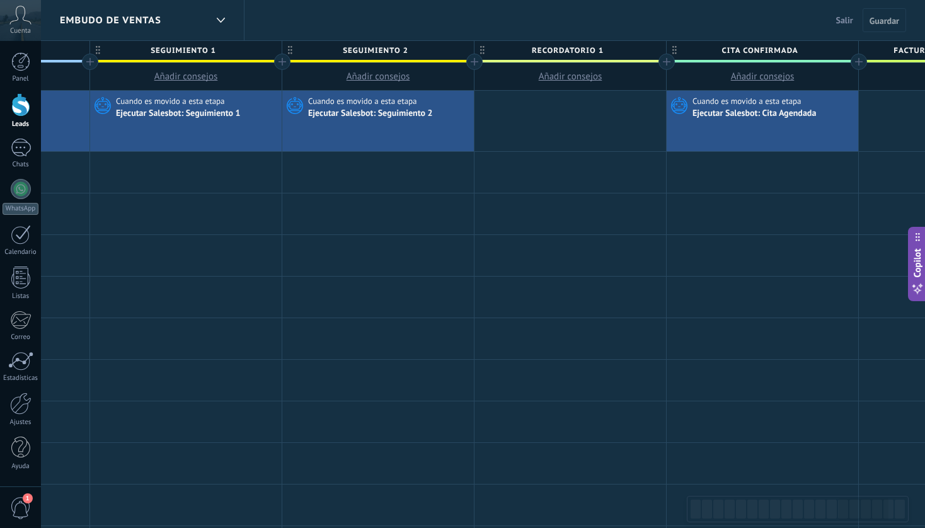
click at [844, 25] on span "Salir" at bounding box center [844, 19] width 17 height 11
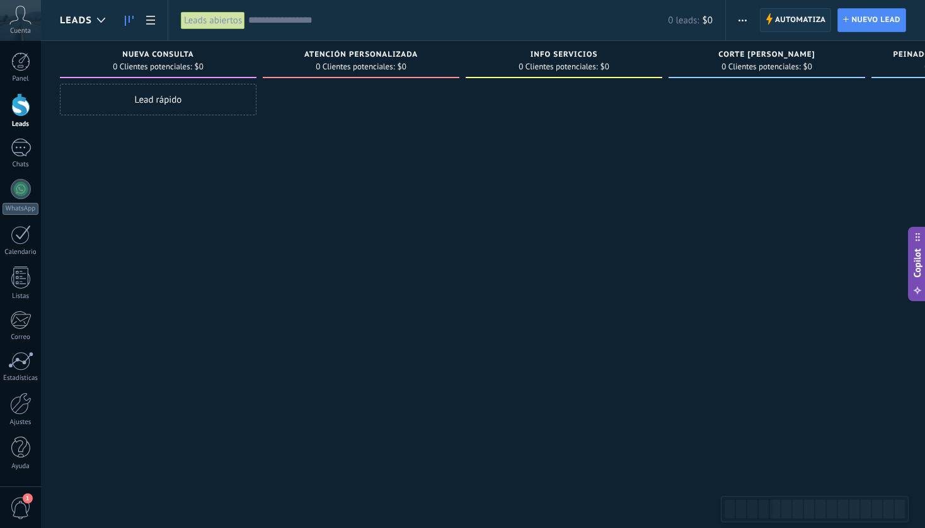
click at [799, 21] on span "Automatiza" at bounding box center [800, 20] width 51 height 23
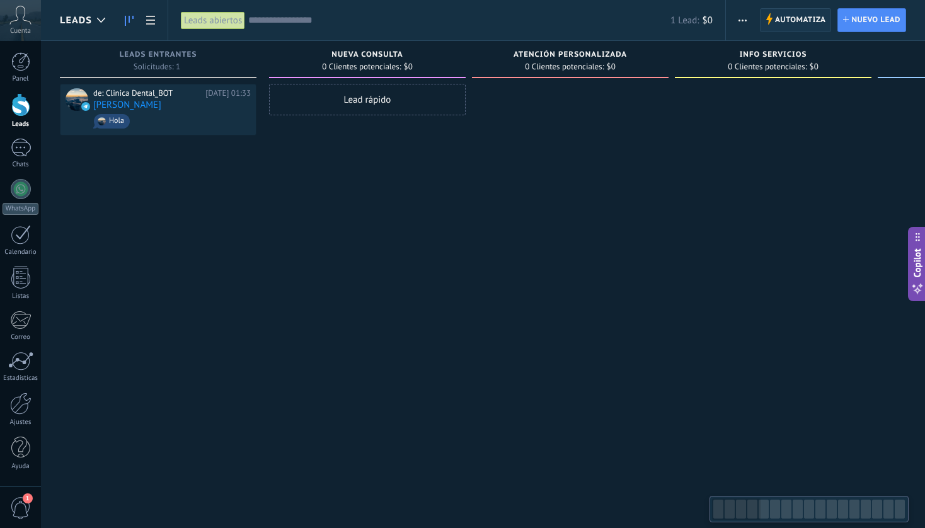
click at [805, 14] on span "Automatiza" at bounding box center [800, 20] width 51 height 23
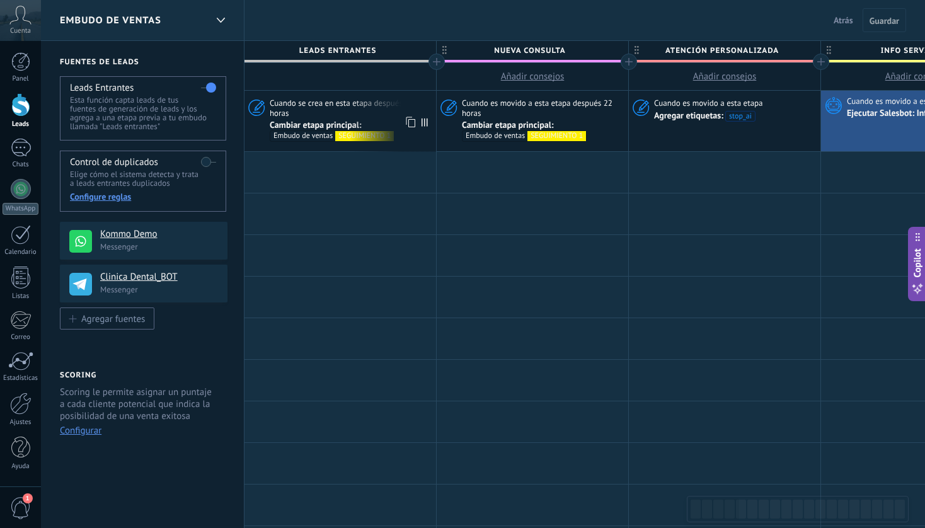
click at [367, 113] on span "Cuando se crea en esta etapa después 22 horas" at bounding box center [351, 108] width 163 height 21
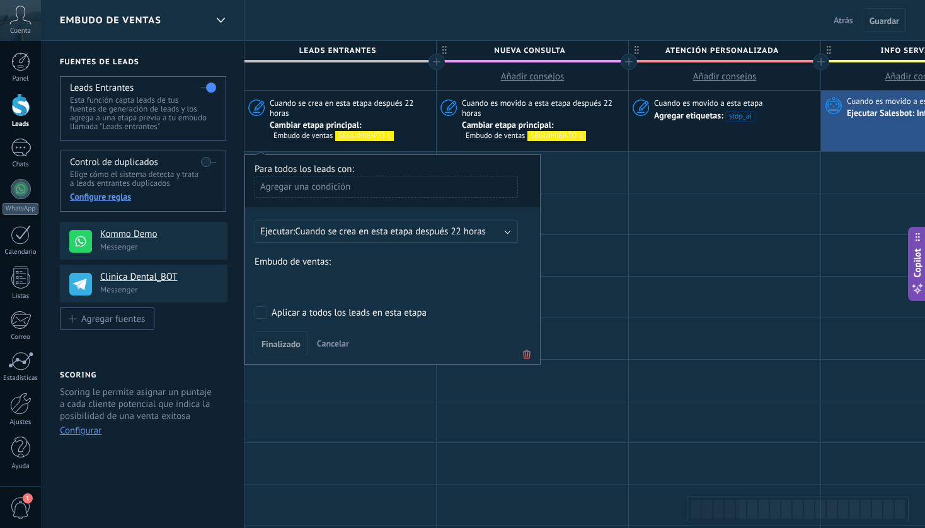
click at [532, 107] on span "Cuando es movido a esta etapa después 22 horas" at bounding box center [543, 108] width 163 height 21
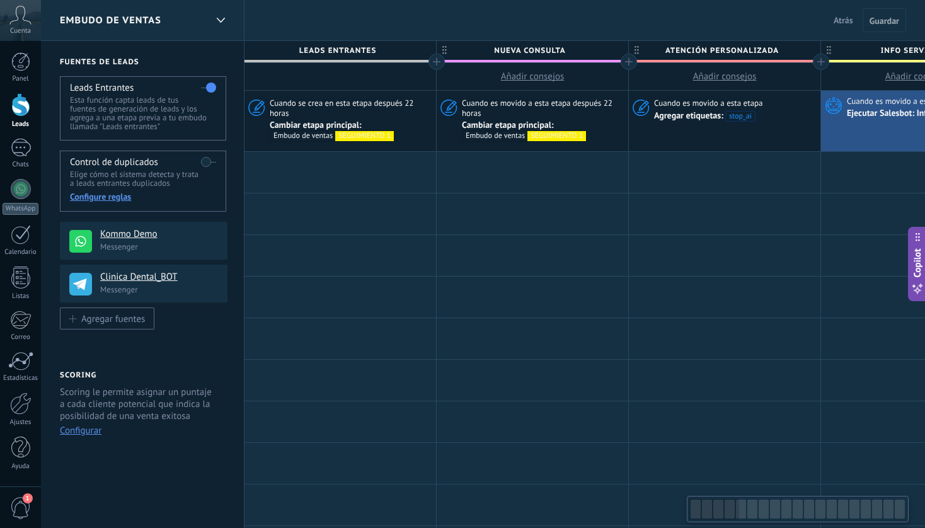
click at [519, 110] on span "Cuando es movido a esta etapa después 22 horas" at bounding box center [543, 108] width 163 height 21
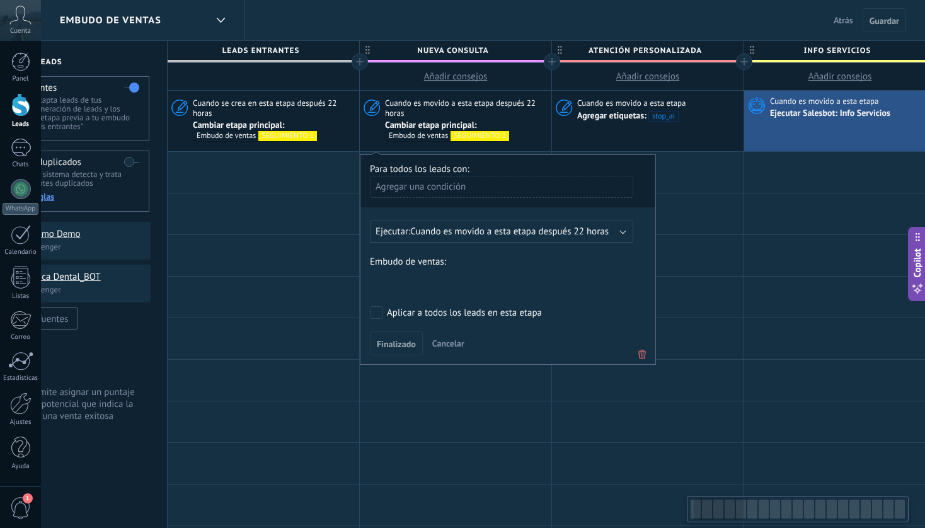
scroll to position [0, 76]
click at [778, 245] on div at bounding box center [842, 255] width 192 height 41
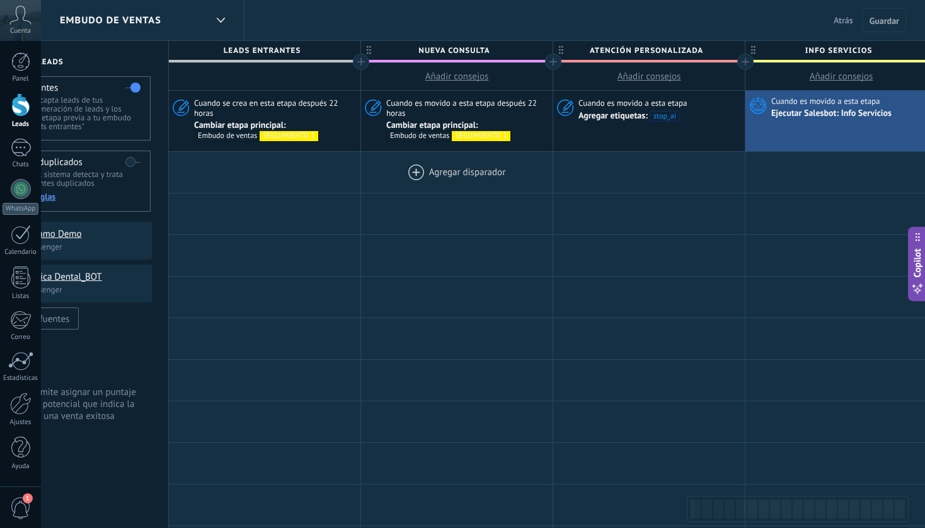
click at [434, 167] on div at bounding box center [457, 172] width 192 height 41
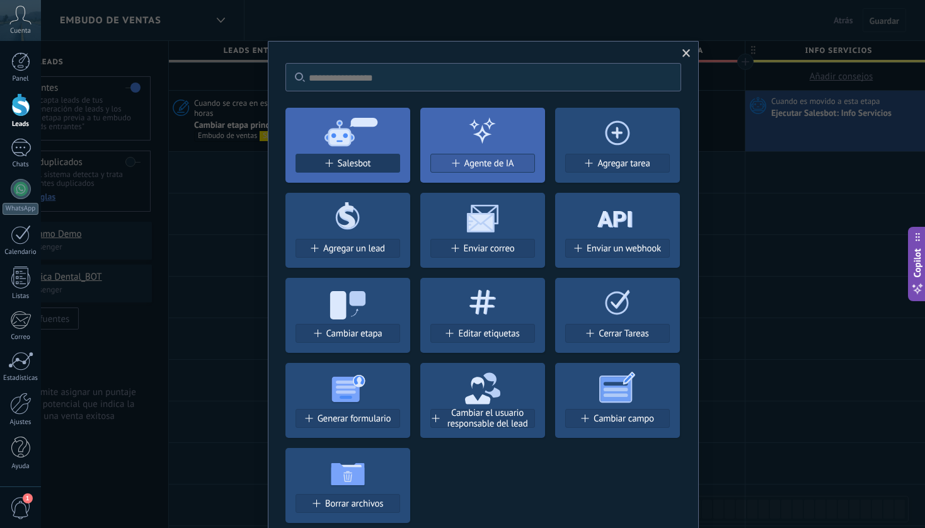
click at [368, 158] on span "Salesbot" at bounding box center [354, 163] width 33 height 11
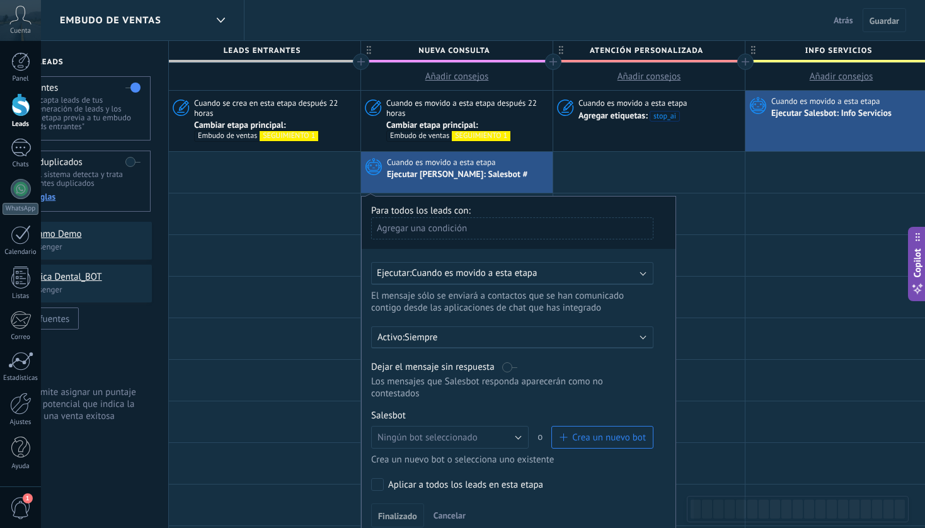
click at [589, 439] on span "Crea un nuevo bot" at bounding box center [609, 438] width 74 height 12
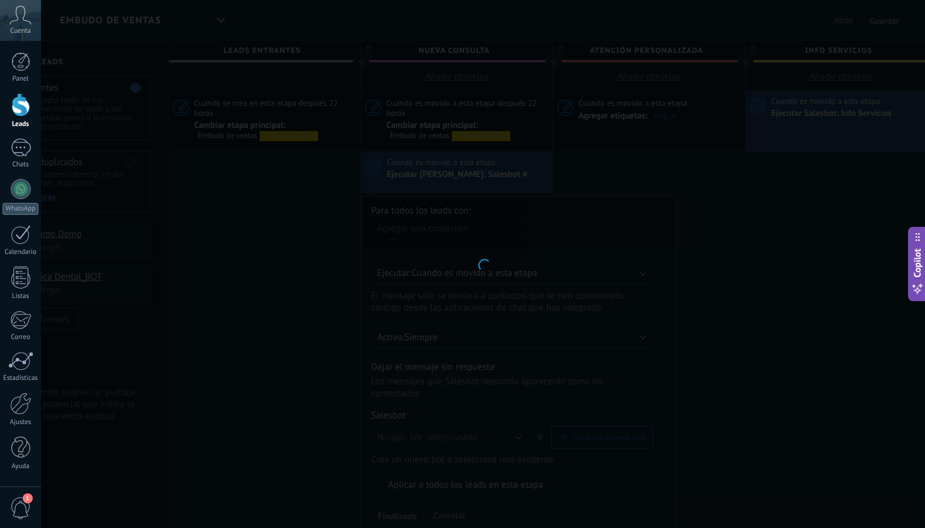
type input "**********"
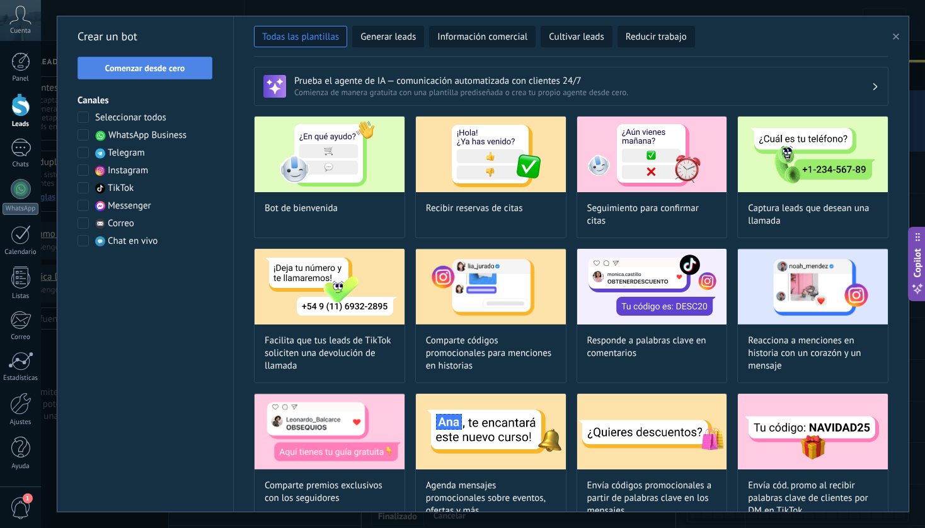
click at [168, 72] on span "Comenzar desde cero" at bounding box center [145, 68] width 80 height 9
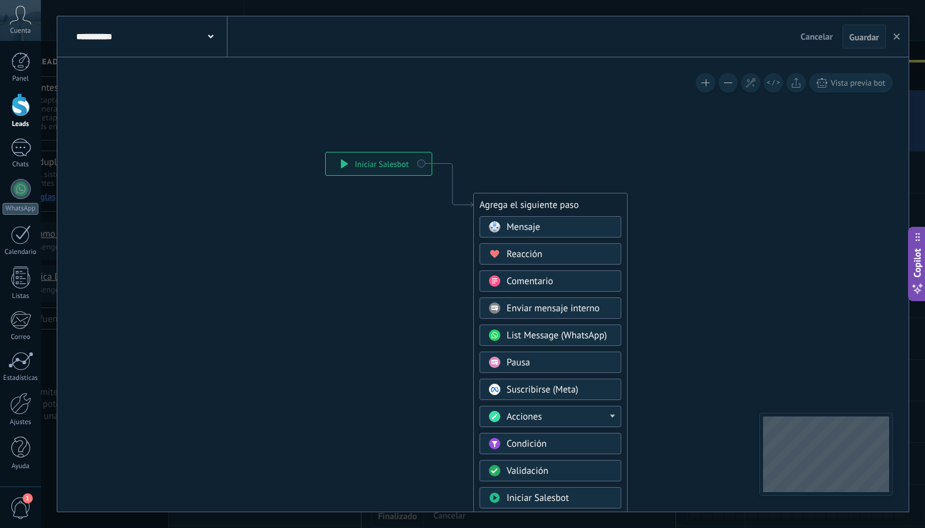
click at [529, 224] on span "Mensaje" at bounding box center [523, 227] width 33 height 12
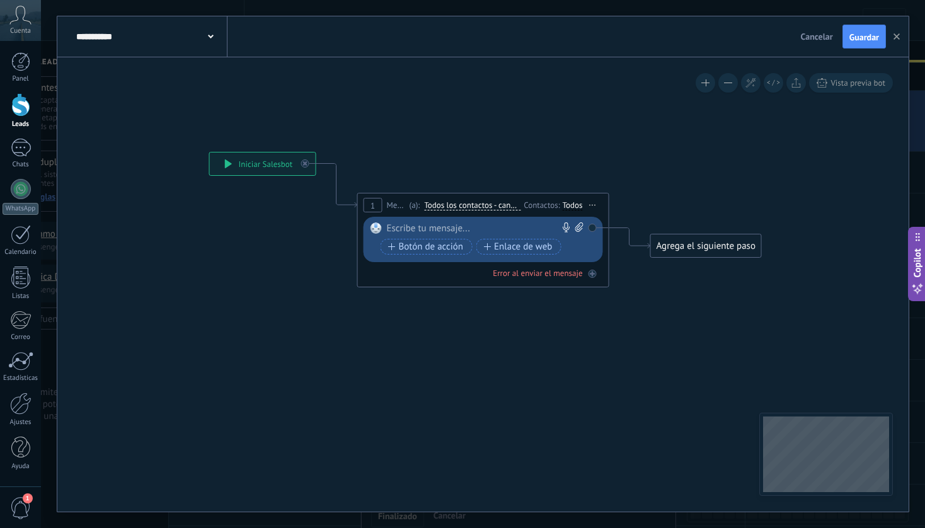
click at [581, 230] on icon at bounding box center [579, 226] width 8 height 9
click input "Subir" at bounding box center [0, 0] width 0 height 0
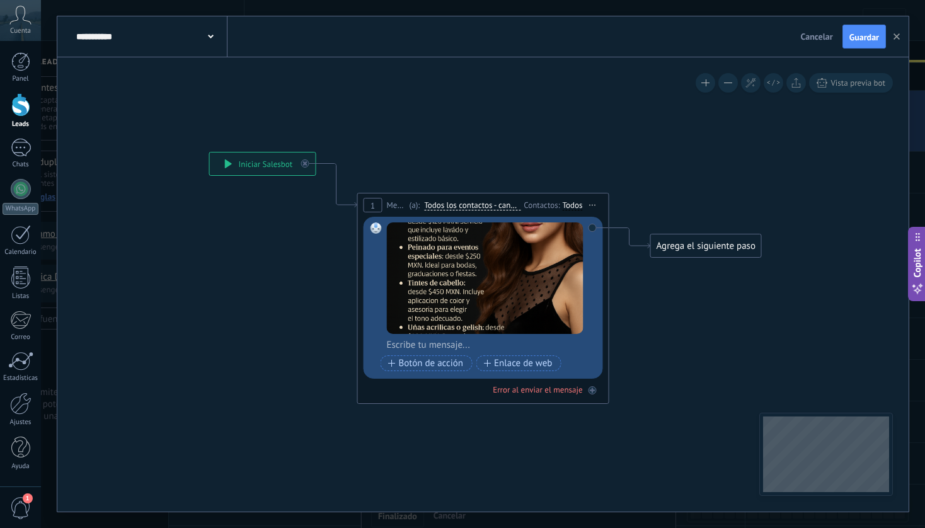
click at [712, 251] on div "Agrega el siguiente paso" at bounding box center [706, 246] width 110 height 21
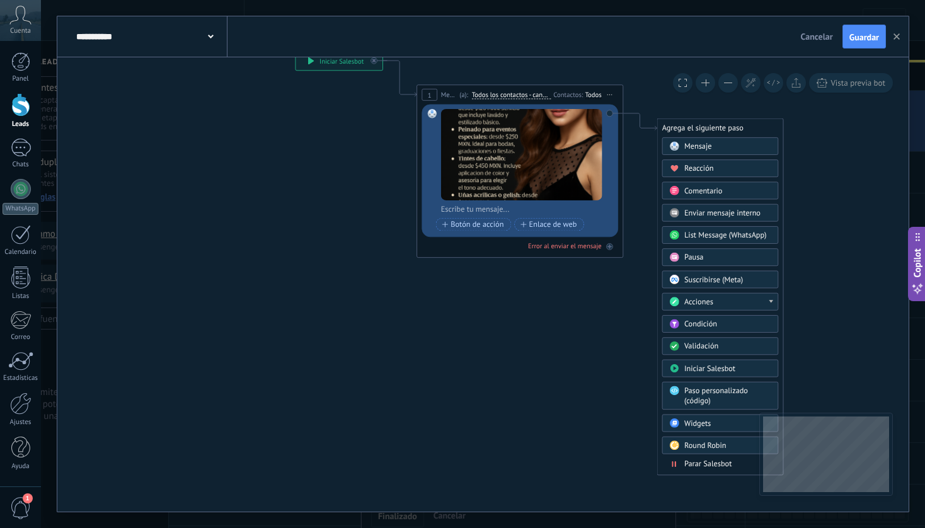
click at [695, 461] on span "Parar Salesbot" at bounding box center [707, 464] width 47 height 10
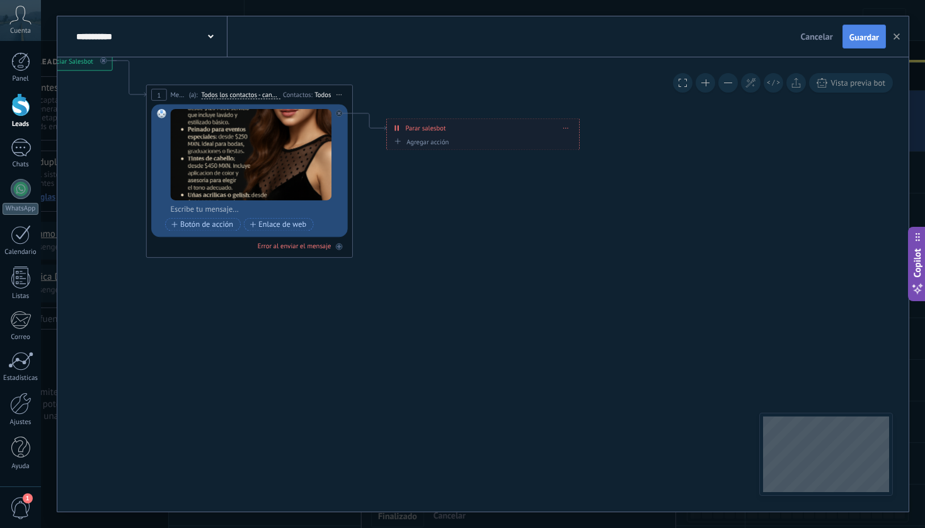
click at [870, 38] on span "Guardar" at bounding box center [865, 37] width 30 height 9
click at [897, 41] on button "button" at bounding box center [896, 37] width 19 height 24
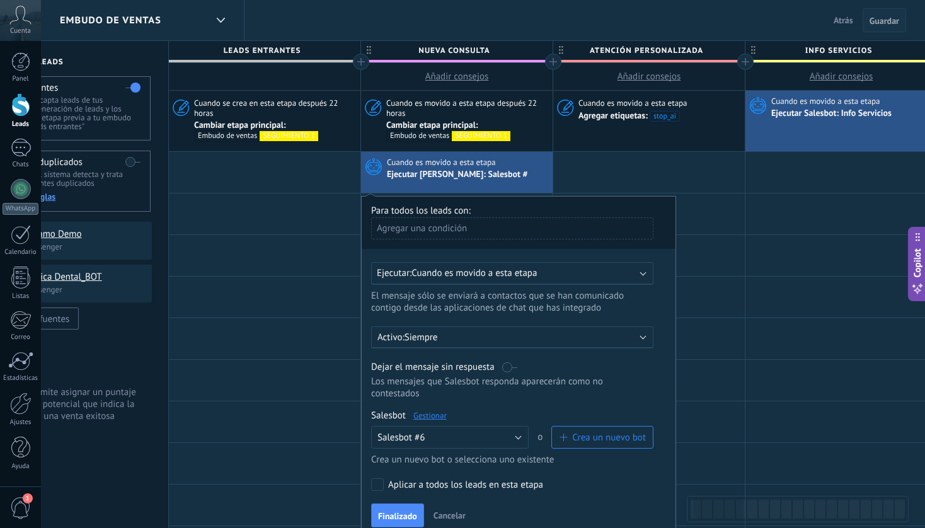
click at [891, 22] on span "Guardar" at bounding box center [885, 20] width 30 height 9
click at [890, 20] on span "Guardar" at bounding box center [885, 20] width 30 height 9
click at [509, 369] on label at bounding box center [509, 367] width 15 height 12
click at [430, 418] on link "Gestionar" at bounding box center [429, 415] width 33 height 11
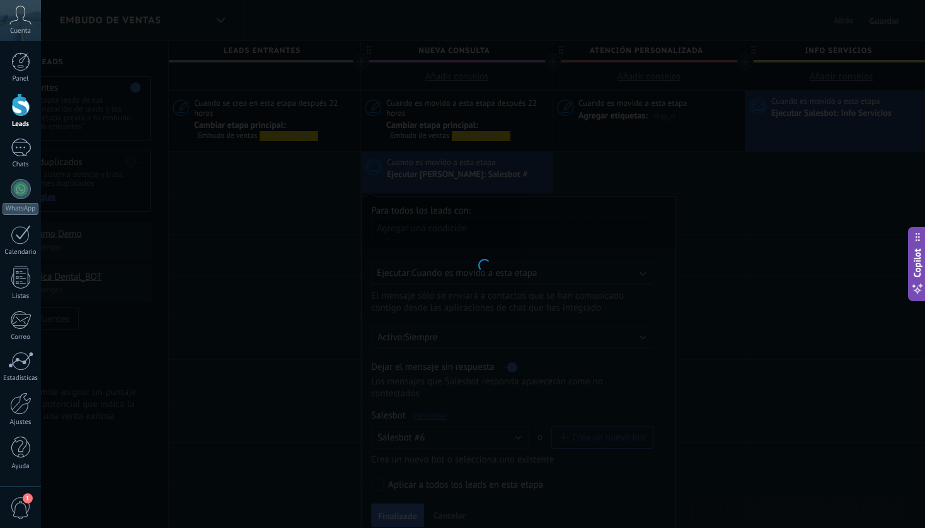
type input "**********"
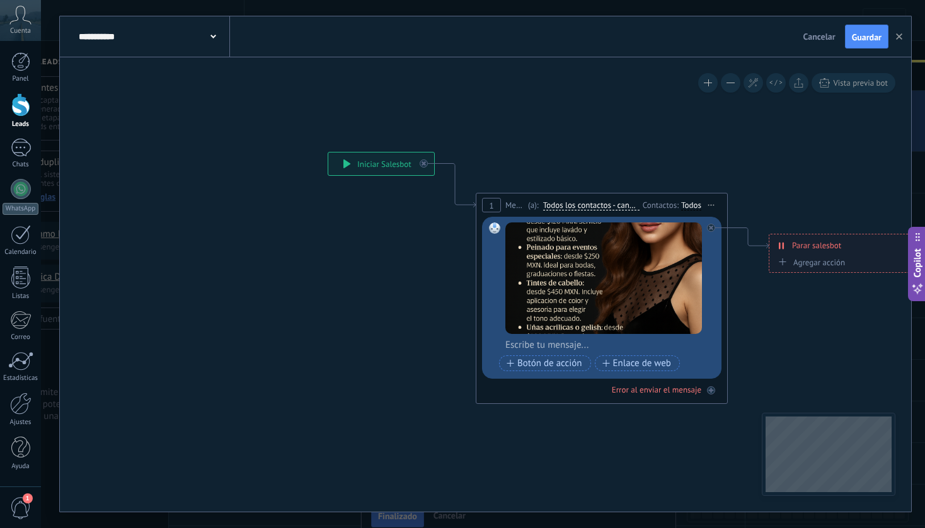
click at [225, 37] on div "**********" at bounding box center [153, 36] width 154 height 40
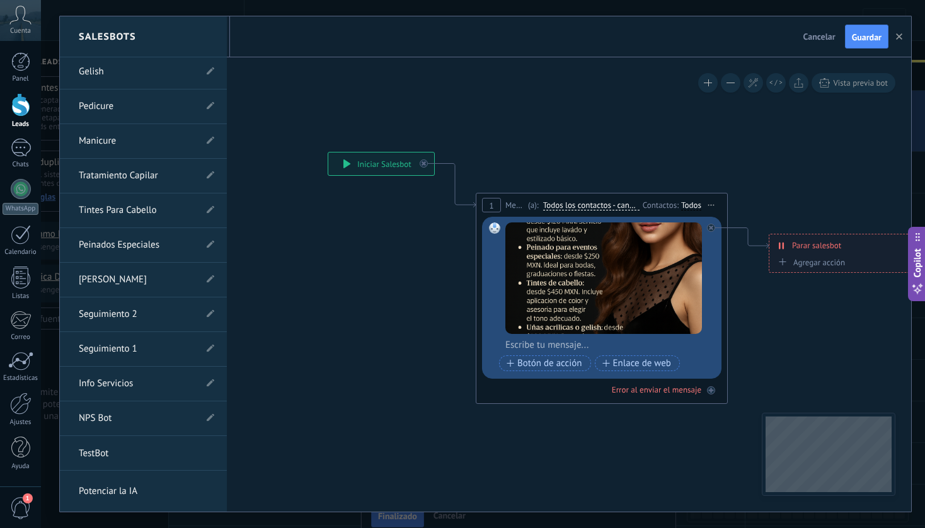
scroll to position [0, 0]
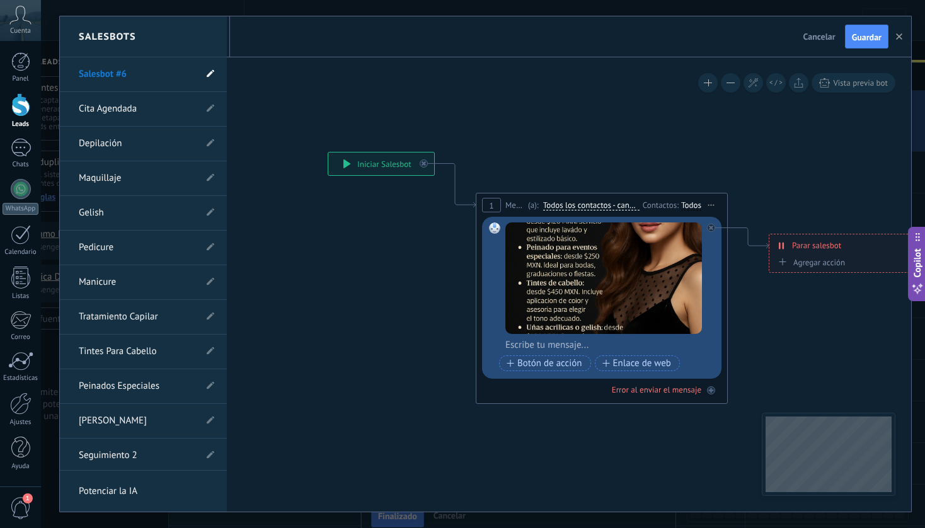
click at [209, 74] on icon at bounding box center [211, 74] width 8 height 8
click at [152, 74] on input "**********" at bounding box center [124, 75] width 90 height 20
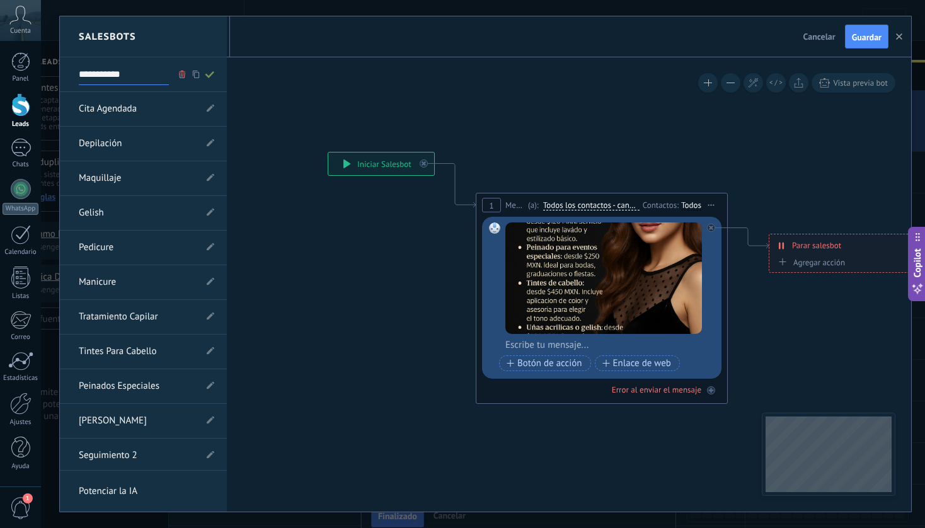
type input "**********"
click at [206, 74] on use at bounding box center [209, 74] width 9 height 7
type input "**********"
click at [860, 35] on div at bounding box center [485, 263] width 851 height 495
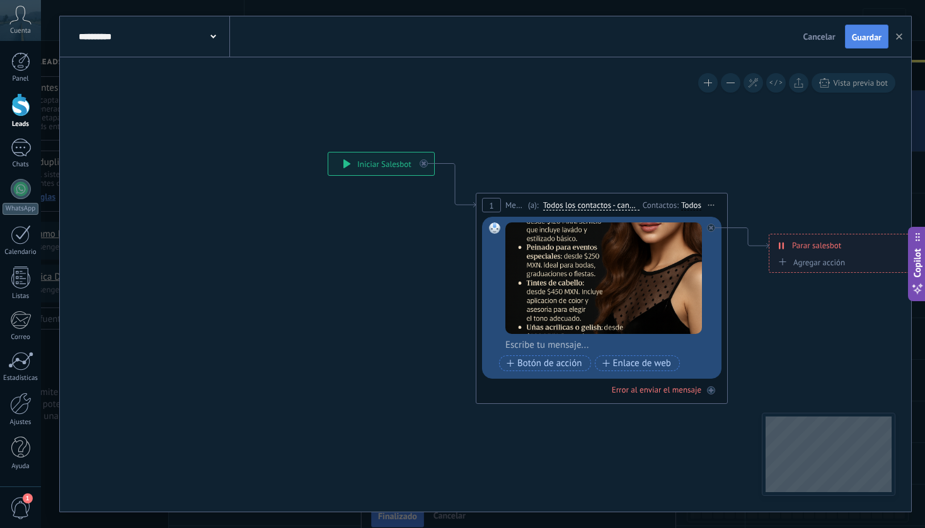
click at [863, 37] on span "Guardar" at bounding box center [867, 37] width 30 height 9
click at [902, 37] on button "button" at bounding box center [899, 37] width 19 height 24
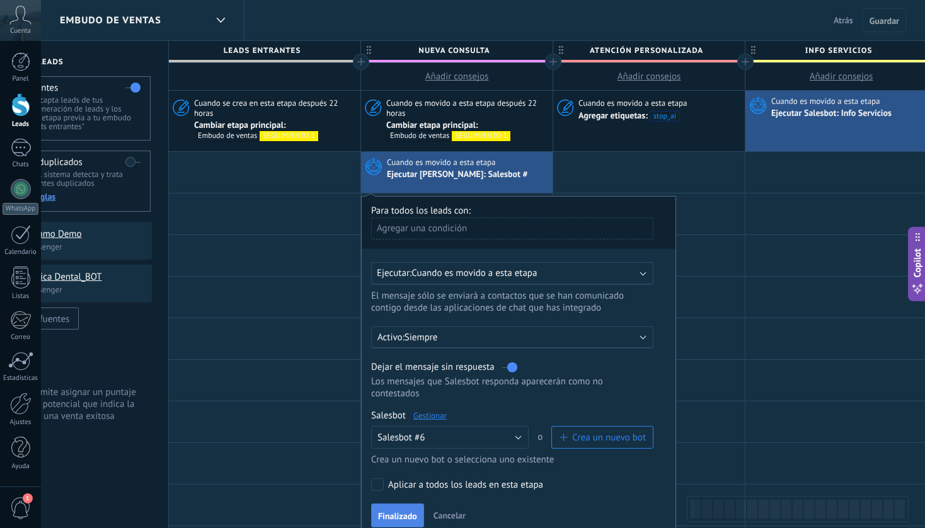
click at [409, 512] on button "Finalizado" at bounding box center [397, 516] width 53 height 24
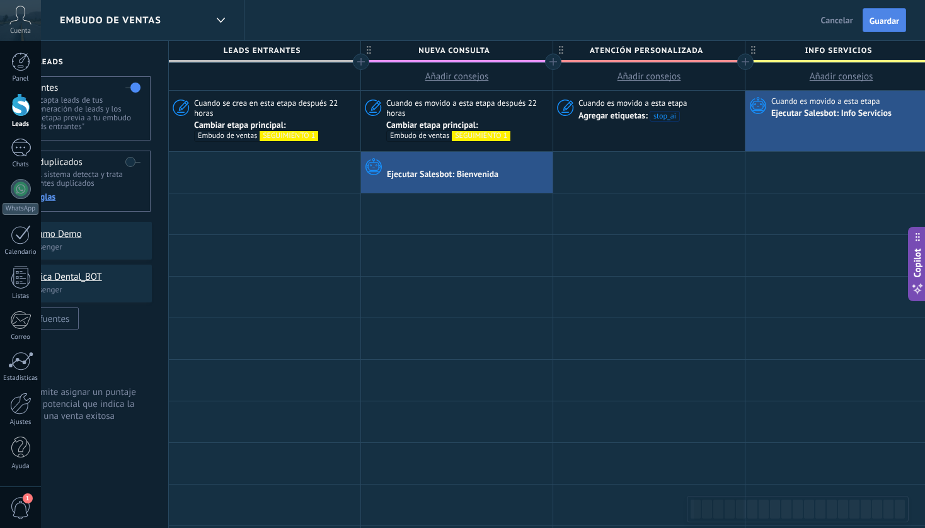
click at [887, 23] on span "Guardar" at bounding box center [885, 20] width 30 height 9
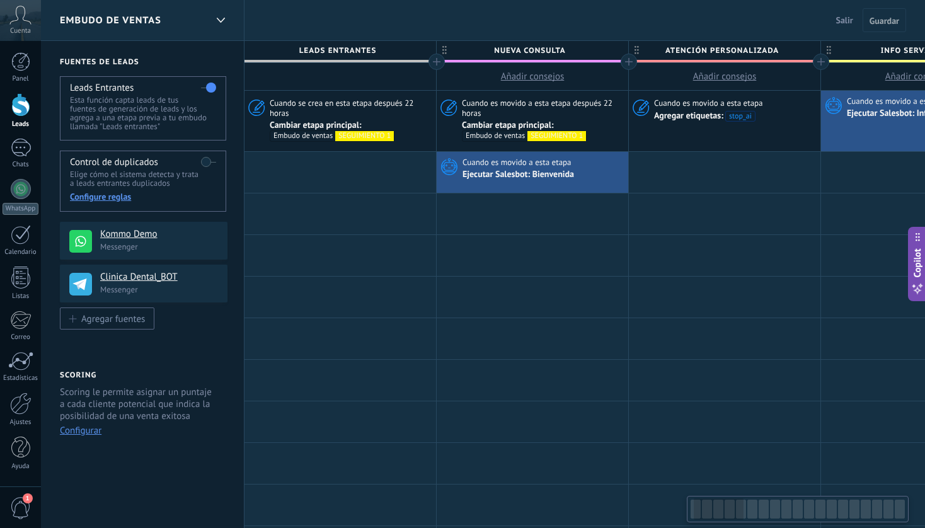
scroll to position [0, 76]
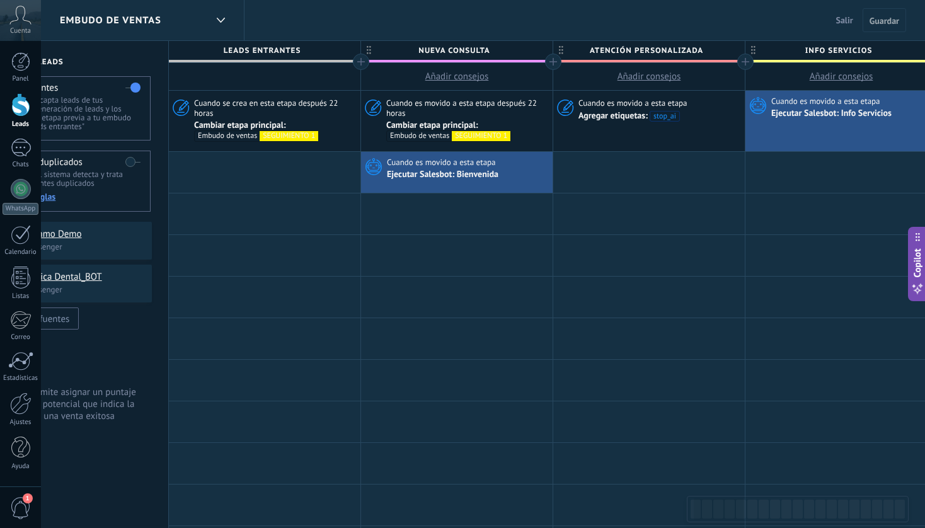
click at [846, 21] on span "Salir" at bounding box center [844, 19] width 17 height 11
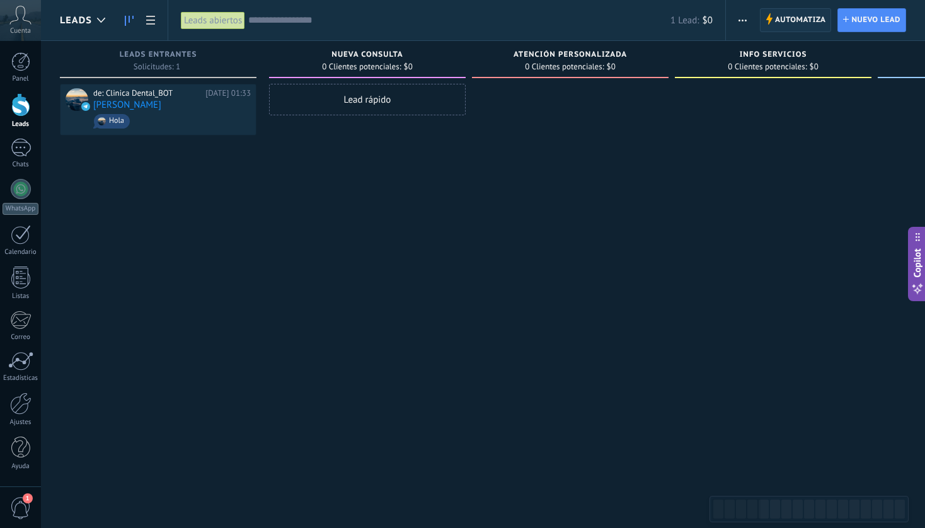
click at [785, 14] on span "Automatiza" at bounding box center [800, 20] width 51 height 23
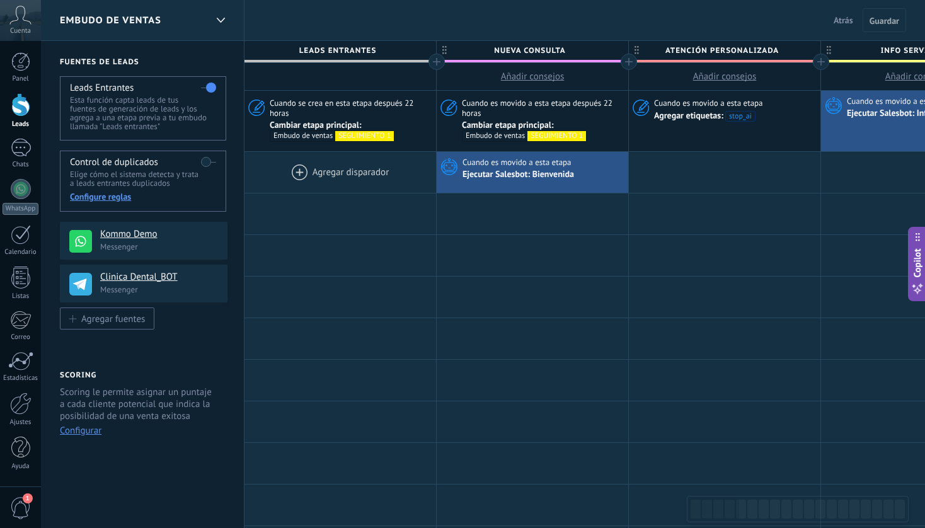
drag, startPoint x: 536, startPoint y: 171, endPoint x: 370, endPoint y: 182, distance: 166.7
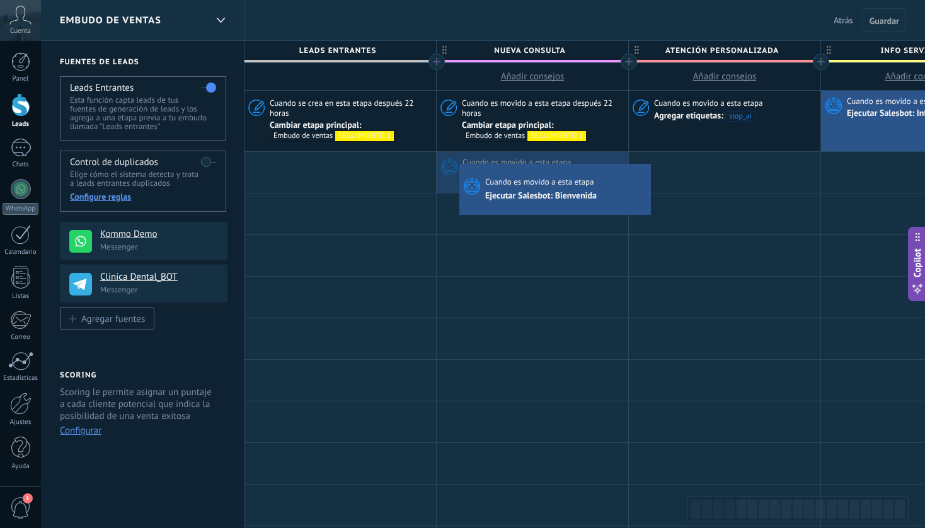
drag, startPoint x: 493, startPoint y: 166, endPoint x: 463, endPoint y: 166, distance: 30.3
click at [463, 166] on div "Cuando es movido a esta etapa Ejecutar Salesbot: Bienvenida Avanzado Cuando es …" at bounding box center [533, 172] width 192 height 41
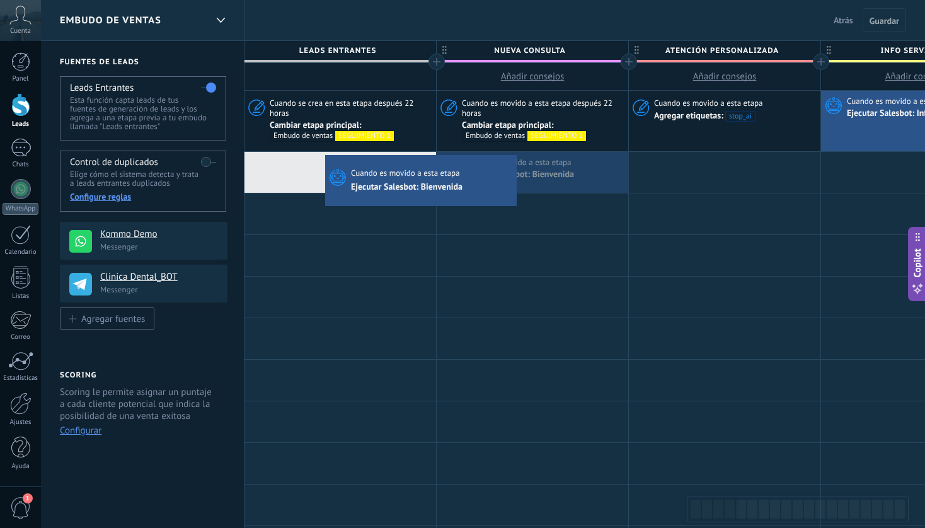
drag, startPoint x: 543, startPoint y: 169, endPoint x: 327, endPoint y: 158, distance: 215.8
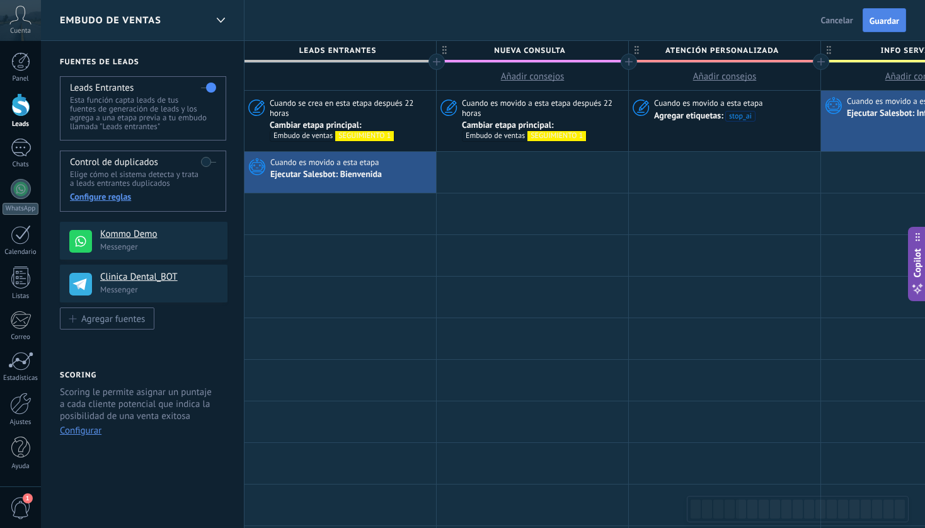
click at [887, 20] on span "Guardar" at bounding box center [885, 20] width 30 height 9
click at [847, 19] on span "Salir" at bounding box center [844, 19] width 17 height 11
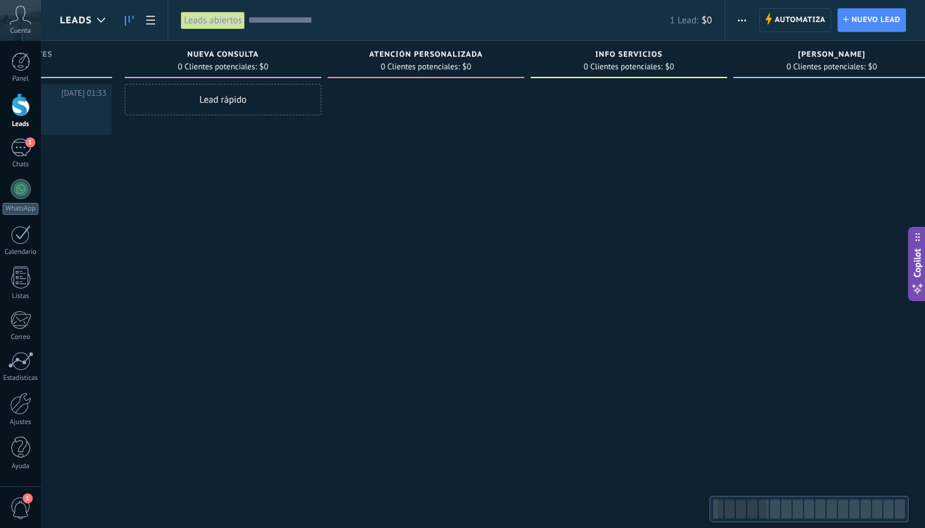
scroll to position [0, 195]
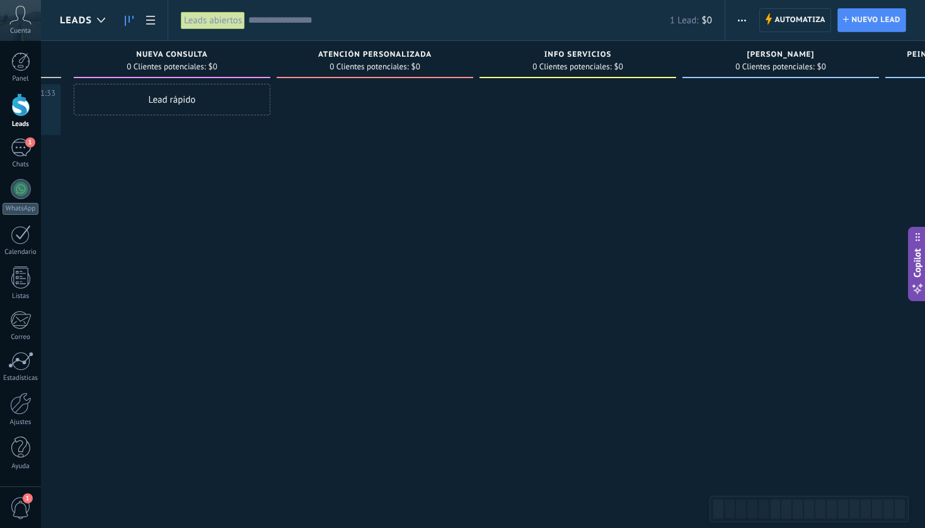
click at [568, 54] on span "INFO SERVICIOS" at bounding box center [578, 54] width 67 height 9
drag, startPoint x: 544, startPoint y: 52, endPoint x: 640, endPoint y: 51, distance: 96.4
click at [640, 51] on div "INFO SERVICIOS" at bounding box center [578, 55] width 184 height 11
